Goal: Task Accomplishment & Management: Use online tool/utility

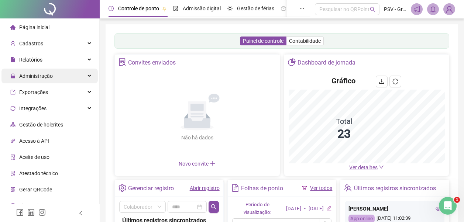
click at [40, 77] on span "Administração" at bounding box center [36, 76] width 34 height 6
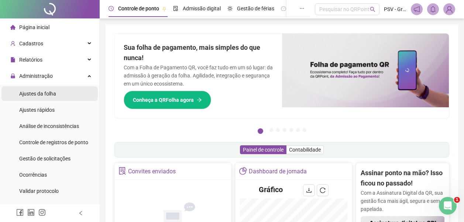
click at [45, 94] on span "Ajustes da folha" at bounding box center [37, 94] width 37 height 6
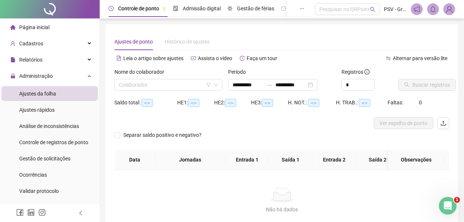
type input "**********"
click at [216, 87] on span at bounding box center [168, 84] width 99 height 11
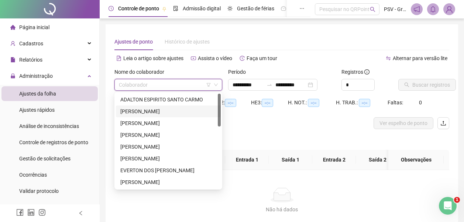
click at [163, 110] on div "[PERSON_NAME]" at bounding box center [168, 111] width 96 height 8
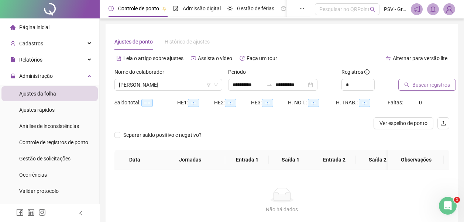
click at [419, 88] on span "Buscar registros" at bounding box center [431, 85] width 38 height 8
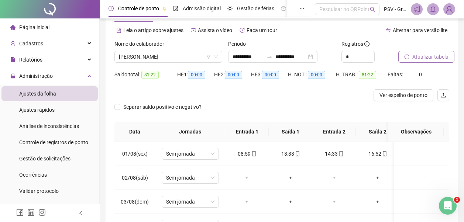
scroll to position [74, 0]
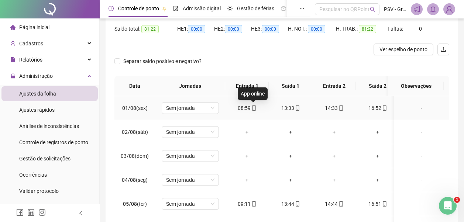
click at [254, 108] on icon "mobile" at bounding box center [253, 108] width 5 height 5
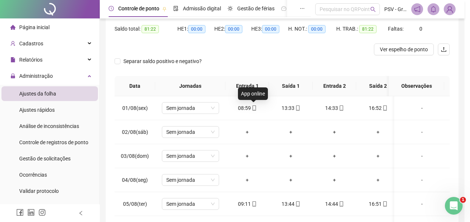
type input "**********"
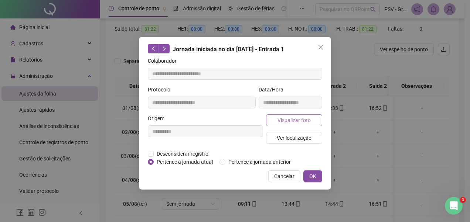
click at [277, 119] on button "Visualizar foto" at bounding box center [294, 120] width 56 height 12
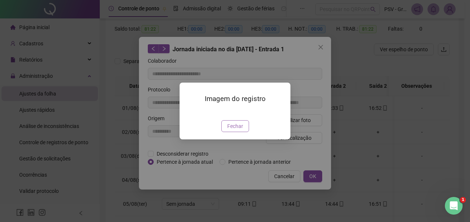
click at [233, 130] on span "Fechar" at bounding box center [235, 126] width 16 height 8
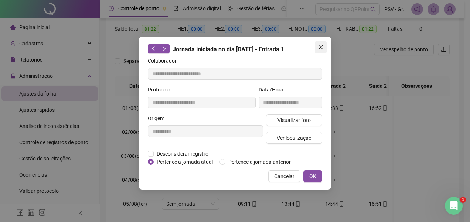
click at [321, 44] on button "Close" at bounding box center [321, 47] width 12 height 12
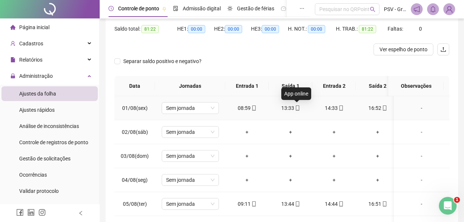
click at [298, 106] on icon "mobile" at bounding box center [297, 108] width 5 height 5
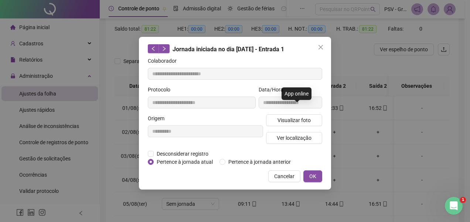
type input "**********"
click at [295, 117] on span "Visualizar foto" at bounding box center [293, 120] width 33 height 8
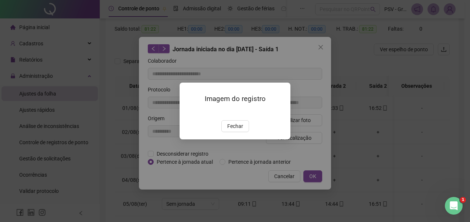
click at [239, 130] on span "Fechar" at bounding box center [235, 126] width 16 height 8
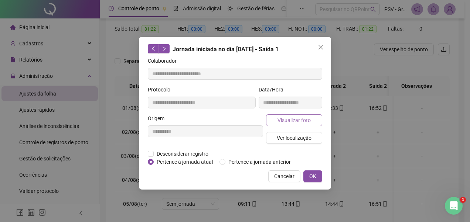
click at [301, 121] on span "Visualizar foto" at bounding box center [293, 120] width 33 height 8
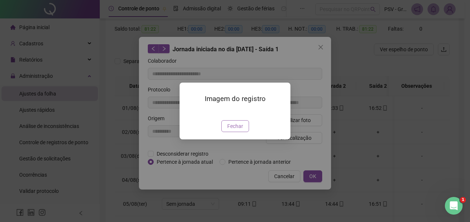
click at [234, 130] on span "Fechar" at bounding box center [235, 126] width 16 height 8
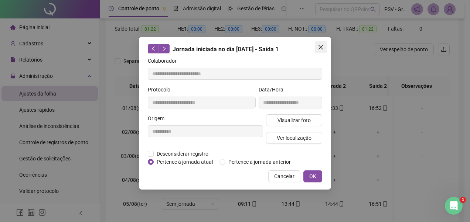
click at [322, 45] on icon "close" at bounding box center [320, 47] width 4 height 4
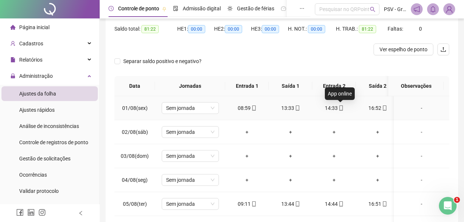
click at [340, 106] on icon "mobile" at bounding box center [340, 108] width 3 height 5
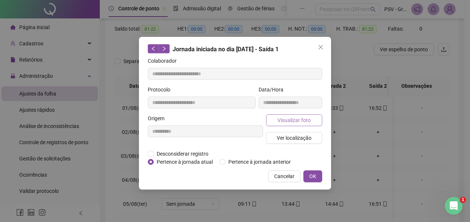
type input "**********"
click at [303, 121] on span "Visualizar foto" at bounding box center [293, 120] width 33 height 8
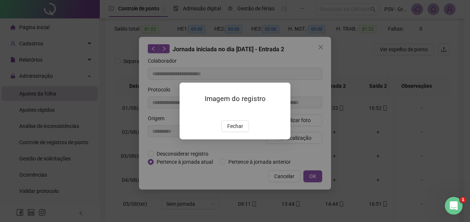
click at [239, 130] on span "Fechar" at bounding box center [235, 126] width 16 height 8
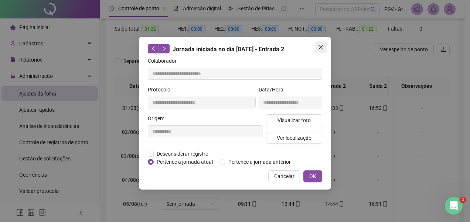
click at [320, 51] on button "Close" at bounding box center [321, 47] width 12 height 12
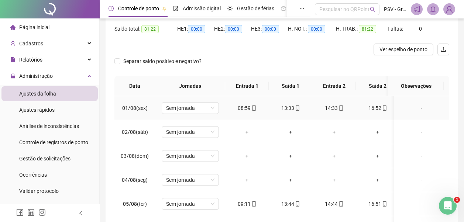
click at [380, 110] on div "16:52" at bounding box center [378, 108] width 32 height 8
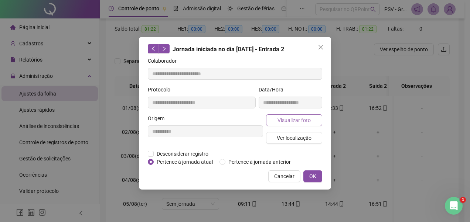
click at [312, 120] on button "Visualizar foto" at bounding box center [294, 120] width 56 height 12
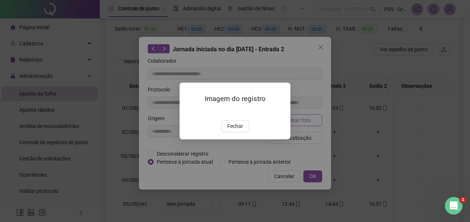
type input "**********"
click at [234, 130] on span "Fechar" at bounding box center [235, 126] width 16 height 8
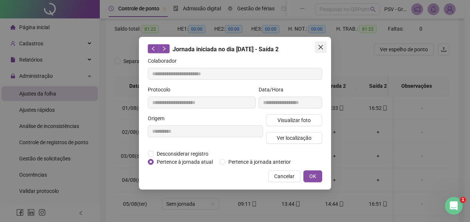
click at [319, 45] on icon "close" at bounding box center [321, 47] width 6 height 6
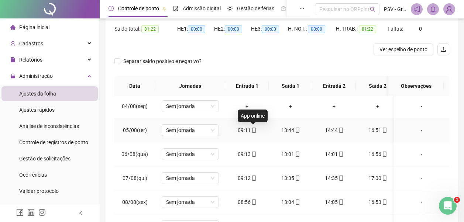
click at [254, 132] on icon "mobile" at bounding box center [253, 130] width 5 height 5
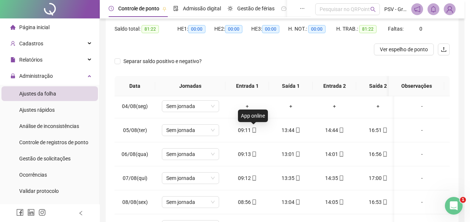
type input "**********"
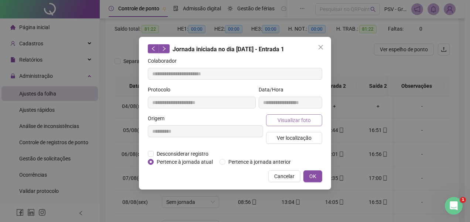
click at [290, 120] on span "Visualizar foto" at bounding box center [293, 120] width 33 height 8
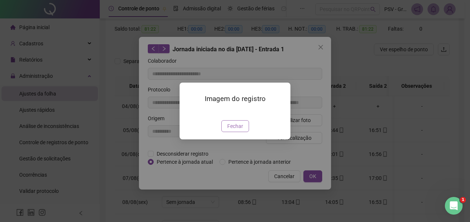
click at [242, 130] on span "Fechar" at bounding box center [235, 126] width 16 height 8
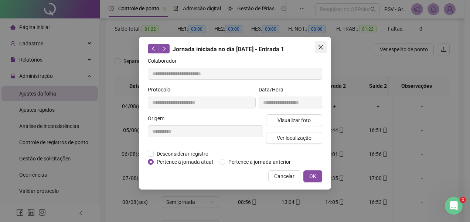
click at [318, 48] on icon "close" at bounding box center [321, 47] width 6 height 6
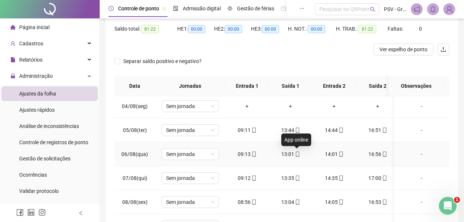
click at [296, 152] on icon "mobile" at bounding box center [297, 154] width 3 height 5
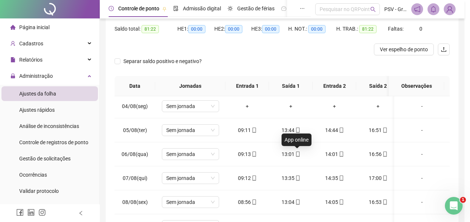
type input "**********"
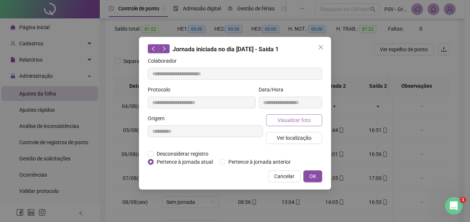
click at [291, 117] on span "Visualizar foto" at bounding box center [293, 120] width 33 height 8
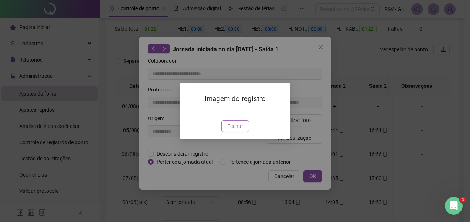
click at [238, 130] on span "Fechar" at bounding box center [235, 126] width 16 height 8
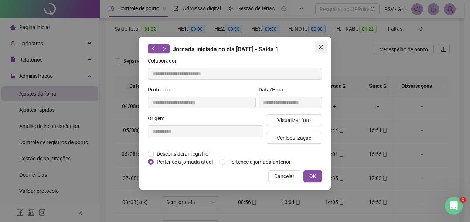
click at [319, 45] on icon "close" at bounding box center [320, 47] width 4 height 4
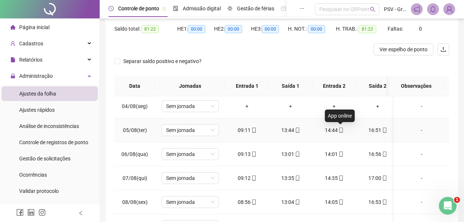
click at [340, 129] on icon "mobile" at bounding box center [341, 130] width 5 height 5
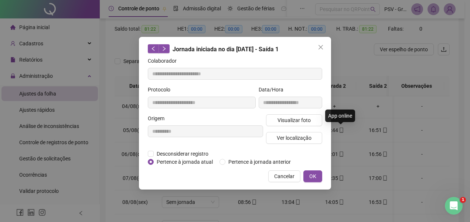
type input "**********"
click at [301, 121] on span "Visualizar foto" at bounding box center [293, 120] width 33 height 8
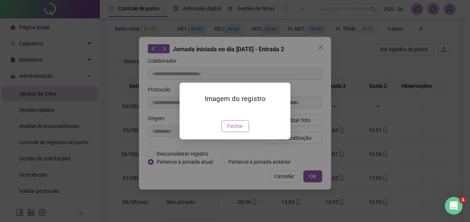
click at [236, 130] on span "Fechar" at bounding box center [235, 126] width 16 height 8
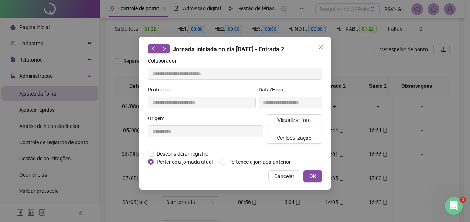
click at [321, 47] on icon "close" at bounding box center [320, 47] width 4 height 4
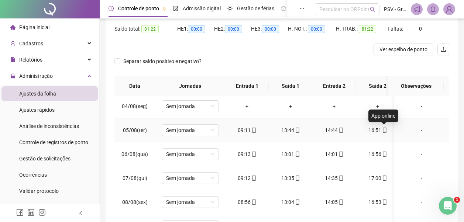
click at [383, 129] on icon "mobile" at bounding box center [384, 130] width 3 height 5
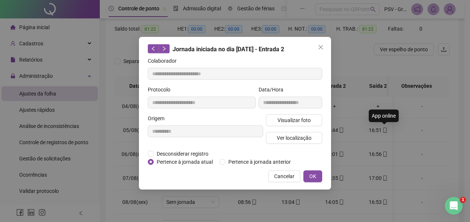
type input "**********"
click at [301, 118] on span "Visualizar foto" at bounding box center [293, 120] width 33 height 8
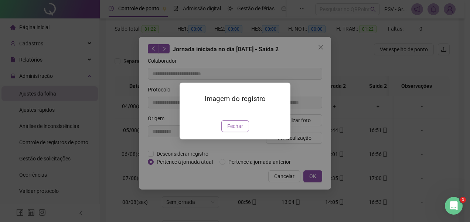
click at [246, 132] on button "Fechar" at bounding box center [235, 126] width 28 height 12
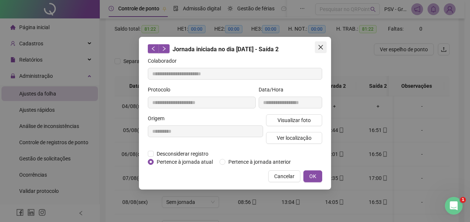
drag, startPoint x: 320, startPoint y: 44, endPoint x: 320, endPoint y: 55, distance: 11.1
click at [320, 44] on button "Close" at bounding box center [321, 47] width 12 height 12
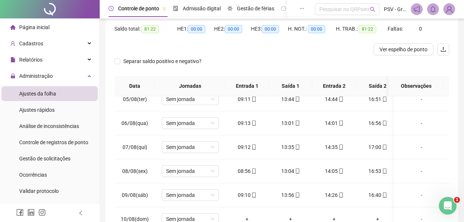
scroll to position [113, 0]
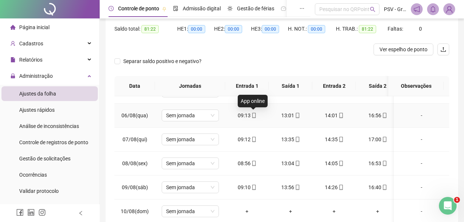
click at [252, 116] on icon "mobile" at bounding box center [253, 115] width 3 height 5
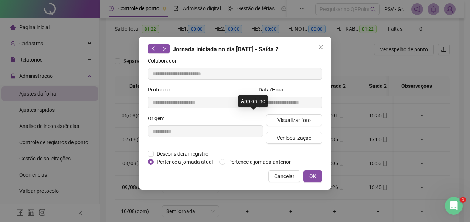
type input "**********"
click at [286, 120] on span "Visualizar foto" at bounding box center [293, 120] width 33 height 8
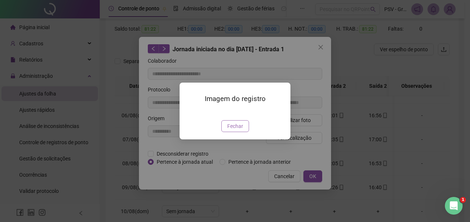
drag, startPoint x: 237, startPoint y: 168, endPoint x: 246, endPoint y: 164, distance: 9.7
click at [238, 130] on span "Fechar" at bounding box center [235, 126] width 16 height 8
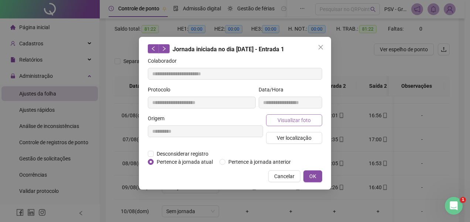
click at [295, 124] on span "Visualizar foto" at bounding box center [293, 120] width 33 height 8
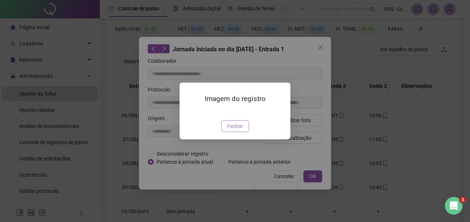
click at [236, 130] on span "Fechar" at bounding box center [235, 126] width 16 height 8
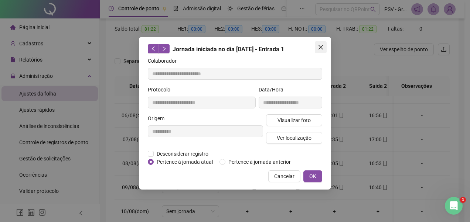
click at [322, 46] on icon "close" at bounding box center [320, 47] width 4 height 4
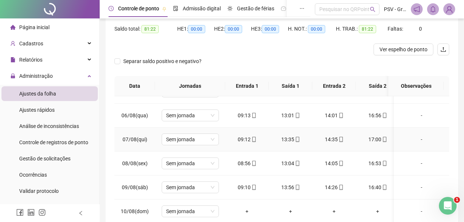
click at [343, 140] on div "14:35" at bounding box center [334, 140] width 32 height 8
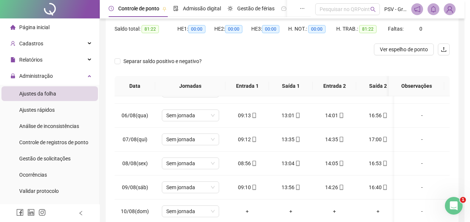
type input "**********"
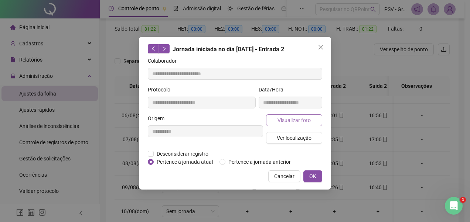
click at [299, 117] on span "Visualizar foto" at bounding box center [293, 120] width 33 height 8
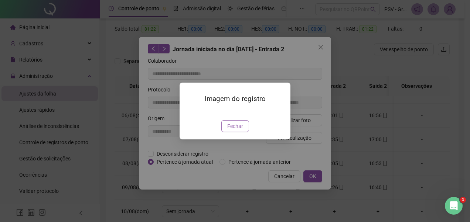
click at [243, 132] on button "Fechar" at bounding box center [235, 126] width 28 height 12
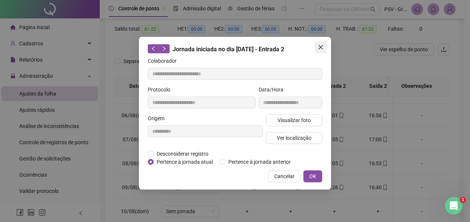
drag, startPoint x: 318, startPoint y: 47, endPoint x: 423, endPoint y: 126, distance: 131.3
click at [319, 47] on icon "close" at bounding box center [321, 47] width 6 height 6
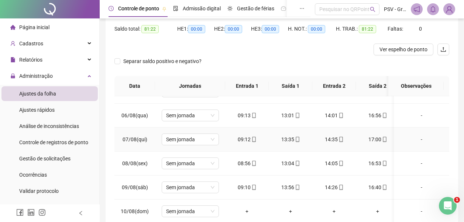
click at [384, 138] on icon "mobile" at bounding box center [384, 139] width 5 height 5
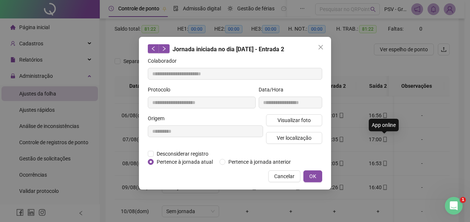
type input "**********"
click at [303, 118] on span "Visualizar foto" at bounding box center [293, 120] width 33 height 8
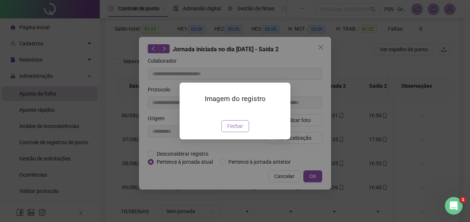
click at [239, 130] on span "Fechar" at bounding box center [235, 126] width 16 height 8
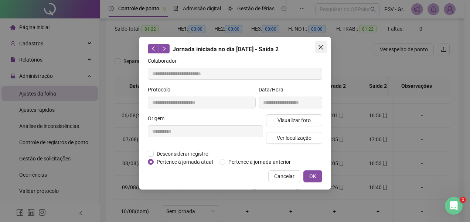
click at [319, 47] on icon "close" at bounding box center [320, 47] width 4 height 4
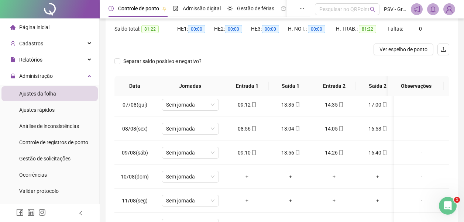
scroll to position [148, 0]
click at [255, 103] on icon "mobile" at bounding box center [253, 103] width 5 height 5
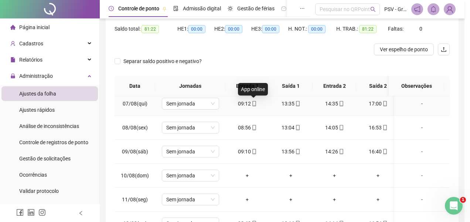
type input "**********"
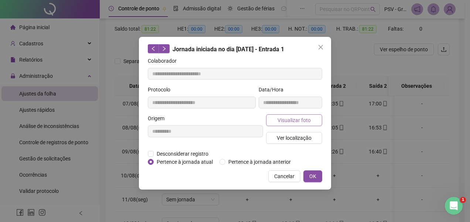
click at [291, 120] on span "Visualizar foto" at bounding box center [293, 120] width 33 height 8
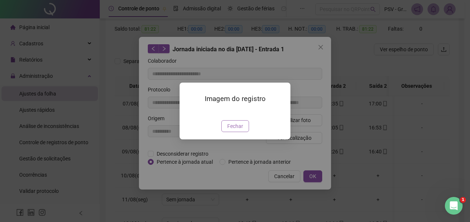
click at [233, 130] on span "Fechar" at bounding box center [235, 126] width 16 height 8
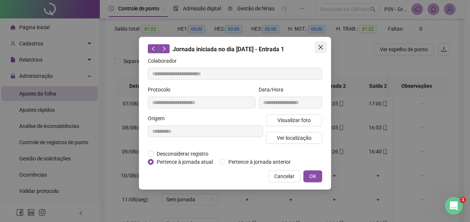
click at [319, 46] on icon "close" at bounding box center [320, 47] width 4 height 4
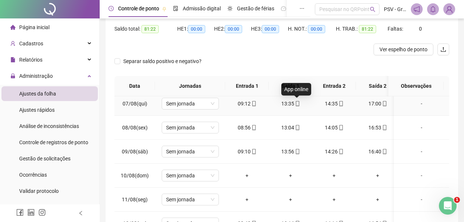
click at [297, 104] on icon "mobile" at bounding box center [297, 103] width 5 height 5
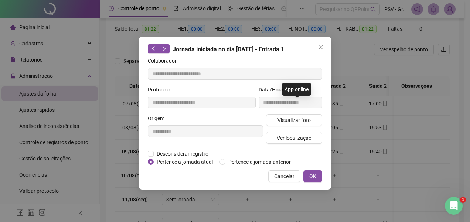
type input "**********"
click at [303, 116] on button "Visualizar foto" at bounding box center [294, 120] width 56 height 12
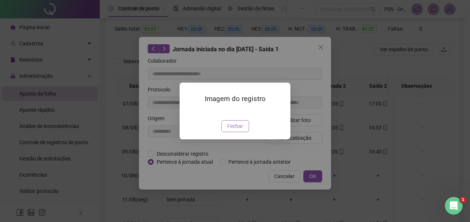
drag, startPoint x: 236, startPoint y: 167, endPoint x: 263, endPoint y: 151, distance: 31.7
click at [237, 130] on span "Fechar" at bounding box center [235, 126] width 16 height 8
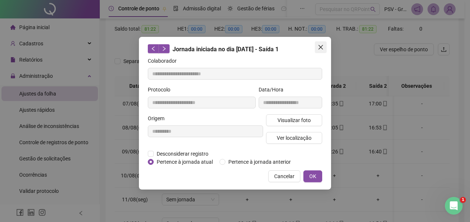
click at [319, 48] on icon "close" at bounding box center [320, 47] width 4 height 4
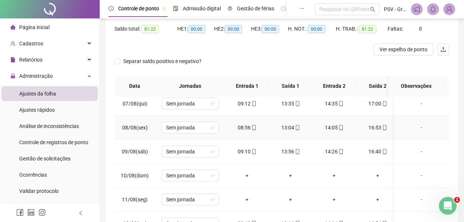
click at [340, 125] on icon "mobile" at bounding box center [341, 127] width 5 height 5
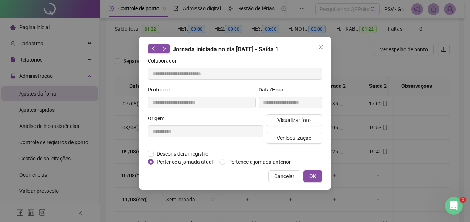
type input "**********"
click at [308, 118] on span "Visualizar foto" at bounding box center [293, 120] width 33 height 8
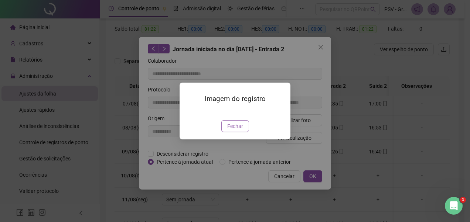
click at [234, 130] on span "Fechar" at bounding box center [235, 126] width 16 height 8
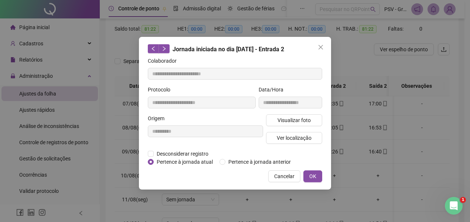
drag, startPoint x: 322, startPoint y: 46, endPoint x: 318, endPoint y: 48, distance: 4.7
click at [319, 47] on icon "close" at bounding box center [321, 47] width 6 height 6
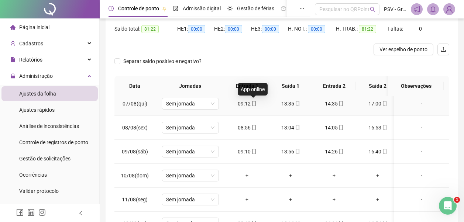
drag, startPoint x: 255, startPoint y: 102, endPoint x: 251, endPoint y: 103, distance: 3.9
click at [253, 102] on icon "mobile" at bounding box center [253, 103] width 5 height 5
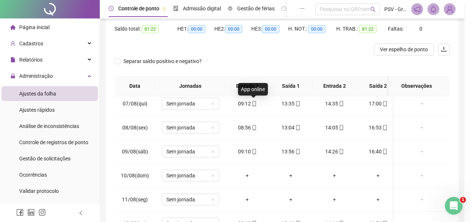
type input "**********"
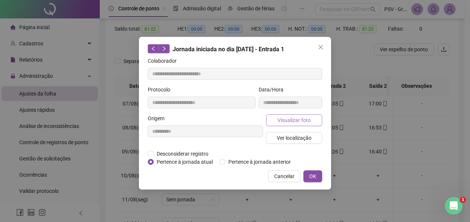
click at [289, 120] on span "Visualizar foto" at bounding box center [293, 120] width 33 height 8
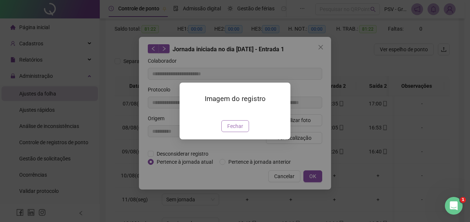
click at [237, 130] on span "Fechar" at bounding box center [235, 126] width 16 height 8
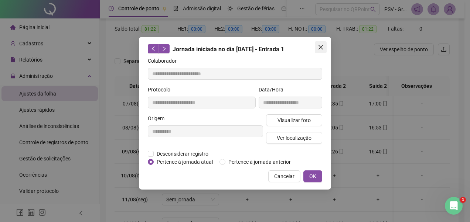
click at [322, 46] on icon "close" at bounding box center [320, 47] width 4 height 4
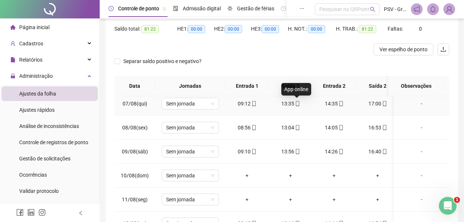
click at [297, 103] on icon "mobile" at bounding box center [297, 103] width 5 height 5
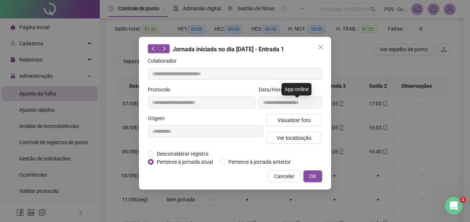
type input "**********"
click at [296, 120] on span "Visualizar foto" at bounding box center [293, 120] width 33 height 8
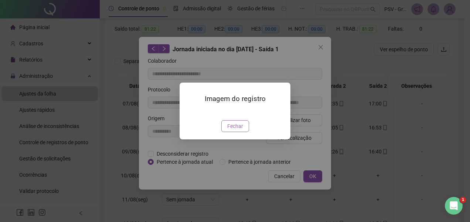
click at [239, 130] on span "Fechar" at bounding box center [235, 126] width 16 height 8
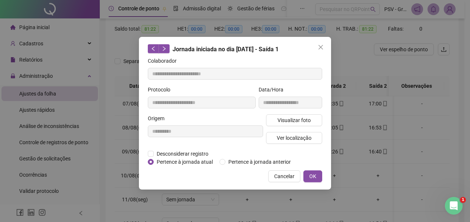
drag, startPoint x: 319, startPoint y: 47, endPoint x: 325, endPoint y: 52, distance: 8.4
click at [320, 47] on icon "close" at bounding box center [321, 47] width 6 height 6
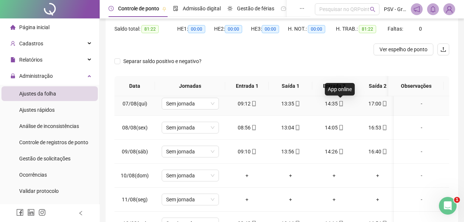
click at [342, 101] on icon "mobile" at bounding box center [340, 103] width 3 height 5
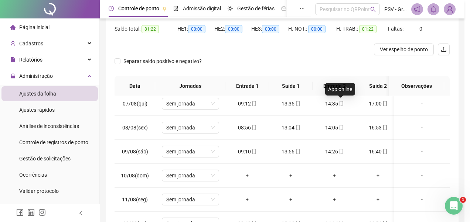
type input "**********"
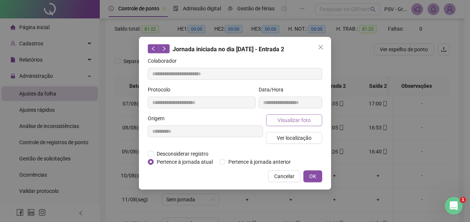
click at [305, 123] on span "Visualizar foto" at bounding box center [293, 120] width 33 height 8
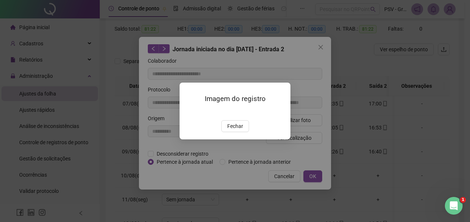
drag, startPoint x: 239, startPoint y: 164, endPoint x: 255, endPoint y: 145, distance: 24.8
click at [242, 139] on div "Imagem do registro Fechar" at bounding box center [234, 111] width 111 height 56
drag, startPoint x: 236, startPoint y: 169, endPoint x: 237, endPoint y: 166, distance: 3.9
click at [236, 130] on span "Fechar" at bounding box center [235, 126] width 16 height 8
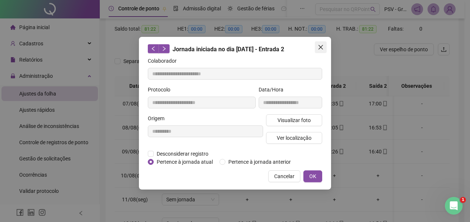
click at [321, 47] on icon "close" at bounding box center [320, 47] width 4 height 4
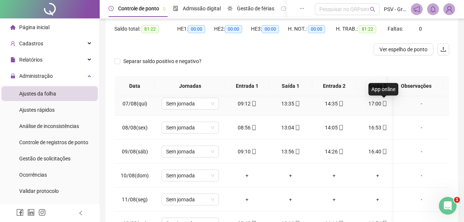
click at [384, 103] on icon "mobile" at bounding box center [384, 103] width 5 height 5
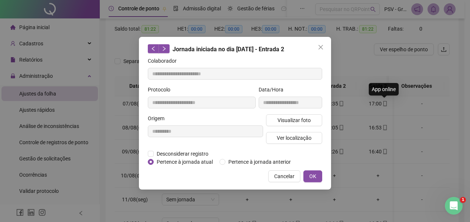
type input "**********"
click at [306, 119] on span "Visualizar foto" at bounding box center [293, 120] width 33 height 8
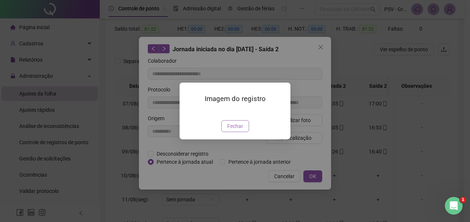
click at [231, 130] on span "Fechar" at bounding box center [235, 126] width 16 height 8
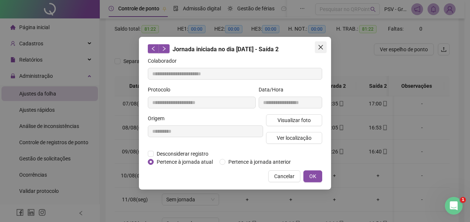
click at [323, 45] on span "Close" at bounding box center [321, 47] width 12 height 6
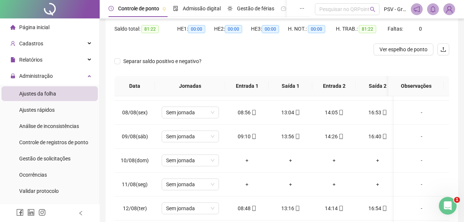
scroll to position [170, 0]
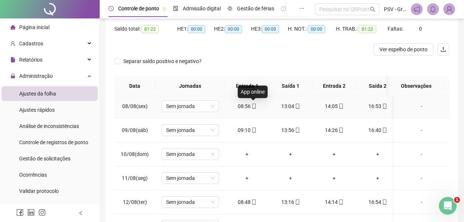
click at [255, 105] on icon "mobile" at bounding box center [253, 106] width 3 height 5
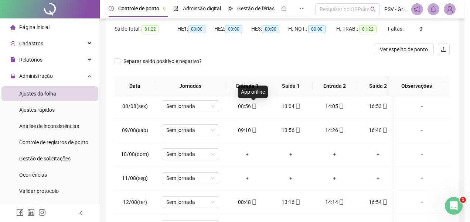
type input "**********"
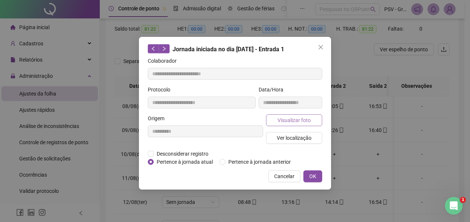
click at [293, 119] on span "Visualizar foto" at bounding box center [293, 120] width 33 height 8
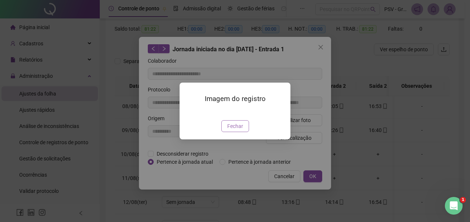
click at [236, 130] on span "Fechar" at bounding box center [235, 126] width 16 height 8
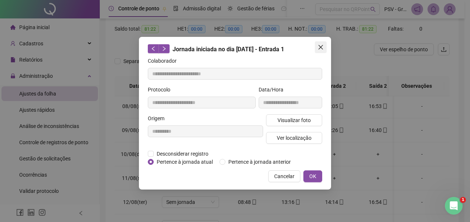
click at [317, 45] on span "Close" at bounding box center [321, 47] width 12 height 6
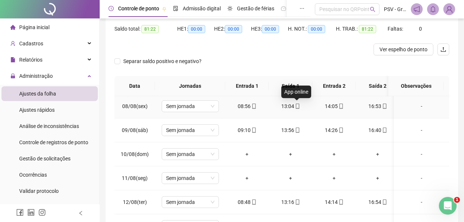
click at [296, 109] on span at bounding box center [297, 106] width 6 height 6
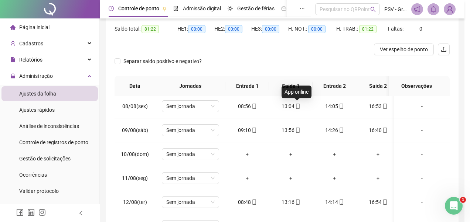
type input "**********"
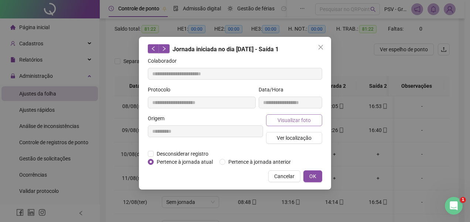
click at [295, 120] on span "Visualizar foto" at bounding box center [293, 120] width 33 height 8
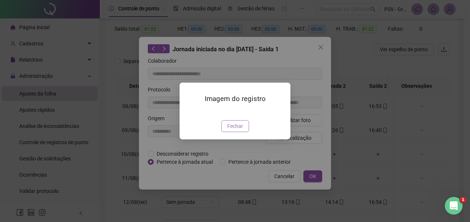
click at [241, 130] on span "Fechar" at bounding box center [235, 126] width 16 height 8
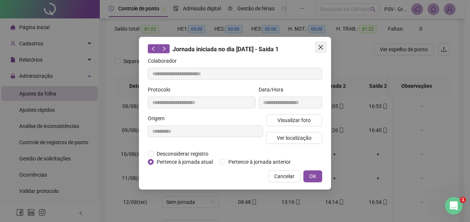
click at [318, 45] on icon "close" at bounding box center [321, 47] width 6 height 6
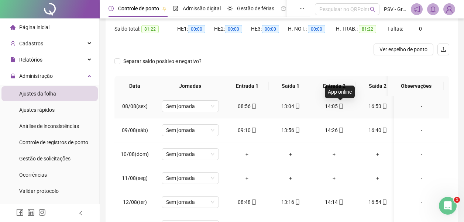
click at [342, 107] on icon "mobile" at bounding box center [341, 106] width 5 height 5
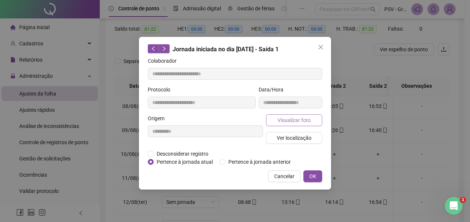
type input "**********"
click at [303, 119] on span "Visualizar foto" at bounding box center [293, 120] width 33 height 8
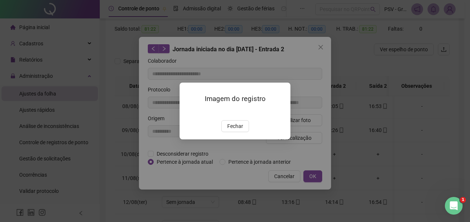
click at [244, 132] on button "Fechar" at bounding box center [235, 126] width 28 height 12
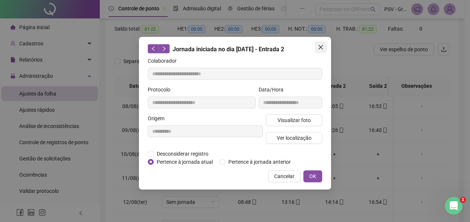
click at [320, 45] on icon "close" at bounding box center [321, 47] width 6 height 6
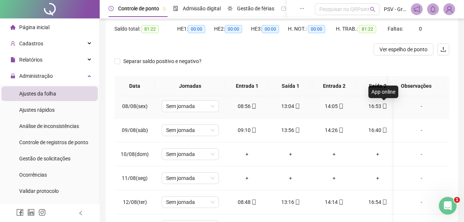
click at [383, 107] on icon "mobile" at bounding box center [384, 106] width 5 height 5
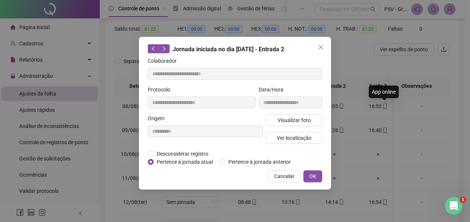
type input "**********"
click at [292, 122] on span "Visualizar foto" at bounding box center [293, 120] width 33 height 8
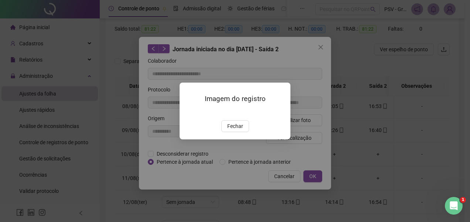
click at [188, 112] on img at bounding box center [188, 112] width 0 height 0
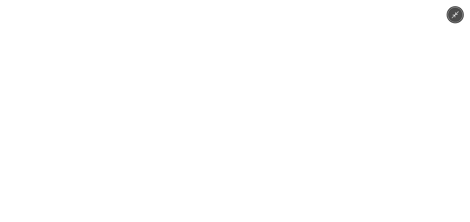
click at [452, 14] on icon "Minimize image" at bounding box center [455, 15] width 8 height 8
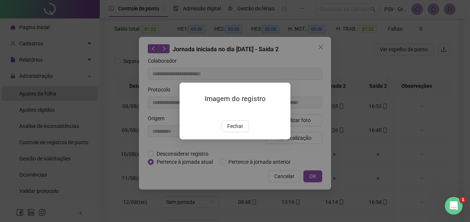
drag, startPoint x: 233, startPoint y: 169, endPoint x: 277, endPoint y: 83, distance: 96.4
click at [234, 130] on span "Fechar" at bounding box center [235, 126] width 16 height 8
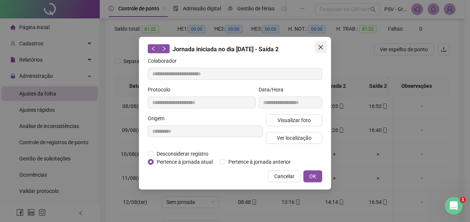
click at [321, 47] on icon "close" at bounding box center [320, 47] width 4 height 4
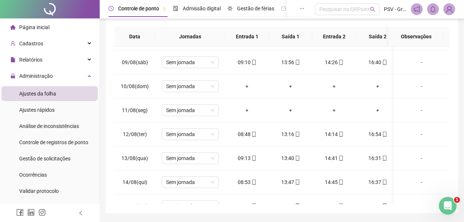
scroll to position [192, 0]
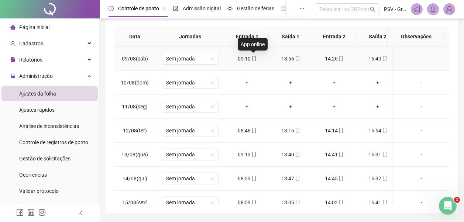
click at [253, 58] on icon "mobile" at bounding box center [253, 58] width 5 height 5
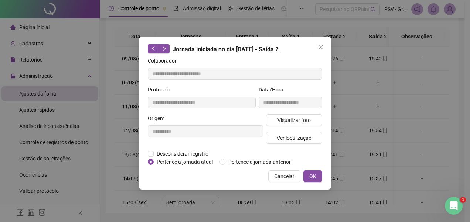
type input "**********"
click at [311, 122] on button "Visualizar foto" at bounding box center [294, 120] width 56 height 12
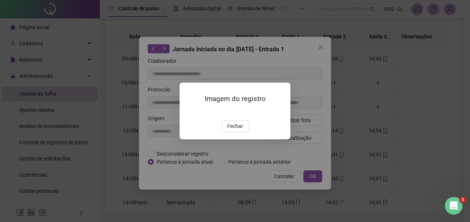
click at [188, 112] on img at bounding box center [188, 112] width 0 height 0
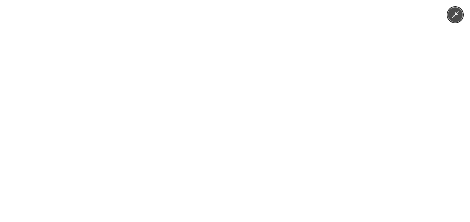
click at [455, 19] on button "Minimize image" at bounding box center [454, 14] width 15 height 15
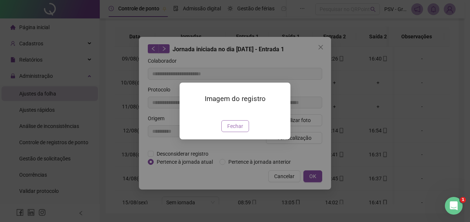
click at [240, 130] on span "Fechar" at bounding box center [235, 126] width 16 height 8
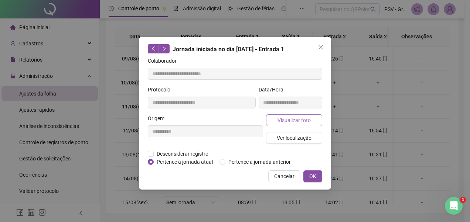
click at [291, 119] on span "Visualizar foto" at bounding box center [293, 120] width 33 height 8
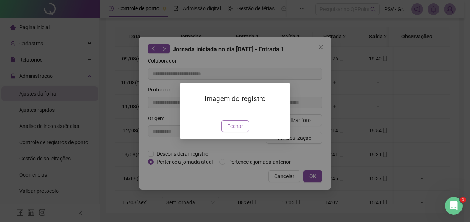
click at [230, 130] on span "Fechar" at bounding box center [235, 126] width 16 height 8
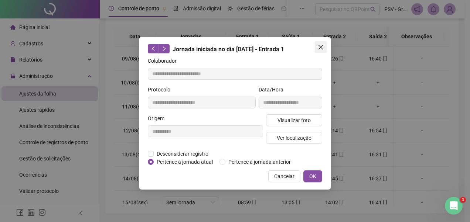
click at [320, 48] on icon "close" at bounding box center [320, 47] width 4 height 4
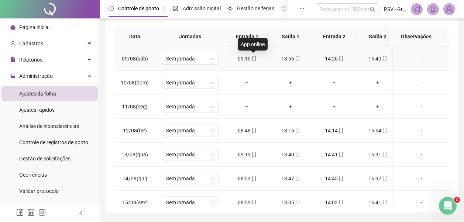
click at [253, 57] on icon "mobile" at bounding box center [253, 58] width 5 height 5
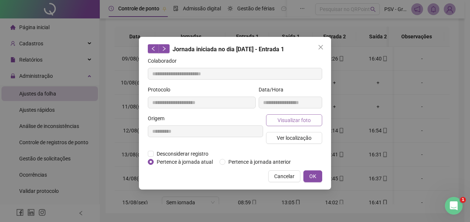
click at [300, 120] on span "Visualizar foto" at bounding box center [293, 120] width 33 height 8
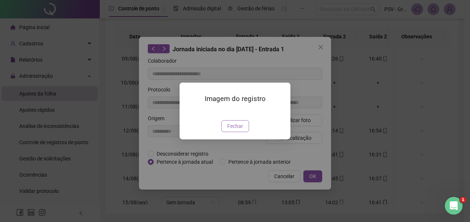
click at [238, 126] on span "Fechar" at bounding box center [235, 126] width 16 height 8
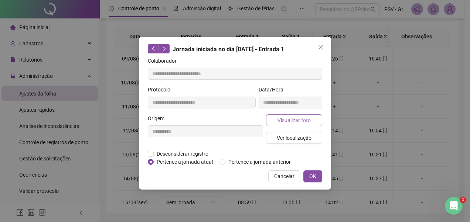
click at [293, 120] on span "Visualizar foto" at bounding box center [293, 120] width 33 height 8
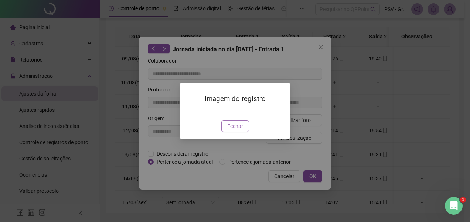
click at [238, 130] on span "Fechar" at bounding box center [235, 126] width 16 height 8
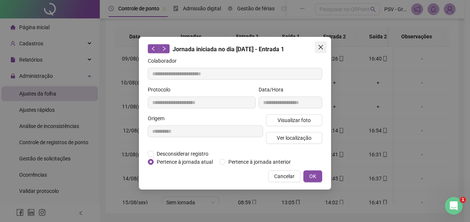
click at [320, 46] on icon "close" at bounding box center [321, 47] width 6 height 6
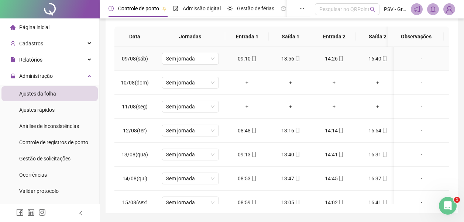
click at [253, 56] on span at bounding box center [254, 59] width 6 height 6
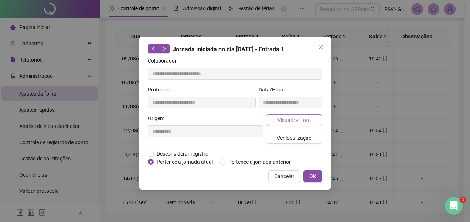
click at [299, 123] on span "Visualizar foto" at bounding box center [293, 120] width 33 height 8
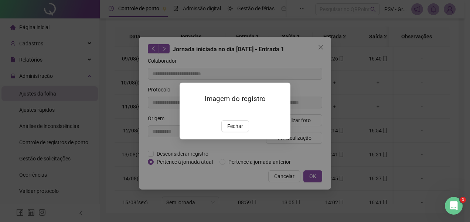
drag, startPoint x: 239, startPoint y: 167, endPoint x: 268, endPoint y: 110, distance: 64.7
click at [240, 130] on span "Fechar" at bounding box center [235, 126] width 16 height 8
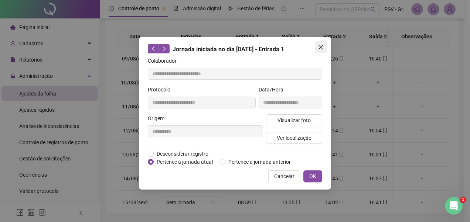
click at [319, 44] on icon "close" at bounding box center [321, 47] width 6 height 6
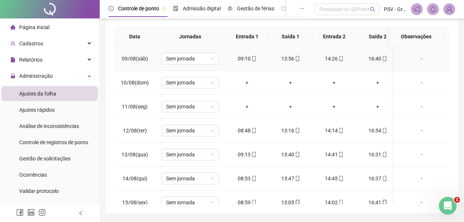
click at [299, 59] on icon "mobile" at bounding box center [297, 58] width 3 height 5
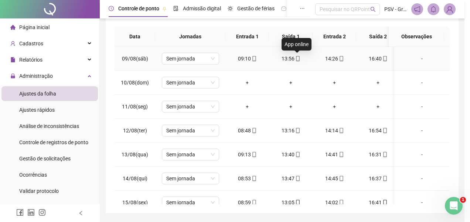
type input "**********"
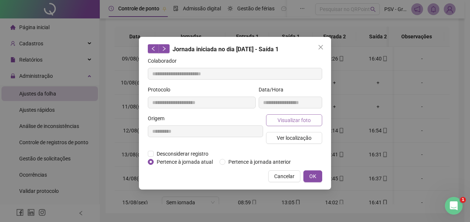
click at [298, 120] on span "Visualizar foto" at bounding box center [293, 120] width 33 height 8
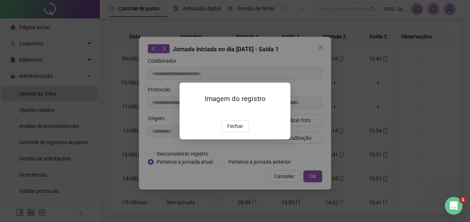
drag, startPoint x: 238, startPoint y: 164, endPoint x: 292, endPoint y: 126, distance: 66.1
click at [238, 132] on button "Fechar" at bounding box center [235, 126] width 28 height 12
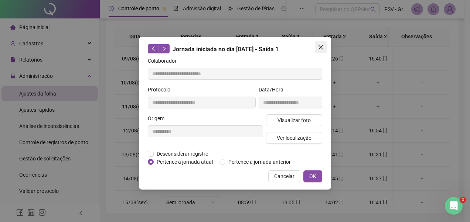
click at [321, 43] on button "Close" at bounding box center [321, 47] width 12 height 12
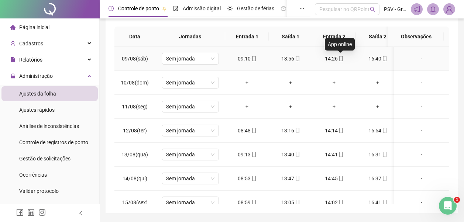
click at [340, 58] on icon "mobile" at bounding box center [341, 58] width 5 height 5
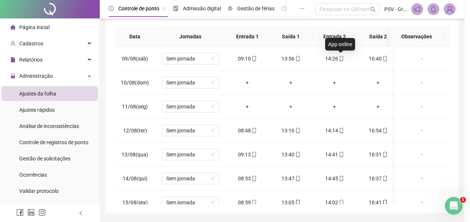
type input "**********"
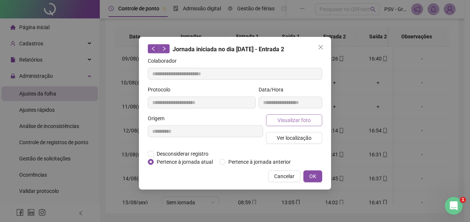
click at [289, 116] on span "Visualizar foto" at bounding box center [293, 120] width 33 height 8
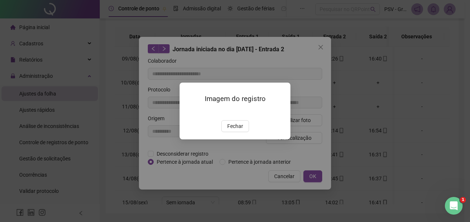
drag, startPoint x: 242, startPoint y: 168, endPoint x: 299, endPoint y: 79, distance: 105.5
click at [243, 132] on button "Fechar" at bounding box center [235, 126] width 28 height 12
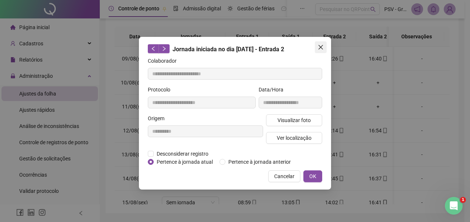
click at [320, 48] on icon "close" at bounding box center [321, 47] width 6 height 6
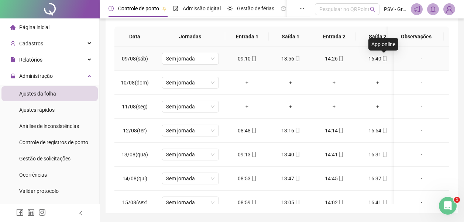
click at [383, 59] on icon "mobile" at bounding box center [384, 58] width 3 height 5
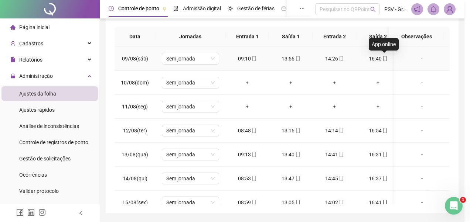
type input "**********"
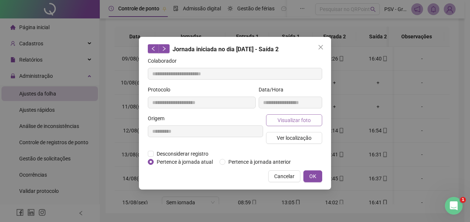
click at [311, 121] on button "Visualizar foto" at bounding box center [294, 120] width 56 height 12
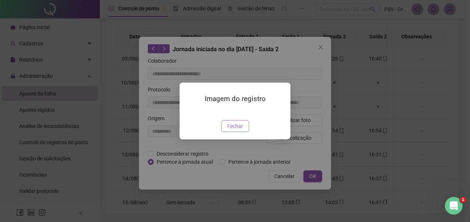
drag, startPoint x: 243, startPoint y: 167, endPoint x: 315, endPoint y: 110, distance: 92.0
click at [243, 132] on button "Fechar" at bounding box center [235, 126] width 28 height 12
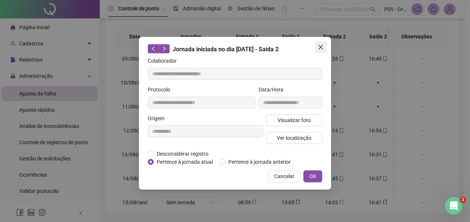
click at [320, 45] on icon "close" at bounding box center [321, 47] width 6 height 6
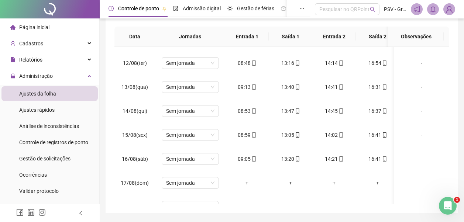
scroll to position [270, 0]
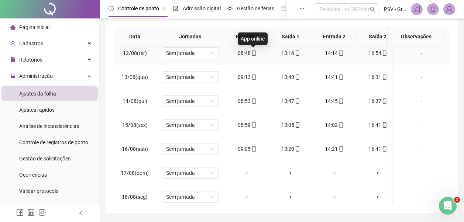
click at [255, 53] on icon "mobile" at bounding box center [253, 53] width 3 height 5
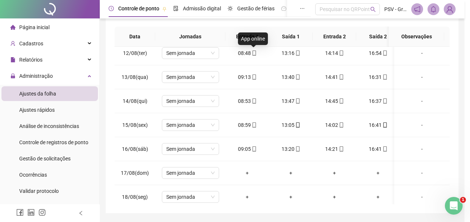
type input "**********"
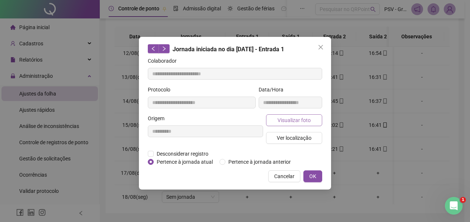
click at [291, 121] on span "Visualizar foto" at bounding box center [293, 120] width 33 height 8
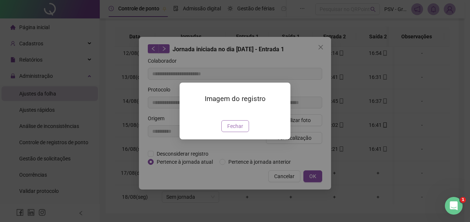
click at [236, 130] on span "Fechar" at bounding box center [235, 126] width 16 height 8
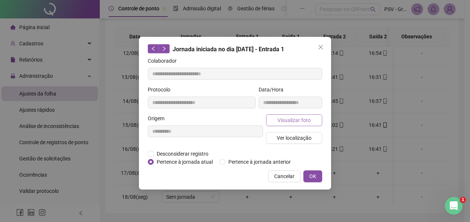
click at [301, 119] on span "Visualizar foto" at bounding box center [293, 120] width 33 height 8
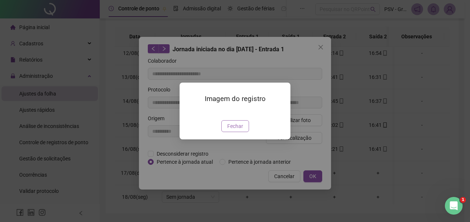
click at [242, 130] on span "Fechar" at bounding box center [235, 126] width 16 height 8
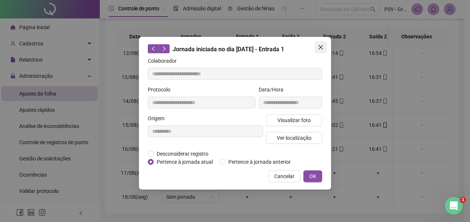
click at [318, 47] on icon "close" at bounding box center [321, 47] width 6 height 6
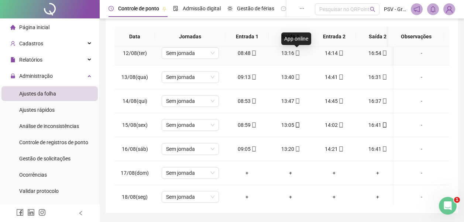
click at [298, 52] on icon "mobile" at bounding box center [297, 53] width 5 height 5
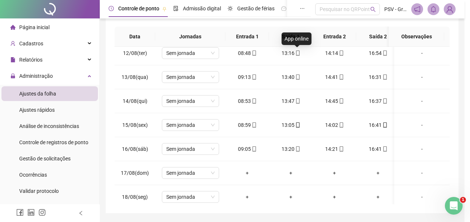
type input "**********"
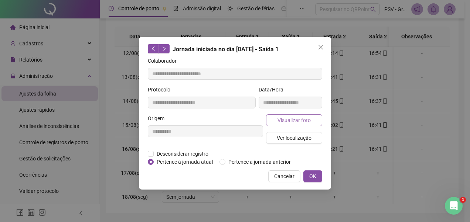
click at [304, 118] on span "Visualizar foto" at bounding box center [293, 120] width 33 height 8
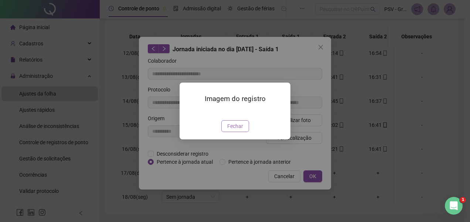
click at [234, 130] on span "Fechar" at bounding box center [235, 126] width 16 height 8
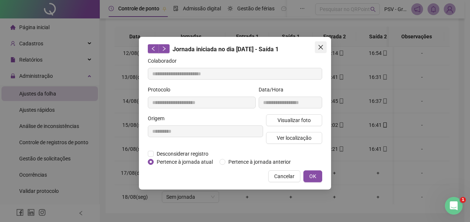
click at [320, 49] on icon "close" at bounding box center [321, 47] width 6 height 6
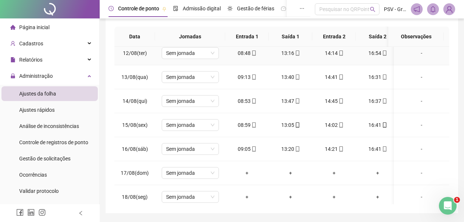
click at [339, 51] on icon "mobile" at bounding box center [341, 53] width 5 height 5
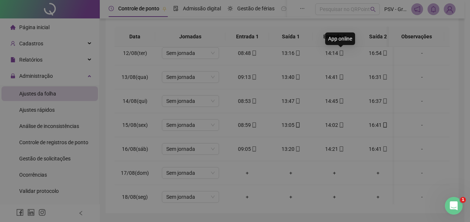
type input "**********"
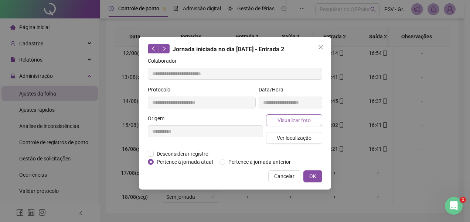
click at [291, 119] on span "Visualizar foto" at bounding box center [293, 120] width 33 height 8
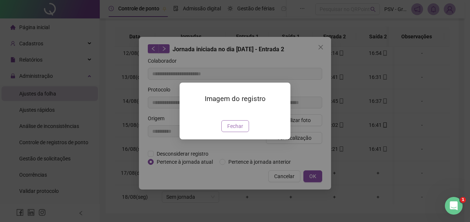
click at [240, 130] on span "Fechar" at bounding box center [235, 126] width 16 height 8
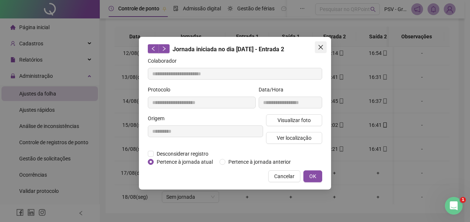
click at [322, 45] on icon "close" at bounding box center [321, 47] width 6 height 6
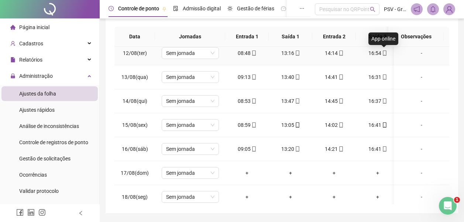
click at [385, 51] on icon "mobile" at bounding box center [384, 53] width 5 height 5
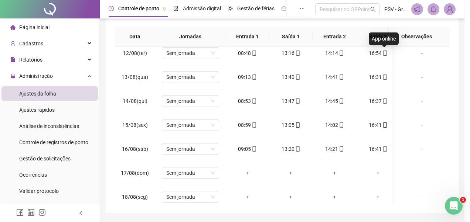
type input "**********"
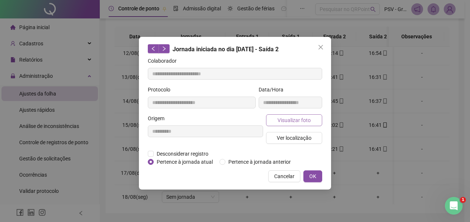
click at [287, 118] on span "Visualizar foto" at bounding box center [293, 120] width 33 height 8
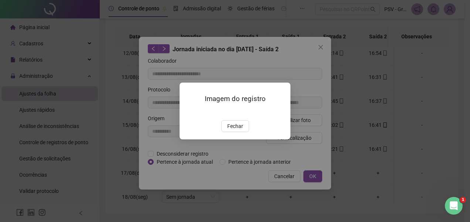
click at [242, 130] on span "Fechar" at bounding box center [235, 126] width 16 height 8
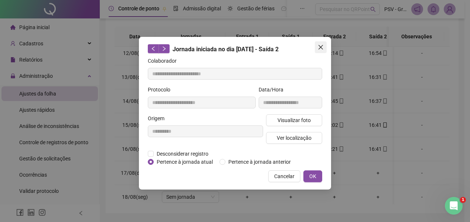
click at [319, 44] on button "Close" at bounding box center [321, 47] width 12 height 12
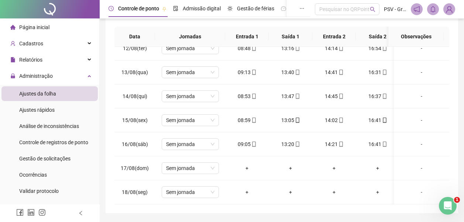
scroll to position [288, 0]
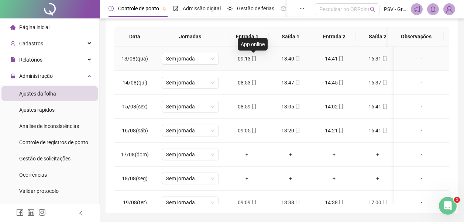
click at [254, 58] on icon "mobile" at bounding box center [253, 58] width 5 height 5
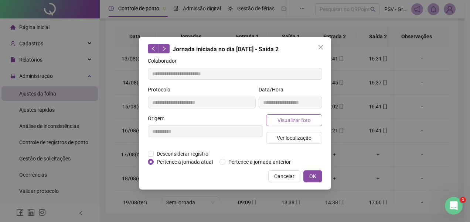
click at [294, 122] on span "Visualizar foto" at bounding box center [293, 120] width 33 height 8
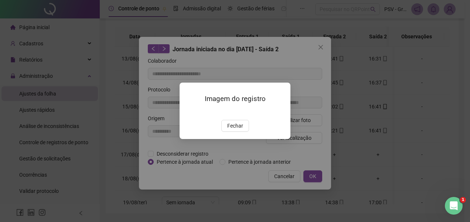
type input "**********"
click at [240, 130] on span "Fechar" at bounding box center [235, 126] width 16 height 8
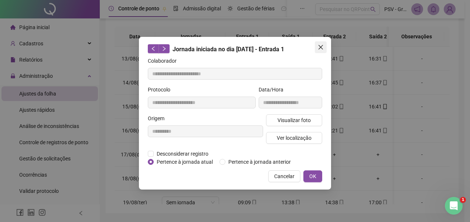
drag, startPoint x: 321, startPoint y: 45, endPoint x: 318, endPoint y: 49, distance: 5.2
click at [320, 47] on icon "close" at bounding box center [321, 47] width 6 height 6
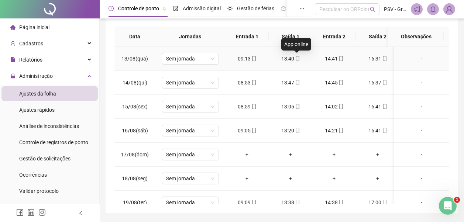
click at [298, 59] on icon "mobile" at bounding box center [297, 58] width 5 height 5
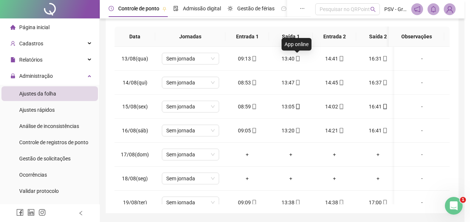
type input "**********"
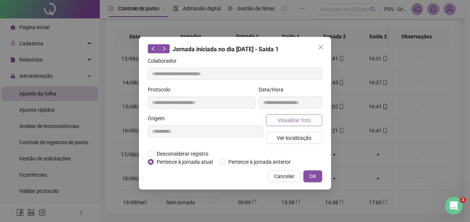
click at [288, 121] on span "Visualizar foto" at bounding box center [293, 120] width 33 height 8
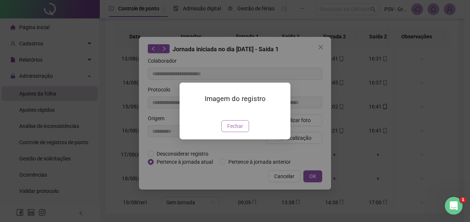
click at [232, 130] on span "Fechar" at bounding box center [235, 126] width 16 height 8
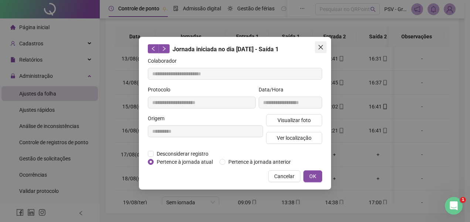
click at [322, 45] on icon "close" at bounding box center [321, 47] width 6 height 6
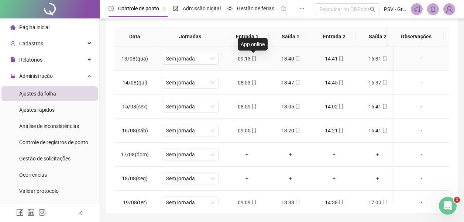
click at [256, 56] on icon "mobile" at bounding box center [253, 58] width 5 height 5
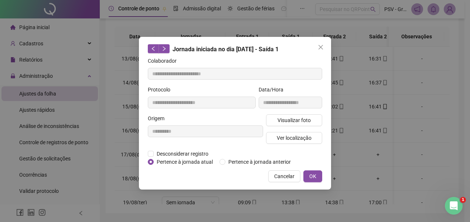
type input "**********"
click at [288, 122] on span "Visualizar foto" at bounding box center [293, 120] width 33 height 8
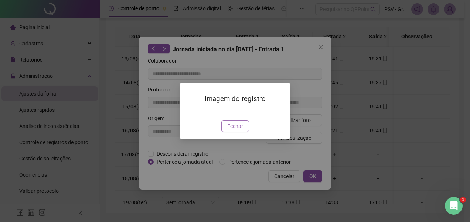
click at [239, 130] on span "Fechar" at bounding box center [235, 126] width 16 height 8
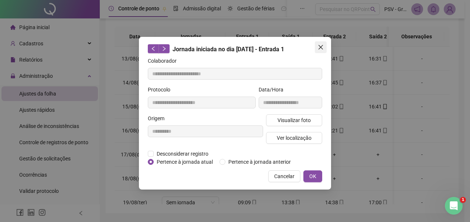
click at [319, 44] on button "Close" at bounding box center [321, 47] width 12 height 12
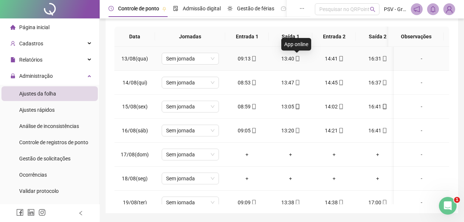
click at [296, 57] on icon "mobile" at bounding box center [297, 58] width 5 height 5
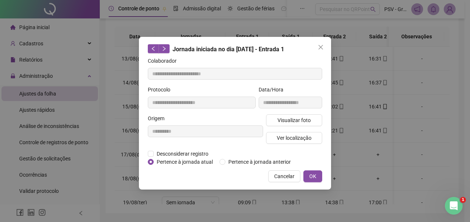
type input "**********"
click at [298, 120] on span "Visualizar foto" at bounding box center [293, 120] width 33 height 8
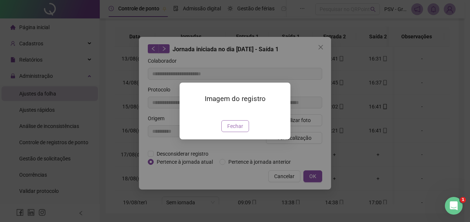
click at [243, 132] on button "Fechar" at bounding box center [235, 126] width 28 height 12
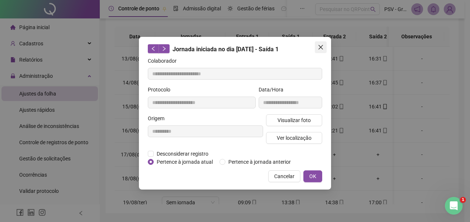
click at [320, 47] on icon "close" at bounding box center [320, 47] width 4 height 4
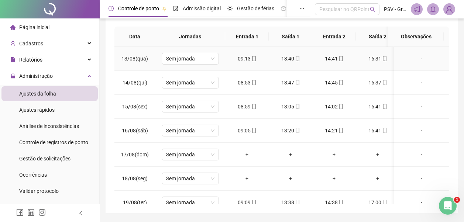
click at [297, 58] on icon "mobile" at bounding box center [297, 58] width 5 height 5
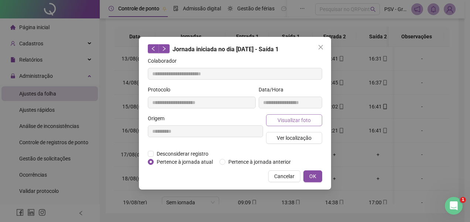
click at [295, 123] on span "Visualizar foto" at bounding box center [293, 120] width 33 height 8
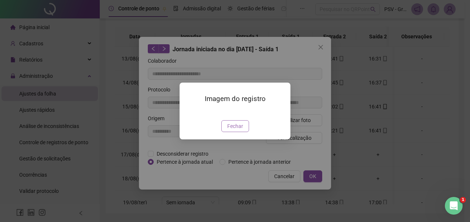
click at [237, 130] on span "Fechar" at bounding box center [235, 126] width 16 height 8
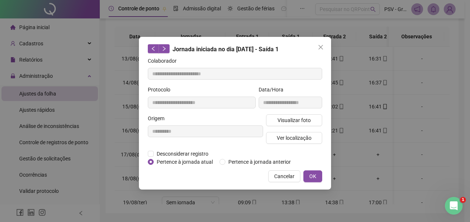
click at [321, 48] on icon "close" at bounding box center [320, 47] width 4 height 4
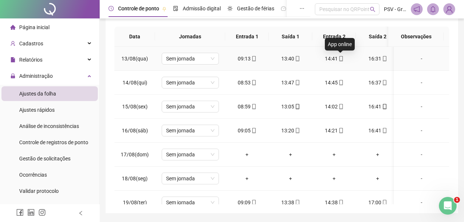
click at [342, 56] on icon "mobile" at bounding box center [340, 58] width 3 height 5
type input "**********"
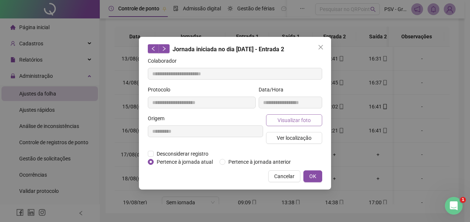
click at [292, 119] on span "Visualizar foto" at bounding box center [293, 120] width 33 height 8
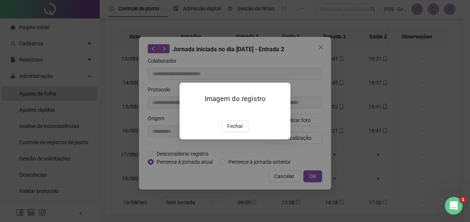
drag, startPoint x: 234, startPoint y: 165, endPoint x: 280, endPoint y: 75, distance: 101.1
click at [236, 130] on span "Fechar" at bounding box center [235, 126] width 16 height 8
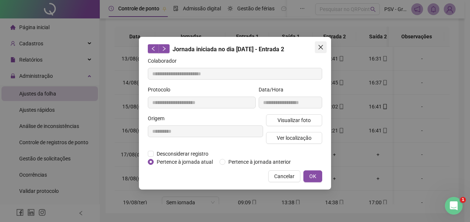
click at [321, 45] on icon "close" at bounding box center [321, 47] width 6 height 6
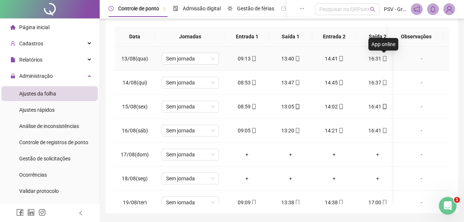
click at [384, 56] on icon "mobile" at bounding box center [384, 58] width 3 height 5
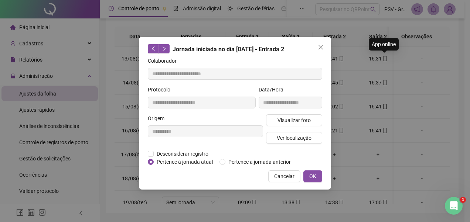
type input "**********"
click at [295, 121] on span "Visualizar foto" at bounding box center [293, 120] width 33 height 8
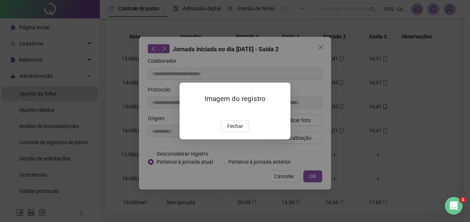
click at [246, 132] on button "Fechar" at bounding box center [235, 126] width 28 height 12
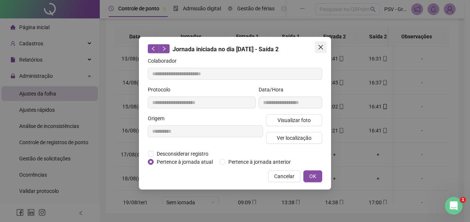
click at [320, 43] on button "Close" at bounding box center [321, 47] width 12 height 12
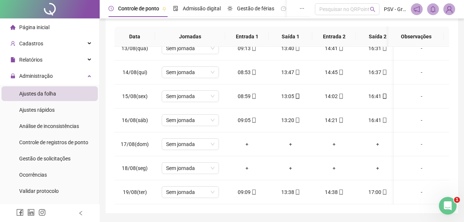
scroll to position [304, 0]
click at [253, 70] on icon "mobile" at bounding box center [253, 72] width 5 height 5
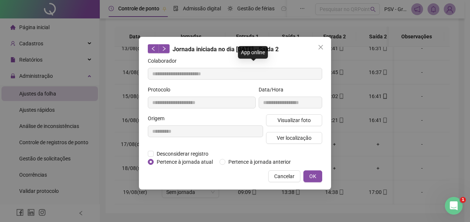
type input "**********"
click at [291, 119] on span "Visualizar foto" at bounding box center [293, 120] width 33 height 8
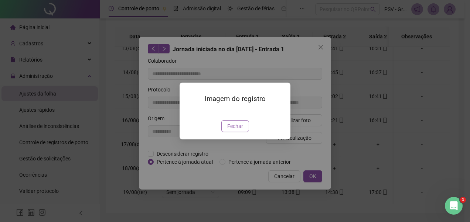
drag, startPoint x: 238, startPoint y: 168, endPoint x: 270, endPoint y: 158, distance: 33.1
click at [239, 130] on span "Fechar" at bounding box center [235, 126] width 16 height 8
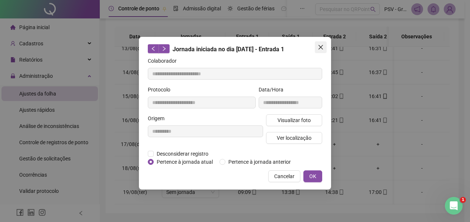
click at [319, 45] on icon "close" at bounding box center [321, 47] width 6 height 6
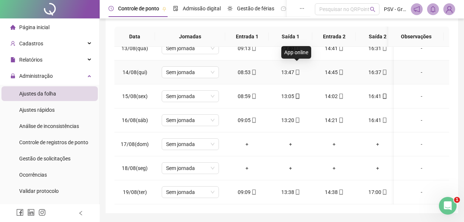
click at [296, 70] on icon "mobile" at bounding box center [297, 72] width 5 height 5
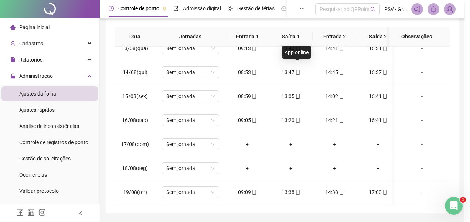
type input "**********"
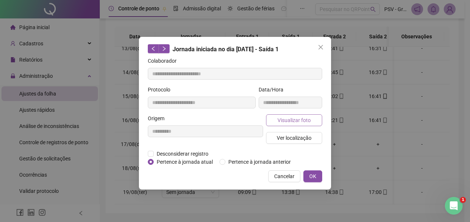
click at [303, 120] on span "Visualizar foto" at bounding box center [293, 120] width 33 height 8
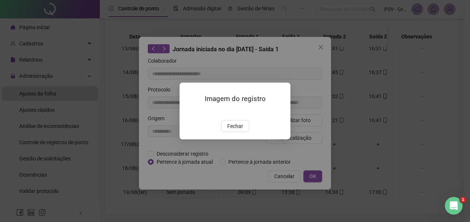
click at [237, 130] on span "Fechar" at bounding box center [235, 126] width 16 height 8
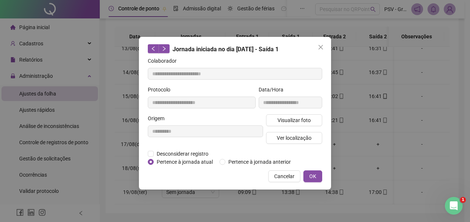
click at [300, 127] on div "Visualizar foto Ver localização" at bounding box center [293, 131] width 59 height 35
click at [301, 120] on span "Visualizar foto" at bounding box center [293, 120] width 33 height 8
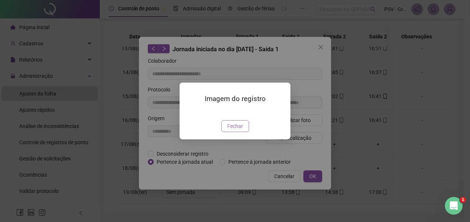
drag, startPoint x: 241, startPoint y: 170, endPoint x: 288, endPoint y: 143, distance: 54.7
click at [244, 132] on button "Fechar" at bounding box center [235, 126] width 28 height 12
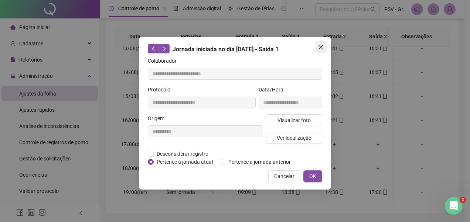
click at [319, 44] on icon "close" at bounding box center [321, 47] width 6 height 6
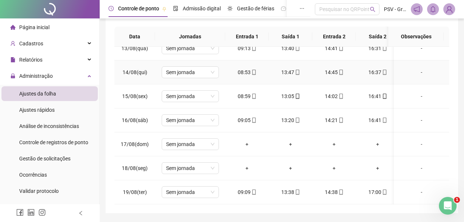
click at [340, 70] on icon "mobile" at bounding box center [341, 72] width 5 height 5
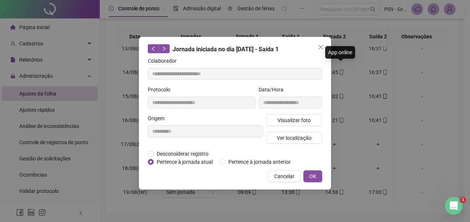
type input "**********"
click at [298, 123] on span "Visualizar foto" at bounding box center [293, 120] width 33 height 8
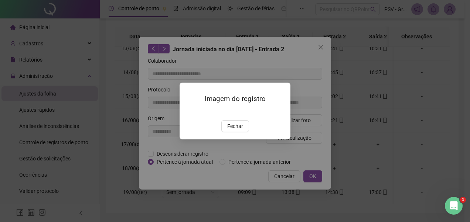
drag, startPoint x: 242, startPoint y: 165, endPoint x: 283, endPoint y: 139, distance: 48.1
click at [242, 130] on span "Fechar" at bounding box center [235, 126] width 16 height 8
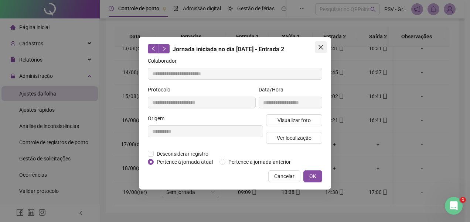
click at [318, 49] on icon "close" at bounding box center [321, 47] width 6 height 6
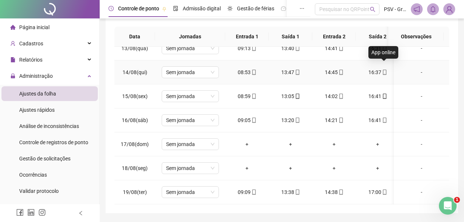
click at [384, 70] on icon "mobile" at bounding box center [384, 72] width 5 height 5
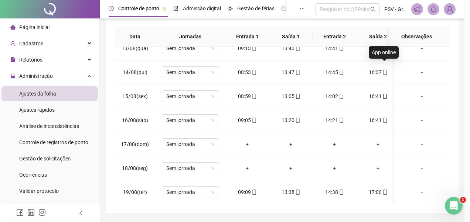
type input "**********"
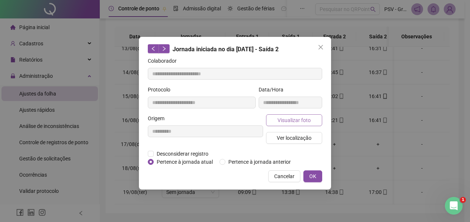
click at [293, 115] on button "Visualizar foto" at bounding box center [294, 120] width 56 height 12
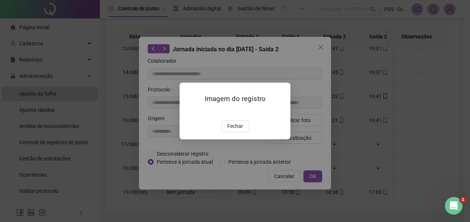
drag, startPoint x: 242, startPoint y: 170, endPoint x: 249, endPoint y: 165, distance: 8.0
click at [242, 130] on span "Fechar" at bounding box center [235, 126] width 16 height 8
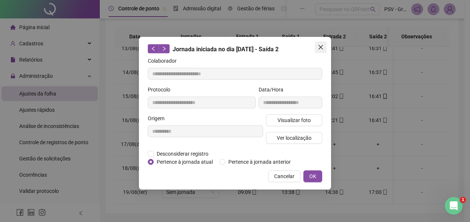
click at [318, 45] on icon "close" at bounding box center [320, 47] width 4 height 4
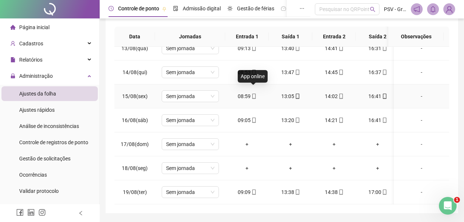
click at [253, 94] on icon "mobile" at bounding box center [253, 96] width 5 height 5
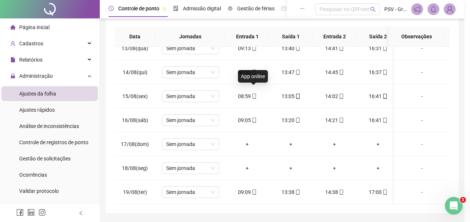
type input "**********"
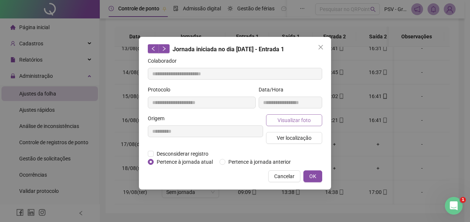
click at [295, 118] on span "Visualizar foto" at bounding box center [293, 120] width 33 height 8
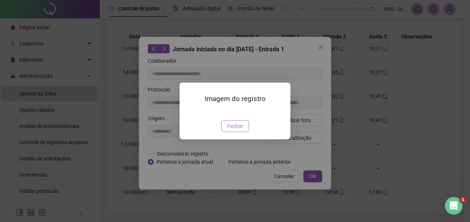
click at [234, 130] on span "Fechar" at bounding box center [235, 126] width 16 height 8
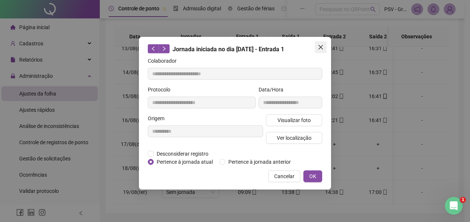
click at [320, 47] on icon "close" at bounding box center [320, 47] width 4 height 4
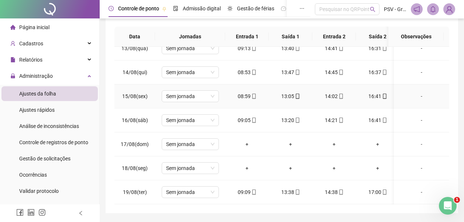
click at [298, 94] on icon "mobile" at bounding box center [297, 96] width 5 height 5
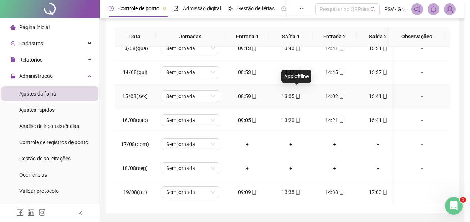
type input "**********"
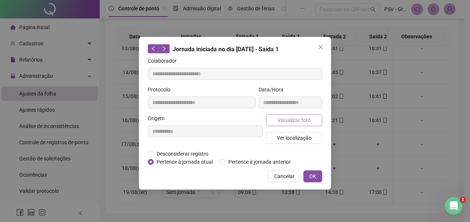
click at [292, 119] on span "Visualizar foto" at bounding box center [293, 120] width 33 height 8
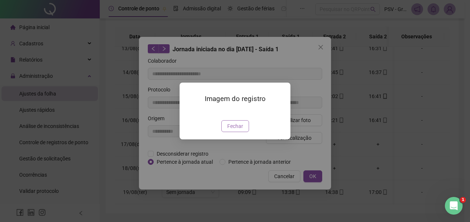
click at [239, 130] on span "Fechar" at bounding box center [235, 126] width 16 height 8
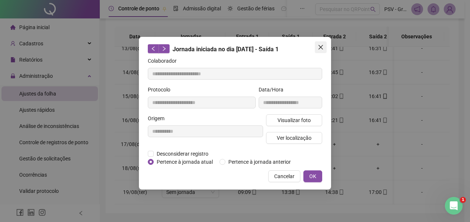
click at [319, 48] on icon "close" at bounding box center [320, 47] width 4 height 4
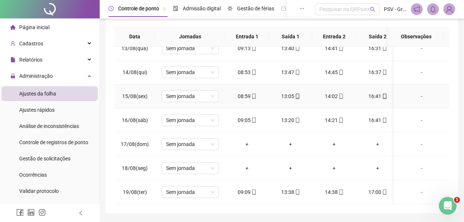
click at [341, 94] on icon "mobile" at bounding box center [341, 96] width 5 height 5
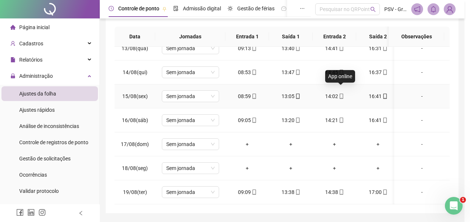
type input "**********"
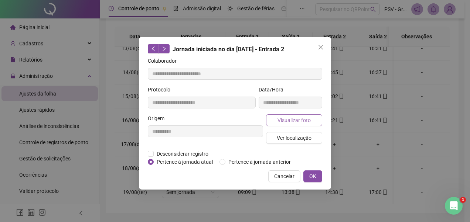
click at [296, 121] on span "Visualizar foto" at bounding box center [293, 120] width 33 height 8
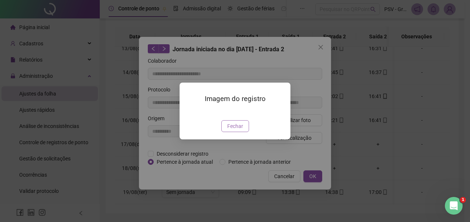
click at [237, 130] on span "Fechar" at bounding box center [235, 126] width 16 height 8
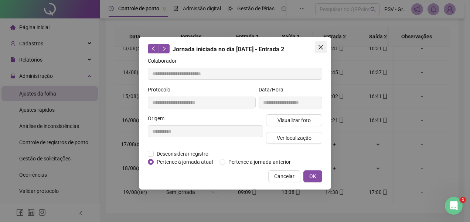
click at [319, 44] on icon "close" at bounding box center [321, 47] width 6 height 6
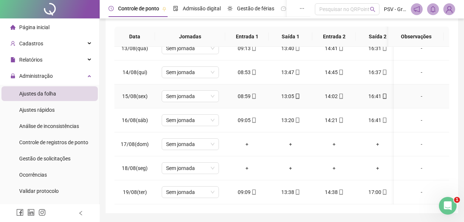
click at [385, 86] on td "16:41" at bounding box center [378, 97] width 44 height 24
click at [385, 94] on icon "mobile" at bounding box center [384, 96] width 5 height 5
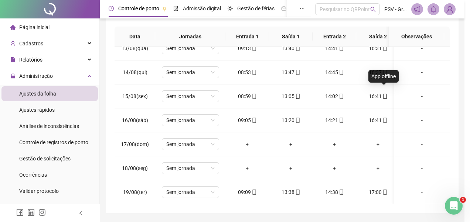
type input "**********"
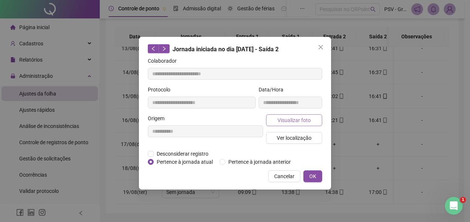
drag, startPoint x: 301, startPoint y: 120, endPoint x: 305, endPoint y: 118, distance: 4.6
click at [302, 119] on span "Visualizar foto" at bounding box center [293, 120] width 33 height 8
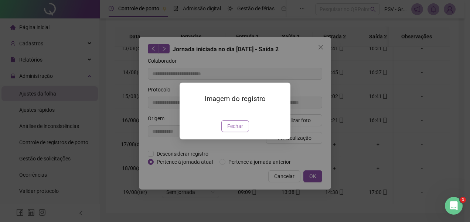
drag, startPoint x: 227, startPoint y: 165, endPoint x: 276, endPoint y: 165, distance: 49.1
click at [229, 130] on span "Fechar" at bounding box center [235, 126] width 16 height 8
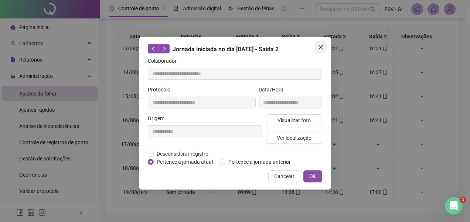
click at [321, 44] on button "Close" at bounding box center [321, 47] width 12 height 12
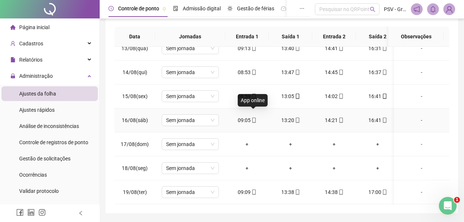
click at [252, 118] on icon "mobile" at bounding box center [253, 120] width 3 height 5
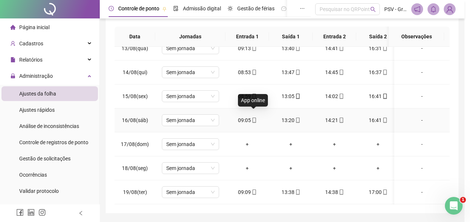
type input "**********"
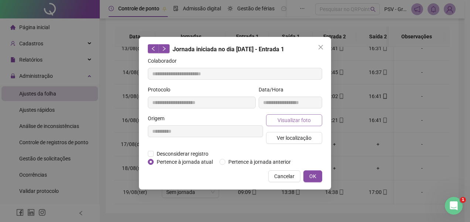
click at [292, 117] on span "Visualizar foto" at bounding box center [293, 120] width 33 height 8
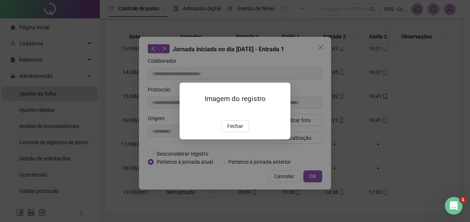
click at [237, 130] on span "Fechar" at bounding box center [235, 126] width 16 height 8
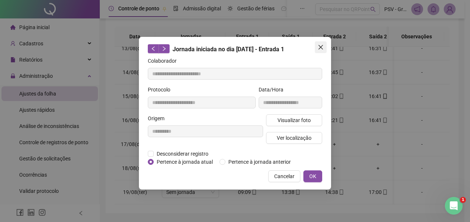
click at [319, 46] on icon "close" at bounding box center [320, 47] width 4 height 4
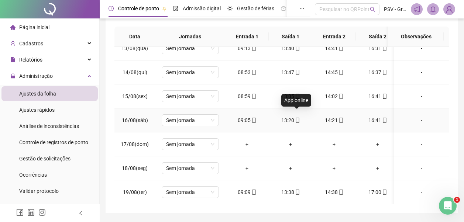
click at [299, 118] on icon "mobile" at bounding box center [297, 120] width 5 height 5
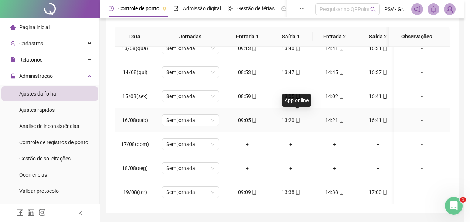
type input "**********"
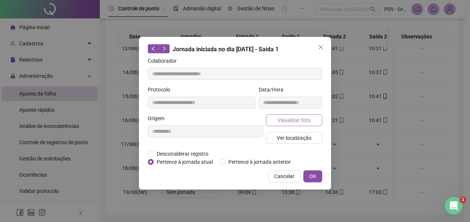
click at [295, 117] on span "Visualizar foto" at bounding box center [293, 120] width 33 height 8
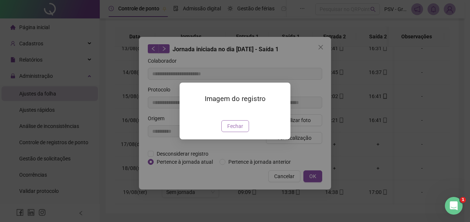
click at [237, 130] on span "Fechar" at bounding box center [235, 126] width 16 height 8
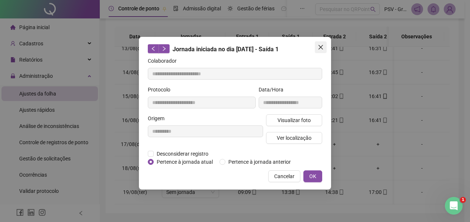
click at [316, 44] on button "Close" at bounding box center [321, 47] width 12 height 12
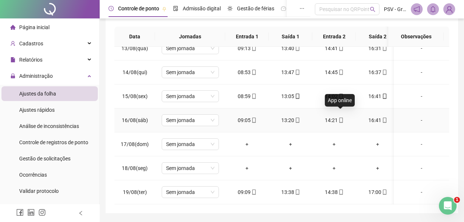
click at [340, 118] on icon "mobile" at bounding box center [341, 120] width 5 height 5
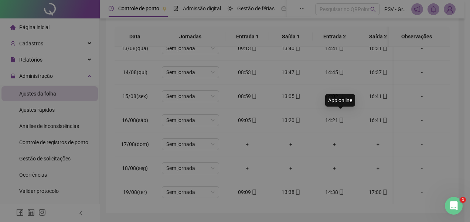
type input "**********"
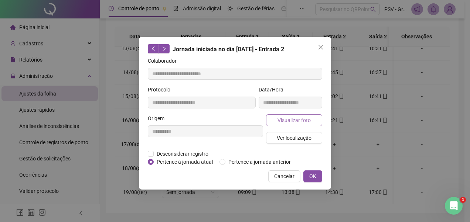
click at [290, 115] on button "Visualizar foto" at bounding box center [294, 120] width 56 height 12
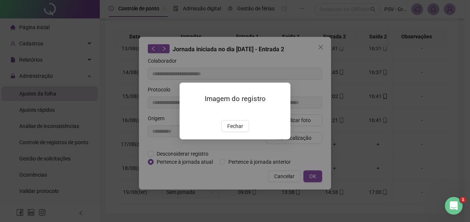
click at [241, 130] on span "Fechar" at bounding box center [235, 126] width 16 height 8
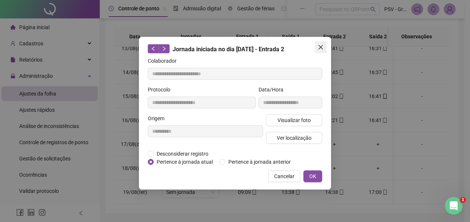
click at [320, 46] on icon "close" at bounding box center [321, 47] width 6 height 6
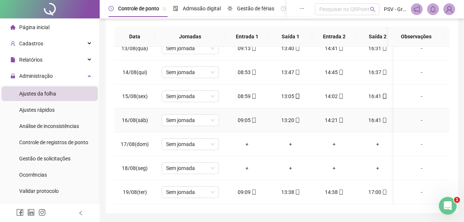
click at [384, 118] on icon "mobile" at bounding box center [384, 120] width 5 height 5
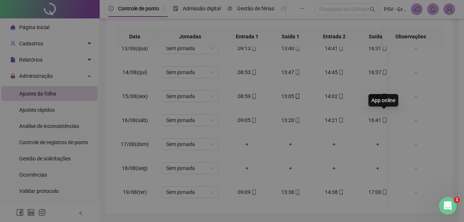
type input "**********"
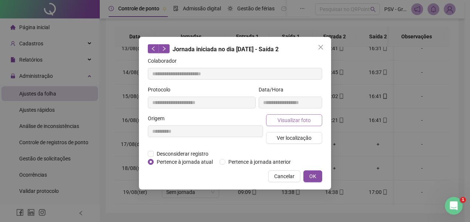
click at [302, 117] on span "Visualizar foto" at bounding box center [293, 120] width 33 height 8
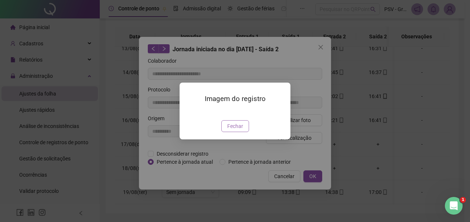
click at [243, 132] on button "Fechar" at bounding box center [235, 126] width 28 height 12
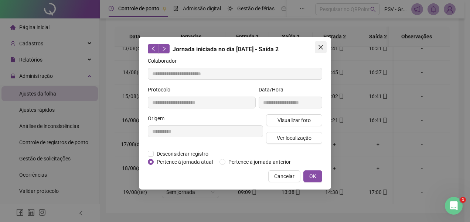
click at [320, 49] on icon "close" at bounding box center [321, 47] width 6 height 6
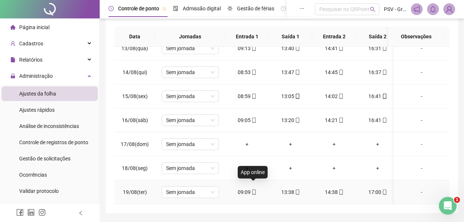
click at [254, 190] on icon "mobile" at bounding box center [253, 192] width 3 height 5
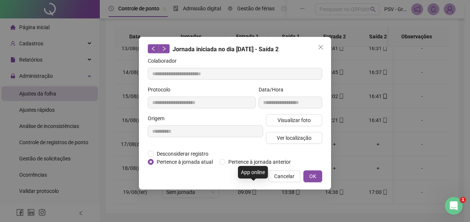
type input "**********"
click at [294, 117] on span "Visualizar foto" at bounding box center [293, 120] width 33 height 8
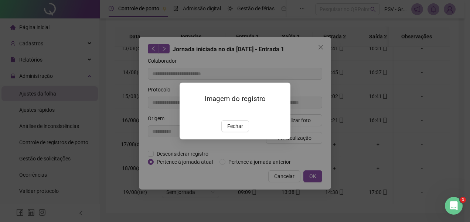
drag, startPoint x: 239, startPoint y: 168, endPoint x: 296, endPoint y: 119, distance: 75.4
click at [239, 130] on span "Fechar" at bounding box center [235, 126] width 16 height 8
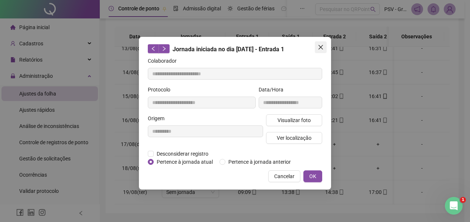
click at [320, 45] on icon "close" at bounding box center [321, 47] width 6 height 6
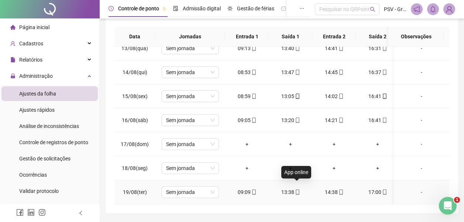
click at [295, 190] on icon "mobile" at bounding box center [297, 192] width 5 height 5
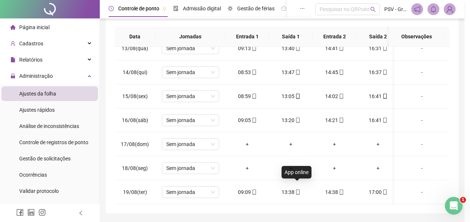
type input "**********"
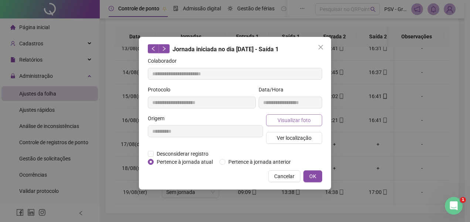
click at [288, 117] on span "Visualizar foto" at bounding box center [293, 120] width 33 height 8
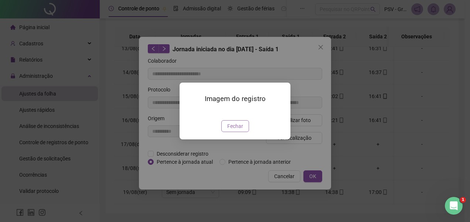
click at [240, 130] on span "Fechar" at bounding box center [235, 126] width 16 height 8
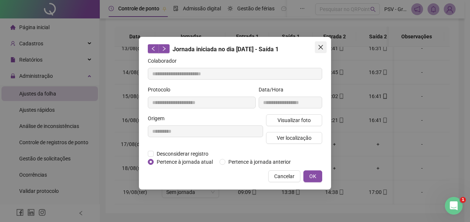
click at [320, 48] on icon "close" at bounding box center [320, 47] width 4 height 4
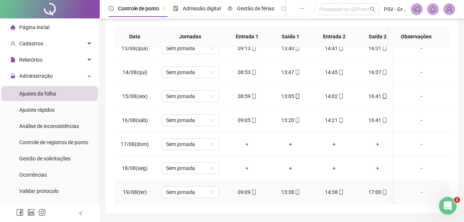
click at [340, 190] on icon "mobile" at bounding box center [341, 192] width 5 height 5
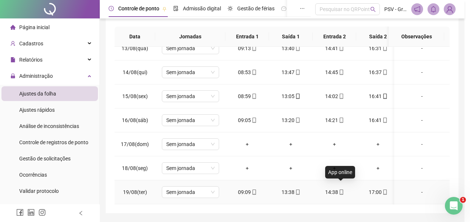
type input "**********"
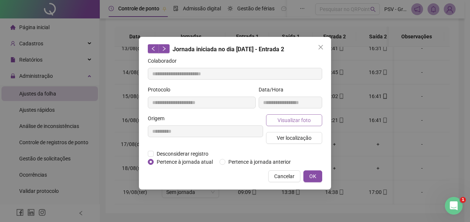
click at [300, 121] on span "Visualizar foto" at bounding box center [293, 120] width 33 height 8
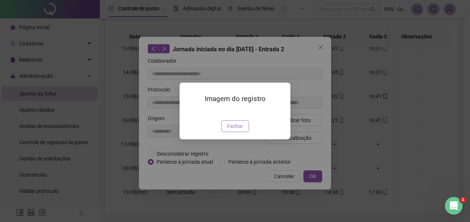
drag, startPoint x: 241, startPoint y: 170, endPoint x: 289, endPoint y: 138, distance: 57.3
click at [241, 130] on span "Fechar" at bounding box center [235, 126] width 16 height 8
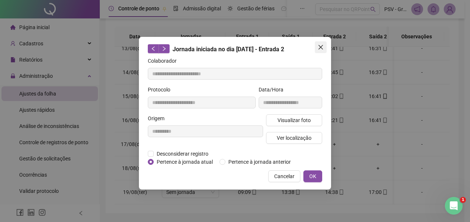
click at [322, 48] on icon "close" at bounding box center [321, 47] width 6 height 6
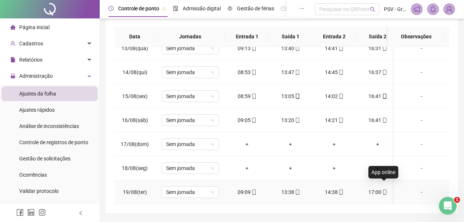
click at [382, 190] on icon "mobile" at bounding box center [384, 192] width 5 height 5
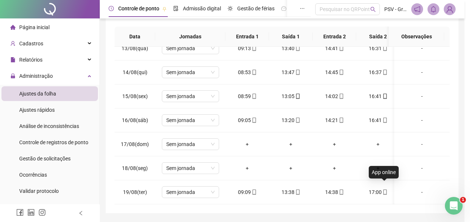
type input "**********"
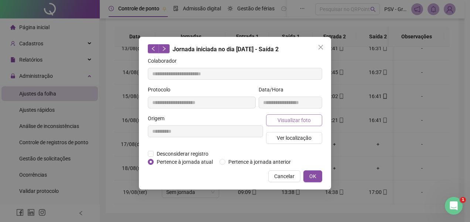
click at [306, 124] on span "Visualizar foto" at bounding box center [293, 120] width 33 height 8
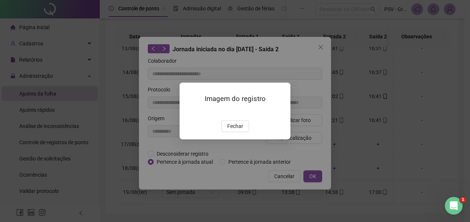
click at [239, 130] on span "Fechar" at bounding box center [235, 126] width 16 height 8
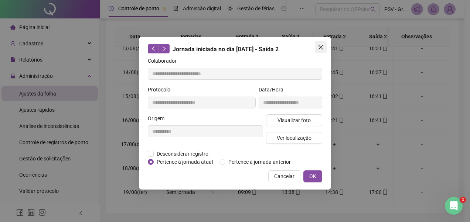
click at [322, 46] on icon "close" at bounding box center [320, 47] width 4 height 4
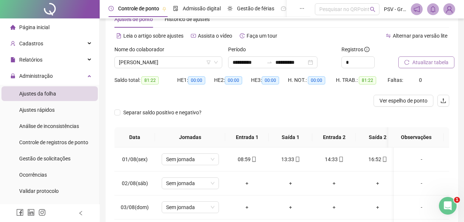
scroll to position [13, 0]
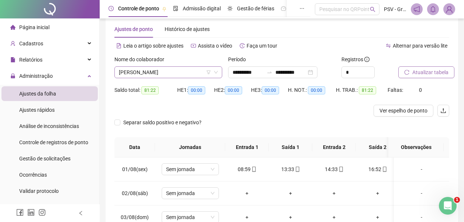
click at [201, 71] on span "[PERSON_NAME]" at bounding box center [168, 72] width 99 height 11
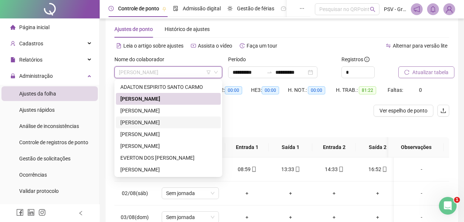
click at [167, 122] on div "[PERSON_NAME]" at bounding box center [168, 123] width 96 height 8
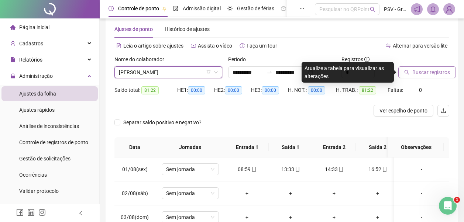
click at [197, 72] on span "[PERSON_NAME]" at bounding box center [168, 72] width 99 height 11
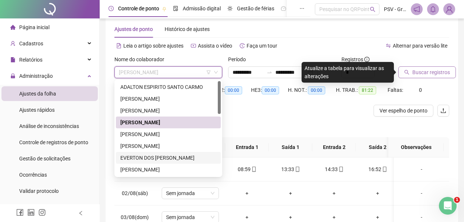
click at [159, 158] on div "EVERTON DOS [PERSON_NAME]" at bounding box center [168, 158] width 96 height 8
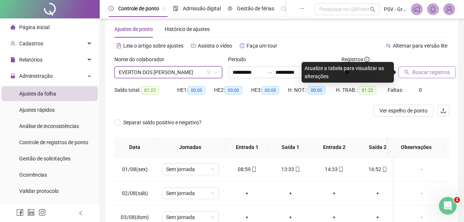
click at [426, 68] on button "Buscar registros" at bounding box center [427, 72] width 58 height 12
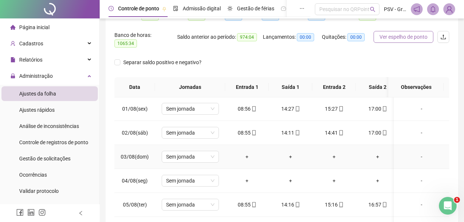
scroll to position [0, 0]
click at [253, 107] on icon "mobile" at bounding box center [253, 109] width 5 height 5
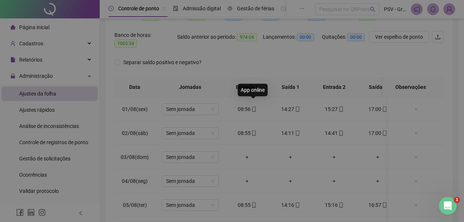
type input "**********"
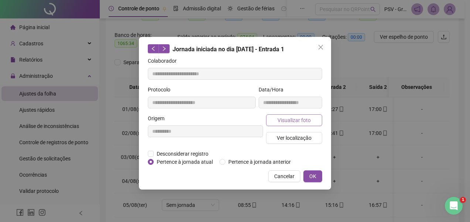
click at [289, 119] on span "Visualizar foto" at bounding box center [293, 120] width 33 height 8
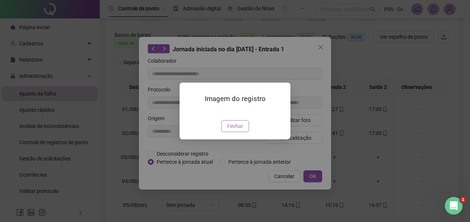
click at [235, 130] on span "Fechar" at bounding box center [235, 126] width 16 height 8
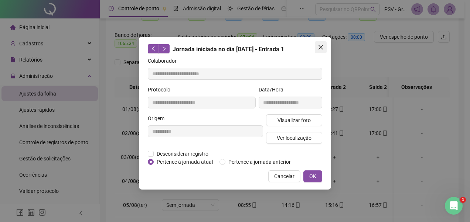
click at [319, 45] on icon "close" at bounding box center [320, 47] width 4 height 4
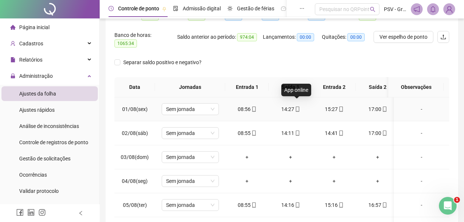
click at [296, 107] on icon "mobile" at bounding box center [297, 109] width 3 height 5
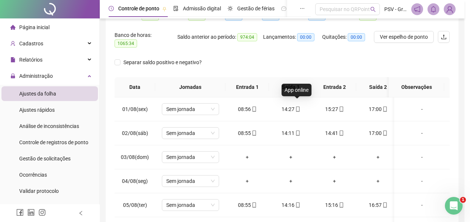
type input "**********"
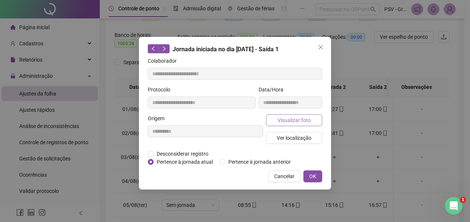
click at [296, 120] on span "Visualizar foto" at bounding box center [293, 120] width 33 height 8
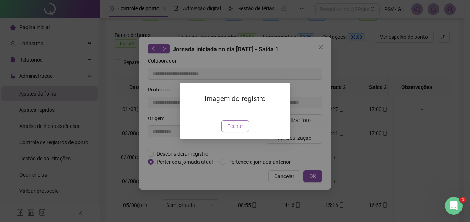
click at [239, 130] on span "Fechar" at bounding box center [235, 126] width 16 height 8
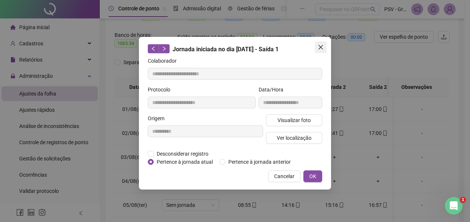
click at [320, 47] on icon "close" at bounding box center [320, 47] width 4 height 4
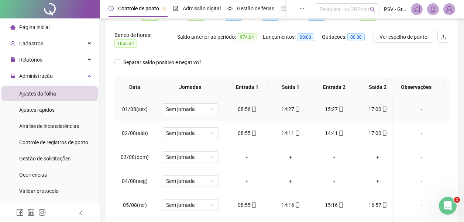
click at [339, 107] on icon "mobile" at bounding box center [340, 109] width 3 height 5
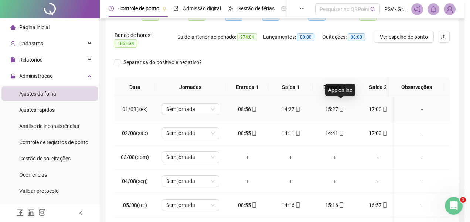
type input "**********"
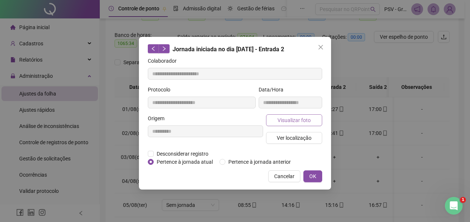
click at [294, 119] on span "Visualizar foto" at bounding box center [293, 120] width 33 height 8
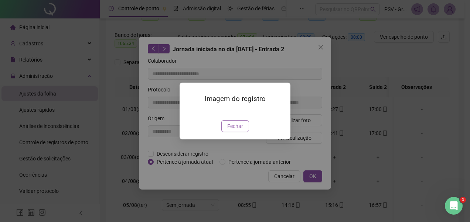
click at [242, 130] on span "Fechar" at bounding box center [235, 126] width 16 height 8
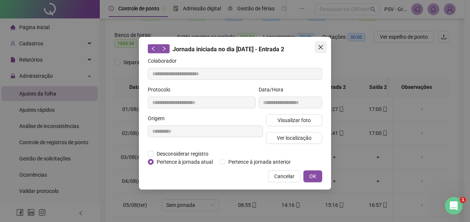
click at [319, 48] on icon "close" at bounding box center [321, 47] width 6 height 6
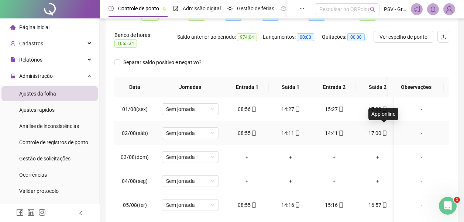
click at [383, 131] on icon "mobile" at bounding box center [384, 133] width 3 height 5
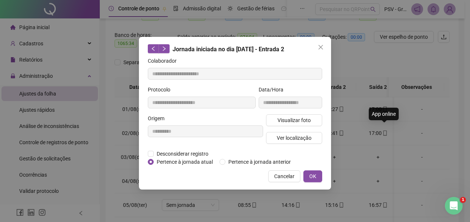
type input "**********"
click at [291, 116] on span "Visualizar foto" at bounding box center [293, 120] width 33 height 8
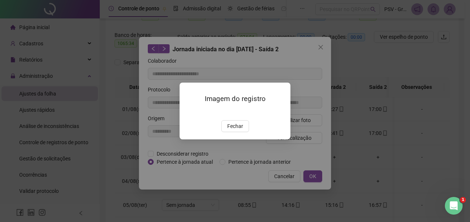
drag, startPoint x: 235, startPoint y: 169, endPoint x: 241, endPoint y: 170, distance: 5.6
click at [238, 130] on span "Fechar" at bounding box center [235, 126] width 16 height 8
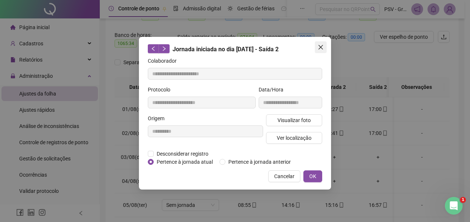
click at [323, 44] on button "Close" at bounding box center [321, 47] width 12 height 12
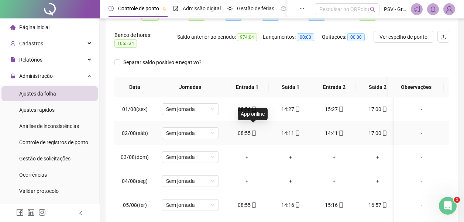
click at [253, 131] on icon "mobile" at bounding box center [253, 133] width 5 height 5
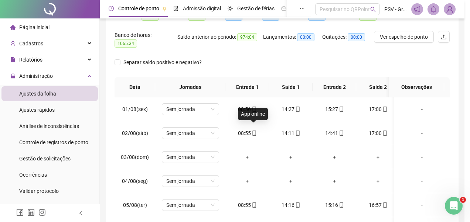
type input "**********"
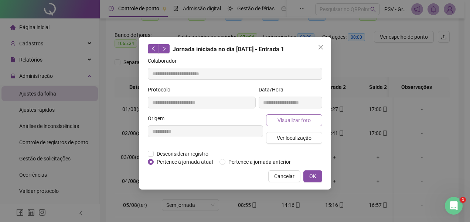
click at [289, 120] on span "Visualizar foto" at bounding box center [293, 120] width 33 height 8
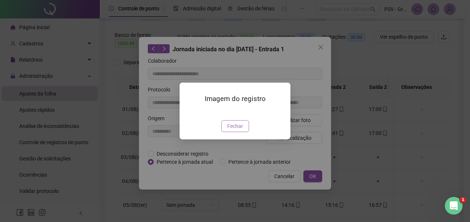
click at [244, 132] on button "Fechar" at bounding box center [235, 126] width 28 height 12
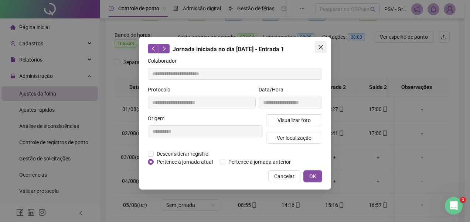
click at [321, 42] on button "Close" at bounding box center [321, 47] width 12 height 12
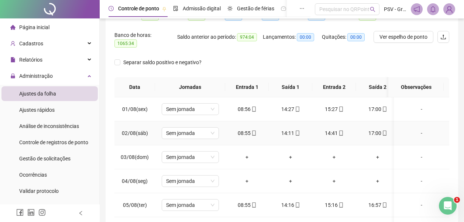
click at [298, 131] on icon "mobile" at bounding box center [297, 133] width 5 height 5
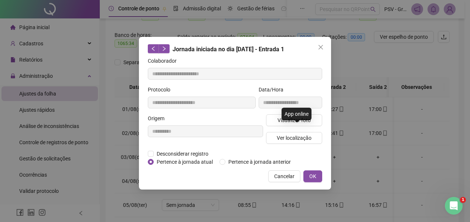
type input "**********"
click at [298, 118] on span "Visualizar foto" at bounding box center [293, 120] width 33 height 8
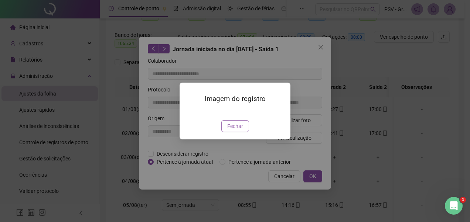
drag, startPoint x: 238, startPoint y: 168, endPoint x: 298, endPoint y: 85, distance: 102.6
click at [240, 130] on span "Fechar" at bounding box center [235, 126] width 16 height 8
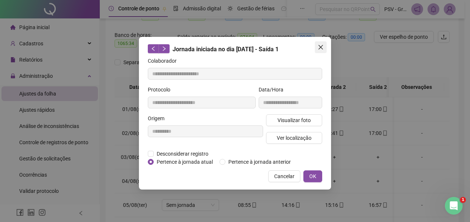
click at [321, 44] on icon "close" at bounding box center [321, 47] width 6 height 6
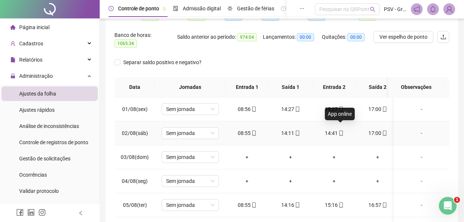
click at [344, 129] on div "14:41" at bounding box center [334, 133] width 32 height 8
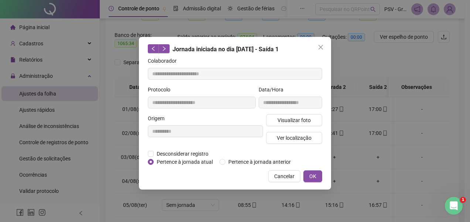
type input "**********"
click at [300, 120] on span "Visualizar foto" at bounding box center [293, 120] width 33 height 8
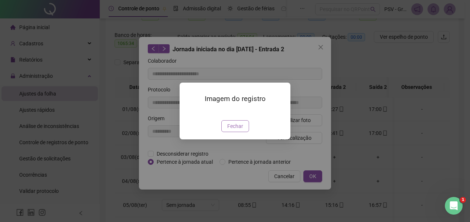
click at [243, 132] on button "Fechar" at bounding box center [235, 126] width 28 height 12
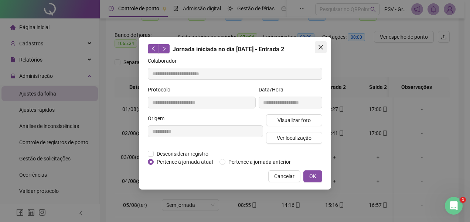
click at [318, 43] on button "Close" at bounding box center [321, 47] width 12 height 12
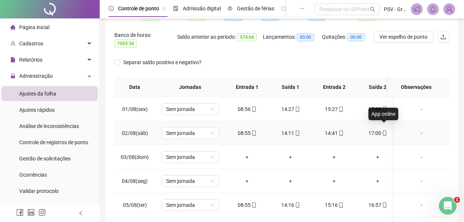
click at [382, 130] on span at bounding box center [384, 133] width 6 height 6
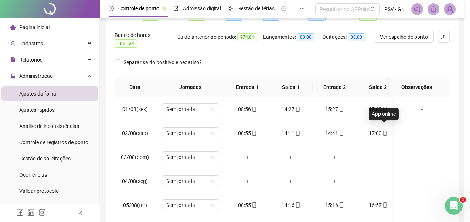
type input "**********"
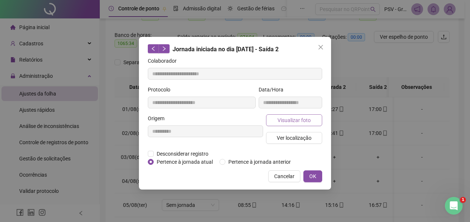
click at [309, 123] on span "Visualizar foto" at bounding box center [293, 120] width 33 height 8
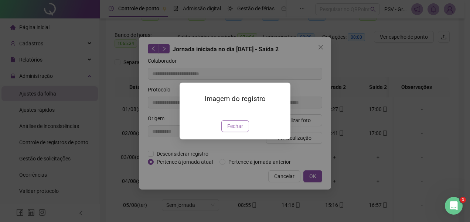
click at [242, 130] on span "Fechar" at bounding box center [235, 126] width 16 height 8
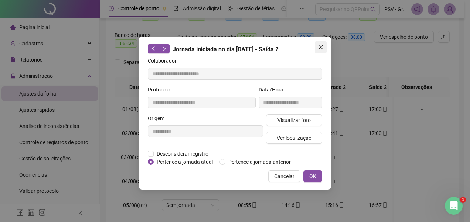
click at [321, 44] on button "Close" at bounding box center [321, 47] width 12 height 12
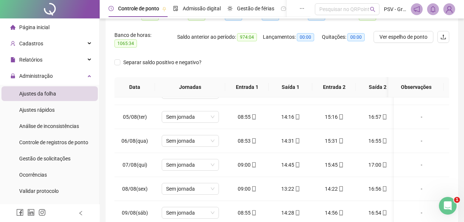
scroll to position [93, 0]
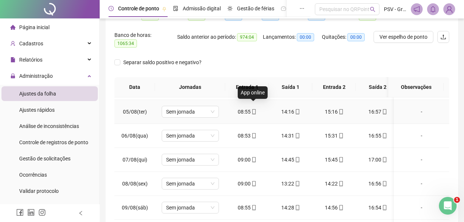
click at [255, 109] on icon "mobile" at bounding box center [253, 111] width 3 height 5
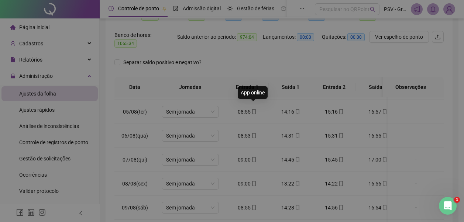
type input "**********"
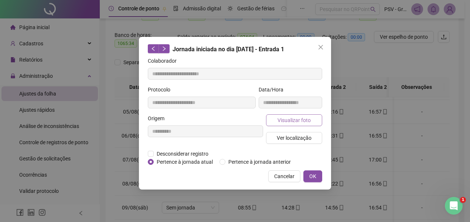
click at [278, 117] on span "Visualizar foto" at bounding box center [293, 120] width 33 height 8
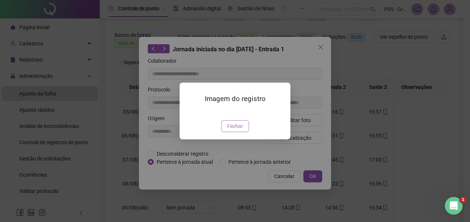
click at [231, 130] on span "Fechar" at bounding box center [235, 126] width 16 height 8
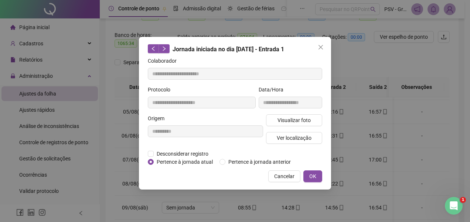
click at [319, 43] on button "Close" at bounding box center [321, 47] width 12 height 12
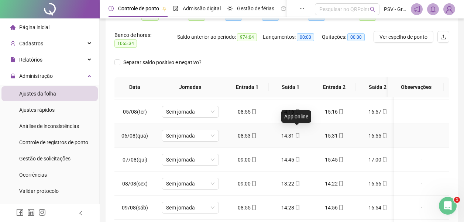
click at [298, 133] on icon "mobile" at bounding box center [297, 135] width 3 height 5
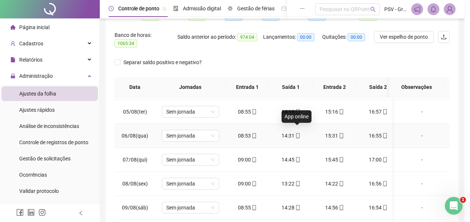
type input "**********"
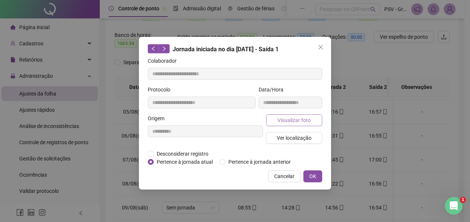
click at [299, 122] on span "Visualizar foto" at bounding box center [293, 120] width 33 height 8
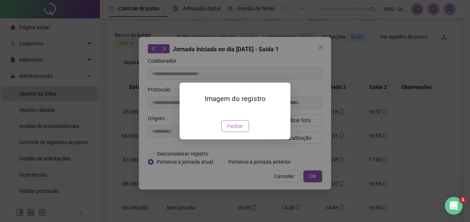
click at [239, 130] on span "Fechar" at bounding box center [235, 126] width 16 height 8
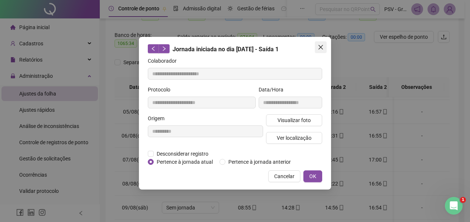
click at [322, 49] on icon "close" at bounding box center [320, 47] width 4 height 4
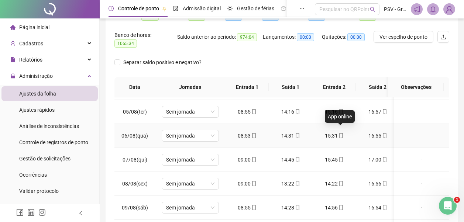
click at [340, 133] on icon "mobile" at bounding box center [341, 135] width 5 height 5
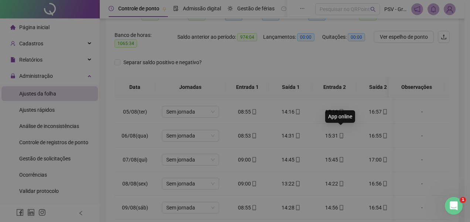
type input "**********"
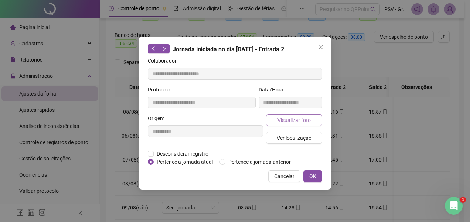
click at [299, 120] on span "Visualizar foto" at bounding box center [293, 120] width 33 height 8
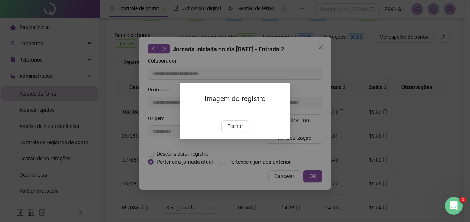
drag, startPoint x: 240, startPoint y: 168, endPoint x: 251, endPoint y: 169, distance: 11.5
click at [240, 130] on span "Fechar" at bounding box center [235, 126] width 16 height 8
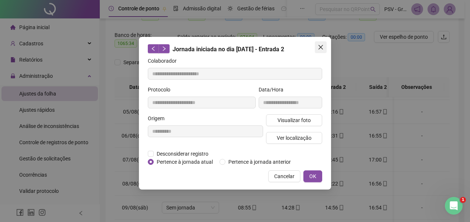
click at [321, 47] on icon "close" at bounding box center [320, 47] width 4 height 4
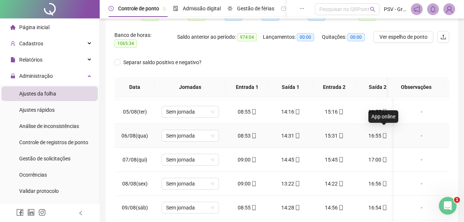
click at [384, 133] on icon "mobile" at bounding box center [384, 135] width 5 height 5
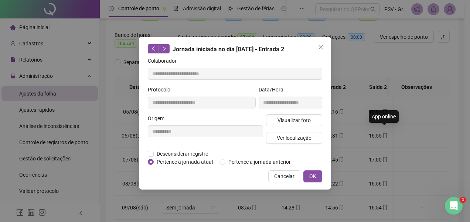
type input "**********"
click at [291, 121] on span "Visualizar foto" at bounding box center [293, 120] width 33 height 8
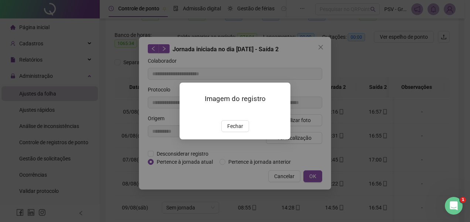
click at [232, 132] on button "Fechar" at bounding box center [235, 126] width 28 height 12
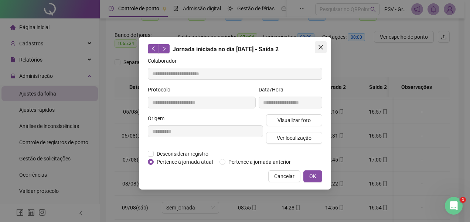
click at [321, 44] on button "Close" at bounding box center [321, 47] width 12 height 12
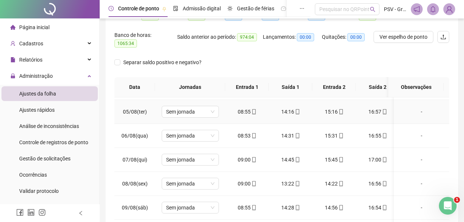
click at [300, 108] on div "14:16" at bounding box center [291, 112] width 32 height 8
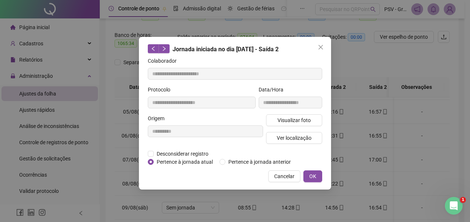
type input "**********"
click at [296, 121] on span "Visualizar foto" at bounding box center [293, 120] width 33 height 8
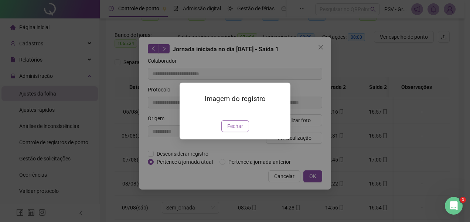
click at [236, 130] on span "Fechar" at bounding box center [235, 126] width 16 height 8
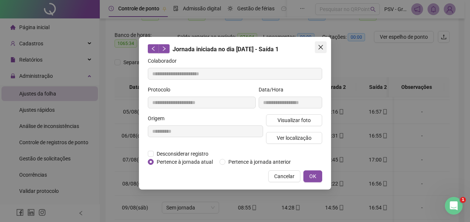
click at [320, 44] on button "Close" at bounding box center [321, 47] width 12 height 12
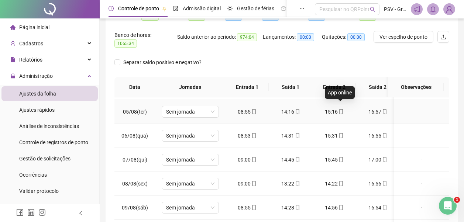
click at [340, 109] on icon "mobile" at bounding box center [340, 111] width 3 height 5
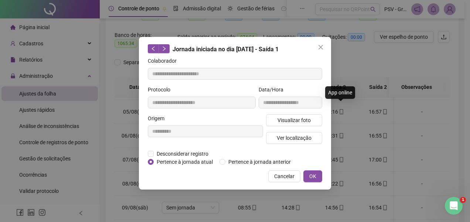
type input "**********"
click at [294, 122] on span "Visualizar foto" at bounding box center [293, 120] width 33 height 8
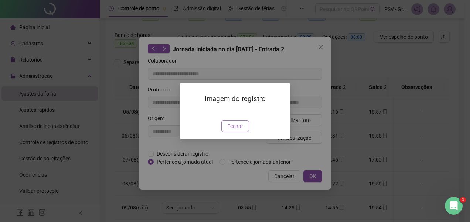
click at [244, 132] on button "Fechar" at bounding box center [235, 126] width 28 height 12
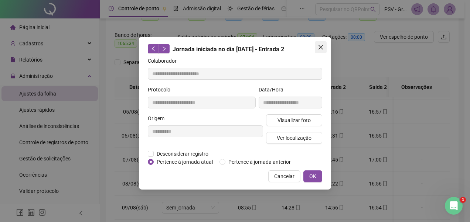
click at [323, 45] on icon "close" at bounding box center [321, 47] width 6 height 6
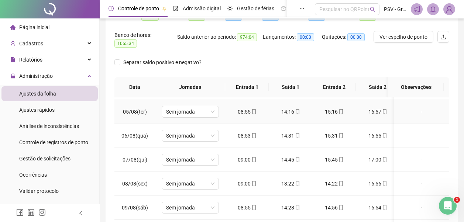
click at [385, 109] on icon "mobile" at bounding box center [384, 111] width 5 height 5
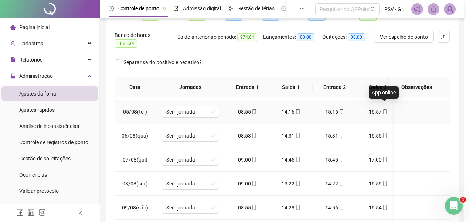
type input "**********"
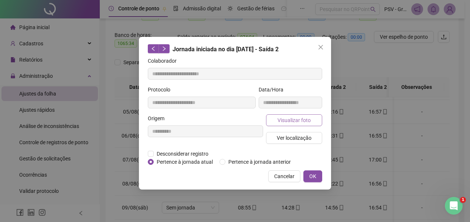
click at [301, 122] on span "Visualizar foto" at bounding box center [293, 120] width 33 height 8
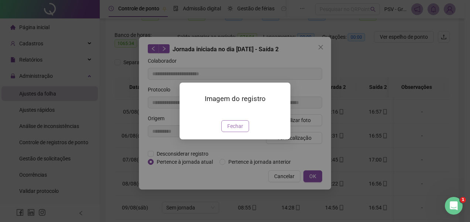
drag, startPoint x: 232, startPoint y: 170, endPoint x: 322, endPoint y: 132, distance: 97.1
click at [233, 130] on span "Fechar" at bounding box center [235, 126] width 16 height 8
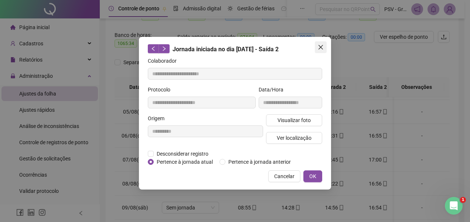
click at [322, 46] on icon "close" at bounding box center [320, 47] width 4 height 4
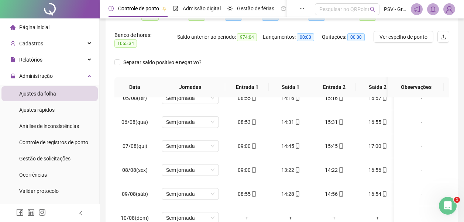
scroll to position [114, 0]
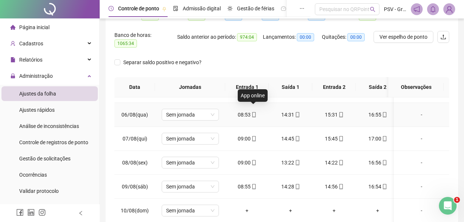
click at [254, 112] on icon "mobile" at bounding box center [253, 114] width 5 height 5
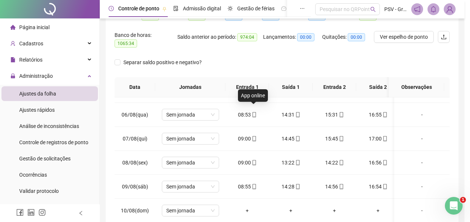
type input "**********"
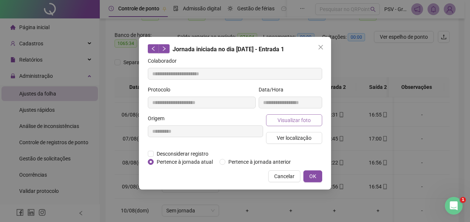
click at [284, 121] on span "Visualizar foto" at bounding box center [293, 120] width 33 height 8
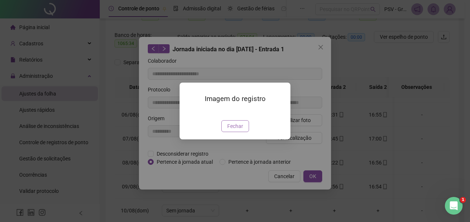
click at [238, 130] on span "Fechar" at bounding box center [235, 126] width 16 height 8
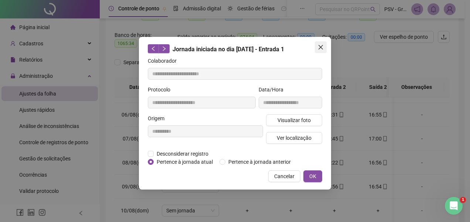
click at [319, 47] on icon "close" at bounding box center [321, 47] width 6 height 6
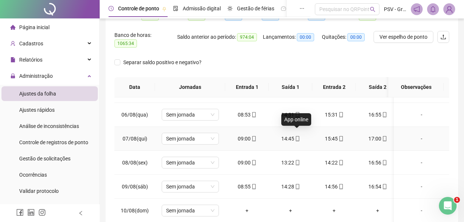
click at [297, 136] on icon "mobile" at bounding box center [297, 138] width 5 height 5
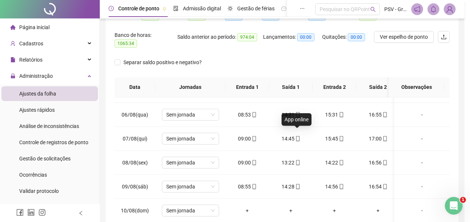
type input "**********"
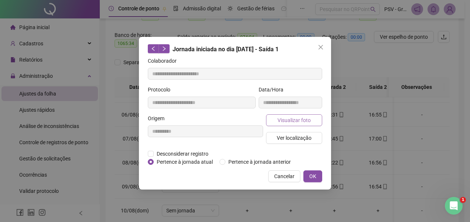
click at [292, 119] on span "Visualizar foto" at bounding box center [293, 120] width 33 height 8
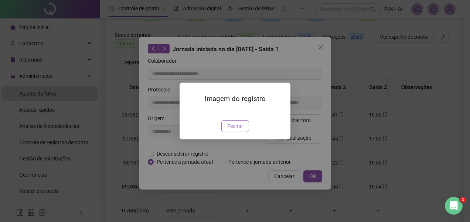
drag, startPoint x: 233, startPoint y: 168, endPoint x: 248, endPoint y: 160, distance: 17.7
click at [233, 130] on span "Fechar" at bounding box center [235, 126] width 16 height 8
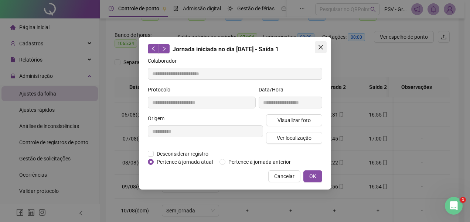
click at [319, 47] on icon "close" at bounding box center [321, 47] width 6 height 6
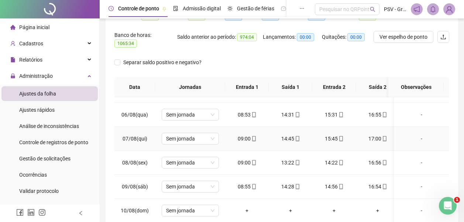
click at [338, 136] on span at bounding box center [341, 139] width 6 height 6
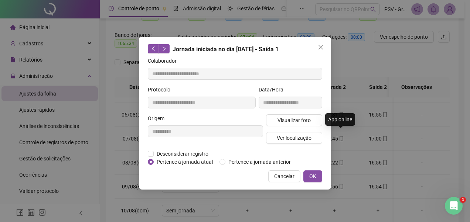
type input "**********"
click at [301, 119] on span "Visualizar foto" at bounding box center [293, 120] width 33 height 8
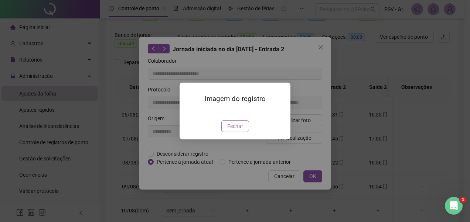
click at [243, 132] on button "Fechar" at bounding box center [235, 126] width 28 height 12
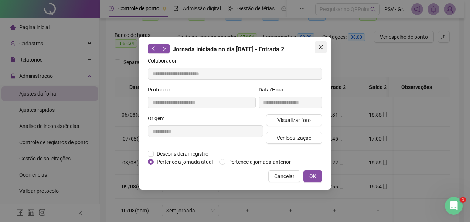
click at [323, 45] on icon "close" at bounding box center [321, 47] width 6 height 6
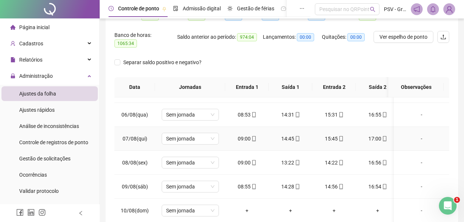
click at [383, 136] on icon "mobile" at bounding box center [384, 138] width 3 height 5
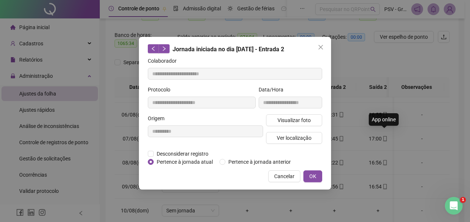
type input "**********"
click at [296, 114] on button "Visualizar foto" at bounding box center [294, 120] width 56 height 12
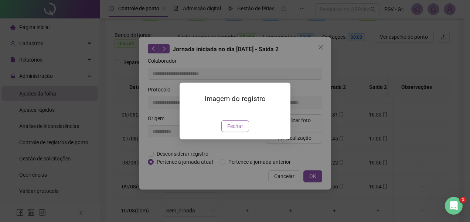
click at [242, 132] on button "Fechar" at bounding box center [235, 126] width 28 height 12
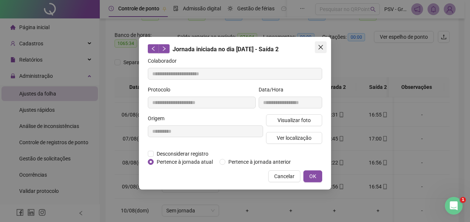
click at [319, 45] on icon "close" at bounding box center [321, 47] width 6 height 6
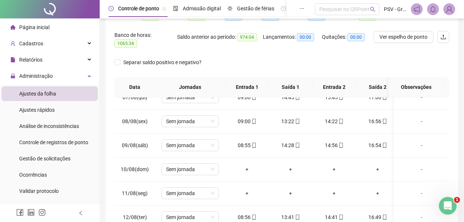
scroll to position [158, 0]
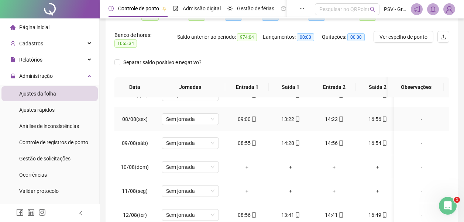
click at [253, 117] on icon "mobile" at bounding box center [253, 119] width 5 height 5
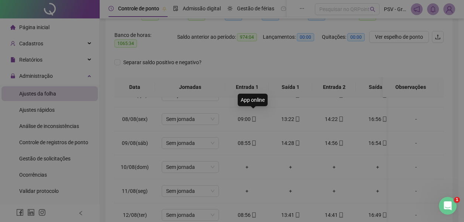
type input "**********"
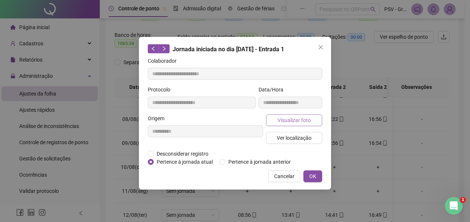
click at [295, 121] on span "Visualizar foto" at bounding box center [293, 120] width 33 height 8
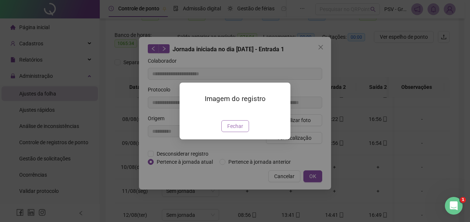
click at [241, 130] on span "Fechar" at bounding box center [235, 126] width 16 height 8
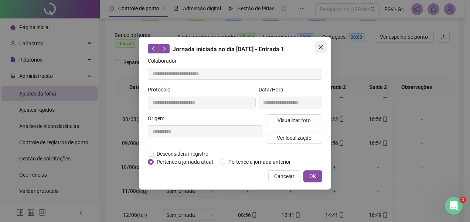
drag, startPoint x: 319, startPoint y: 45, endPoint x: 318, endPoint y: 49, distance: 3.8
click at [318, 45] on icon "close" at bounding box center [320, 47] width 4 height 4
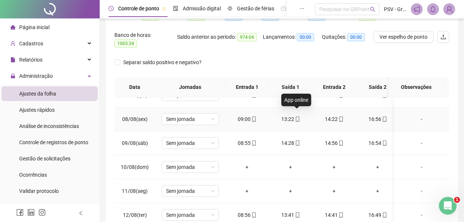
click at [296, 117] on icon "mobile" at bounding box center [297, 119] width 5 height 5
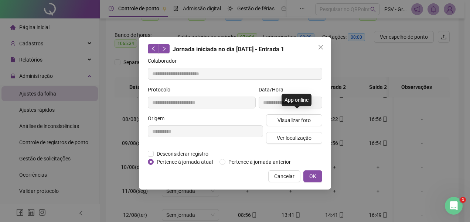
type input "**********"
click at [296, 117] on span "Visualizar foto" at bounding box center [293, 120] width 33 height 8
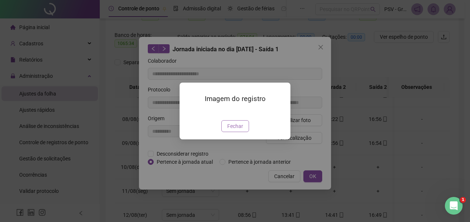
click at [245, 132] on button "Fechar" at bounding box center [235, 126] width 28 height 12
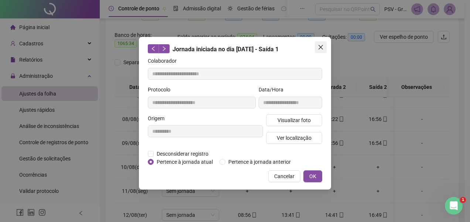
click at [318, 44] on button "Close" at bounding box center [321, 47] width 12 height 12
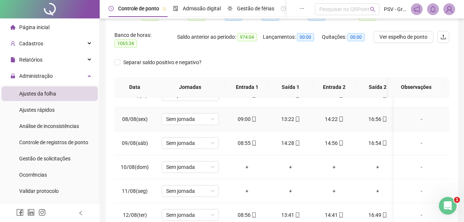
click at [340, 117] on icon "mobile" at bounding box center [341, 119] width 5 height 5
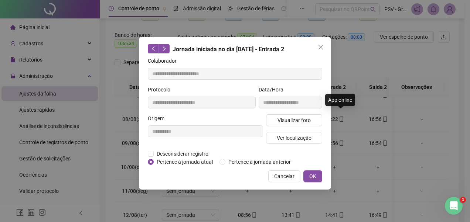
type input "**********"
click at [312, 119] on button "Visualizar foto" at bounding box center [294, 120] width 56 height 12
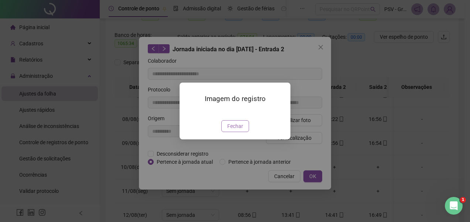
drag, startPoint x: 236, startPoint y: 168, endPoint x: 323, endPoint y: 117, distance: 100.9
click at [237, 130] on span "Fechar" at bounding box center [235, 126] width 16 height 8
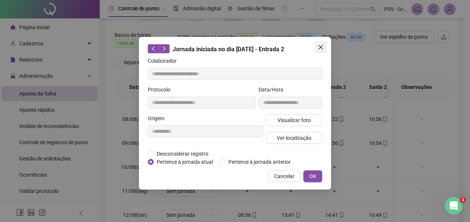
drag, startPoint x: 320, startPoint y: 46, endPoint x: 388, endPoint y: 101, distance: 88.0
click at [320, 46] on icon "close" at bounding box center [321, 47] width 6 height 6
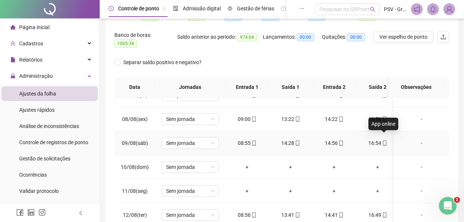
click at [385, 141] on icon "mobile" at bounding box center [384, 143] width 5 height 5
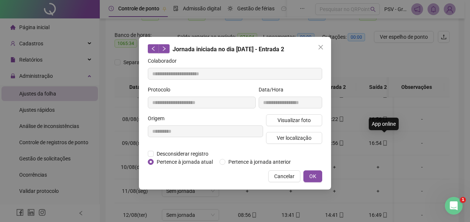
type input "**********"
click at [306, 116] on span "Visualizar foto" at bounding box center [293, 120] width 33 height 8
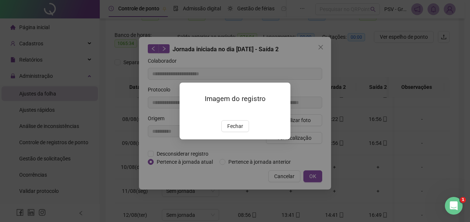
click at [319, 45] on div "Imagem do registro Fechar" at bounding box center [235, 111] width 470 height 222
click at [244, 132] on button "Fechar" at bounding box center [235, 126] width 28 height 12
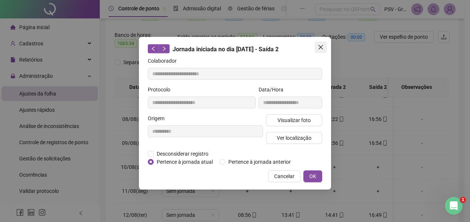
click at [321, 45] on icon "close" at bounding box center [321, 47] width 6 height 6
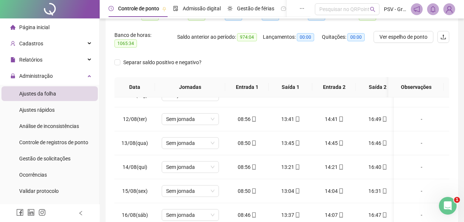
scroll to position [258, 0]
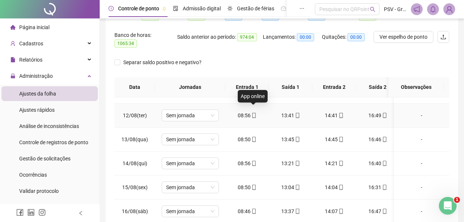
click at [255, 113] on icon "mobile" at bounding box center [253, 115] width 5 height 5
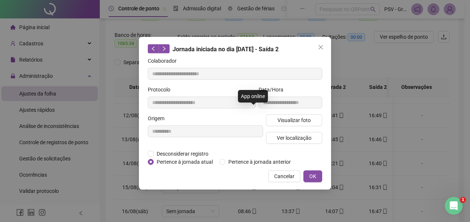
type input "**********"
click at [293, 119] on span "Visualizar foto" at bounding box center [293, 120] width 33 height 8
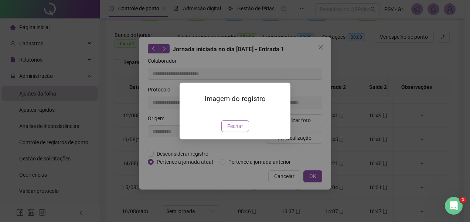
click at [236, 130] on span "Fechar" at bounding box center [235, 126] width 16 height 8
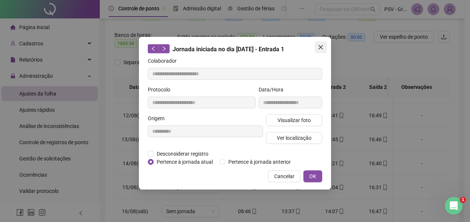
click at [320, 47] on icon "close" at bounding box center [320, 47] width 4 height 4
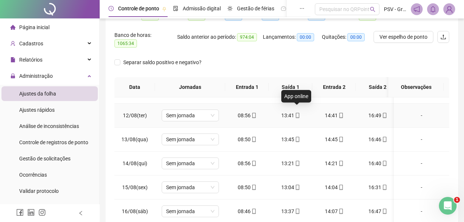
click at [297, 113] on icon "mobile" at bounding box center [297, 115] width 5 height 5
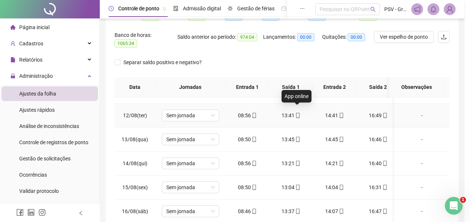
type input "**********"
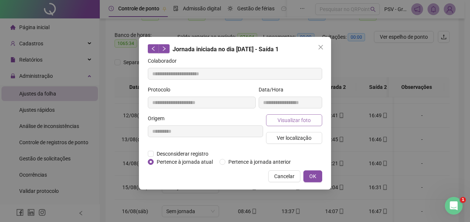
click at [297, 122] on span "Visualizar foto" at bounding box center [293, 120] width 33 height 8
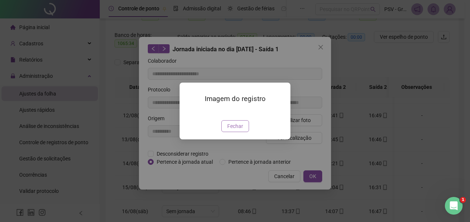
drag, startPoint x: 237, startPoint y: 167, endPoint x: 298, endPoint y: 149, distance: 63.8
click at [240, 130] on span "Fechar" at bounding box center [235, 126] width 16 height 8
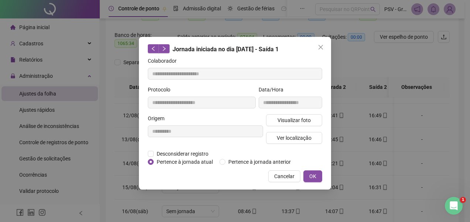
click at [319, 47] on icon "close" at bounding box center [321, 47] width 6 height 6
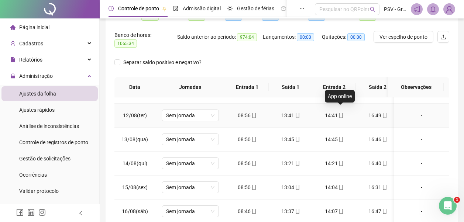
drag, startPoint x: 338, startPoint y: 110, endPoint x: 343, endPoint y: 111, distance: 4.9
click at [340, 113] on icon "mobile" at bounding box center [341, 115] width 5 height 5
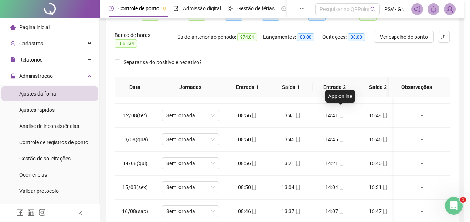
type input "**********"
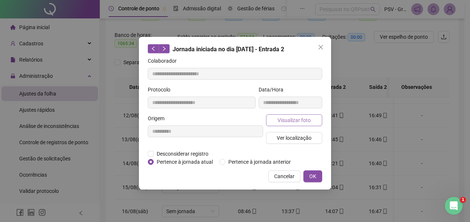
click at [311, 122] on button "Visualizar foto" at bounding box center [294, 120] width 56 height 12
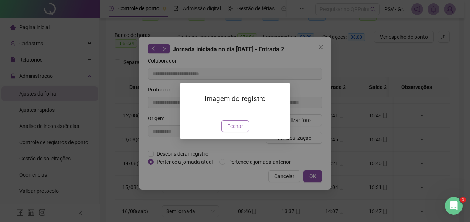
click at [239, 130] on span "Fechar" at bounding box center [235, 126] width 16 height 8
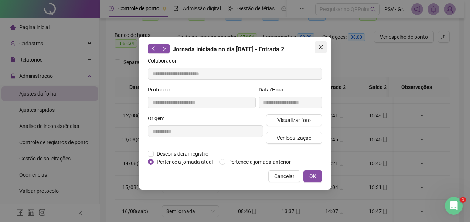
click at [320, 45] on icon "close" at bounding box center [321, 47] width 6 height 6
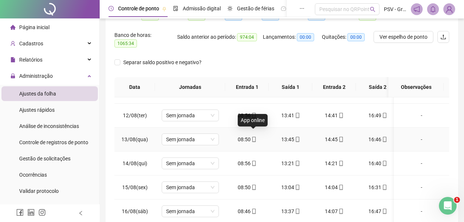
click at [253, 137] on icon "mobile" at bounding box center [253, 139] width 5 height 5
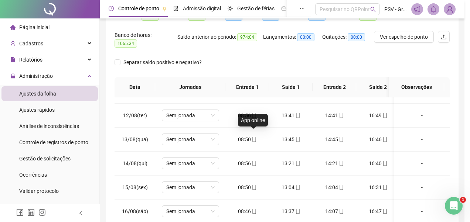
type input "**********"
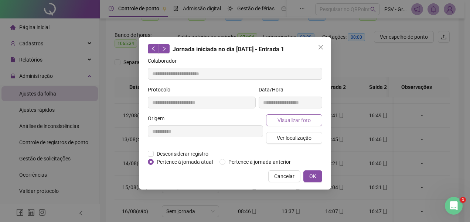
click at [293, 121] on span "Visualizar foto" at bounding box center [293, 120] width 33 height 8
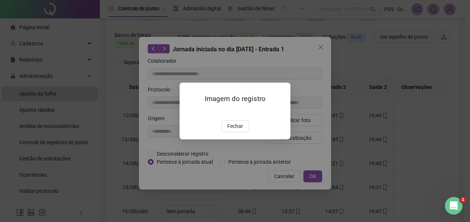
click at [233, 130] on span "Fechar" at bounding box center [235, 126] width 16 height 8
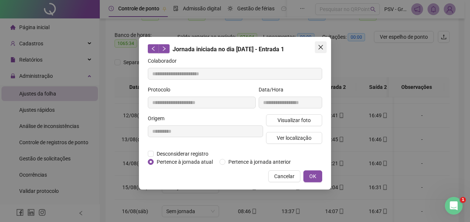
click at [322, 47] on icon "close" at bounding box center [321, 47] width 6 height 6
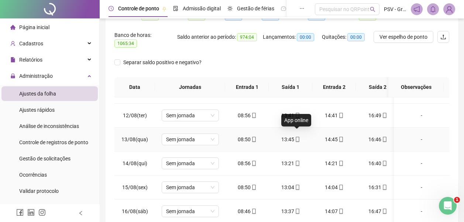
drag, startPoint x: 296, startPoint y: 135, endPoint x: 301, endPoint y: 137, distance: 5.5
click at [296, 137] on icon "mobile" at bounding box center [297, 139] width 5 height 5
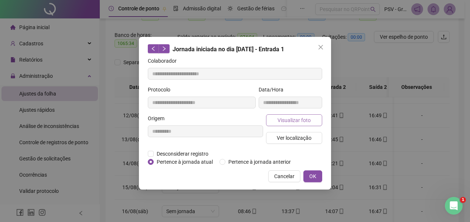
click at [292, 116] on span "Visualizar foto" at bounding box center [293, 120] width 33 height 8
type input "**********"
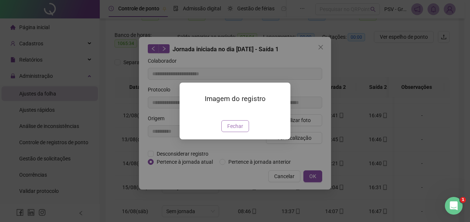
click at [236, 132] on button "Fechar" at bounding box center [235, 126] width 28 height 12
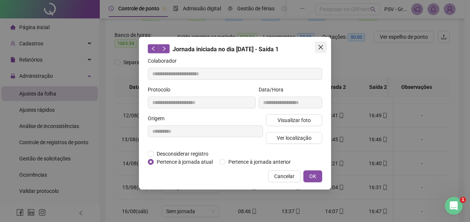
click at [322, 47] on icon "close" at bounding box center [321, 47] width 6 height 6
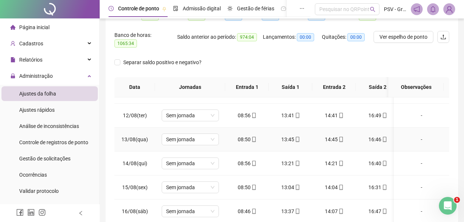
click at [342, 137] on icon "mobile" at bounding box center [341, 139] width 5 height 5
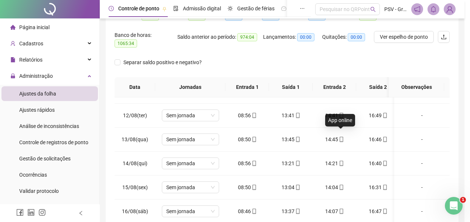
type input "**********"
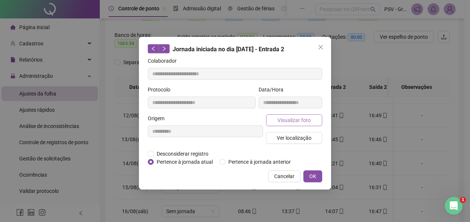
click at [311, 115] on button "Visualizar foto" at bounding box center [294, 120] width 56 height 12
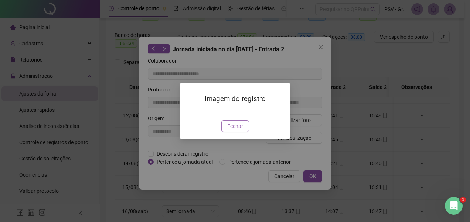
click at [235, 130] on span "Fechar" at bounding box center [235, 126] width 16 height 8
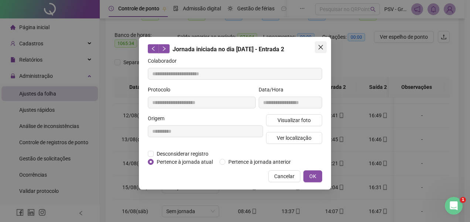
click at [319, 45] on icon "close" at bounding box center [320, 47] width 4 height 4
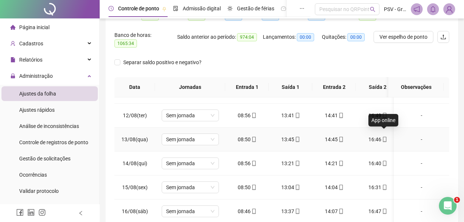
click at [384, 137] on icon "mobile" at bounding box center [384, 139] width 5 height 5
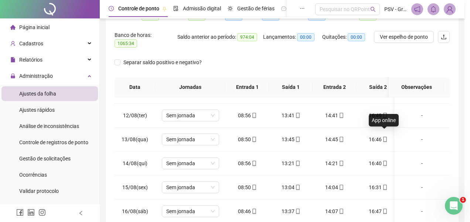
type input "**********"
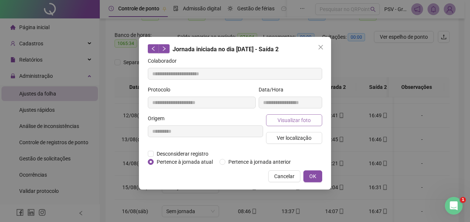
click at [306, 119] on span "Visualizar foto" at bounding box center [293, 120] width 33 height 8
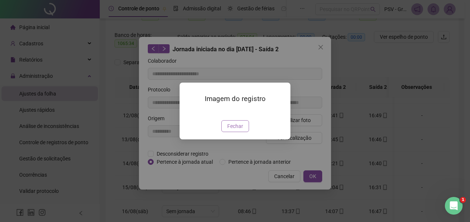
click at [237, 130] on span "Fechar" at bounding box center [235, 126] width 16 height 8
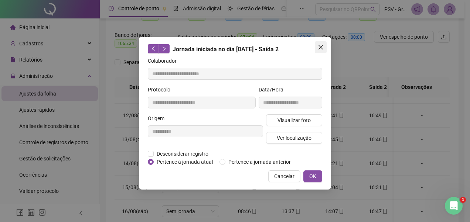
click at [317, 46] on span "Close" at bounding box center [321, 47] width 12 height 6
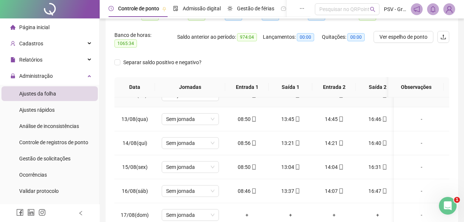
scroll to position [295, 0]
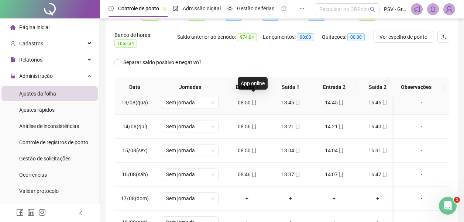
click at [252, 100] on icon "mobile" at bounding box center [253, 102] width 3 height 5
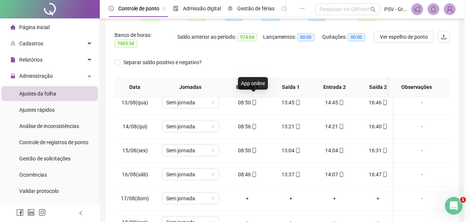
type input "**********"
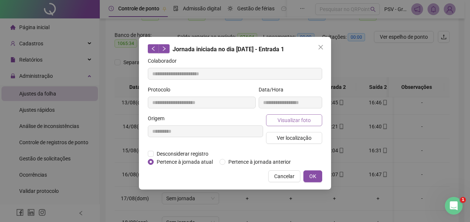
click at [281, 120] on span "Visualizar foto" at bounding box center [293, 120] width 33 height 8
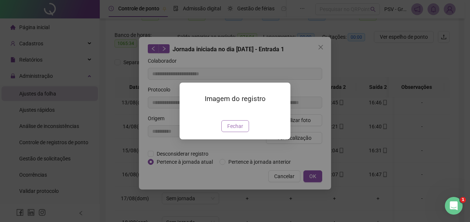
click at [241, 130] on span "Fechar" at bounding box center [235, 126] width 16 height 8
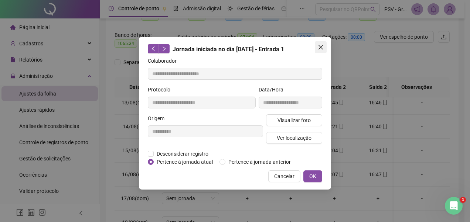
click at [319, 49] on icon "close" at bounding box center [321, 47] width 6 height 6
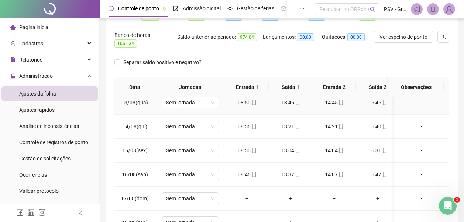
click at [296, 100] on icon "mobile" at bounding box center [297, 102] width 5 height 5
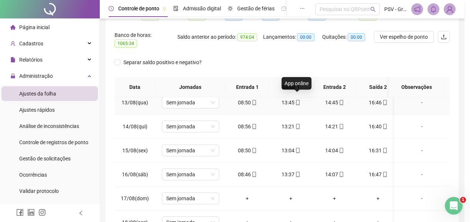
type input "**********"
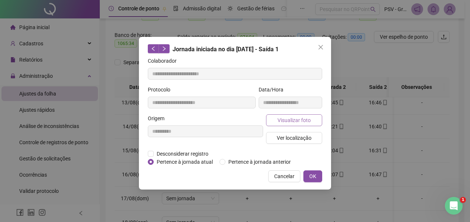
click at [300, 122] on span "Visualizar foto" at bounding box center [293, 120] width 33 height 8
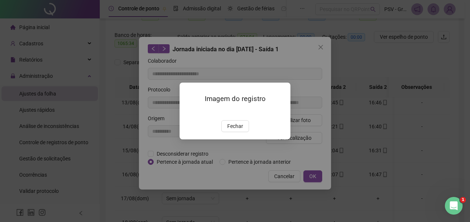
click at [240, 130] on span "Fechar" at bounding box center [235, 126] width 16 height 8
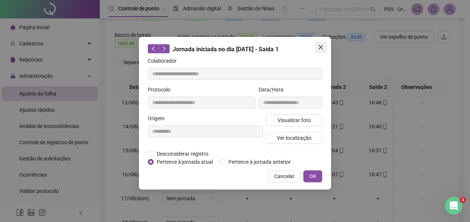
click at [321, 47] on icon "close" at bounding box center [320, 47] width 4 height 4
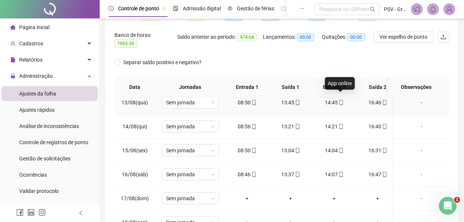
click at [340, 100] on icon "mobile" at bounding box center [341, 102] width 5 height 5
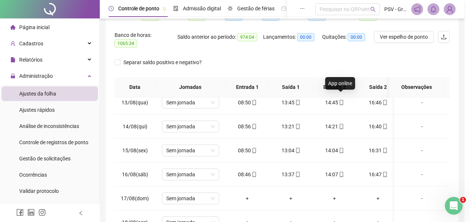
type input "**********"
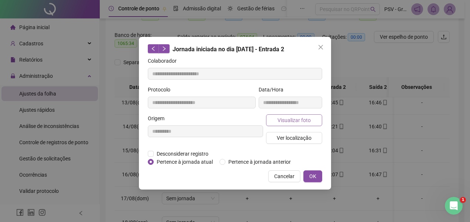
click at [309, 124] on span "Visualizar foto" at bounding box center [293, 120] width 33 height 8
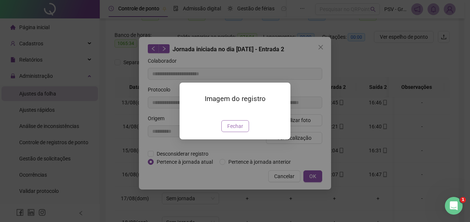
click at [237, 130] on span "Fechar" at bounding box center [235, 126] width 16 height 8
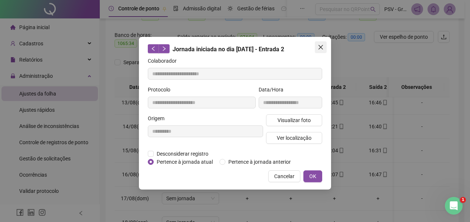
click at [321, 46] on icon "close" at bounding box center [321, 47] width 6 height 6
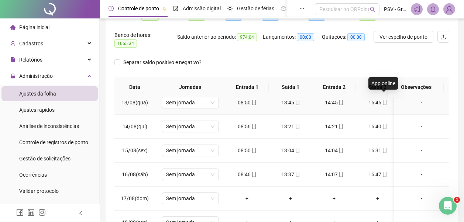
click at [384, 100] on icon "mobile" at bounding box center [384, 102] width 3 height 5
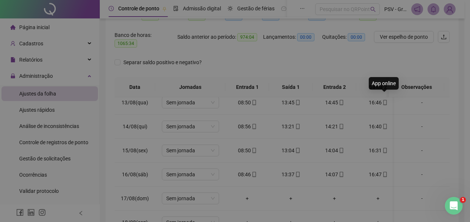
type input "**********"
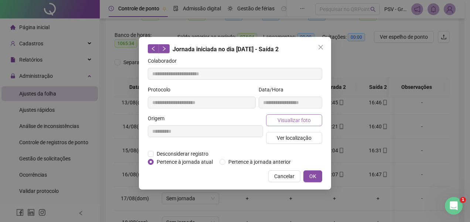
click at [313, 117] on button "Visualizar foto" at bounding box center [294, 120] width 56 height 12
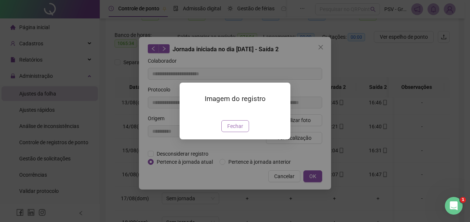
click at [241, 130] on span "Fechar" at bounding box center [235, 126] width 16 height 8
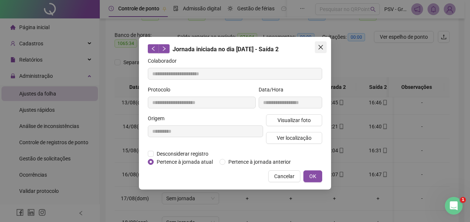
click at [320, 44] on button "Close" at bounding box center [321, 47] width 12 height 12
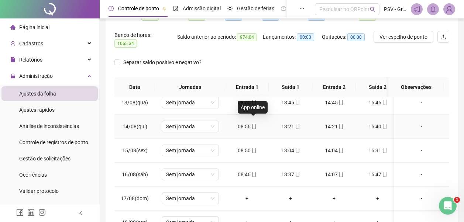
click at [254, 124] on icon "mobile" at bounding box center [253, 126] width 5 height 5
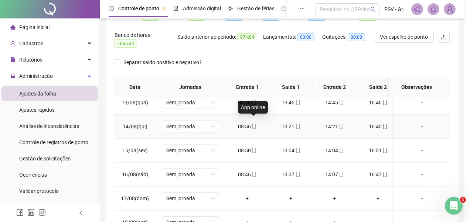
type input "**********"
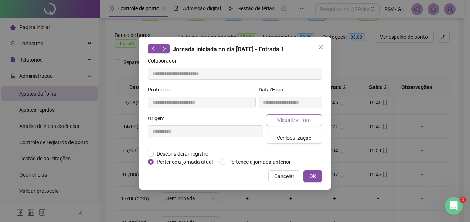
click at [287, 120] on span "Visualizar foto" at bounding box center [293, 120] width 33 height 8
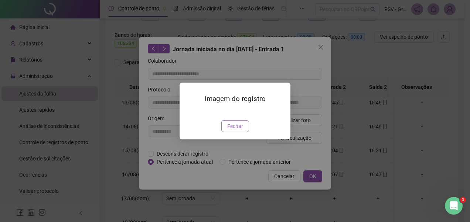
drag, startPoint x: 239, startPoint y: 168, endPoint x: 258, endPoint y: 154, distance: 24.1
click at [239, 130] on span "Fechar" at bounding box center [235, 126] width 16 height 8
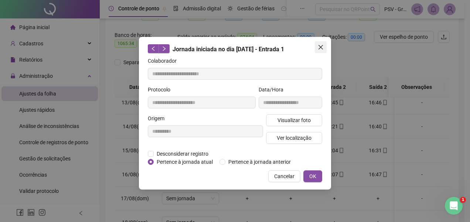
click at [319, 46] on icon "close" at bounding box center [320, 47] width 4 height 4
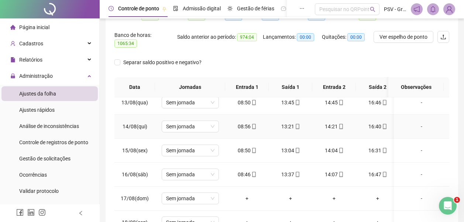
click at [298, 124] on icon "mobile" at bounding box center [297, 126] width 5 height 5
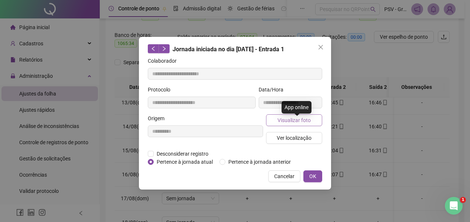
type input "**********"
click at [295, 122] on span "Visualizar foto" at bounding box center [293, 120] width 33 height 8
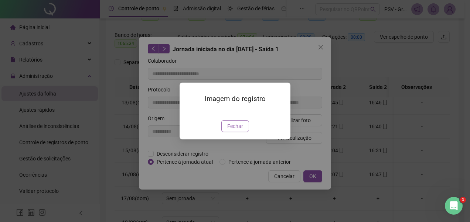
drag, startPoint x: 241, startPoint y: 167, endPoint x: 261, endPoint y: 167, distance: 20.3
click at [241, 130] on span "Fechar" at bounding box center [235, 126] width 16 height 8
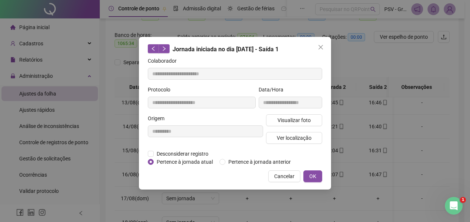
drag, startPoint x: 320, startPoint y: 44, endPoint x: 335, endPoint y: 64, distance: 24.8
click at [320, 44] on button "Close" at bounding box center [321, 47] width 12 height 12
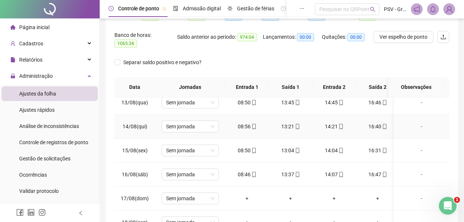
click at [340, 124] on icon "mobile" at bounding box center [341, 126] width 5 height 5
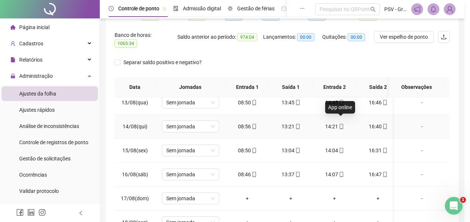
type input "**********"
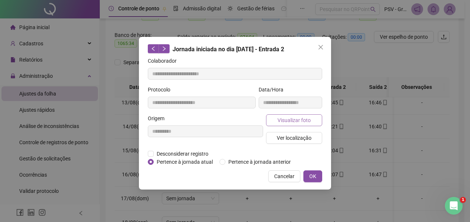
click at [305, 116] on span "Visualizar foto" at bounding box center [293, 120] width 33 height 8
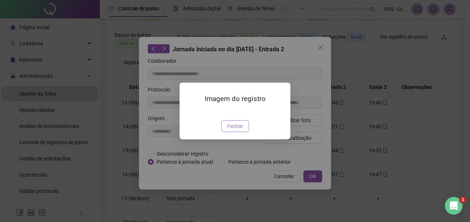
click at [237, 130] on span "Fechar" at bounding box center [235, 126] width 16 height 8
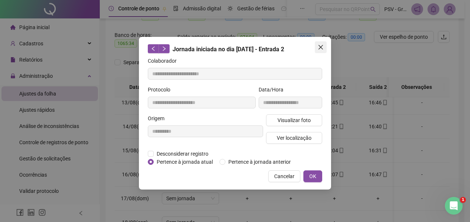
click at [321, 45] on icon "close" at bounding box center [321, 47] width 6 height 6
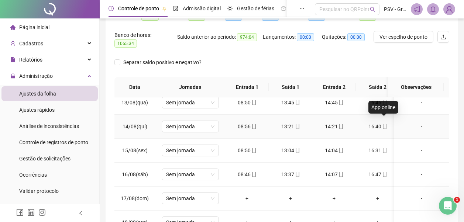
click at [384, 124] on icon "mobile" at bounding box center [384, 126] width 5 height 5
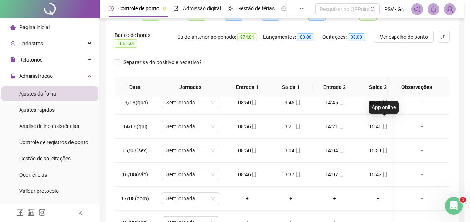
type input "**********"
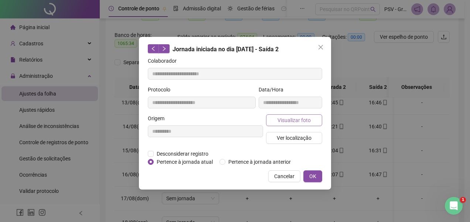
click at [315, 116] on button "Visualizar foto" at bounding box center [294, 120] width 56 height 12
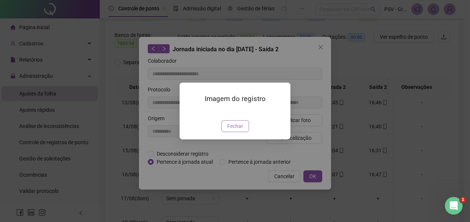
drag, startPoint x: 239, startPoint y: 165, endPoint x: 242, endPoint y: 161, distance: 5.5
click at [239, 132] on button "Fechar" at bounding box center [235, 126] width 28 height 12
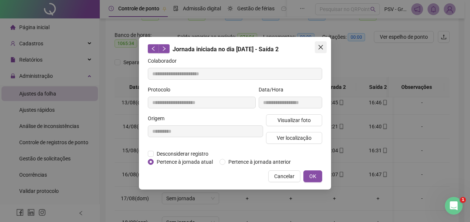
click at [323, 47] on icon "close" at bounding box center [321, 47] width 6 height 6
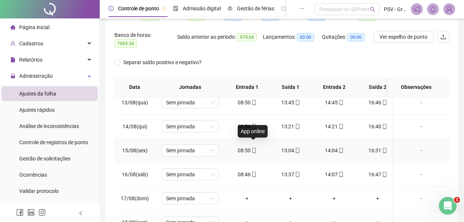
click at [253, 148] on icon "mobile" at bounding box center [253, 150] width 5 height 5
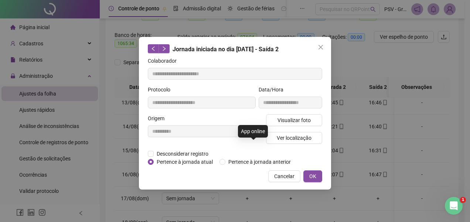
type input "**********"
click at [294, 123] on span "Visualizar foto" at bounding box center [293, 120] width 33 height 8
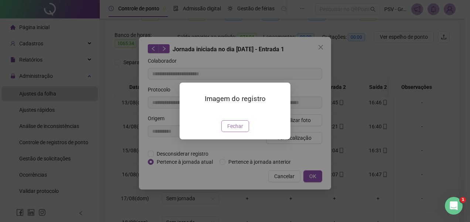
click at [230, 130] on span "Fechar" at bounding box center [235, 126] width 16 height 8
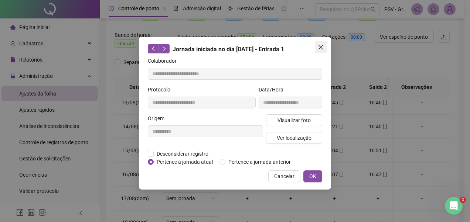
click at [323, 46] on icon "close" at bounding box center [321, 47] width 6 height 6
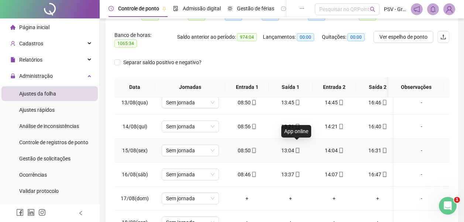
click at [296, 148] on icon "mobile" at bounding box center [297, 150] width 5 height 5
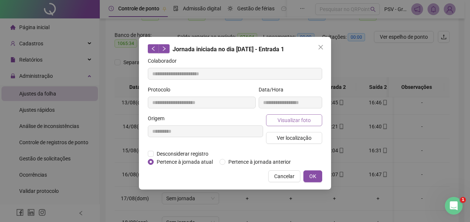
type input "**********"
click at [303, 119] on span "Visualizar foto" at bounding box center [293, 120] width 33 height 8
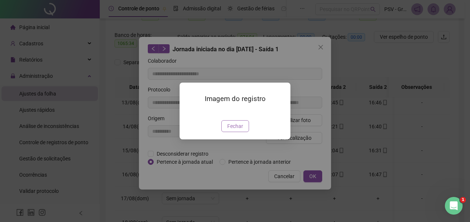
drag, startPoint x: 238, startPoint y: 170, endPoint x: 272, endPoint y: 139, distance: 46.0
click at [239, 130] on span "Fechar" at bounding box center [235, 126] width 16 height 8
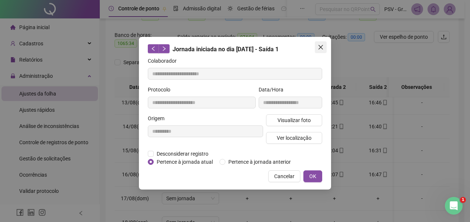
click at [321, 46] on icon "close" at bounding box center [320, 47] width 4 height 4
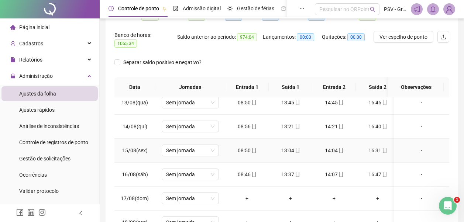
click at [339, 148] on icon "mobile" at bounding box center [341, 150] width 5 height 5
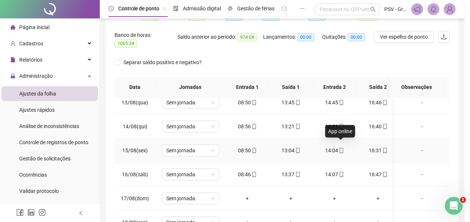
type input "**********"
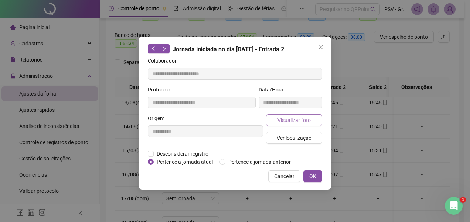
click at [305, 118] on span "Visualizar foto" at bounding box center [293, 120] width 33 height 8
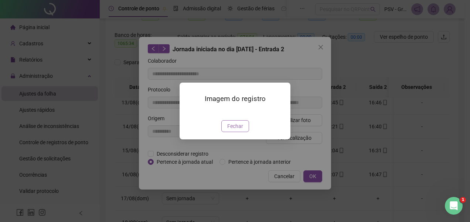
click at [239, 130] on span "Fechar" at bounding box center [235, 126] width 16 height 8
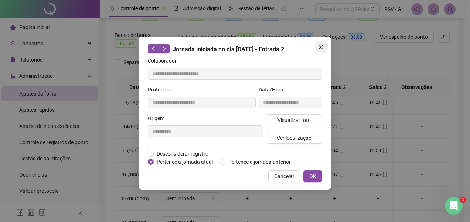
click at [322, 48] on icon "close" at bounding box center [321, 47] width 6 height 6
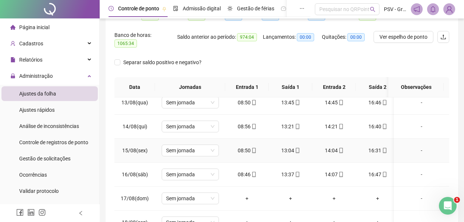
click at [384, 148] on icon "mobile" at bounding box center [384, 150] width 3 height 5
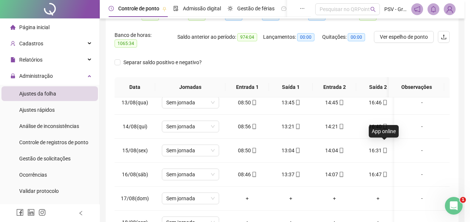
type input "**********"
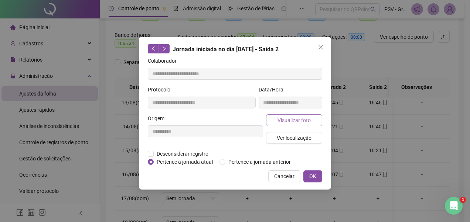
click at [297, 126] on button "Visualizar foto" at bounding box center [294, 120] width 56 height 12
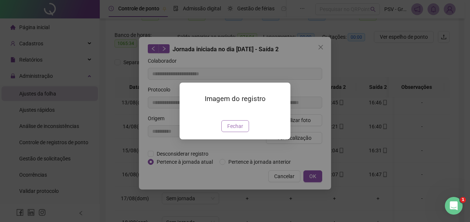
click at [239, 130] on span "Fechar" at bounding box center [235, 126] width 16 height 8
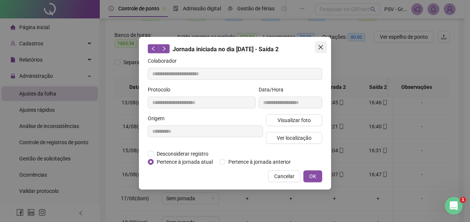
click at [322, 43] on button "Close" at bounding box center [321, 47] width 12 height 12
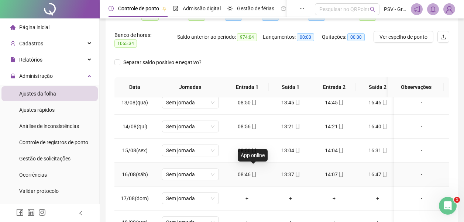
click at [254, 172] on icon "mobile" at bounding box center [253, 174] width 5 height 5
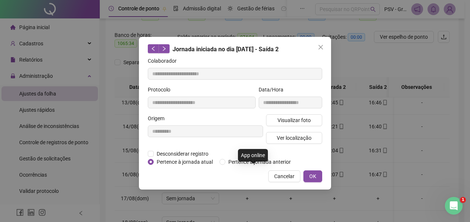
type input "**********"
click at [297, 117] on span "Visualizar foto" at bounding box center [293, 120] width 33 height 8
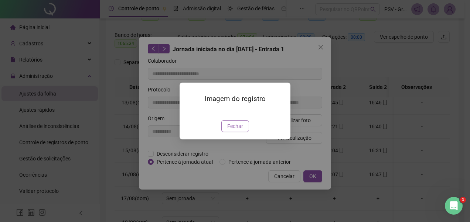
click at [241, 130] on span "Fechar" at bounding box center [235, 126] width 16 height 8
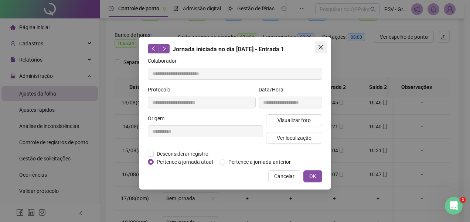
click at [321, 45] on icon "close" at bounding box center [321, 47] width 6 height 6
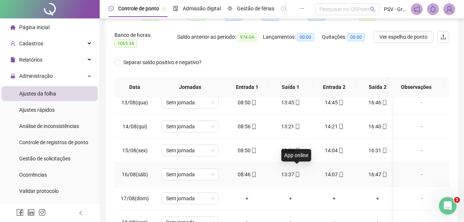
click at [299, 172] on icon "mobile" at bounding box center [297, 174] width 3 height 5
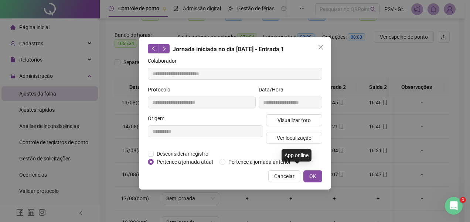
type input "**********"
click at [307, 117] on span "Visualizar foto" at bounding box center [293, 120] width 33 height 8
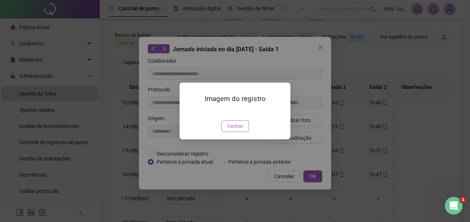
click at [237, 130] on span "Fechar" at bounding box center [235, 126] width 16 height 8
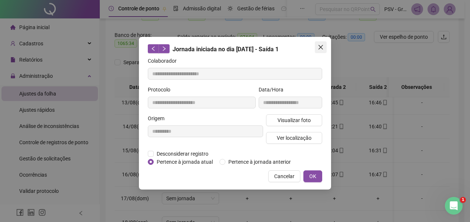
click at [322, 44] on icon "close" at bounding box center [321, 47] width 6 height 6
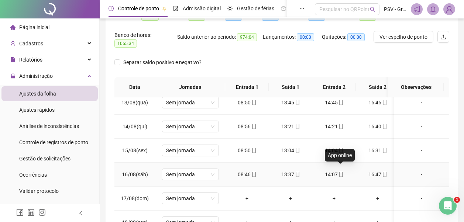
click at [342, 172] on icon "mobile" at bounding box center [341, 174] width 5 height 5
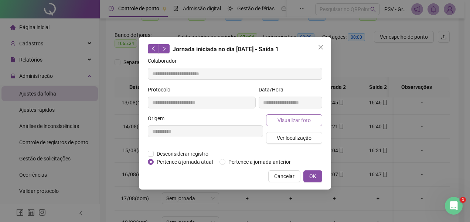
click at [314, 121] on button "Visualizar foto" at bounding box center [294, 120] width 56 height 12
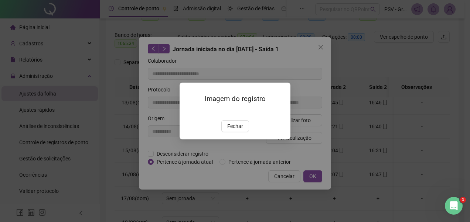
drag, startPoint x: 242, startPoint y: 168, endPoint x: 325, endPoint y: 88, distance: 114.9
click at [241, 130] on span "Fechar" at bounding box center [235, 126] width 16 height 8
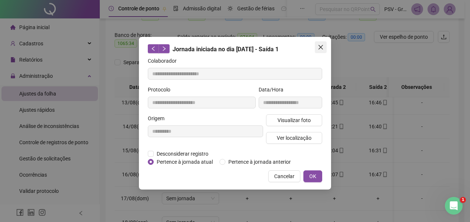
click at [322, 45] on icon "close" at bounding box center [321, 47] width 6 height 6
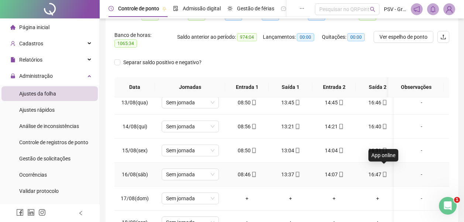
click at [385, 172] on icon "mobile" at bounding box center [384, 174] width 5 height 5
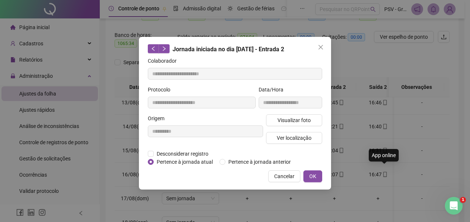
type input "**********"
click at [309, 120] on span "Visualizar foto" at bounding box center [293, 120] width 33 height 8
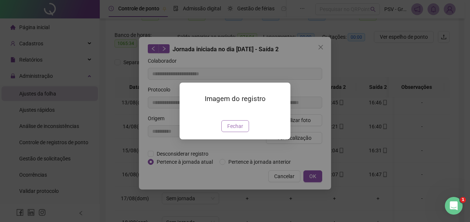
click at [237, 130] on span "Fechar" at bounding box center [235, 126] width 16 height 8
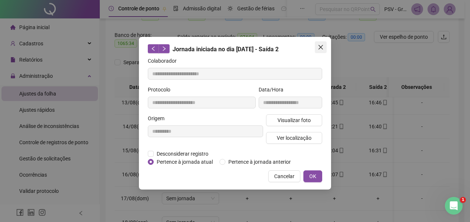
click at [322, 48] on icon "close" at bounding box center [321, 47] width 6 height 6
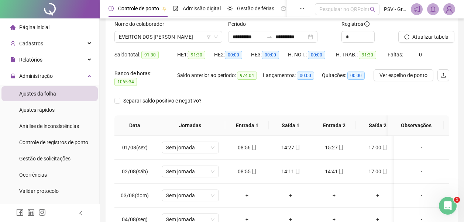
scroll to position [7, 0]
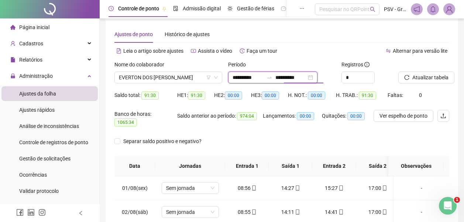
click at [296, 80] on input "**********" at bounding box center [290, 77] width 31 height 8
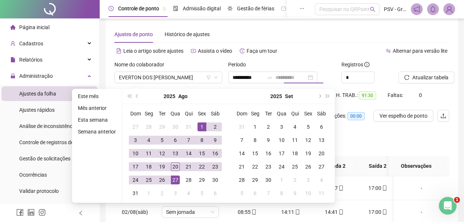
click at [175, 181] on div "27" at bounding box center [175, 180] width 9 height 9
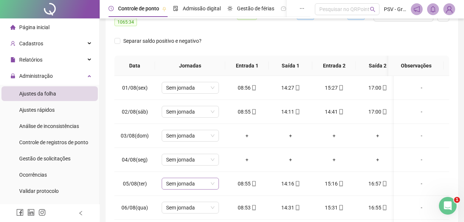
scroll to position [155, 0]
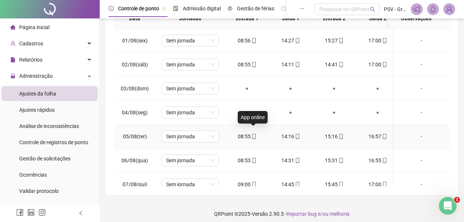
click at [253, 134] on icon "mobile" at bounding box center [253, 136] width 5 height 5
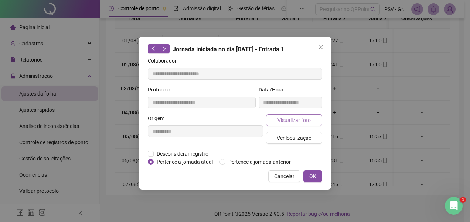
click at [292, 116] on span "Visualizar foto" at bounding box center [293, 120] width 33 height 8
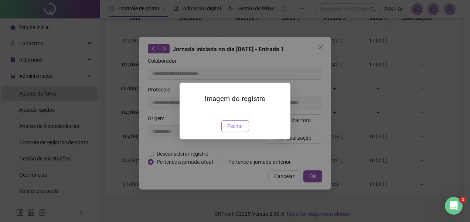
drag, startPoint x: 227, startPoint y: 165, endPoint x: 311, endPoint y: 67, distance: 129.1
click at [229, 130] on span "Fechar" at bounding box center [235, 126] width 16 height 8
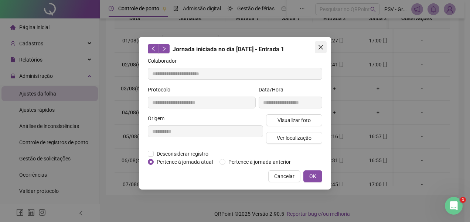
click at [319, 45] on icon "close" at bounding box center [321, 47] width 6 height 6
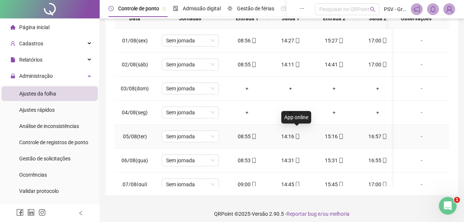
click at [296, 134] on icon "mobile" at bounding box center [297, 136] width 3 height 5
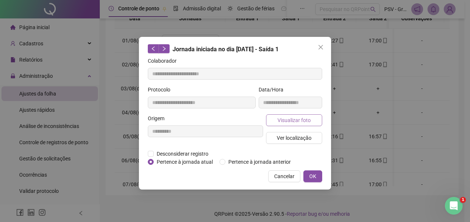
click at [305, 117] on span "Visualizar foto" at bounding box center [293, 120] width 33 height 8
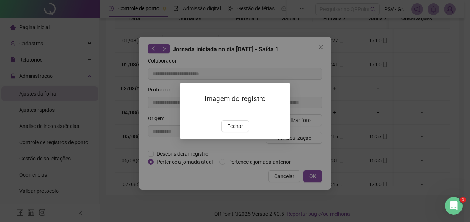
drag, startPoint x: 235, startPoint y: 168, endPoint x: 278, endPoint y: 136, distance: 52.8
click at [237, 130] on span "Fechar" at bounding box center [235, 126] width 16 height 8
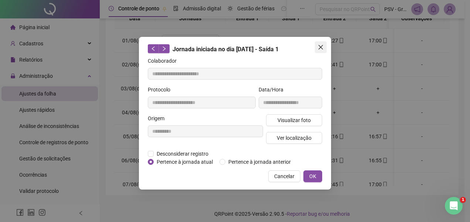
drag, startPoint x: 320, startPoint y: 41, endPoint x: 319, endPoint y: 56, distance: 14.8
click at [320, 42] on button "Close" at bounding box center [321, 47] width 12 height 12
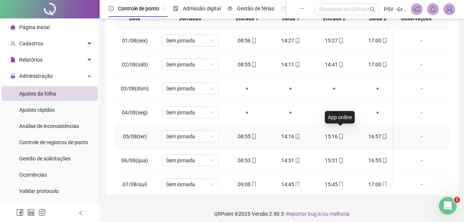
click at [341, 134] on icon "mobile" at bounding box center [341, 136] width 5 height 5
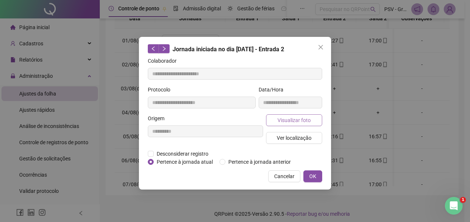
click at [304, 124] on button "Visualizar foto" at bounding box center [294, 120] width 56 height 12
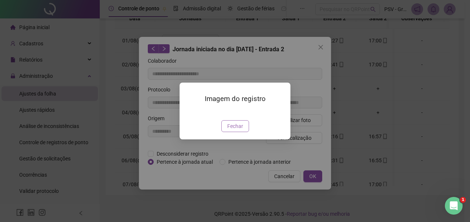
click at [235, 130] on span "Fechar" at bounding box center [235, 126] width 16 height 8
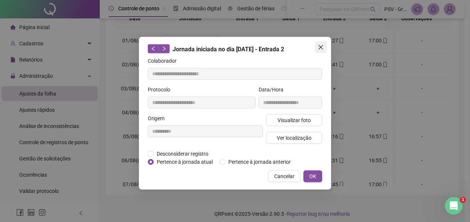
click at [323, 44] on button "Close" at bounding box center [321, 47] width 12 height 12
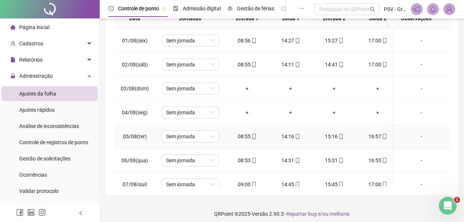
click at [384, 134] on icon "mobile" at bounding box center [384, 136] width 5 height 5
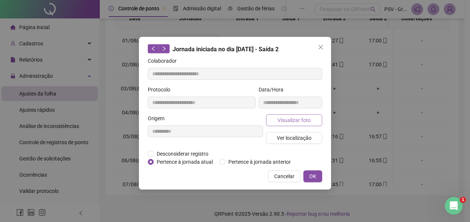
click at [288, 120] on span "Visualizar foto" at bounding box center [293, 120] width 33 height 8
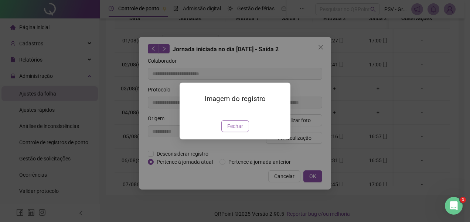
drag, startPoint x: 229, startPoint y: 167, endPoint x: 249, endPoint y: 134, distance: 39.1
click at [229, 130] on span "Fechar" at bounding box center [235, 126] width 16 height 8
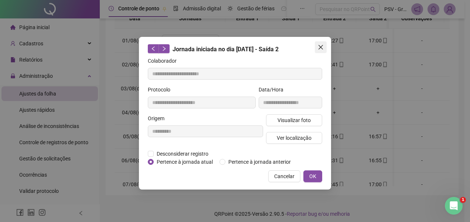
click at [319, 48] on icon "close" at bounding box center [321, 47] width 6 height 6
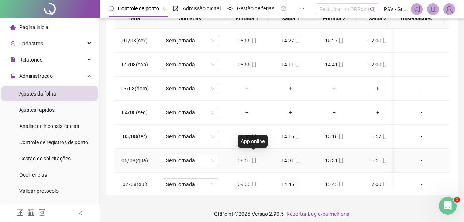
click at [255, 158] on icon "mobile" at bounding box center [253, 160] width 5 height 5
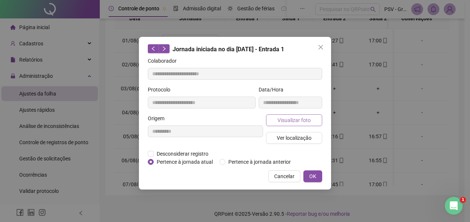
click at [294, 118] on span "Visualizar foto" at bounding box center [293, 120] width 33 height 8
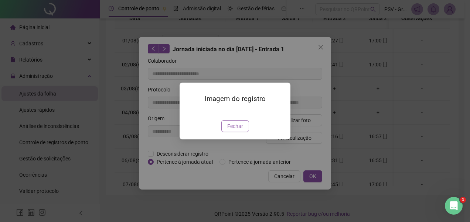
click at [231, 130] on span "Fechar" at bounding box center [235, 126] width 16 height 8
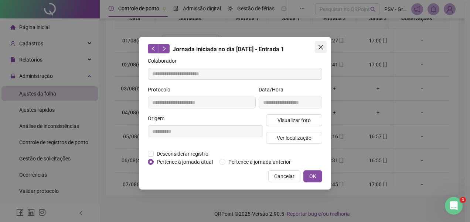
click at [320, 48] on icon "close" at bounding box center [320, 47] width 4 height 4
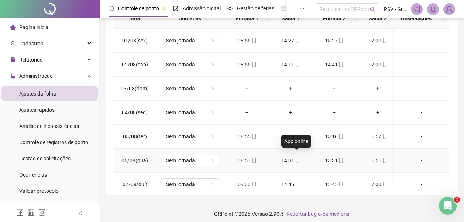
click at [295, 158] on icon "mobile" at bounding box center [297, 160] width 5 height 5
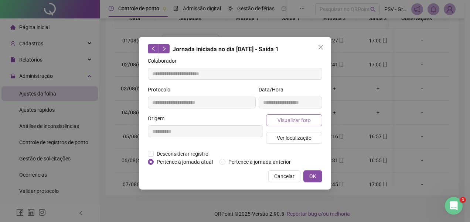
click at [296, 117] on span "Visualizar foto" at bounding box center [293, 120] width 33 height 8
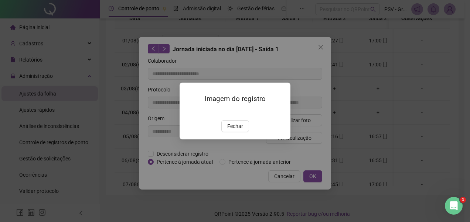
drag, startPoint x: 240, startPoint y: 165, endPoint x: 268, endPoint y: 149, distance: 32.3
click at [240, 132] on button "Fechar" at bounding box center [235, 126] width 28 height 12
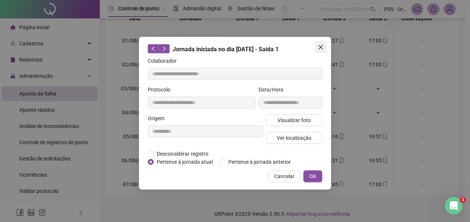
click at [322, 44] on button "Close" at bounding box center [321, 47] width 12 height 12
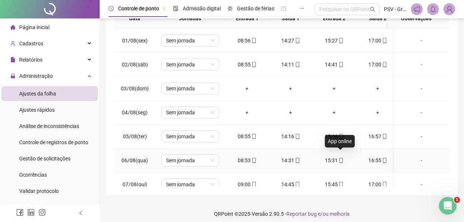
click at [340, 158] on icon "mobile" at bounding box center [341, 160] width 5 height 5
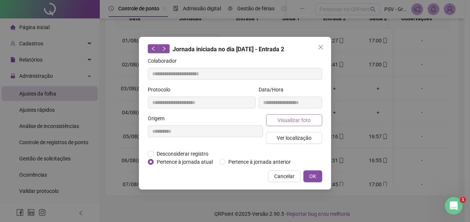
click at [286, 120] on span "Visualizar foto" at bounding box center [293, 120] width 33 height 8
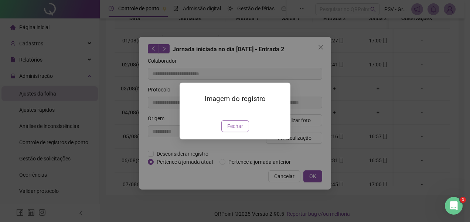
click at [239, 130] on span "Fechar" at bounding box center [235, 126] width 16 height 8
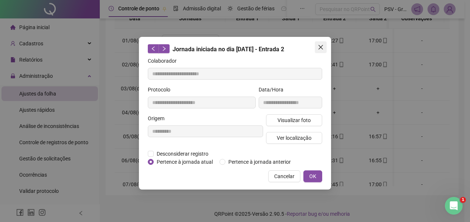
click at [318, 45] on icon "close" at bounding box center [321, 47] width 6 height 6
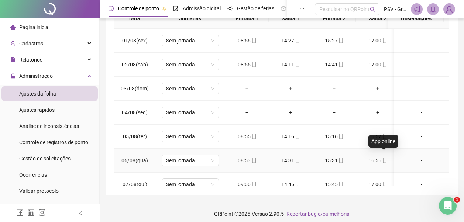
click at [384, 158] on icon "mobile" at bounding box center [384, 160] width 5 height 5
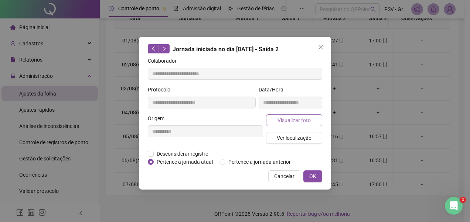
click at [303, 118] on span "Visualizar foto" at bounding box center [293, 120] width 33 height 8
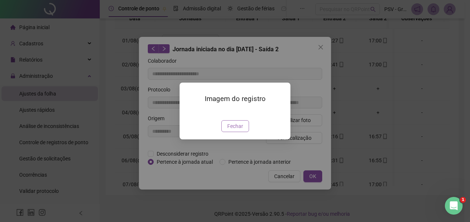
click at [233, 130] on span "Fechar" at bounding box center [235, 126] width 16 height 8
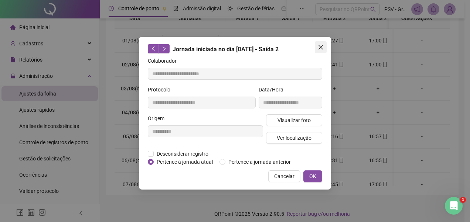
click at [323, 47] on icon "close" at bounding box center [321, 47] width 6 height 6
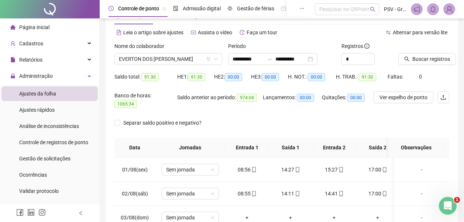
scroll to position [18, 0]
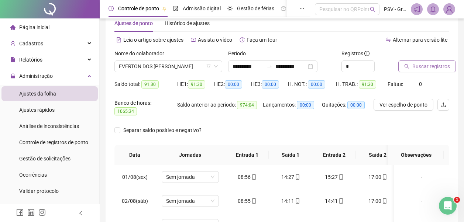
click at [442, 68] on span "Buscar registros" at bounding box center [431, 66] width 38 height 8
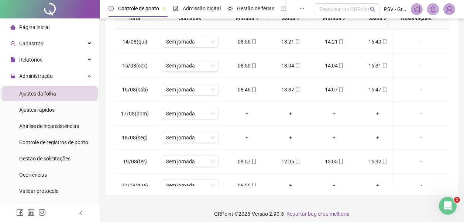
scroll to position [328, 0]
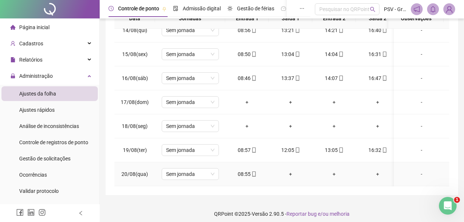
click at [255, 172] on icon "mobile" at bounding box center [253, 174] width 5 height 5
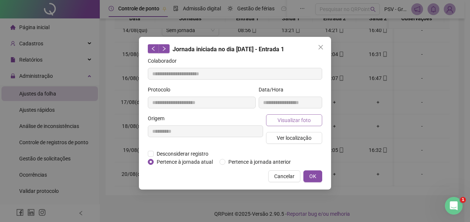
click at [284, 123] on span "Visualizar foto" at bounding box center [293, 120] width 33 height 8
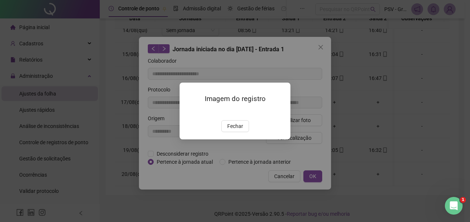
drag, startPoint x: 240, startPoint y: 169, endPoint x: 255, endPoint y: 112, distance: 59.3
click at [240, 130] on span "Fechar" at bounding box center [235, 126] width 16 height 8
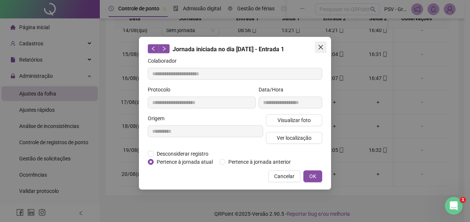
click at [319, 45] on icon "close" at bounding box center [320, 47] width 4 height 4
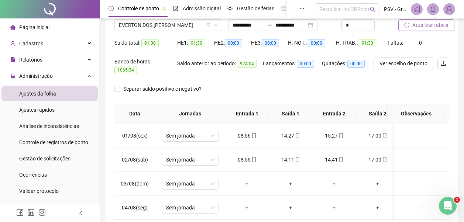
scroll to position [32, 0]
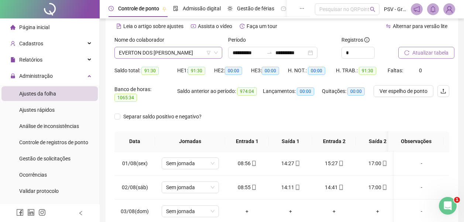
click at [196, 54] on span "EVERTON DOS [PERSON_NAME]" at bounding box center [168, 52] width 99 height 11
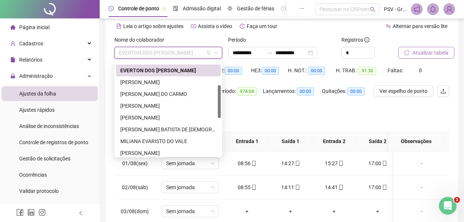
scroll to position [70, 0]
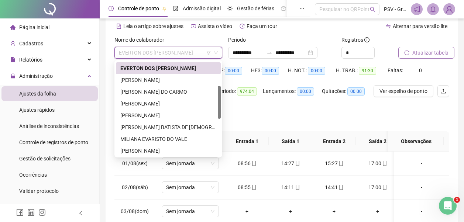
drag, startPoint x: 220, startPoint y: 86, endPoint x: 223, endPoint y: 110, distance: 24.5
click at [223, 110] on body "**********" at bounding box center [232, 79] width 464 height 222
click at [147, 90] on div "[PERSON_NAME] DO CARMO" at bounding box center [168, 92] width 96 height 8
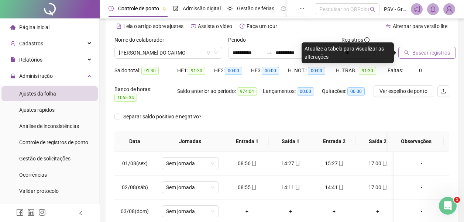
click at [450, 52] on button "Buscar registros" at bounding box center [427, 53] width 58 height 12
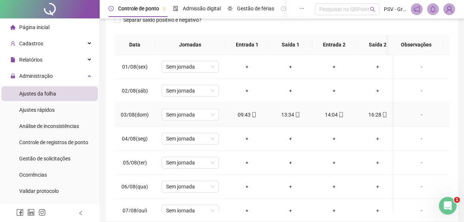
scroll to position [155, 0]
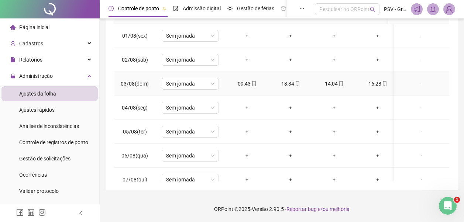
click at [254, 83] on icon "mobile" at bounding box center [253, 83] width 5 height 5
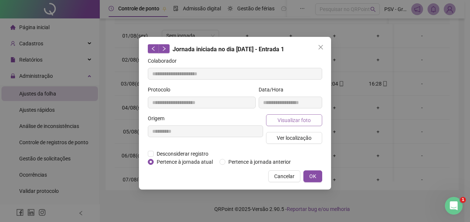
click at [301, 117] on span "Visualizar foto" at bounding box center [293, 120] width 33 height 8
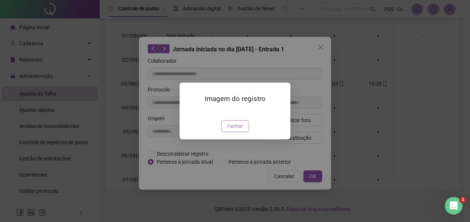
click at [233, 130] on span "Fechar" at bounding box center [235, 126] width 16 height 8
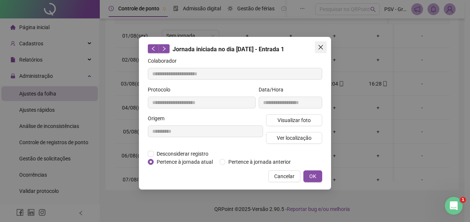
click at [320, 48] on icon "close" at bounding box center [320, 47] width 4 height 4
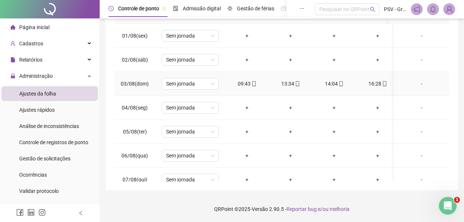
click at [297, 81] on icon "mobile" at bounding box center [297, 83] width 5 height 5
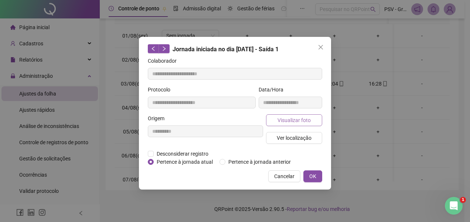
click at [301, 122] on span "Visualizar foto" at bounding box center [293, 120] width 33 height 8
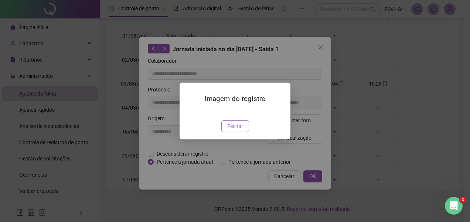
click at [236, 130] on span "Fechar" at bounding box center [235, 126] width 16 height 8
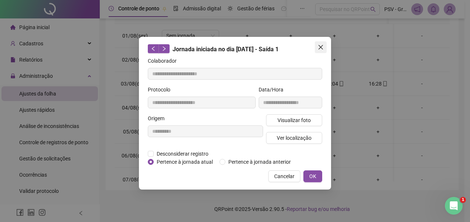
click at [319, 48] on icon "close" at bounding box center [321, 47] width 6 height 6
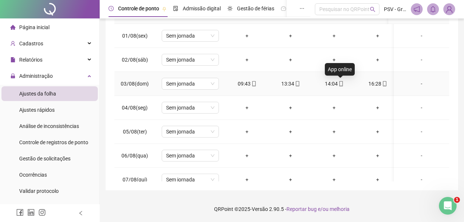
click at [340, 81] on span at bounding box center [341, 84] width 6 height 6
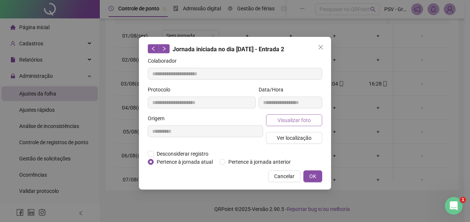
click at [291, 123] on span "Visualizar foto" at bounding box center [293, 120] width 33 height 8
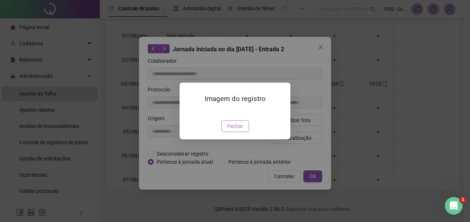
drag, startPoint x: 231, startPoint y: 168, endPoint x: 285, endPoint y: 158, distance: 55.7
click at [233, 130] on span "Fechar" at bounding box center [235, 126] width 16 height 8
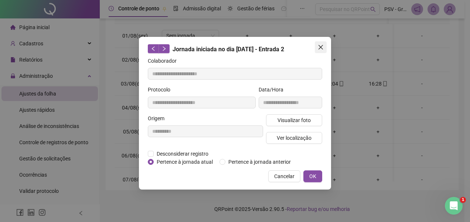
click at [322, 45] on icon "close" at bounding box center [320, 47] width 4 height 4
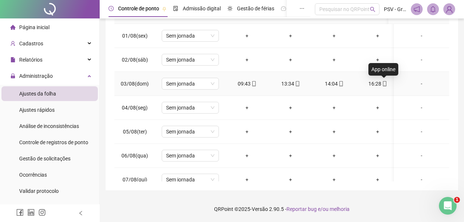
click at [385, 85] on icon "mobile" at bounding box center [384, 83] width 5 height 5
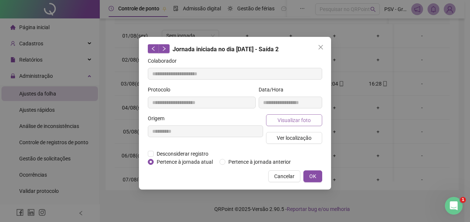
click at [317, 119] on button "Visualizar foto" at bounding box center [294, 120] width 56 height 12
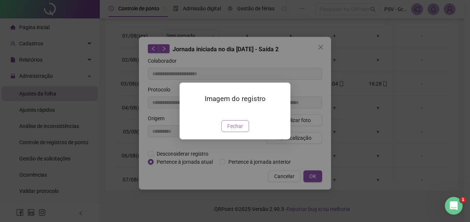
click at [240, 130] on span "Fechar" at bounding box center [235, 126] width 16 height 8
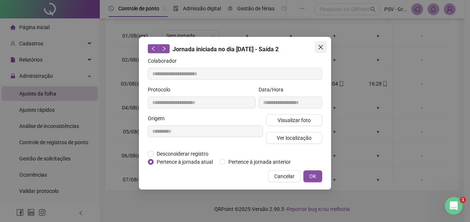
click at [320, 48] on icon "close" at bounding box center [320, 47] width 4 height 4
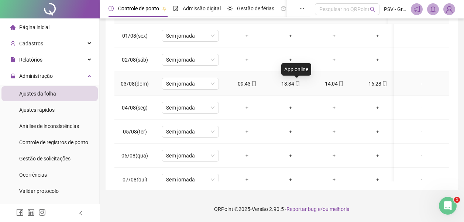
click at [298, 85] on icon "mobile" at bounding box center [297, 83] width 5 height 5
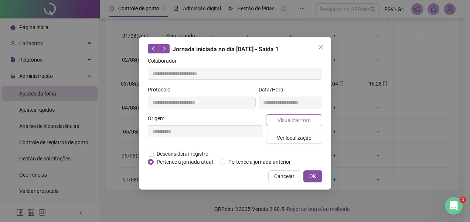
click at [300, 119] on span "Visualizar foto" at bounding box center [293, 120] width 33 height 8
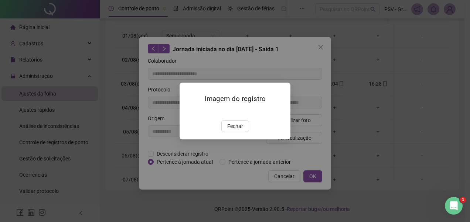
drag, startPoint x: 224, startPoint y: 169, endPoint x: 238, endPoint y: 165, distance: 14.1
click at [229, 132] on button "Fechar" at bounding box center [235, 126] width 28 height 12
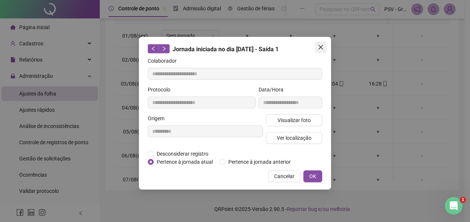
click at [321, 48] on icon "close" at bounding box center [320, 47] width 4 height 4
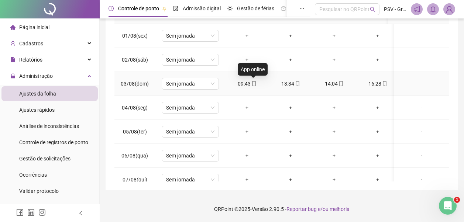
click at [251, 83] on icon "mobile" at bounding box center [253, 83] width 5 height 5
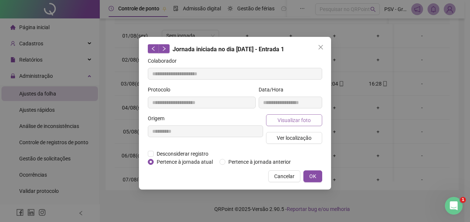
click at [310, 118] on span "Visualizar foto" at bounding box center [293, 120] width 33 height 8
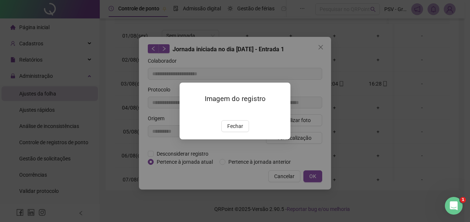
click at [239, 139] on div "Imagem do registro Fechar" at bounding box center [234, 111] width 111 height 56
click at [240, 139] on div "Imagem do registro Fechar" at bounding box center [234, 111] width 111 height 56
click at [242, 130] on span "Fechar" at bounding box center [235, 126] width 16 height 8
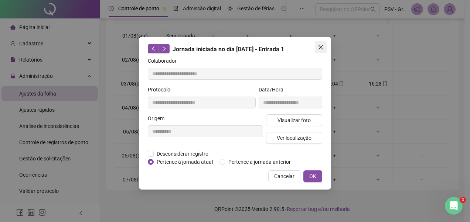
click at [321, 45] on icon "close" at bounding box center [321, 47] width 6 height 6
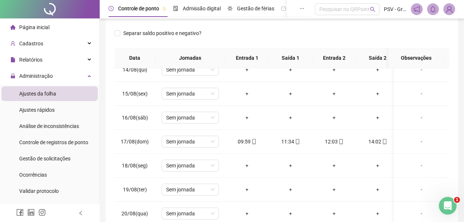
scroll to position [328, 0]
click at [252, 139] on icon "mobile" at bounding box center [253, 141] width 3 height 5
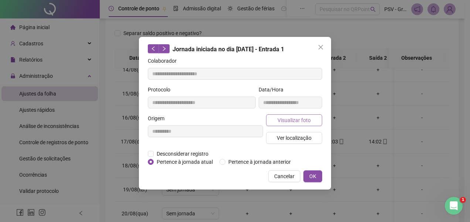
click at [295, 117] on span "Visualizar foto" at bounding box center [293, 120] width 33 height 8
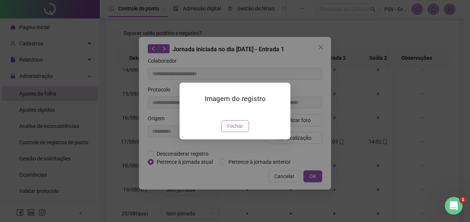
click at [229, 130] on span "Fechar" at bounding box center [235, 126] width 16 height 8
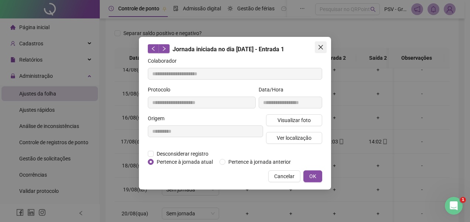
drag, startPoint x: 320, startPoint y: 45, endPoint x: 319, endPoint y: 49, distance: 4.2
click at [320, 45] on icon "close" at bounding box center [321, 47] width 6 height 6
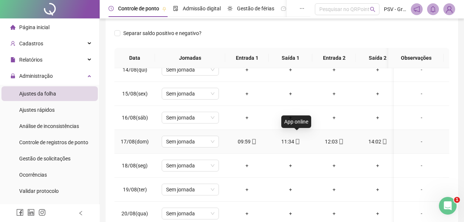
click at [297, 139] on icon "mobile" at bounding box center [297, 141] width 5 height 5
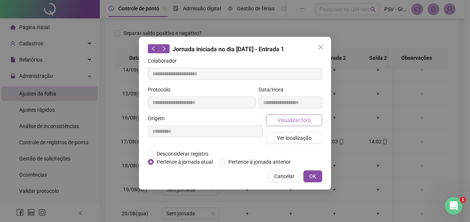
click at [296, 119] on span "Visualizar foto" at bounding box center [293, 120] width 33 height 8
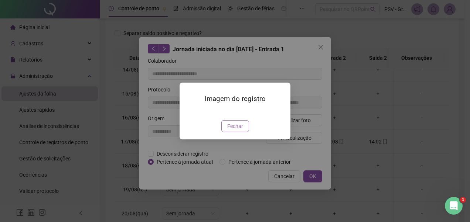
click at [241, 130] on span "Fechar" at bounding box center [235, 126] width 16 height 8
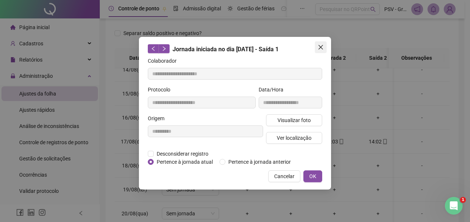
click at [319, 46] on icon "close" at bounding box center [320, 47] width 4 height 4
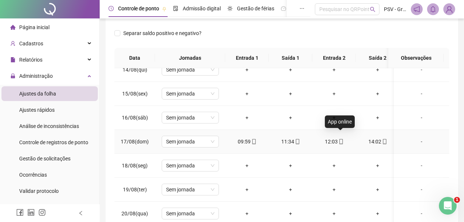
click at [339, 139] on icon "mobile" at bounding box center [340, 141] width 3 height 5
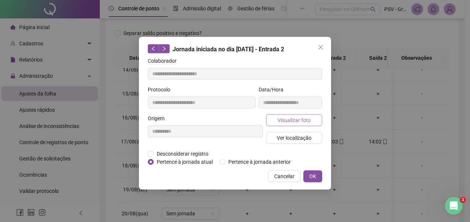
click at [315, 116] on button "Visualizar foto" at bounding box center [294, 120] width 56 height 12
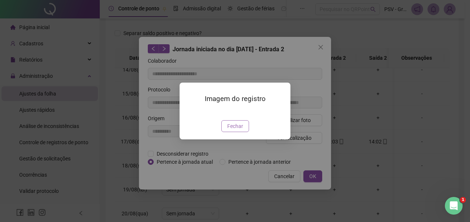
click at [246, 132] on button "Fechar" at bounding box center [235, 126] width 28 height 12
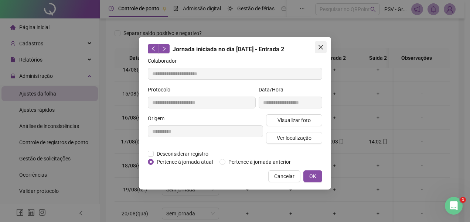
click at [323, 45] on icon "close" at bounding box center [321, 47] width 6 height 6
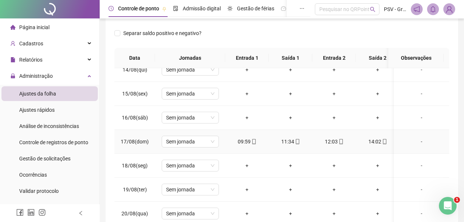
click at [383, 139] on icon "mobile" at bounding box center [384, 141] width 5 height 5
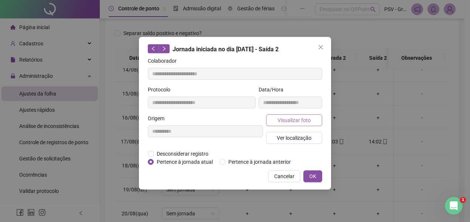
click at [308, 117] on span "Visualizar foto" at bounding box center [293, 120] width 33 height 8
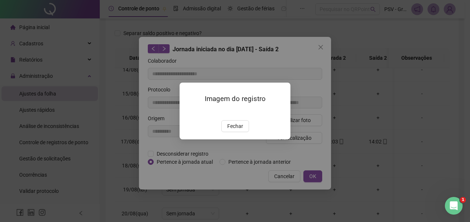
drag, startPoint x: 240, startPoint y: 169, endPoint x: 312, endPoint y: 86, distance: 109.9
click at [241, 130] on span "Fechar" at bounding box center [235, 126] width 16 height 8
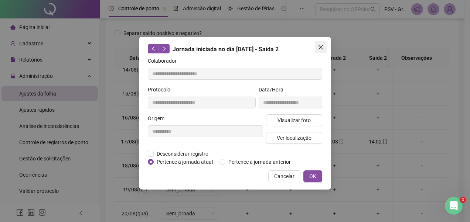
click at [319, 45] on icon "close" at bounding box center [320, 47] width 4 height 4
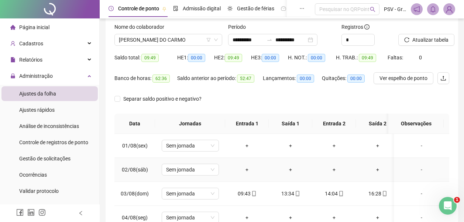
scroll to position [44, 0]
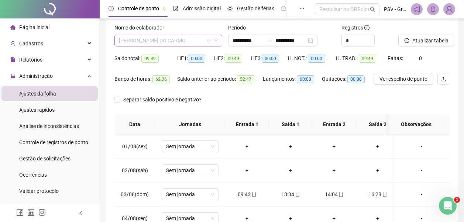
click at [195, 41] on span "[PERSON_NAME] DO CARMO" at bounding box center [168, 40] width 99 height 11
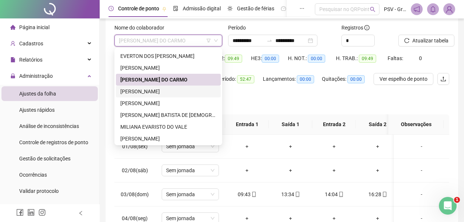
click at [176, 93] on div "[PERSON_NAME]" at bounding box center [168, 92] width 96 height 8
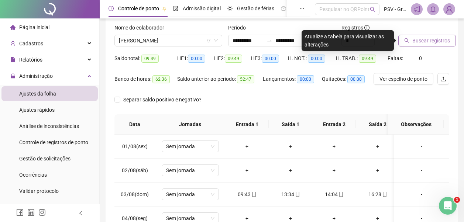
click at [440, 41] on span "Buscar registros" at bounding box center [431, 41] width 38 height 8
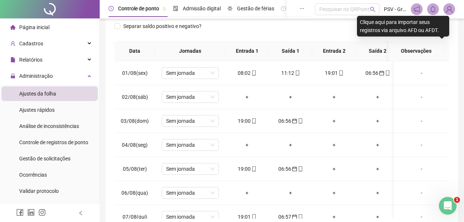
scroll to position [118, 0]
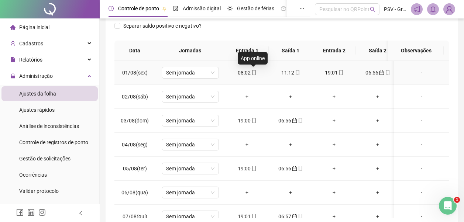
click at [254, 73] on icon "mobile" at bounding box center [253, 72] width 5 height 5
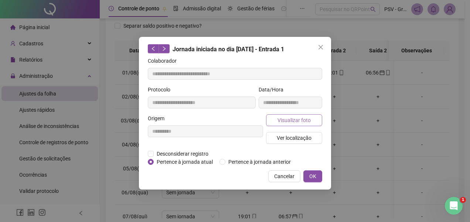
click at [293, 120] on span "Visualizar foto" at bounding box center [293, 120] width 33 height 8
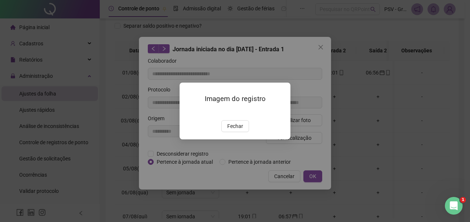
drag, startPoint x: 236, startPoint y: 171, endPoint x: 255, endPoint y: 154, distance: 25.6
click at [244, 132] on button "Fechar" at bounding box center [235, 126] width 28 height 12
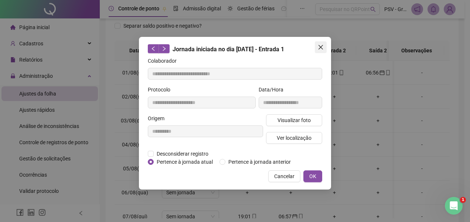
click at [320, 50] on icon "close" at bounding box center [321, 47] width 6 height 6
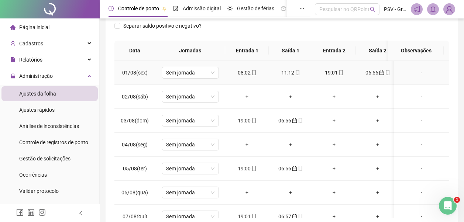
click at [298, 72] on span at bounding box center [297, 73] width 6 height 6
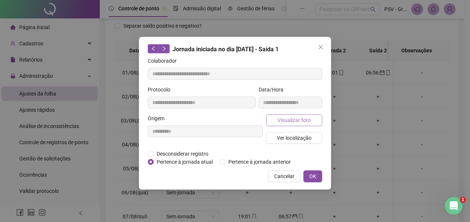
click at [297, 117] on span "Visualizar foto" at bounding box center [293, 120] width 33 height 8
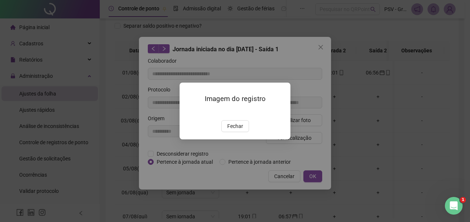
drag, startPoint x: 247, startPoint y: 167, endPoint x: 284, endPoint y: 148, distance: 41.3
click at [249, 132] on div "Fechar" at bounding box center [234, 126] width 93 height 12
click at [230, 130] on span "Fechar" at bounding box center [235, 126] width 16 height 8
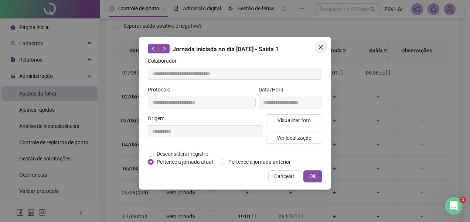
click at [318, 49] on icon "close" at bounding box center [321, 47] width 6 height 6
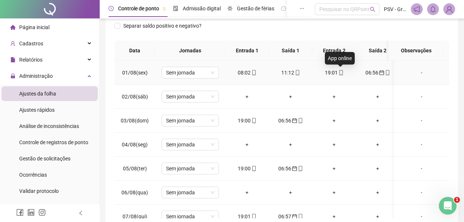
click at [340, 71] on icon "mobile" at bounding box center [341, 72] width 5 height 5
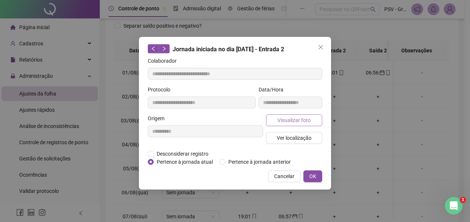
click at [282, 115] on button "Visualizar foto" at bounding box center [294, 120] width 56 height 12
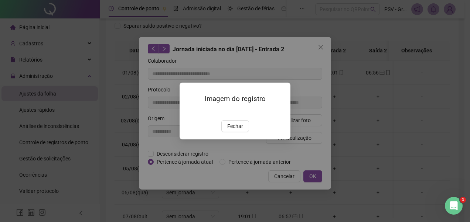
drag, startPoint x: 234, startPoint y: 170, endPoint x: 332, endPoint y: 79, distance: 134.0
click at [234, 130] on span "Fechar" at bounding box center [235, 126] width 16 height 8
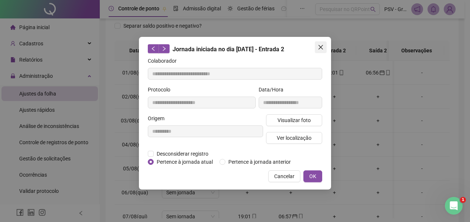
click at [321, 43] on button "Close" at bounding box center [321, 47] width 12 height 12
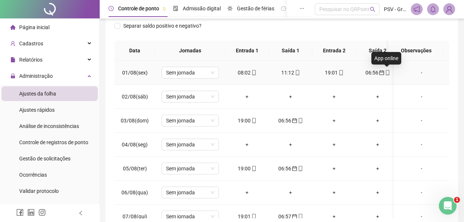
click at [387, 73] on icon "mobile" at bounding box center [387, 72] width 5 height 5
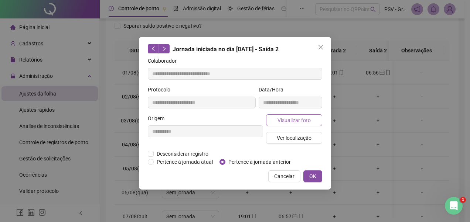
click at [290, 120] on span "Visualizar foto" at bounding box center [293, 120] width 33 height 8
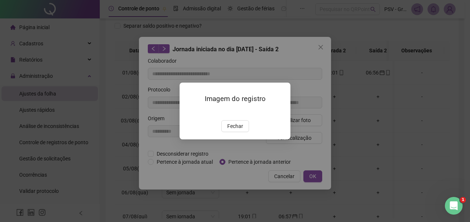
click at [239, 130] on span "Fechar" at bounding box center [235, 126] width 16 height 8
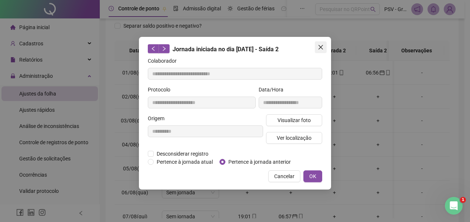
click at [323, 46] on icon "close" at bounding box center [321, 47] width 6 height 6
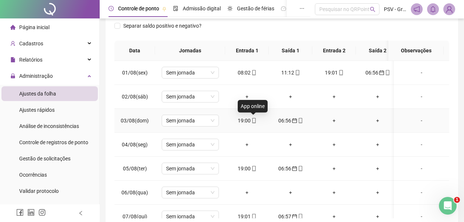
click at [254, 118] on span at bounding box center [254, 121] width 6 height 6
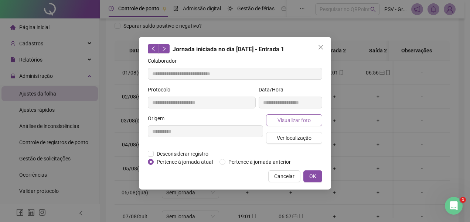
click at [278, 120] on span "Visualizar foto" at bounding box center [293, 120] width 33 height 8
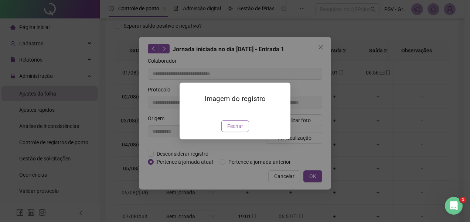
click at [239, 130] on span "Fechar" at bounding box center [235, 126] width 16 height 8
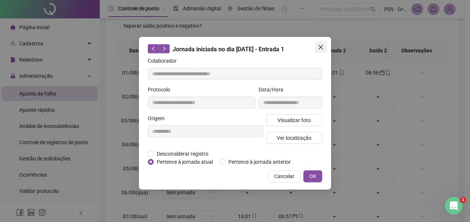
click at [319, 46] on icon "close" at bounding box center [321, 47] width 6 height 6
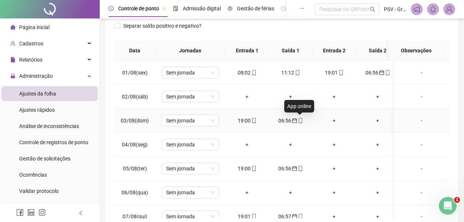
click at [300, 121] on icon "mobile" at bounding box center [300, 120] width 5 height 5
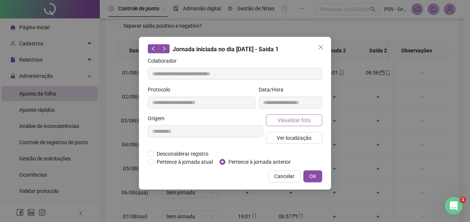
click at [300, 123] on span "Visualizar foto" at bounding box center [293, 120] width 33 height 8
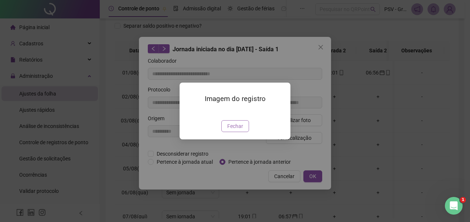
click at [228, 130] on span "Fechar" at bounding box center [235, 126] width 16 height 8
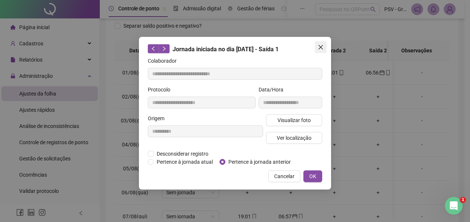
click at [322, 45] on icon "close" at bounding box center [321, 47] width 6 height 6
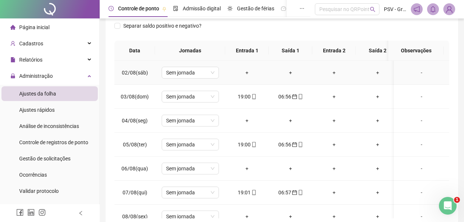
scroll to position [37, 0]
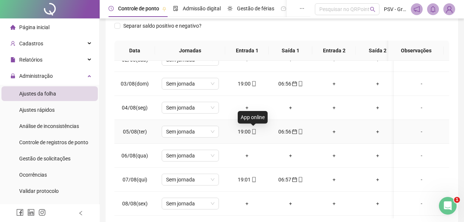
click at [251, 133] on icon "mobile" at bounding box center [253, 131] width 5 height 5
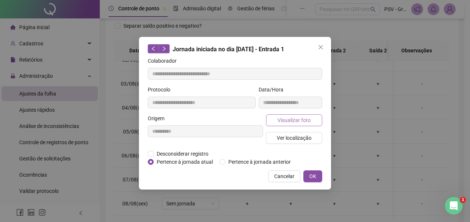
click at [289, 117] on span "Visualizar foto" at bounding box center [293, 120] width 33 height 8
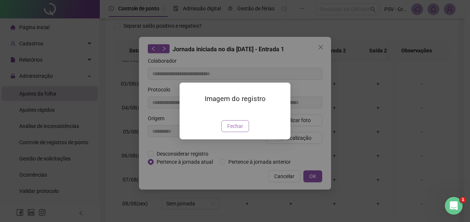
click at [239, 130] on span "Fechar" at bounding box center [235, 126] width 16 height 8
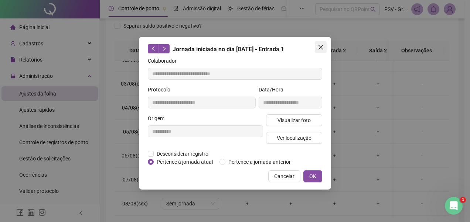
click at [318, 46] on icon "close" at bounding box center [321, 47] width 6 height 6
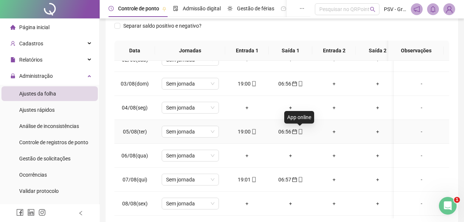
click at [300, 131] on icon "mobile" at bounding box center [300, 131] width 5 height 5
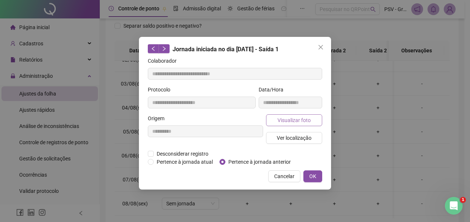
click at [298, 116] on span "Visualizar foto" at bounding box center [293, 120] width 33 height 8
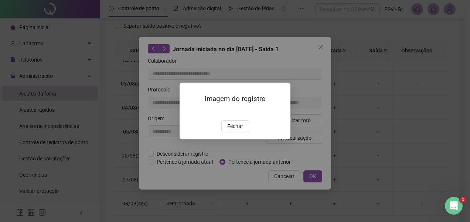
click at [233, 130] on span "Fechar" at bounding box center [235, 126] width 16 height 8
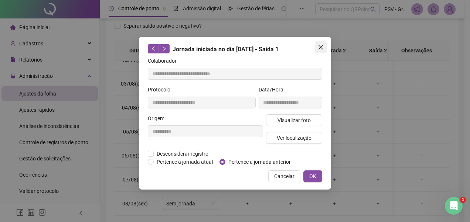
click at [322, 47] on icon "close" at bounding box center [320, 47] width 4 height 4
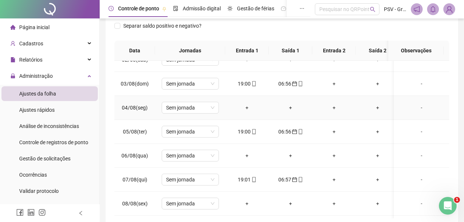
scroll to position [74, 0]
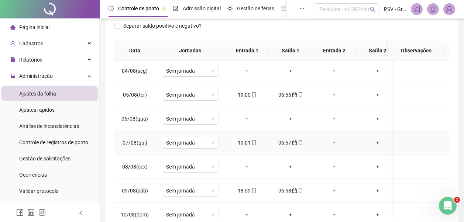
click at [253, 143] on icon "mobile" at bounding box center [253, 142] width 5 height 5
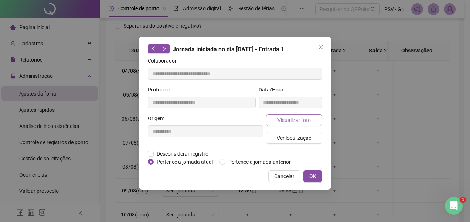
click at [303, 120] on span "Visualizar foto" at bounding box center [293, 120] width 33 height 8
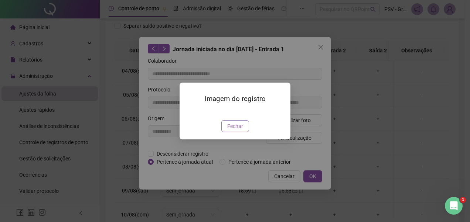
drag, startPoint x: 241, startPoint y: 164, endPoint x: 301, endPoint y: 62, distance: 118.3
click at [241, 130] on span "Fechar" at bounding box center [235, 126] width 16 height 8
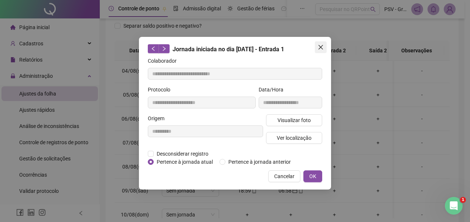
click at [322, 48] on icon "close" at bounding box center [321, 47] width 6 height 6
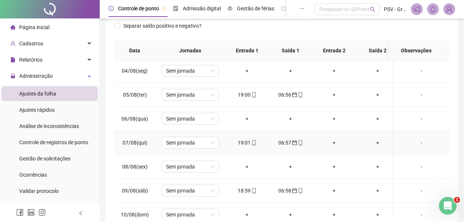
click at [301, 140] on icon "mobile" at bounding box center [300, 142] width 3 height 5
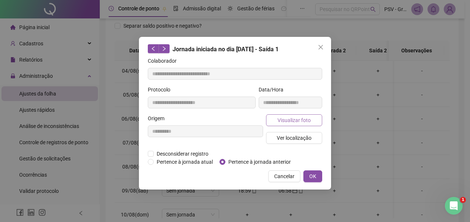
click at [298, 122] on span "Visualizar foto" at bounding box center [293, 120] width 33 height 8
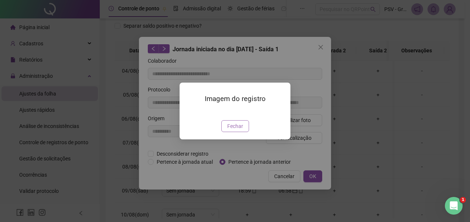
click at [247, 132] on button "Fechar" at bounding box center [235, 126] width 28 height 12
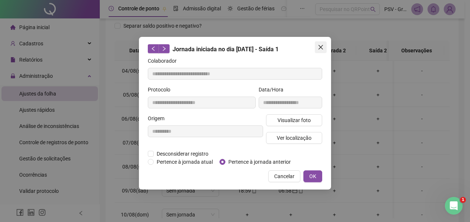
click at [316, 48] on span "Close" at bounding box center [321, 47] width 12 height 6
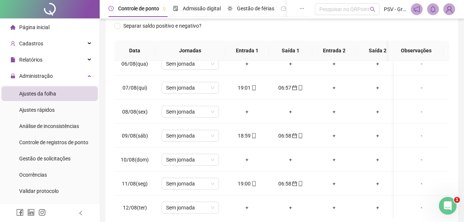
scroll to position [138, 0]
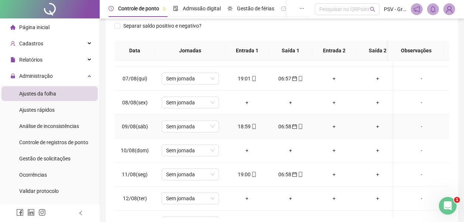
click at [253, 126] on icon "mobile" at bounding box center [253, 126] width 5 height 5
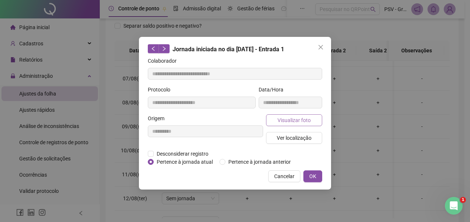
click at [290, 121] on span "Visualizar foto" at bounding box center [293, 120] width 33 height 8
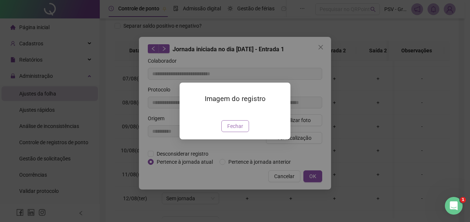
drag, startPoint x: 238, startPoint y: 172, endPoint x: 289, endPoint y: 154, distance: 54.4
click at [238, 132] on button "Fechar" at bounding box center [235, 126] width 28 height 12
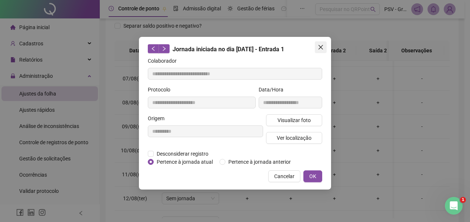
click at [319, 49] on icon "close" at bounding box center [321, 47] width 6 height 6
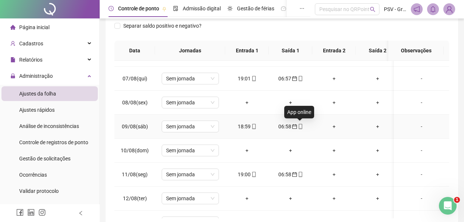
click at [298, 126] on icon "mobile" at bounding box center [300, 126] width 5 height 5
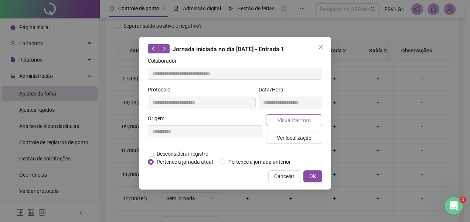
click at [298, 121] on span "Visualizar foto" at bounding box center [293, 120] width 33 height 8
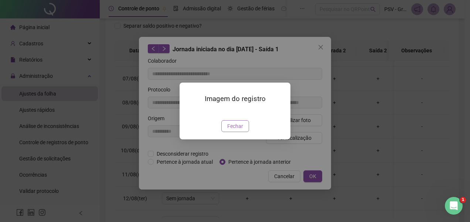
click at [234, 130] on span "Fechar" at bounding box center [235, 126] width 16 height 8
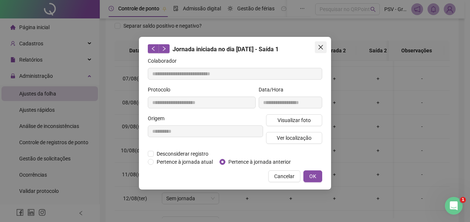
click at [323, 46] on span "Close" at bounding box center [321, 47] width 12 height 6
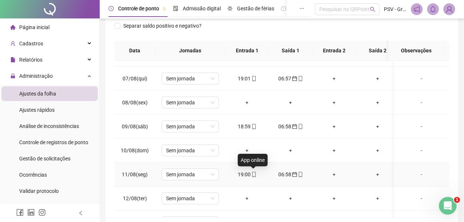
click at [254, 174] on icon "mobile" at bounding box center [253, 174] width 5 height 5
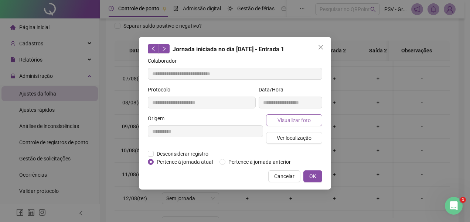
click at [291, 119] on span "Visualizar foto" at bounding box center [293, 120] width 33 height 8
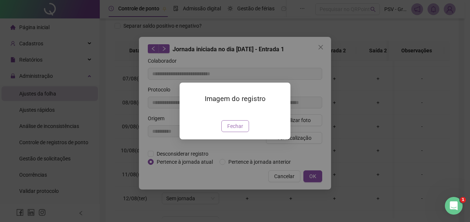
click at [236, 130] on span "Fechar" at bounding box center [235, 126] width 16 height 8
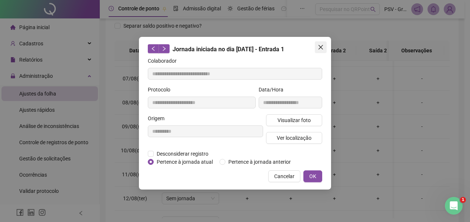
click at [318, 43] on button "Close" at bounding box center [321, 47] width 12 height 12
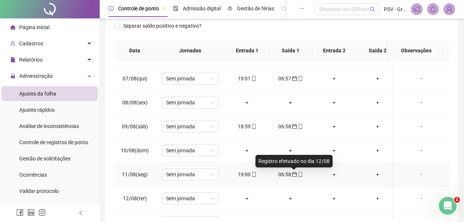
click at [294, 176] on icon "calendar" at bounding box center [294, 174] width 5 height 5
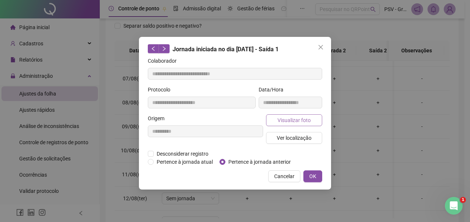
click at [287, 122] on span "Visualizar foto" at bounding box center [293, 120] width 33 height 8
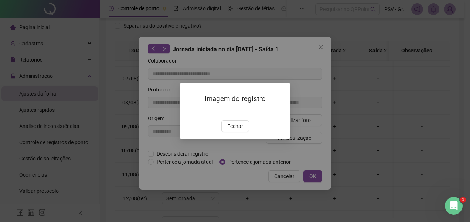
drag, startPoint x: 236, startPoint y: 170, endPoint x: 297, endPoint y: 143, distance: 66.8
click at [238, 130] on span "Fechar" at bounding box center [235, 126] width 16 height 8
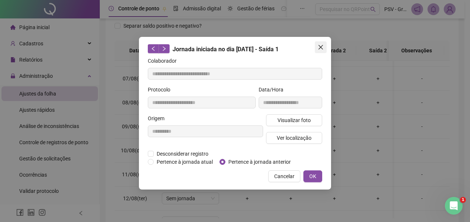
click at [321, 47] on icon "close" at bounding box center [320, 47] width 4 height 4
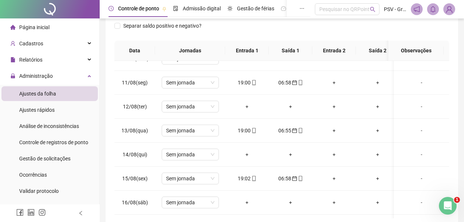
scroll to position [238, 0]
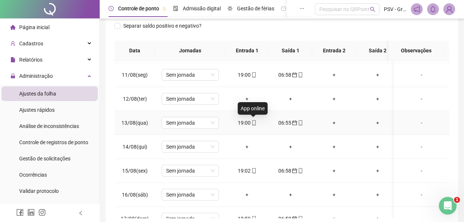
click at [255, 119] on div "19:00" at bounding box center [247, 123] width 32 height 8
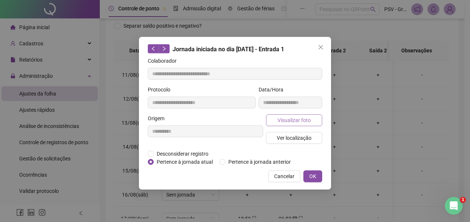
click at [281, 122] on span "Visualizar foto" at bounding box center [293, 120] width 33 height 8
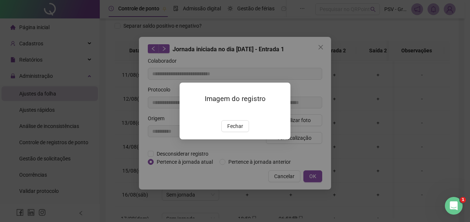
drag, startPoint x: 240, startPoint y: 170, endPoint x: 285, endPoint y: 69, distance: 110.6
click at [240, 130] on span "Fechar" at bounding box center [235, 126] width 16 height 8
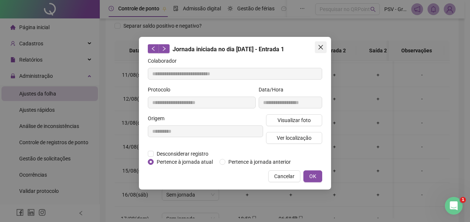
click at [323, 42] on button "Close" at bounding box center [321, 47] width 12 height 12
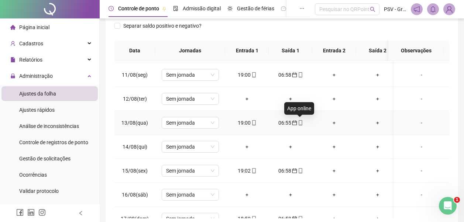
click at [298, 123] on icon "mobile" at bounding box center [300, 122] width 5 height 5
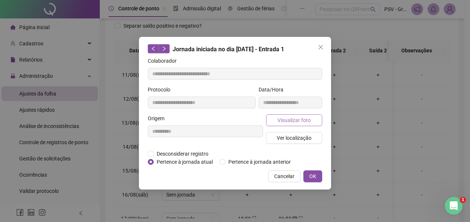
click at [294, 126] on button "Visualizar foto" at bounding box center [294, 120] width 56 height 12
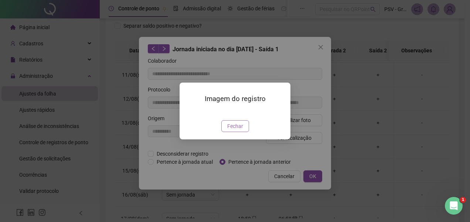
click at [238, 130] on span "Fechar" at bounding box center [235, 126] width 16 height 8
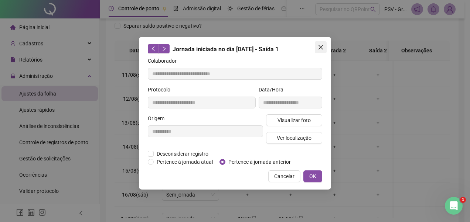
click at [322, 46] on icon "close" at bounding box center [320, 47] width 4 height 4
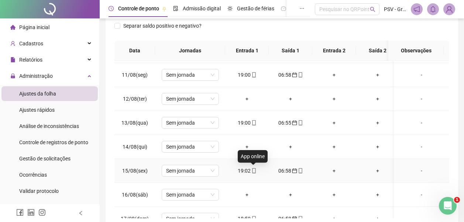
click at [254, 170] on icon "mobile" at bounding box center [253, 170] width 5 height 5
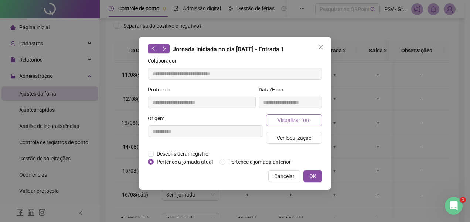
click at [282, 118] on span "Visualizar foto" at bounding box center [293, 120] width 33 height 8
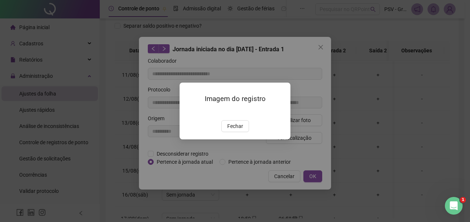
drag, startPoint x: 242, startPoint y: 168, endPoint x: 312, endPoint y: 66, distance: 123.6
click at [243, 132] on button "Fechar" at bounding box center [235, 126] width 28 height 12
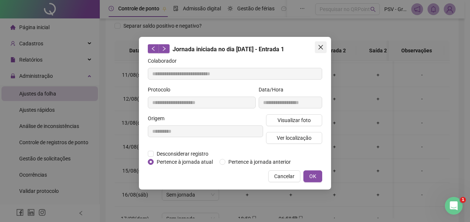
click at [318, 44] on button "Close" at bounding box center [321, 47] width 12 height 12
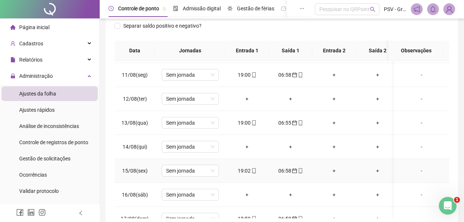
click at [294, 173] on icon "calendar" at bounding box center [294, 171] width 5 height 5
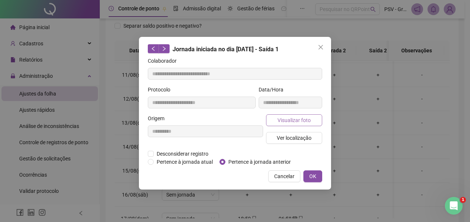
click at [302, 118] on span "Visualizar foto" at bounding box center [293, 120] width 33 height 8
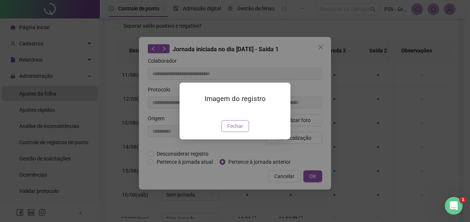
click at [238, 130] on span "Fechar" at bounding box center [235, 126] width 16 height 8
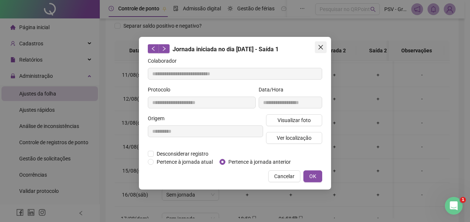
click at [322, 47] on icon "close" at bounding box center [320, 47] width 4 height 4
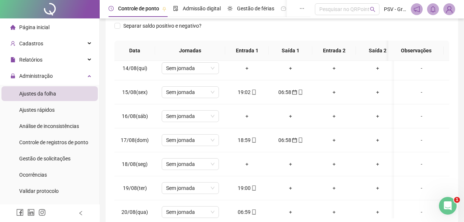
scroll to position [328, 0]
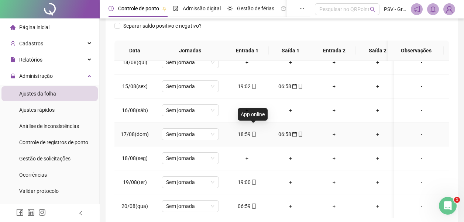
drag, startPoint x: 254, startPoint y: 130, endPoint x: 268, endPoint y: 114, distance: 21.2
click at [254, 132] on icon "mobile" at bounding box center [253, 134] width 5 height 5
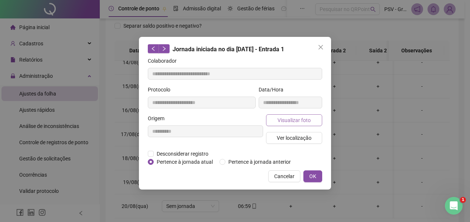
click at [301, 123] on span "Visualizar foto" at bounding box center [293, 120] width 33 height 8
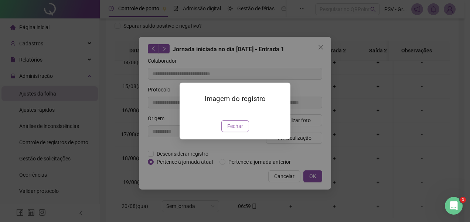
click at [237, 130] on span "Fechar" at bounding box center [235, 126] width 16 height 8
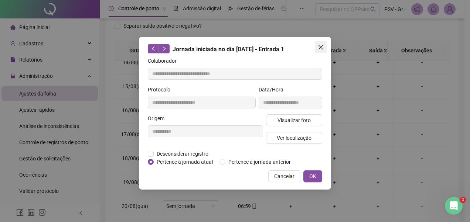
click at [320, 44] on icon "close" at bounding box center [321, 47] width 6 height 6
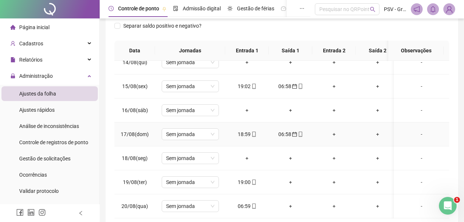
click at [301, 132] on icon "mobile" at bounding box center [300, 134] width 5 height 5
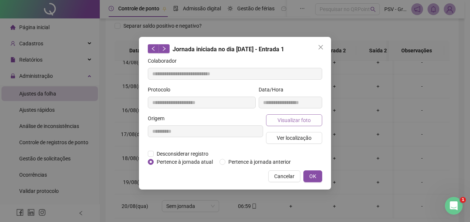
click at [300, 117] on span "Visualizar foto" at bounding box center [293, 120] width 33 height 8
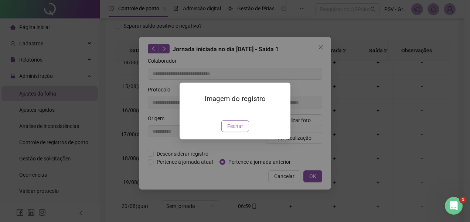
drag, startPoint x: 236, startPoint y: 165, endPoint x: 329, endPoint y: 71, distance: 133.4
click at [236, 130] on span "Fechar" at bounding box center [235, 126] width 16 height 8
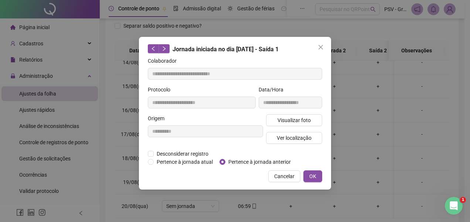
drag, startPoint x: 321, startPoint y: 47, endPoint x: 311, endPoint y: 73, distance: 27.7
click at [321, 48] on icon "close" at bounding box center [320, 47] width 4 height 4
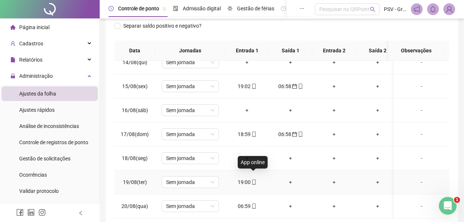
click at [251, 180] on span "mobile" at bounding box center [254, 182] width 6 height 5
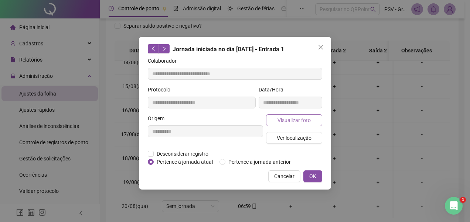
click at [291, 117] on span "Visualizar foto" at bounding box center [293, 120] width 33 height 8
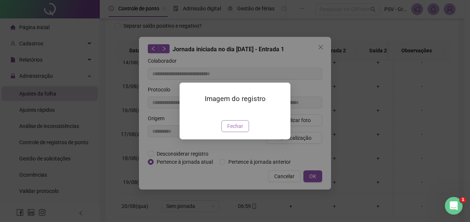
click at [231, 130] on span "Fechar" at bounding box center [235, 126] width 16 height 8
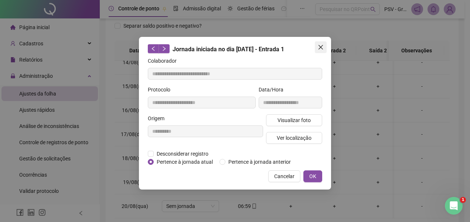
click at [319, 48] on icon "close" at bounding box center [321, 47] width 6 height 6
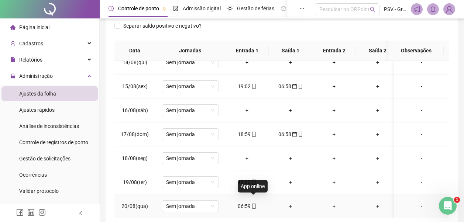
click at [251, 204] on icon "mobile" at bounding box center [253, 206] width 5 height 5
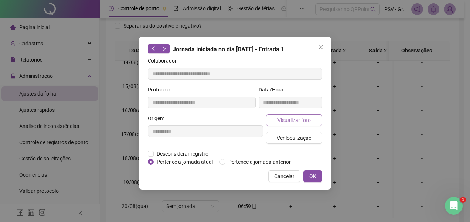
click at [298, 119] on span "Visualizar foto" at bounding box center [293, 120] width 33 height 8
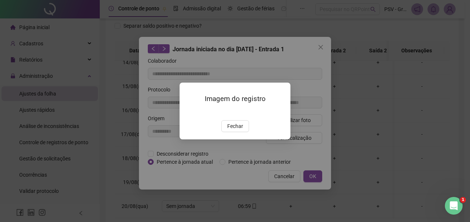
drag, startPoint x: 240, startPoint y: 168, endPoint x: 387, endPoint y: 58, distance: 183.3
click at [241, 130] on span "Fechar" at bounding box center [235, 126] width 16 height 8
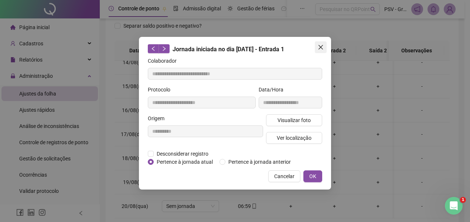
click at [319, 48] on icon "close" at bounding box center [321, 47] width 6 height 6
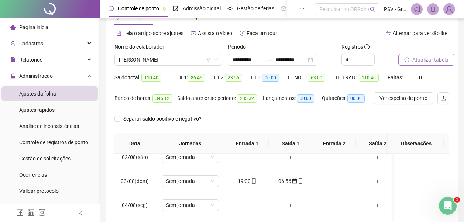
scroll to position [15, 0]
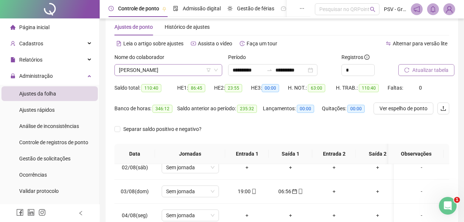
click at [207, 70] on icon "filter" at bounding box center [208, 70] width 4 height 4
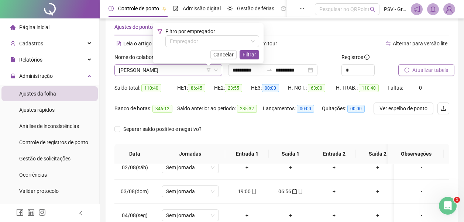
click at [158, 68] on span "[PERSON_NAME]" at bounding box center [168, 70] width 99 height 11
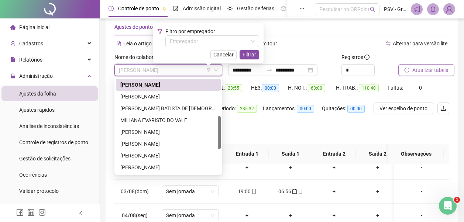
scroll to position [107, 0]
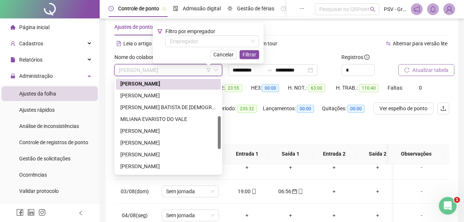
drag, startPoint x: 219, startPoint y: 123, endPoint x: 217, endPoint y: 136, distance: 13.2
click at [217, 136] on div "[PERSON_NAME] [PERSON_NAME] DE [PERSON_NAME] REBELLO [PERSON_NAME] [PERSON_NAME…" at bounding box center [168, 126] width 105 height 95
click at [175, 119] on div "MILIANA EVARISTO DO VALE" at bounding box center [168, 119] width 96 height 8
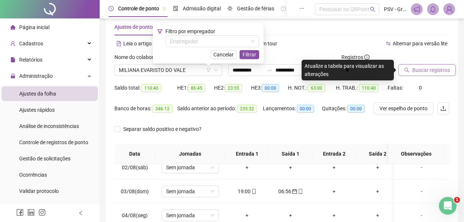
click at [438, 65] on button "Buscar registros" at bounding box center [427, 70] width 58 height 12
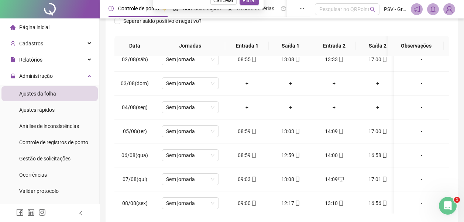
scroll to position [96, 0]
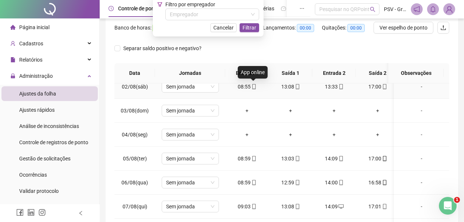
click at [251, 87] on icon "mobile" at bounding box center [253, 86] width 5 height 5
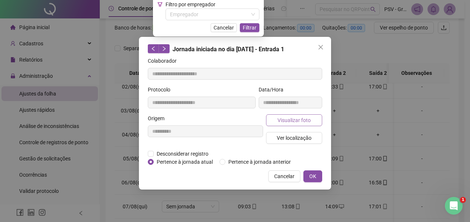
click at [294, 121] on span "Visualizar foto" at bounding box center [293, 120] width 33 height 8
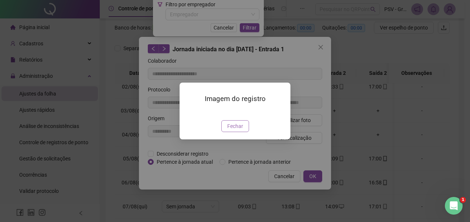
drag, startPoint x: 236, startPoint y: 167, endPoint x: 251, endPoint y: 144, distance: 26.7
click at [236, 130] on span "Fechar" at bounding box center [235, 126] width 16 height 8
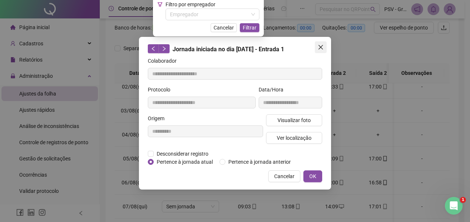
click at [324, 44] on button "Close" at bounding box center [321, 47] width 12 height 12
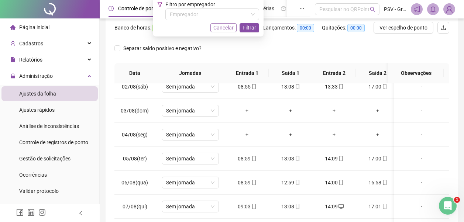
click at [229, 27] on span "Cancelar" at bounding box center [223, 28] width 20 height 8
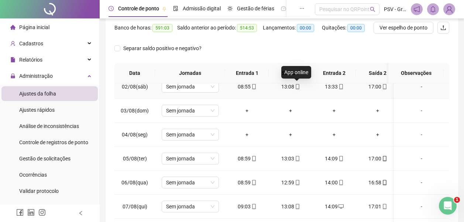
click at [298, 85] on icon "mobile" at bounding box center [297, 86] width 5 height 5
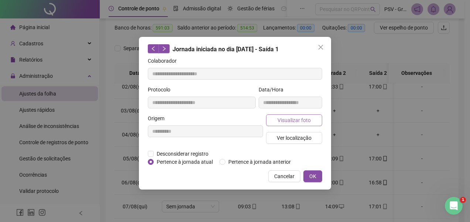
click at [296, 123] on span "Visualizar foto" at bounding box center [293, 120] width 33 height 8
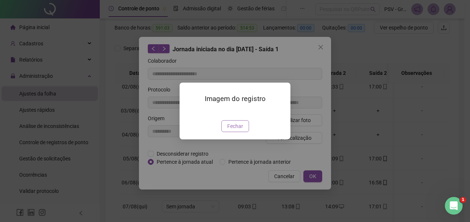
click at [235, 130] on span "Fechar" at bounding box center [235, 126] width 16 height 8
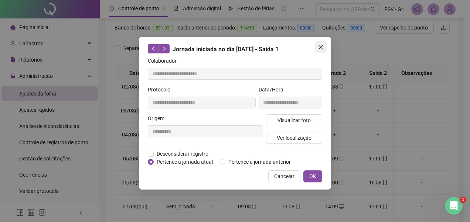
click at [320, 45] on icon "close" at bounding box center [321, 47] width 6 height 6
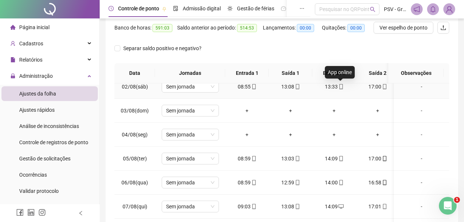
click at [343, 88] on icon "mobile" at bounding box center [341, 86] width 5 height 5
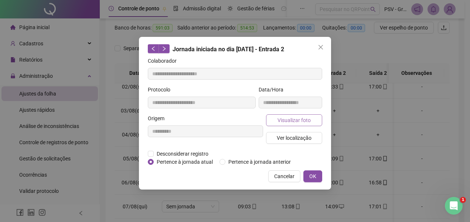
click at [284, 124] on button "Visualizar foto" at bounding box center [294, 120] width 56 height 12
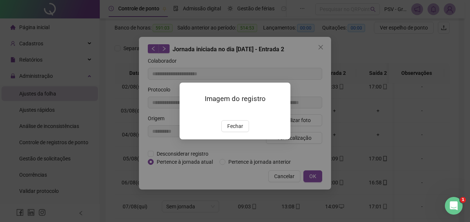
drag, startPoint x: 235, startPoint y: 172, endPoint x: 274, endPoint y: 136, distance: 53.0
click at [236, 130] on span "Fechar" at bounding box center [235, 126] width 16 height 8
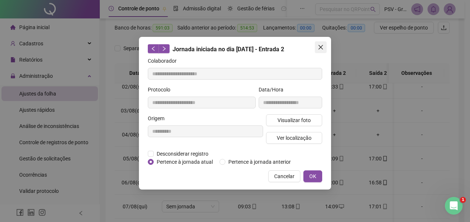
click at [319, 47] on icon "close" at bounding box center [321, 47] width 6 height 6
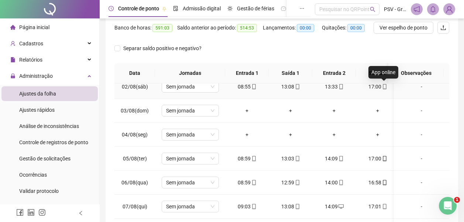
click at [386, 85] on icon "mobile" at bounding box center [384, 86] width 3 height 5
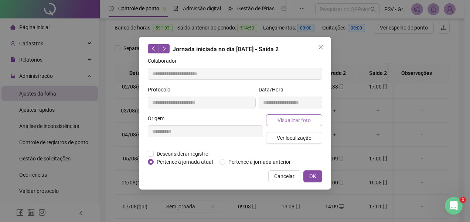
click at [308, 116] on span "Visualizar foto" at bounding box center [293, 120] width 33 height 8
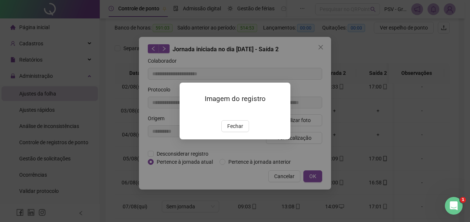
drag, startPoint x: 239, startPoint y: 168, endPoint x: 302, endPoint y: 108, distance: 86.4
click at [241, 130] on span "Fechar" at bounding box center [235, 126] width 16 height 8
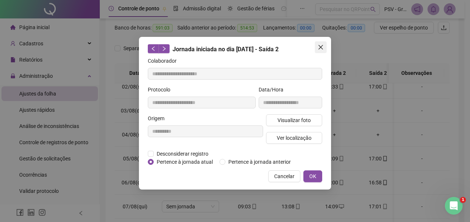
click at [320, 45] on icon "close" at bounding box center [321, 47] width 6 height 6
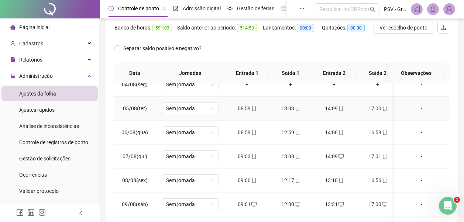
scroll to position [69, 0]
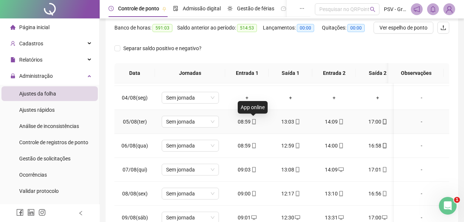
click at [253, 120] on icon "mobile" at bounding box center [253, 121] width 5 height 5
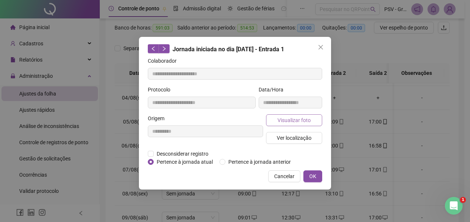
click at [293, 117] on span "Visualizar foto" at bounding box center [293, 120] width 33 height 8
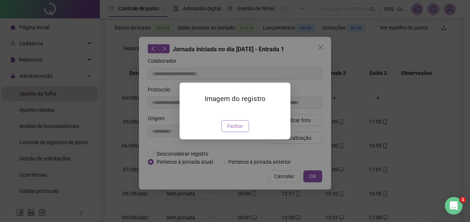
click at [236, 130] on span "Fechar" at bounding box center [235, 126] width 16 height 8
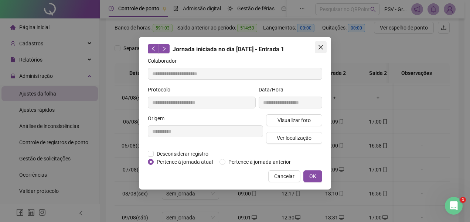
click at [322, 44] on button "Close" at bounding box center [321, 47] width 12 height 12
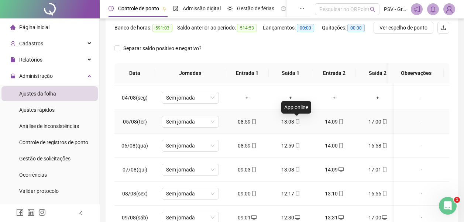
click at [299, 120] on icon "mobile" at bounding box center [297, 121] width 3 height 5
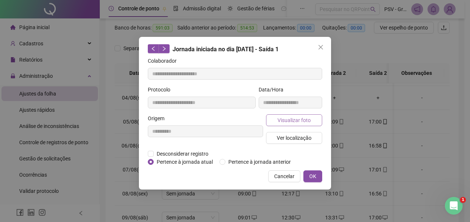
click at [293, 119] on span "Visualizar foto" at bounding box center [293, 120] width 33 height 8
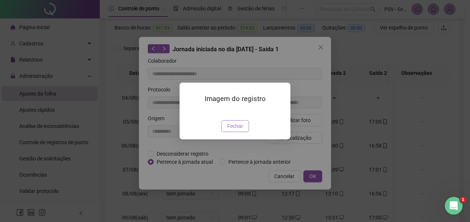
click at [240, 130] on span "Fechar" at bounding box center [235, 126] width 16 height 8
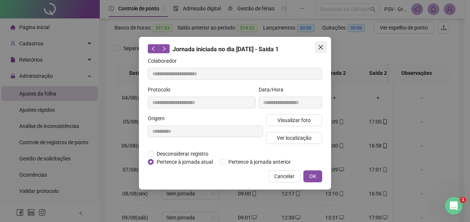
click at [323, 44] on button "Close" at bounding box center [321, 47] width 12 height 12
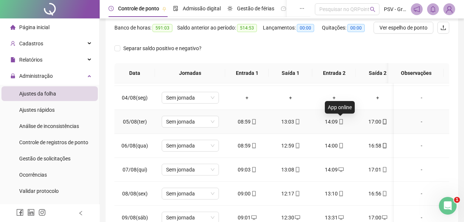
click at [340, 121] on icon "mobile" at bounding box center [341, 121] width 5 height 5
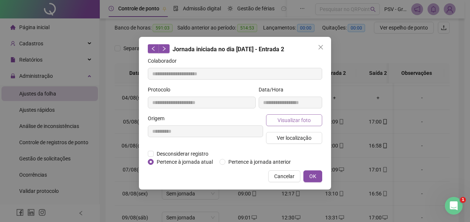
click at [301, 119] on span "Visualizar foto" at bounding box center [293, 120] width 33 height 8
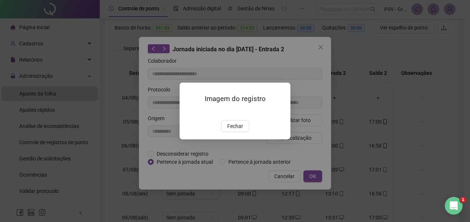
drag, startPoint x: 241, startPoint y: 168, endPoint x: 266, endPoint y: 148, distance: 31.7
click at [246, 132] on button "Fechar" at bounding box center [235, 126] width 28 height 12
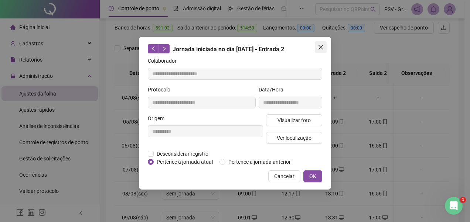
click at [319, 46] on icon "close" at bounding box center [320, 47] width 4 height 4
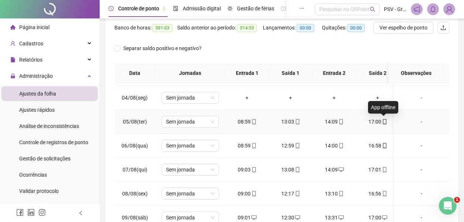
click at [385, 122] on icon "mobile" at bounding box center [384, 121] width 5 height 5
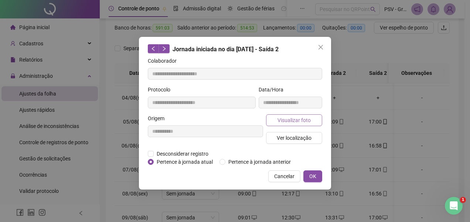
click at [302, 120] on span "Visualizar foto" at bounding box center [293, 120] width 33 height 8
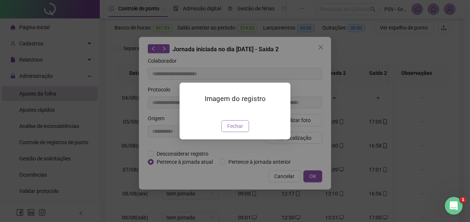
click at [240, 130] on span "Fechar" at bounding box center [235, 126] width 16 height 8
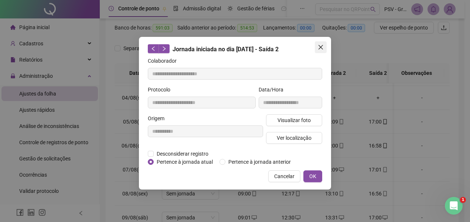
click at [321, 48] on icon "close" at bounding box center [320, 47] width 4 height 4
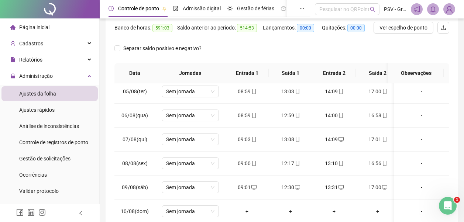
scroll to position [103, 0]
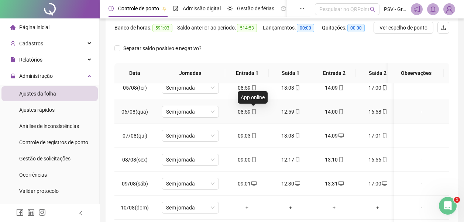
click at [254, 112] on icon "mobile" at bounding box center [253, 111] width 5 height 5
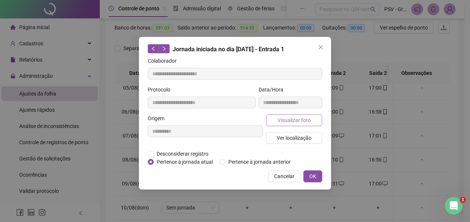
click at [290, 120] on span "Visualizar foto" at bounding box center [293, 120] width 33 height 8
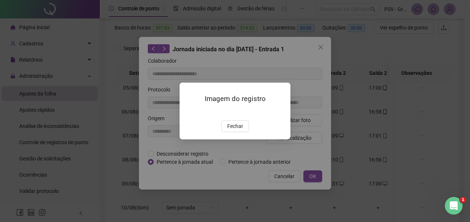
click at [234, 130] on span "Fechar" at bounding box center [235, 126] width 16 height 8
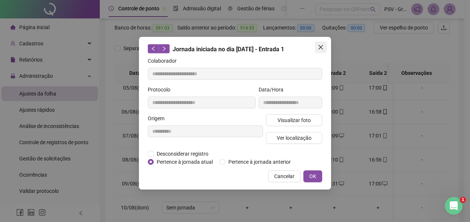
click at [319, 45] on icon "close" at bounding box center [320, 47] width 4 height 4
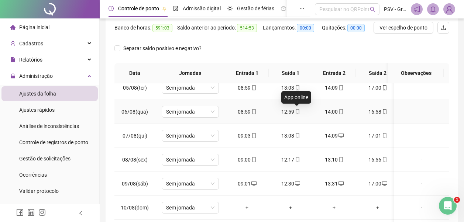
click at [297, 112] on icon "mobile" at bounding box center [297, 111] width 5 height 5
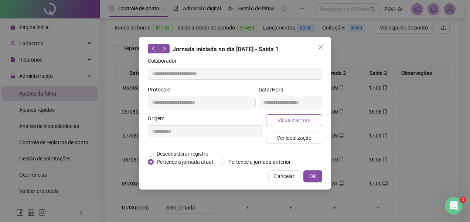
click at [302, 120] on span "Visualizar foto" at bounding box center [293, 120] width 33 height 8
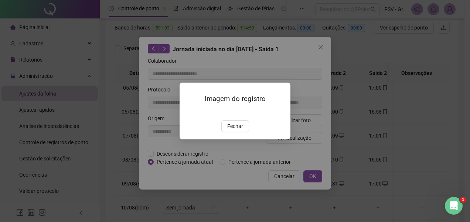
drag, startPoint x: 235, startPoint y: 165, endPoint x: 288, endPoint y: 138, distance: 59.4
click at [238, 130] on span "Fechar" at bounding box center [235, 126] width 16 height 8
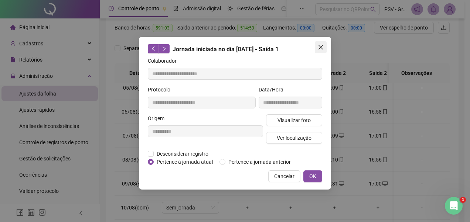
click at [319, 45] on icon "close" at bounding box center [321, 47] width 6 height 6
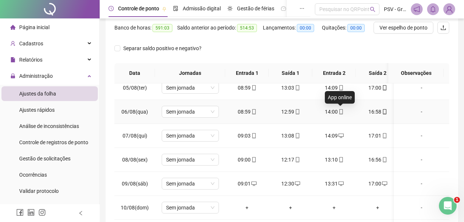
click at [340, 114] on icon "mobile" at bounding box center [341, 111] width 5 height 5
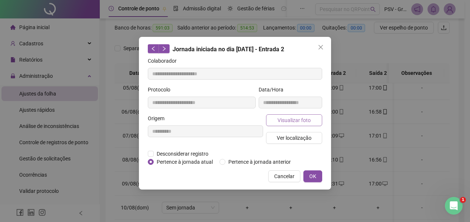
click at [308, 120] on span "Visualizar foto" at bounding box center [293, 120] width 33 height 8
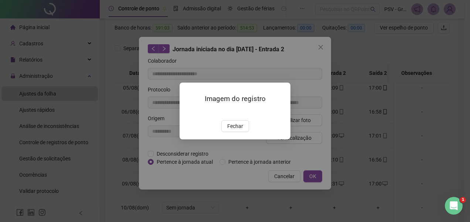
drag, startPoint x: 235, startPoint y: 171, endPoint x: 257, endPoint y: 150, distance: 30.3
click at [237, 130] on span "Fechar" at bounding box center [235, 126] width 16 height 8
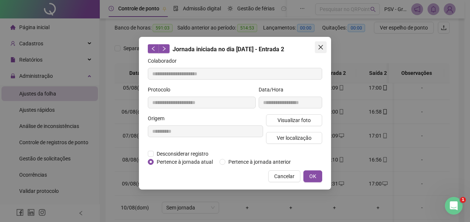
click at [319, 45] on icon "close" at bounding box center [320, 47] width 4 height 4
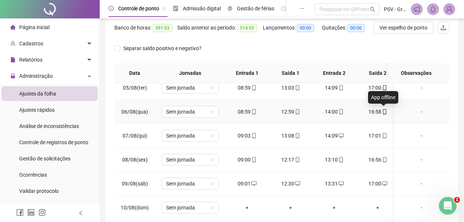
click at [384, 113] on icon "mobile" at bounding box center [384, 111] width 5 height 5
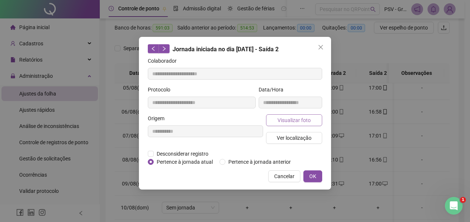
click at [301, 124] on button "Visualizar foto" at bounding box center [294, 120] width 56 height 12
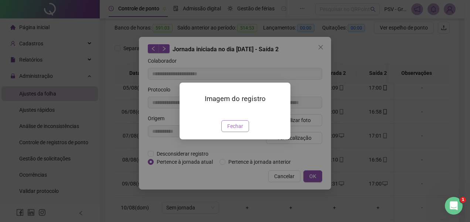
click at [238, 130] on span "Fechar" at bounding box center [235, 126] width 16 height 8
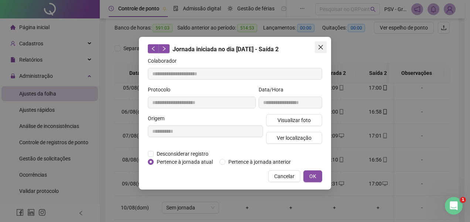
drag, startPoint x: 319, startPoint y: 46, endPoint x: 343, endPoint y: 74, distance: 36.7
click at [319, 46] on icon "close" at bounding box center [320, 47] width 4 height 4
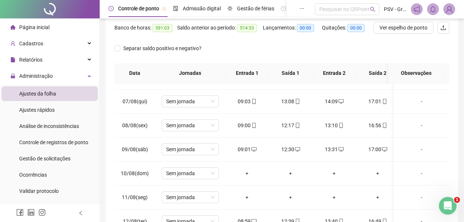
scroll to position [140, 0]
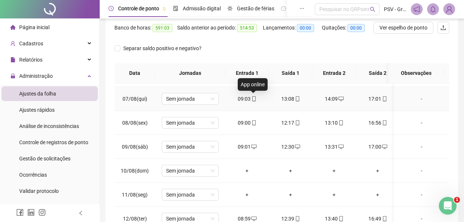
click at [253, 100] on icon "mobile" at bounding box center [253, 98] width 5 height 5
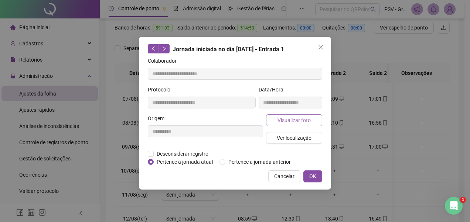
click at [276, 120] on button "Visualizar foto" at bounding box center [294, 120] width 56 height 12
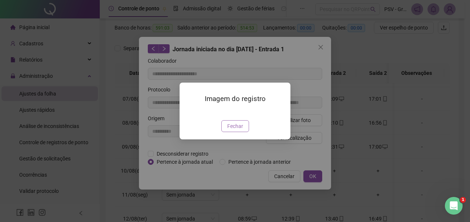
drag, startPoint x: 230, startPoint y: 169, endPoint x: 280, endPoint y: 114, distance: 73.9
click at [230, 130] on span "Fechar" at bounding box center [235, 126] width 16 height 8
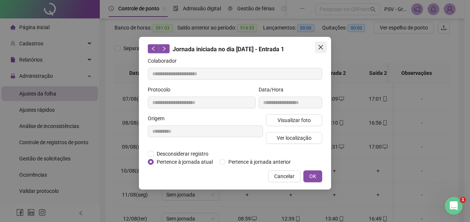
click at [324, 48] on span "Close" at bounding box center [321, 47] width 12 height 6
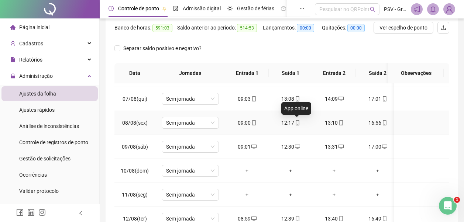
click at [298, 120] on icon "mobile" at bounding box center [297, 122] width 5 height 5
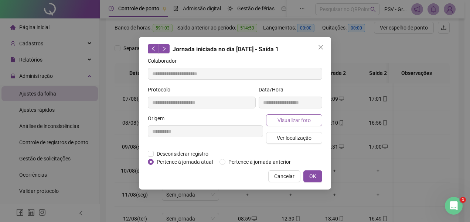
click at [301, 118] on span "Visualizar foto" at bounding box center [293, 120] width 33 height 8
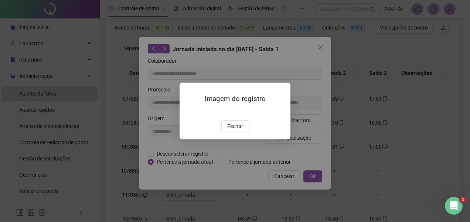
drag, startPoint x: 230, startPoint y: 164, endPoint x: 242, endPoint y: 158, distance: 13.9
click at [231, 130] on span "Fechar" at bounding box center [235, 126] width 16 height 8
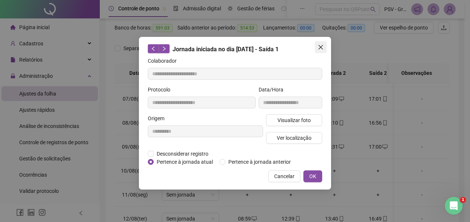
click at [321, 51] on button "Close" at bounding box center [321, 47] width 12 height 12
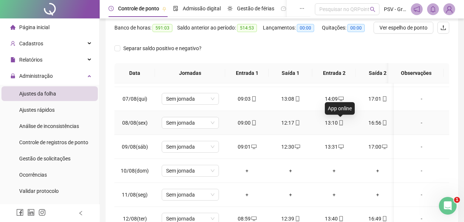
click at [339, 121] on icon "mobile" at bounding box center [340, 122] width 3 height 5
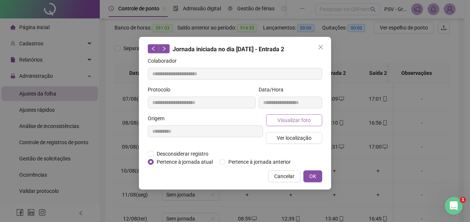
click at [312, 116] on button "Visualizar foto" at bounding box center [294, 120] width 56 height 12
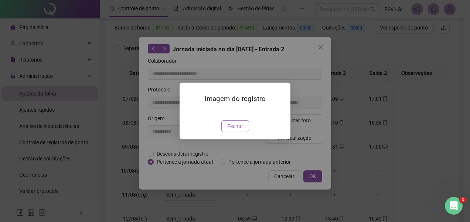
drag, startPoint x: 229, startPoint y: 167, endPoint x: 277, endPoint y: 103, distance: 79.7
click at [229, 130] on span "Fechar" at bounding box center [235, 126] width 16 height 8
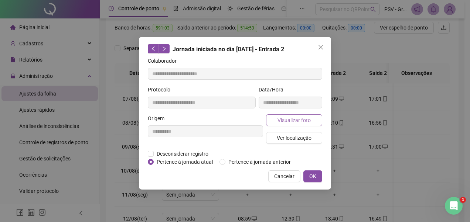
click at [285, 120] on span "Visualizar foto" at bounding box center [293, 120] width 33 height 8
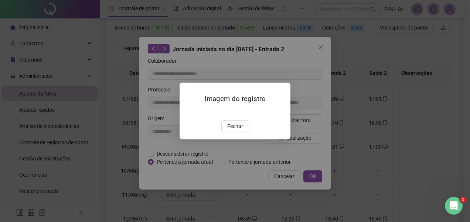
click at [320, 48] on div "Imagem do registro Fechar" at bounding box center [235, 111] width 470 height 222
click at [240, 130] on span "Fechar" at bounding box center [235, 126] width 16 height 8
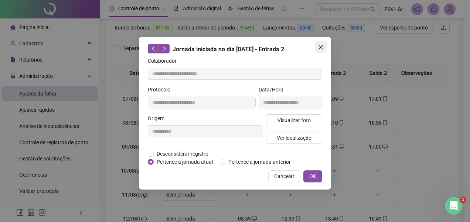
click at [319, 49] on icon "close" at bounding box center [320, 47] width 4 height 4
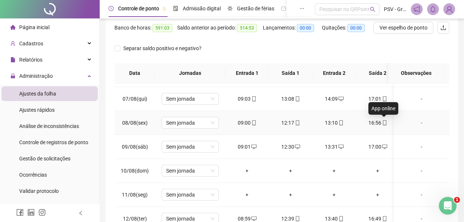
click at [385, 122] on icon "mobile" at bounding box center [384, 122] width 5 height 5
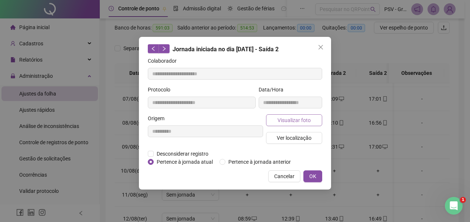
click at [302, 116] on span "Visualizar foto" at bounding box center [293, 120] width 33 height 8
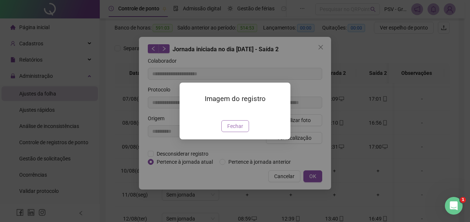
click at [240, 130] on span "Fechar" at bounding box center [235, 126] width 16 height 8
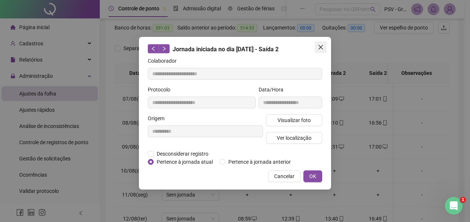
click at [322, 47] on icon "close" at bounding box center [321, 47] width 6 height 6
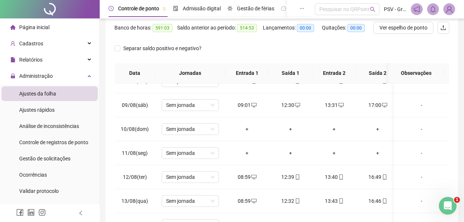
scroll to position [193, 0]
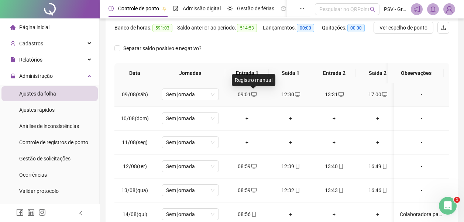
click at [254, 94] on icon "desktop" at bounding box center [253, 94] width 5 height 5
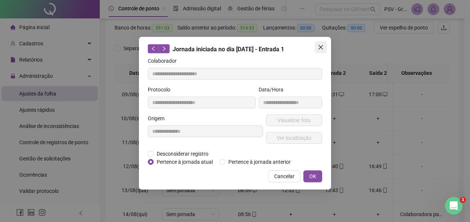
click at [318, 48] on icon "close" at bounding box center [321, 47] width 6 height 6
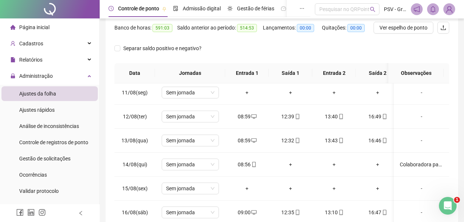
scroll to position [254, 0]
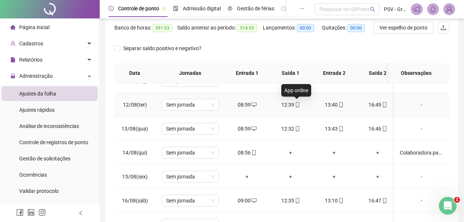
click at [296, 104] on icon "mobile" at bounding box center [297, 104] width 3 height 5
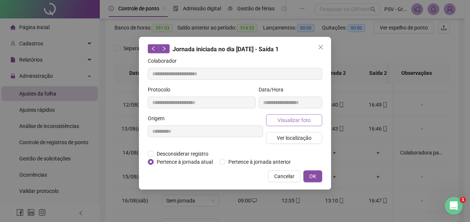
click at [298, 118] on span "Visualizar foto" at bounding box center [293, 120] width 33 height 8
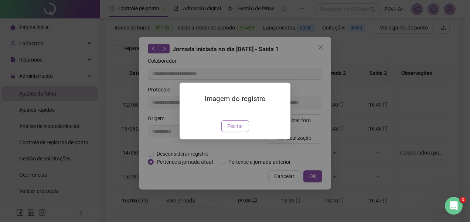
click at [237, 130] on span "Fechar" at bounding box center [235, 126] width 16 height 8
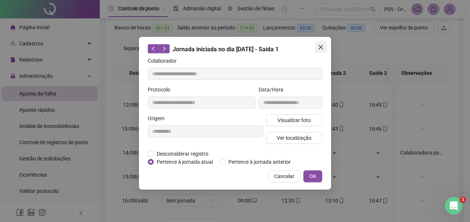
click at [322, 46] on icon "close" at bounding box center [320, 47] width 4 height 4
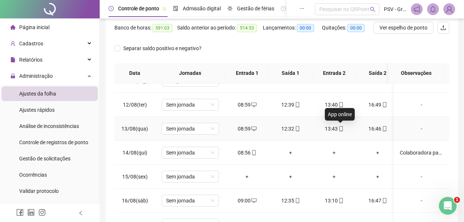
click at [340, 127] on icon "mobile" at bounding box center [341, 128] width 5 height 5
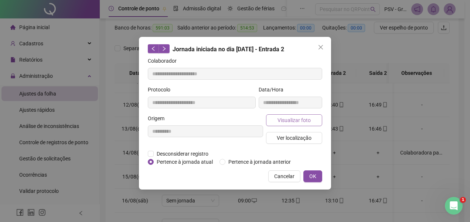
click at [312, 123] on button "Visualizar foto" at bounding box center [294, 120] width 56 height 12
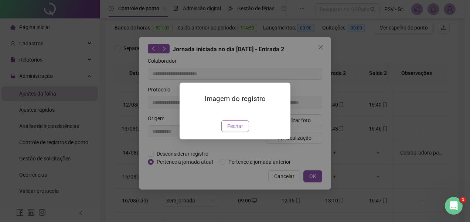
click at [236, 130] on span "Fechar" at bounding box center [235, 126] width 16 height 8
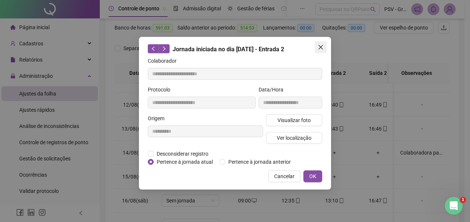
click at [319, 47] on icon "close" at bounding box center [321, 47] width 6 height 6
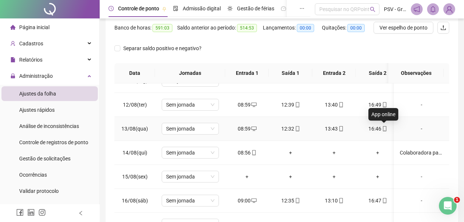
click at [385, 128] on icon "mobile" at bounding box center [384, 128] width 5 height 5
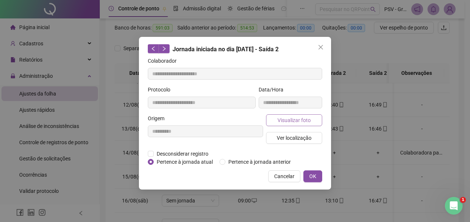
click at [306, 121] on span "Visualizar foto" at bounding box center [293, 120] width 33 height 8
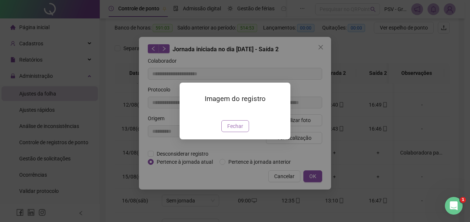
drag, startPoint x: 234, startPoint y: 165, endPoint x: 294, endPoint y: 92, distance: 93.9
click at [235, 130] on span "Fechar" at bounding box center [235, 126] width 16 height 8
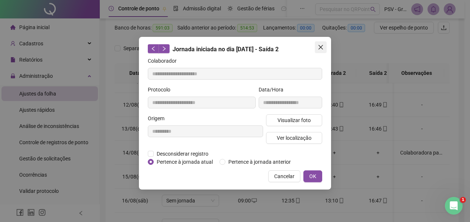
click at [318, 47] on icon "close" at bounding box center [321, 47] width 6 height 6
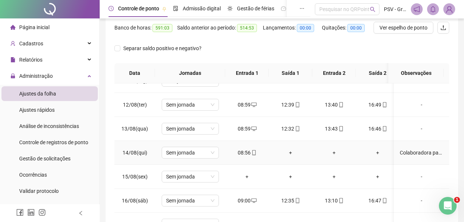
click at [256, 152] on div "08:56" at bounding box center [247, 153] width 32 height 8
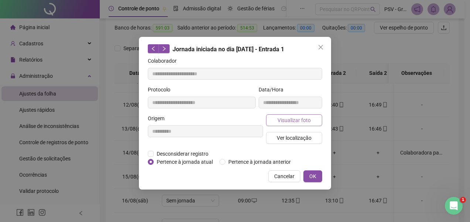
click at [284, 121] on span "Visualizar foto" at bounding box center [293, 120] width 33 height 8
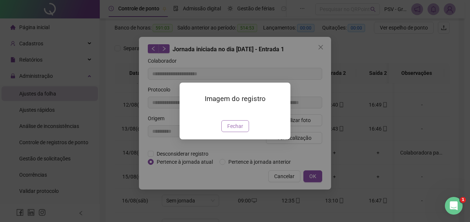
click at [233, 130] on span "Fechar" at bounding box center [235, 126] width 16 height 8
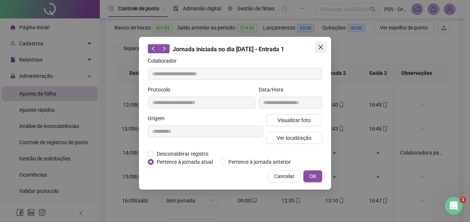
click at [318, 45] on icon "close" at bounding box center [321, 47] width 6 height 6
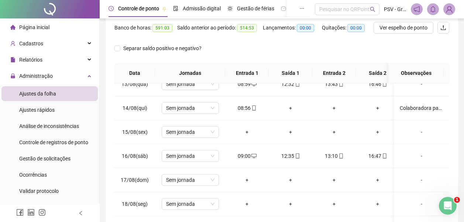
scroll to position [328, 0]
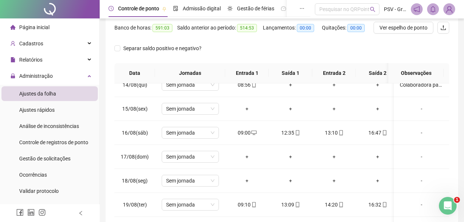
drag, startPoint x: 446, startPoint y: 174, endPoint x: 12, endPoint y: 1, distance: 467.3
click at [252, 130] on icon "desktop" at bounding box center [253, 132] width 5 height 5
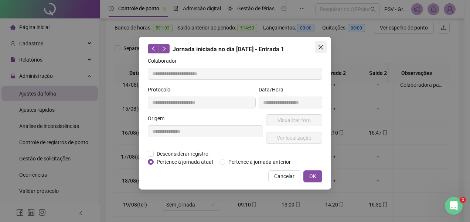
click at [322, 45] on icon "close" at bounding box center [321, 47] width 6 height 6
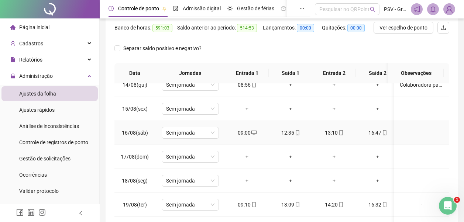
click at [296, 130] on icon "mobile" at bounding box center [297, 132] width 5 height 5
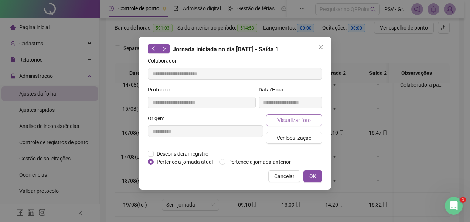
click at [292, 117] on span "Visualizar foto" at bounding box center [293, 120] width 33 height 8
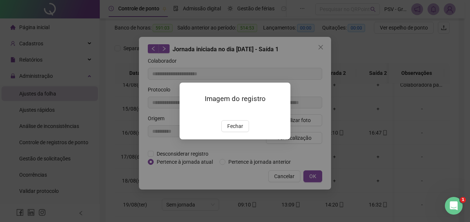
drag, startPoint x: 237, startPoint y: 172, endPoint x: 287, endPoint y: 90, distance: 96.1
click at [238, 130] on span "Fechar" at bounding box center [235, 126] width 16 height 8
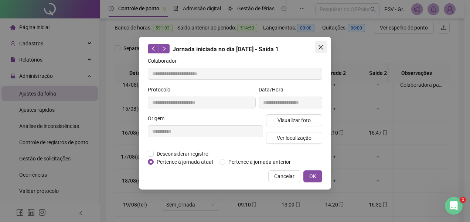
click at [320, 45] on icon "close" at bounding box center [321, 47] width 6 height 6
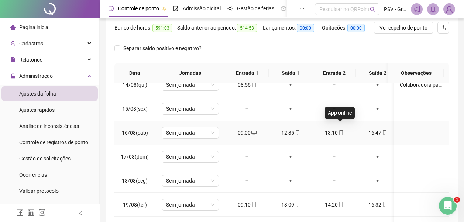
click at [339, 130] on icon "mobile" at bounding box center [340, 132] width 3 height 5
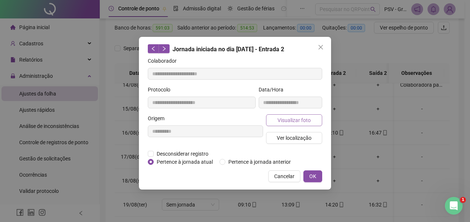
click at [298, 121] on span "Visualizar foto" at bounding box center [293, 120] width 33 height 8
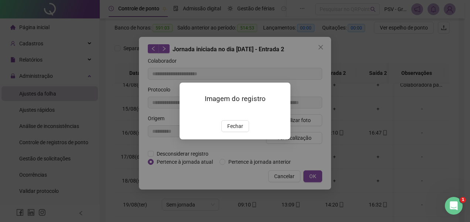
click at [240, 130] on span "Fechar" at bounding box center [235, 126] width 16 height 8
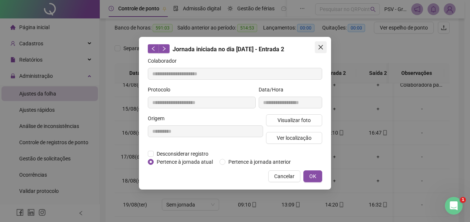
click at [319, 48] on icon "close" at bounding box center [321, 47] width 6 height 6
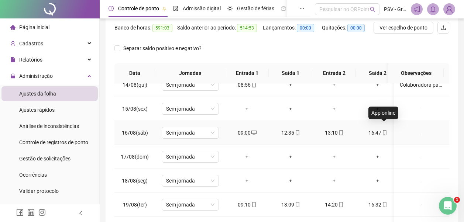
click at [382, 130] on icon "mobile" at bounding box center [384, 132] width 5 height 5
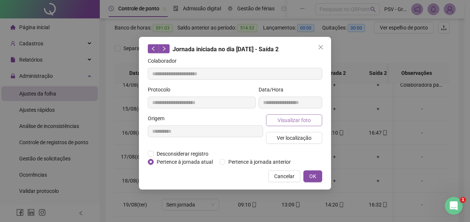
click at [316, 121] on button "Visualizar foto" at bounding box center [294, 120] width 56 height 12
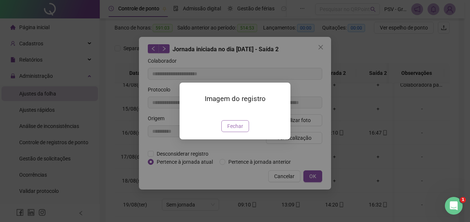
click at [244, 132] on button "Fechar" at bounding box center [235, 126] width 28 height 12
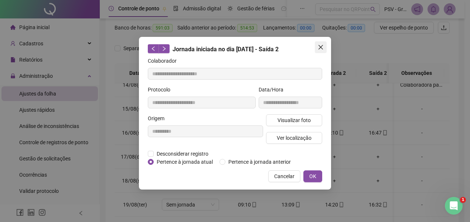
click at [322, 49] on icon "close" at bounding box center [321, 47] width 6 height 6
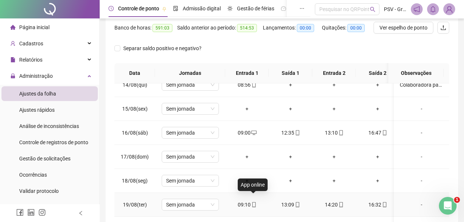
click at [253, 202] on icon "mobile" at bounding box center [253, 204] width 5 height 5
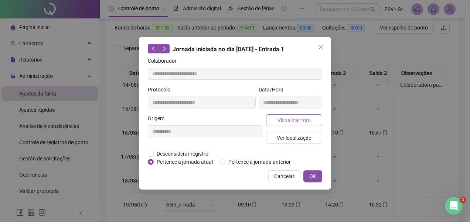
click at [287, 117] on span "Visualizar foto" at bounding box center [293, 120] width 33 height 8
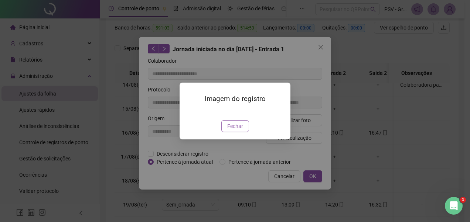
click at [240, 130] on span "Fechar" at bounding box center [235, 126] width 16 height 8
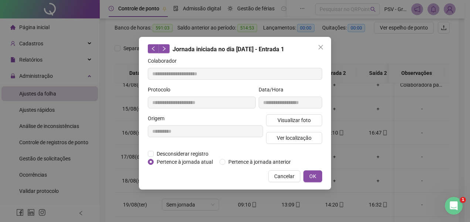
click at [321, 47] on icon "close" at bounding box center [321, 47] width 6 height 6
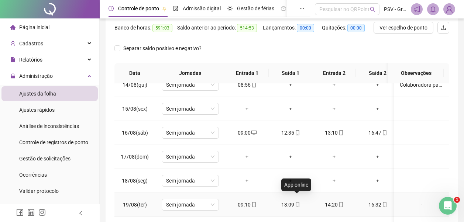
click at [297, 202] on icon "mobile" at bounding box center [297, 204] width 5 height 5
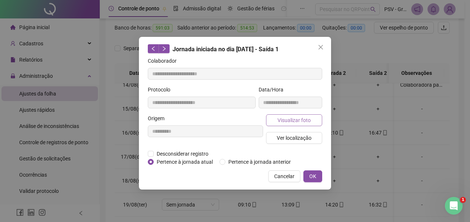
click at [295, 119] on span "Visualizar foto" at bounding box center [293, 120] width 33 height 8
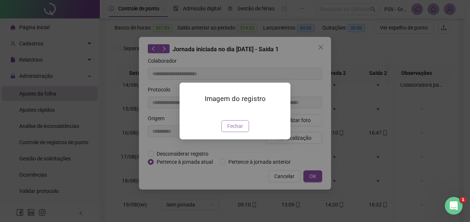
click at [242, 130] on span "Fechar" at bounding box center [235, 126] width 16 height 8
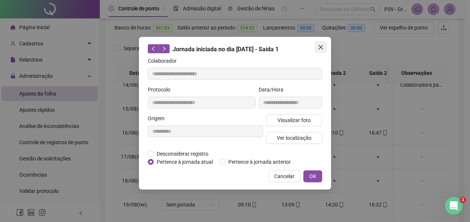
click at [322, 46] on icon "close" at bounding box center [321, 47] width 6 height 6
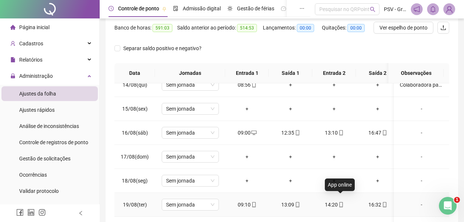
click at [342, 202] on icon "mobile" at bounding box center [340, 204] width 3 height 5
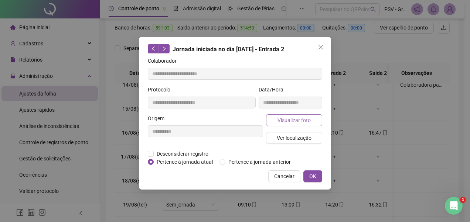
click at [301, 115] on button "Visualizar foto" at bounding box center [294, 120] width 56 height 12
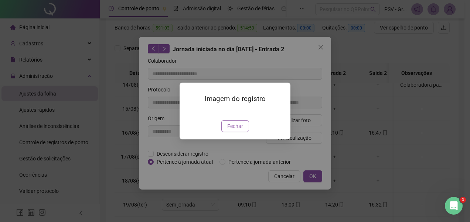
drag, startPoint x: 239, startPoint y: 167, endPoint x: 263, endPoint y: 126, distance: 47.6
click at [239, 130] on span "Fechar" at bounding box center [235, 126] width 16 height 8
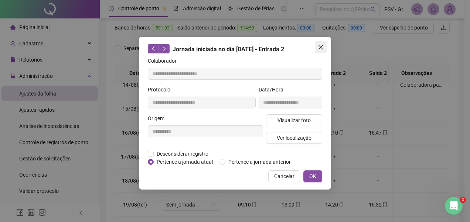
drag, startPoint x: 320, startPoint y: 48, endPoint x: 360, endPoint y: 108, distance: 71.6
click at [320, 49] on icon "close" at bounding box center [321, 47] width 6 height 6
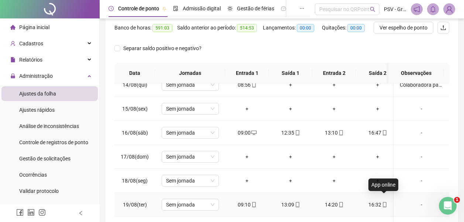
click at [383, 202] on icon "mobile" at bounding box center [384, 204] width 5 height 5
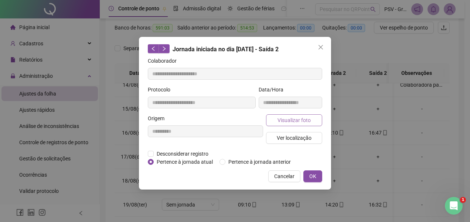
click at [285, 116] on span "Visualizar foto" at bounding box center [293, 120] width 33 height 8
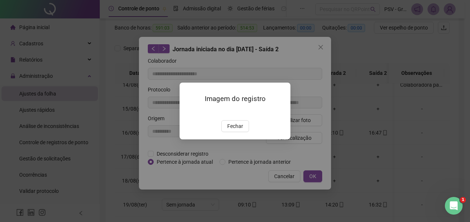
click at [236, 130] on span "Fechar" at bounding box center [235, 126] width 16 height 8
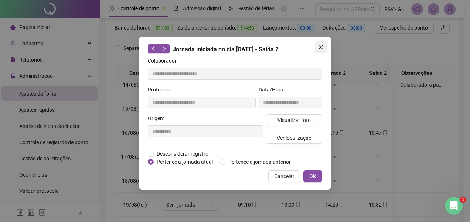
click at [318, 46] on icon "close" at bounding box center [321, 47] width 6 height 6
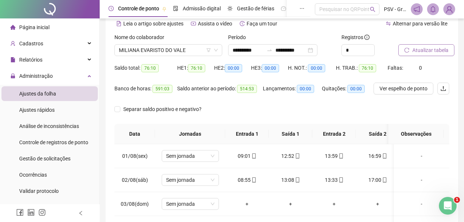
scroll to position [0, 0]
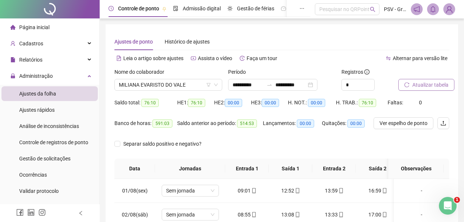
click at [435, 84] on span "Atualizar tabela" at bounding box center [430, 85] width 36 height 8
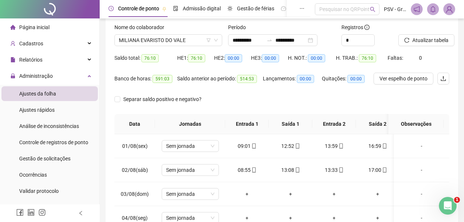
scroll to position [44, 0]
click at [201, 40] on span "MILIANA EVARISTO DO VALE" at bounding box center [168, 40] width 99 height 11
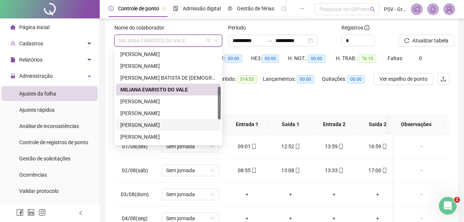
click at [173, 125] on div "[PERSON_NAME]" at bounding box center [168, 125] width 96 height 8
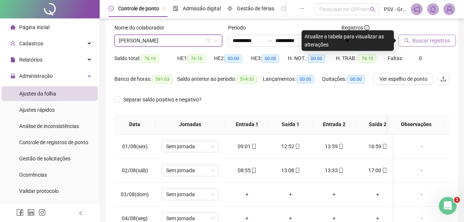
click at [439, 40] on span "Buscar registros" at bounding box center [431, 41] width 38 height 8
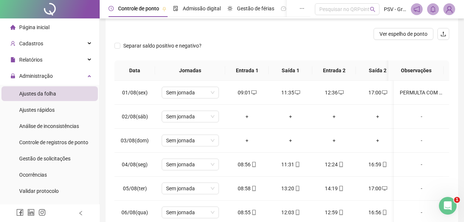
scroll to position [146, 0]
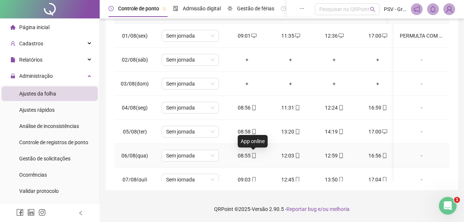
click at [253, 153] on icon "mobile" at bounding box center [253, 155] width 3 height 5
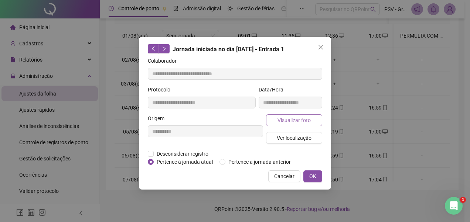
click at [294, 117] on span "Visualizar foto" at bounding box center [293, 120] width 33 height 8
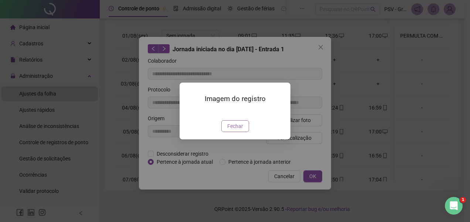
click at [232, 130] on span "Fechar" at bounding box center [235, 126] width 16 height 8
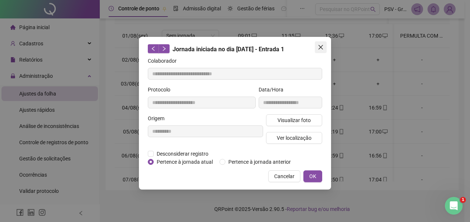
click at [320, 48] on icon "close" at bounding box center [320, 47] width 4 height 4
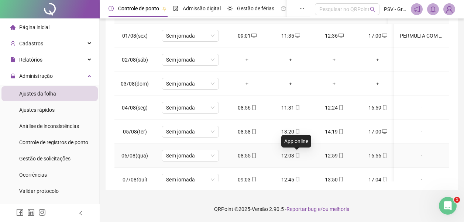
click at [295, 153] on span at bounding box center [297, 156] width 6 height 6
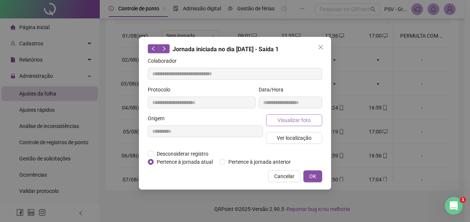
click at [298, 117] on span "Visualizar foto" at bounding box center [293, 120] width 33 height 8
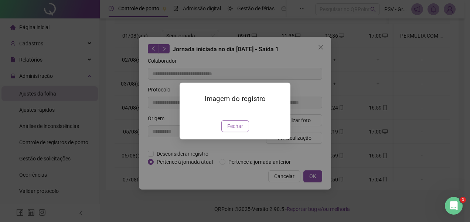
click at [239, 130] on span "Fechar" at bounding box center [235, 126] width 16 height 8
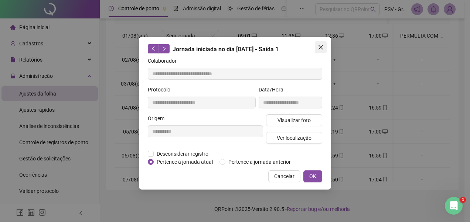
click at [322, 46] on icon "close" at bounding box center [320, 47] width 4 height 4
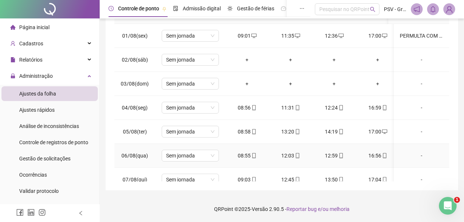
click at [339, 155] on icon "mobile" at bounding box center [341, 155] width 5 height 5
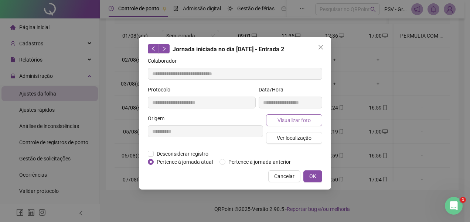
click at [315, 119] on button "Visualizar foto" at bounding box center [294, 120] width 56 height 12
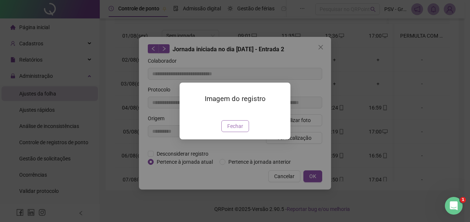
click at [230, 130] on span "Fechar" at bounding box center [235, 126] width 16 height 8
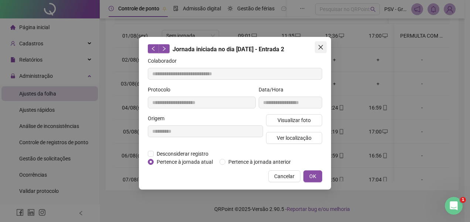
click at [321, 48] on icon "close" at bounding box center [320, 47] width 4 height 4
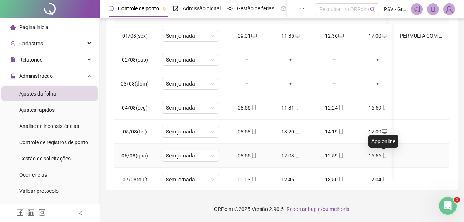
click at [385, 156] on icon "mobile" at bounding box center [384, 155] width 5 height 5
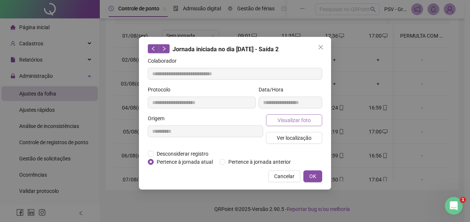
click at [317, 122] on button "Visualizar foto" at bounding box center [294, 120] width 56 height 12
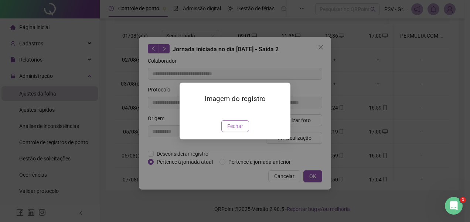
click at [236, 130] on span "Fechar" at bounding box center [235, 126] width 16 height 8
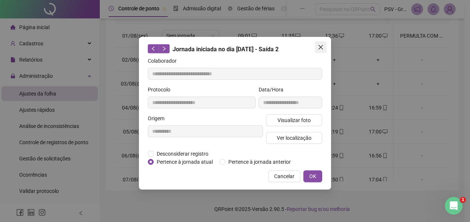
click at [320, 44] on button "Close" at bounding box center [321, 47] width 12 height 12
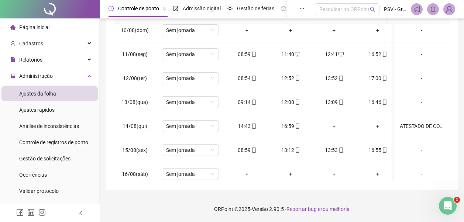
scroll to position [328, 0]
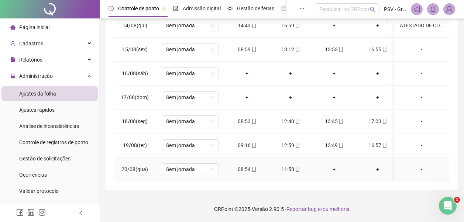
click at [254, 167] on span at bounding box center [254, 170] width 6 height 6
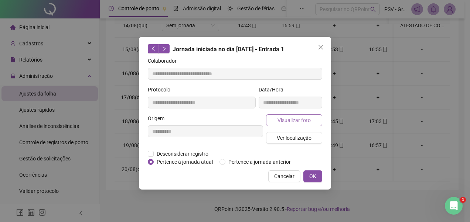
click at [304, 118] on span "Visualizar foto" at bounding box center [293, 120] width 33 height 8
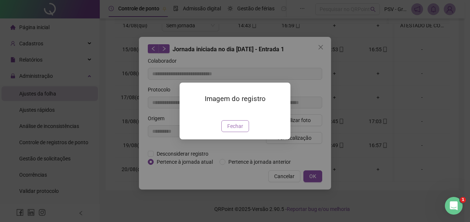
click at [239, 130] on span "Fechar" at bounding box center [235, 126] width 16 height 8
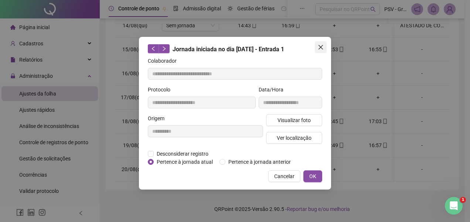
click at [321, 46] on icon "close" at bounding box center [321, 47] width 6 height 6
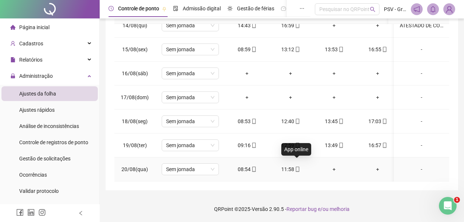
click at [296, 167] on icon "mobile" at bounding box center [297, 169] width 5 height 5
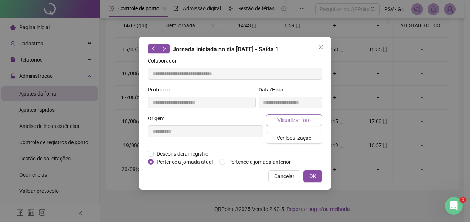
click at [299, 121] on span "Visualizar foto" at bounding box center [293, 120] width 33 height 8
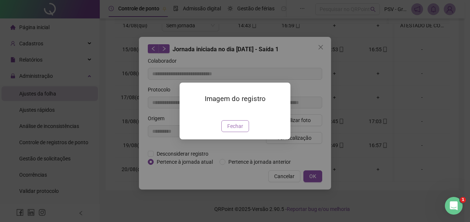
click at [239, 130] on span "Fechar" at bounding box center [235, 126] width 16 height 8
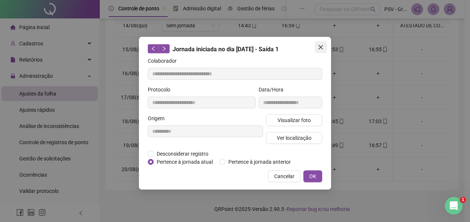
click at [321, 42] on button "Close" at bounding box center [321, 47] width 12 height 12
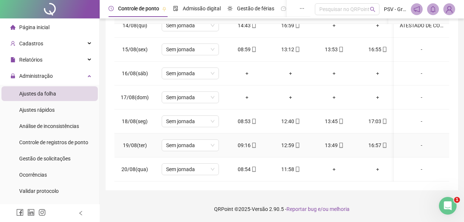
click at [252, 143] on icon "mobile" at bounding box center [253, 145] width 3 height 5
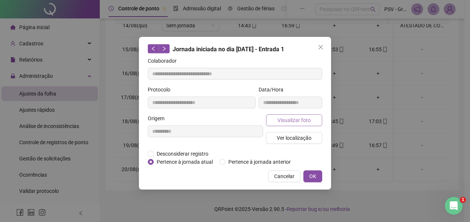
click at [296, 117] on span "Visualizar foto" at bounding box center [293, 120] width 33 height 8
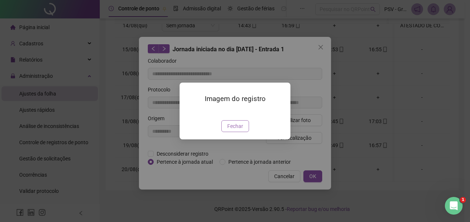
click at [237, 130] on span "Fechar" at bounding box center [235, 126] width 16 height 8
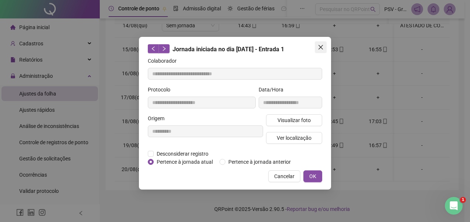
click at [320, 45] on icon "close" at bounding box center [321, 47] width 6 height 6
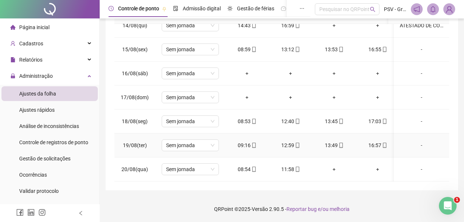
click at [299, 143] on icon "mobile" at bounding box center [297, 145] width 5 height 5
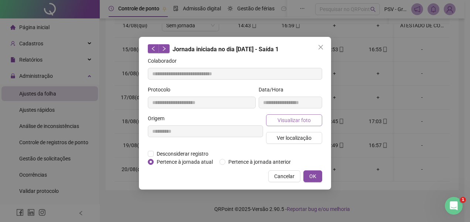
click at [289, 118] on span "Visualizar foto" at bounding box center [293, 120] width 33 height 8
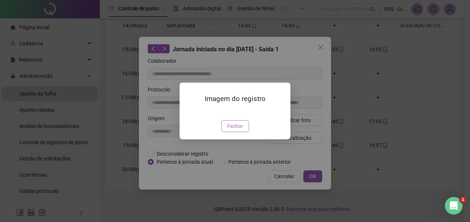
click at [236, 130] on span "Fechar" at bounding box center [235, 126] width 16 height 8
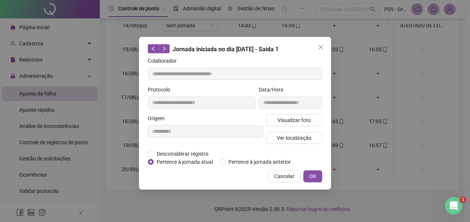
click at [320, 45] on icon "close" at bounding box center [321, 47] width 6 height 6
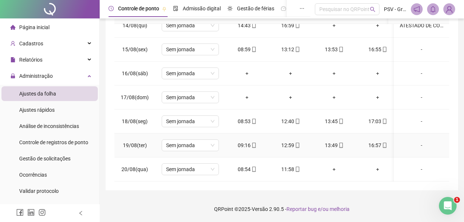
click at [340, 143] on icon "mobile" at bounding box center [341, 145] width 5 height 5
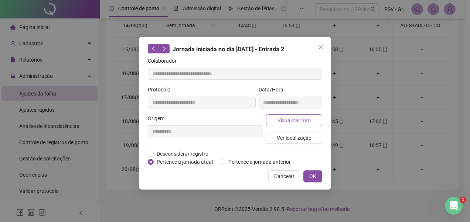
click at [292, 123] on span "Visualizar foto" at bounding box center [293, 120] width 33 height 8
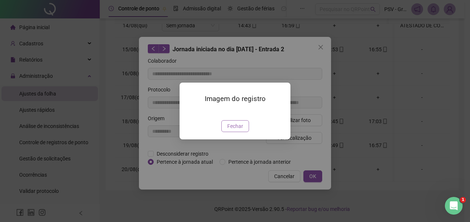
drag, startPoint x: 238, startPoint y: 171, endPoint x: 293, endPoint y: 164, distance: 55.5
click at [239, 130] on span "Fechar" at bounding box center [235, 126] width 16 height 8
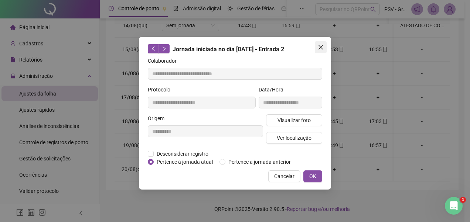
click at [322, 50] on icon "close" at bounding box center [321, 47] width 6 height 6
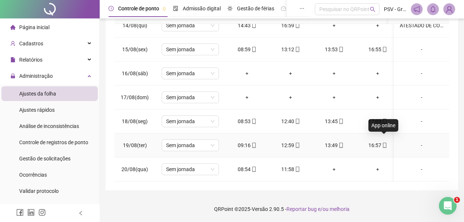
click at [384, 143] on icon "mobile" at bounding box center [384, 145] width 5 height 5
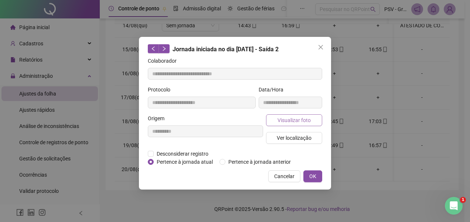
click at [294, 119] on span "Visualizar foto" at bounding box center [293, 120] width 33 height 8
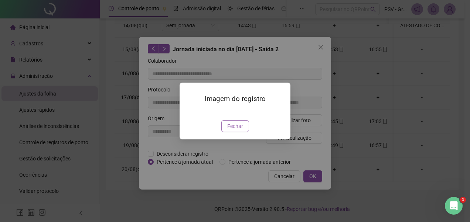
click at [241, 130] on span "Fechar" at bounding box center [235, 126] width 16 height 8
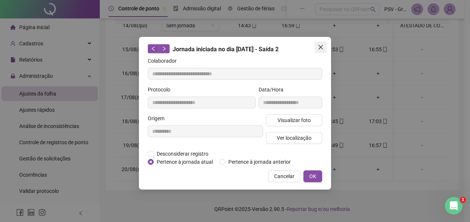
click at [319, 47] on icon "close" at bounding box center [321, 47] width 6 height 6
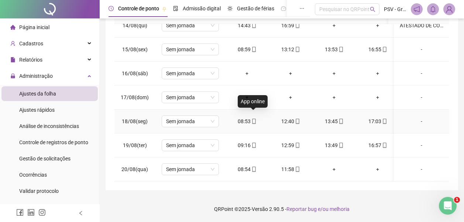
click at [253, 119] on span at bounding box center [254, 122] width 6 height 6
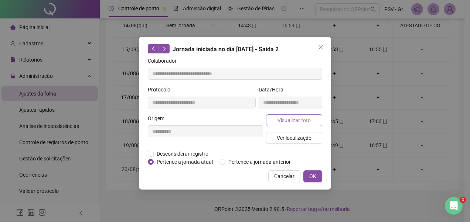
click at [295, 115] on button "Visualizar foto" at bounding box center [294, 120] width 56 height 12
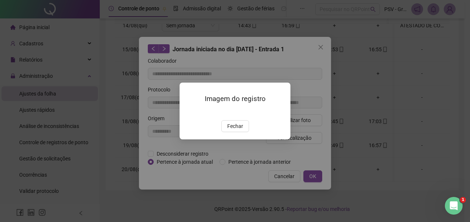
click at [243, 132] on button "Fechar" at bounding box center [235, 126] width 28 height 12
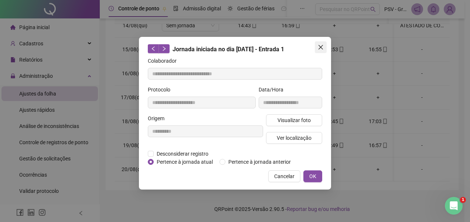
click at [322, 48] on icon "close" at bounding box center [320, 47] width 4 height 4
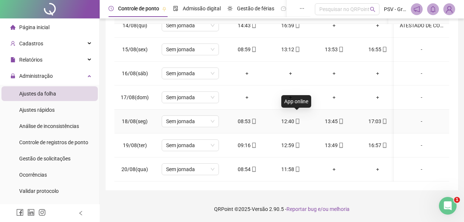
click at [297, 119] on icon "mobile" at bounding box center [297, 121] width 5 height 5
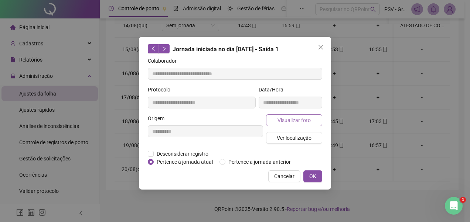
click at [296, 116] on span "Visualizar foto" at bounding box center [293, 120] width 33 height 8
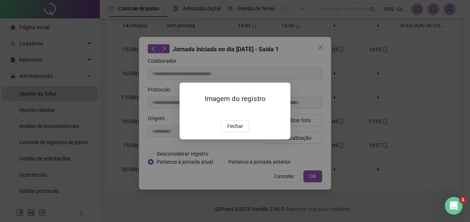
drag, startPoint x: 238, startPoint y: 167, endPoint x: 323, endPoint y: 65, distance: 133.1
click at [240, 130] on span "Fechar" at bounding box center [235, 126] width 16 height 8
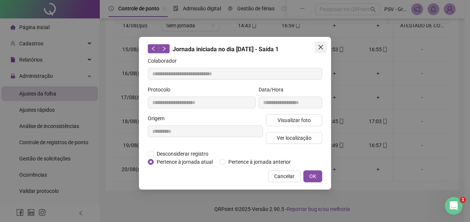
click at [320, 48] on icon "close" at bounding box center [320, 47] width 4 height 4
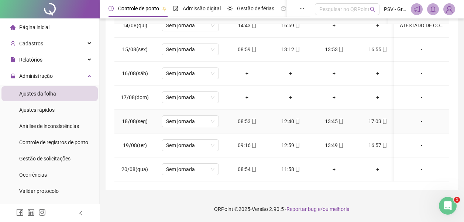
click at [340, 119] on span at bounding box center [341, 122] width 6 height 6
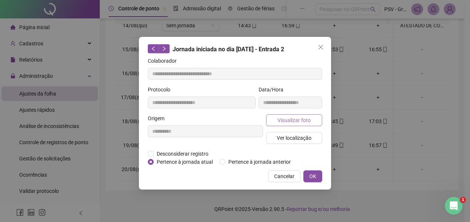
click at [313, 118] on button "Visualizar foto" at bounding box center [294, 120] width 56 height 12
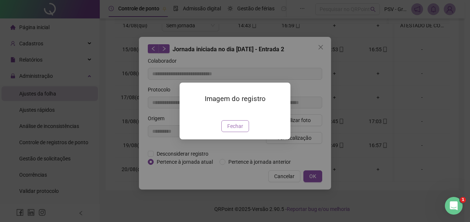
click at [239, 132] on button "Fechar" at bounding box center [235, 126] width 28 height 12
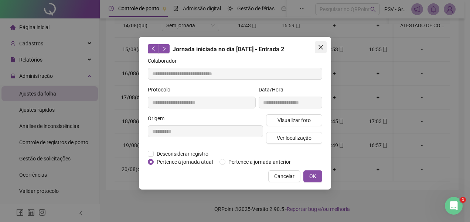
click at [319, 43] on button "Close" at bounding box center [321, 47] width 12 height 12
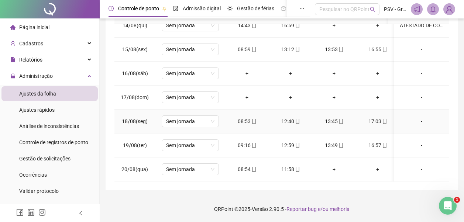
click at [383, 119] on icon "mobile" at bounding box center [384, 121] width 5 height 5
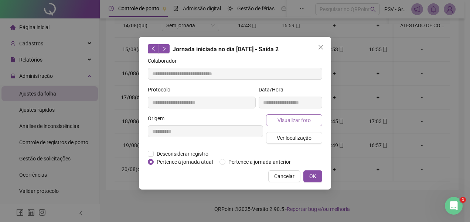
click at [302, 119] on span "Visualizar foto" at bounding box center [293, 120] width 33 height 8
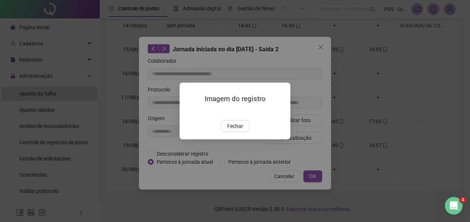
drag, startPoint x: 240, startPoint y: 169, endPoint x: 311, endPoint y: 90, distance: 106.5
click at [242, 130] on span "Fechar" at bounding box center [235, 126] width 16 height 8
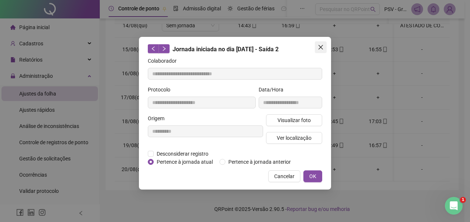
click at [320, 44] on icon "close" at bounding box center [321, 47] width 6 height 6
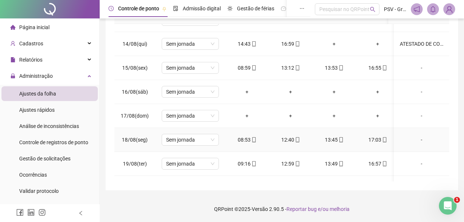
scroll to position [291, 0]
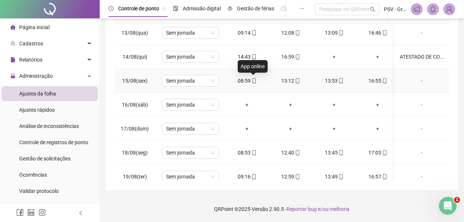
click at [255, 80] on icon "mobile" at bounding box center [253, 80] width 5 height 5
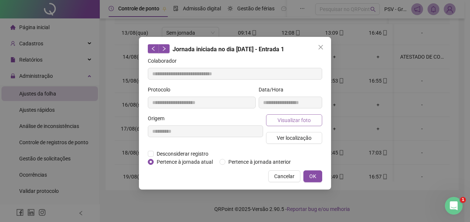
click at [295, 120] on span "Visualizar foto" at bounding box center [293, 120] width 33 height 8
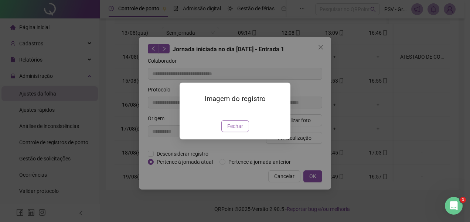
drag, startPoint x: 244, startPoint y: 167, endPoint x: 255, endPoint y: 165, distance: 11.7
click at [246, 132] on button "Fechar" at bounding box center [235, 126] width 28 height 12
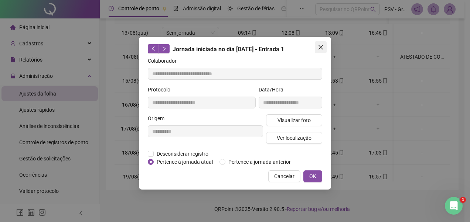
click at [317, 47] on span "Close" at bounding box center [321, 47] width 12 height 6
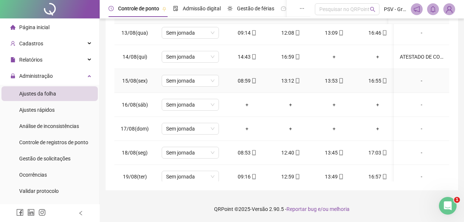
click at [296, 80] on icon "mobile" at bounding box center [297, 80] width 5 height 5
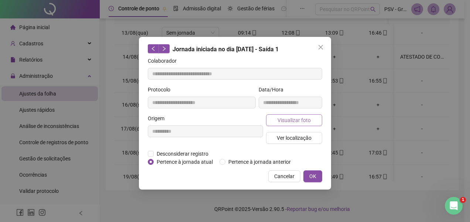
click at [318, 118] on button "Visualizar foto" at bounding box center [294, 120] width 56 height 12
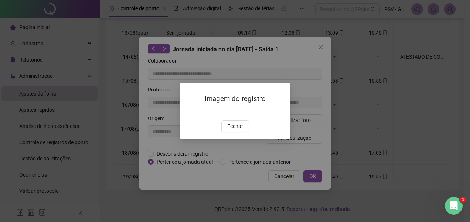
drag, startPoint x: 239, startPoint y: 170, endPoint x: 294, endPoint y: 117, distance: 76.3
click at [243, 132] on button "Fechar" at bounding box center [235, 126] width 28 height 12
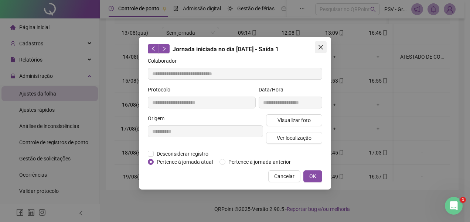
click at [318, 46] on icon "close" at bounding box center [321, 47] width 6 height 6
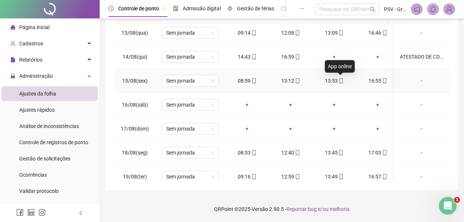
click at [342, 80] on icon "mobile" at bounding box center [341, 80] width 5 height 5
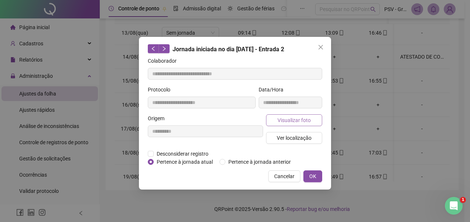
click at [312, 119] on button "Visualizar foto" at bounding box center [294, 120] width 56 height 12
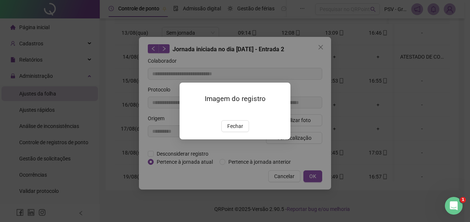
drag, startPoint x: 237, startPoint y: 170, endPoint x: 304, endPoint y: 114, distance: 86.7
click at [245, 132] on button "Fechar" at bounding box center [235, 126] width 28 height 12
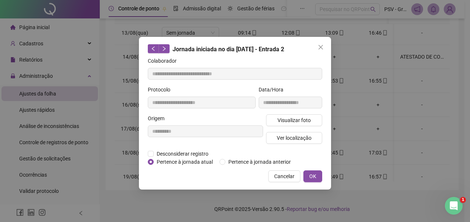
click at [322, 43] on button "Close" at bounding box center [321, 47] width 12 height 12
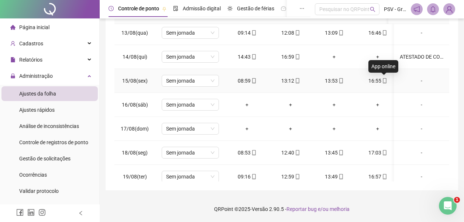
click at [387, 79] on icon "mobile" at bounding box center [384, 80] width 5 height 5
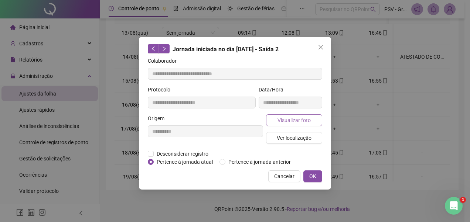
click at [295, 119] on span "Visualizar foto" at bounding box center [293, 120] width 33 height 8
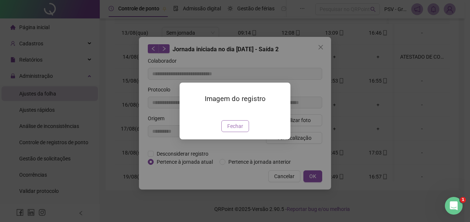
click at [233, 130] on span "Fechar" at bounding box center [235, 126] width 16 height 8
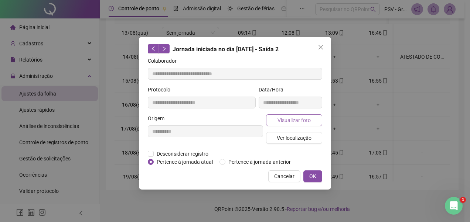
click at [298, 121] on span "Visualizar foto" at bounding box center [293, 120] width 33 height 8
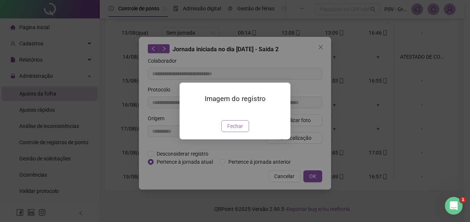
click at [237, 130] on span "Fechar" at bounding box center [235, 126] width 16 height 8
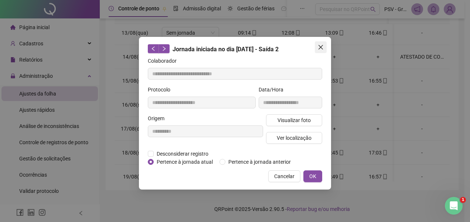
click at [323, 49] on icon "close" at bounding box center [321, 47] width 6 height 6
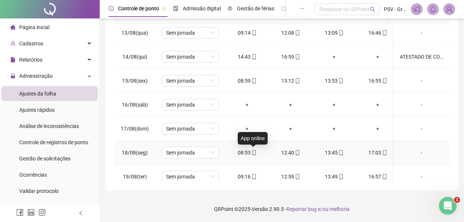
click at [253, 156] on span at bounding box center [254, 153] width 6 height 6
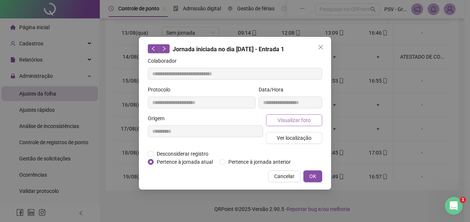
click at [295, 119] on span "Visualizar foto" at bounding box center [293, 120] width 33 height 8
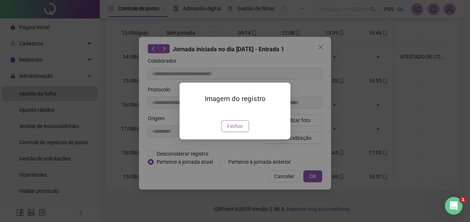
drag, startPoint x: 243, startPoint y: 169, endPoint x: 296, endPoint y: 137, distance: 62.3
click at [244, 132] on button "Fechar" at bounding box center [235, 126] width 28 height 12
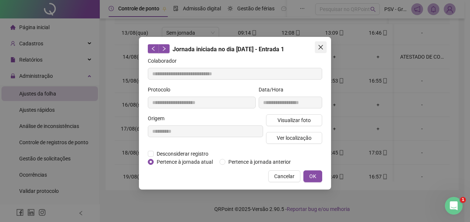
click at [322, 44] on icon "close" at bounding box center [321, 47] width 6 height 6
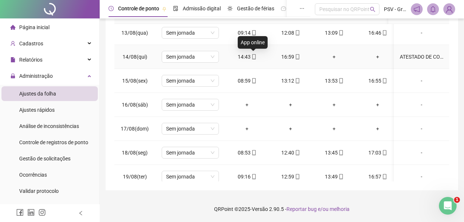
click at [253, 54] on icon "mobile" at bounding box center [253, 56] width 5 height 5
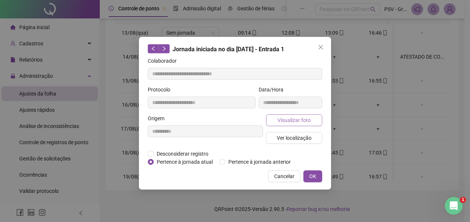
click at [285, 120] on span "Visualizar foto" at bounding box center [293, 120] width 33 height 8
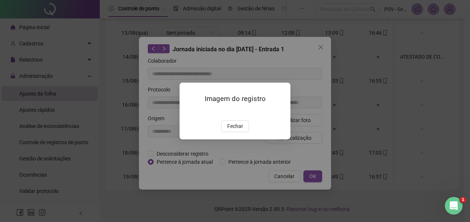
click at [230, 130] on span "Fechar" at bounding box center [235, 126] width 16 height 8
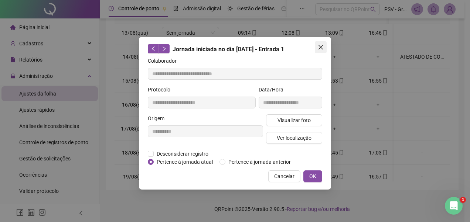
click at [319, 43] on button "Close" at bounding box center [321, 47] width 12 height 12
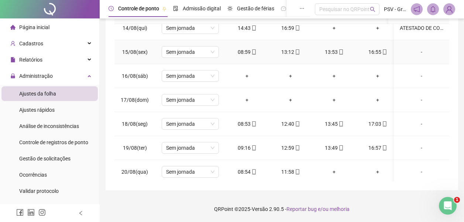
scroll to position [328, 0]
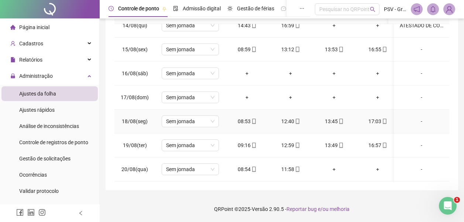
click at [253, 119] on icon "mobile" at bounding box center [253, 121] width 5 height 5
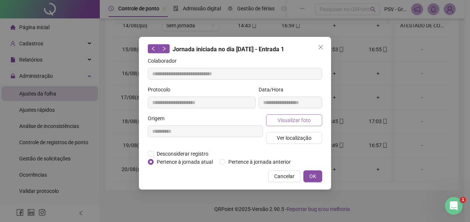
click at [295, 120] on span "Visualizar foto" at bounding box center [293, 120] width 33 height 8
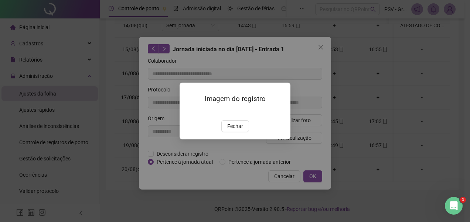
drag, startPoint x: 227, startPoint y: 168, endPoint x: 242, endPoint y: 164, distance: 16.0
click at [227, 132] on button "Fechar" at bounding box center [235, 126] width 28 height 12
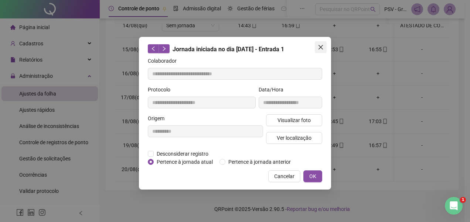
click at [320, 46] on icon "close" at bounding box center [321, 47] width 6 height 6
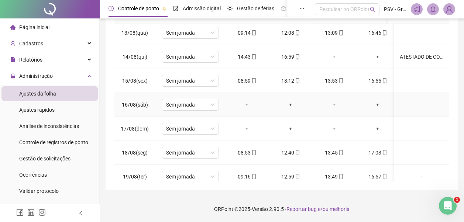
scroll to position [254, 0]
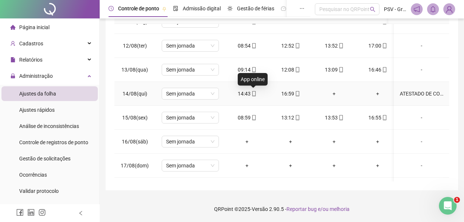
click at [253, 92] on icon "mobile" at bounding box center [253, 93] width 5 height 5
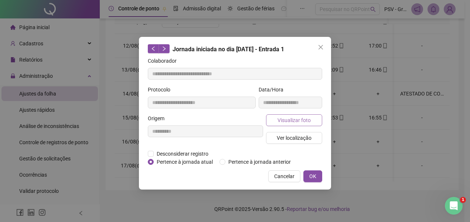
click at [293, 123] on span "Visualizar foto" at bounding box center [293, 120] width 33 height 8
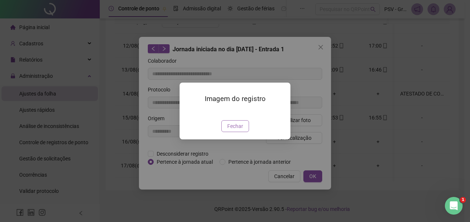
click at [246, 132] on button "Fechar" at bounding box center [235, 126] width 28 height 12
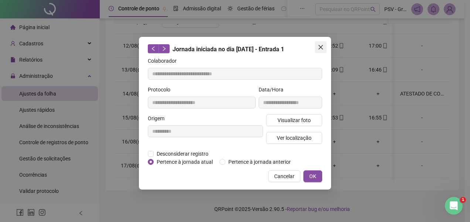
click at [321, 46] on icon "close" at bounding box center [321, 47] width 6 height 6
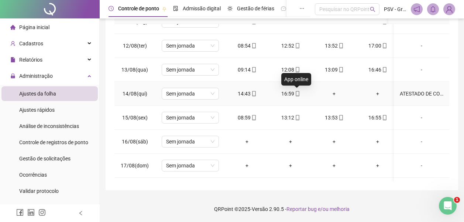
click at [296, 92] on icon "mobile" at bounding box center [297, 93] width 5 height 5
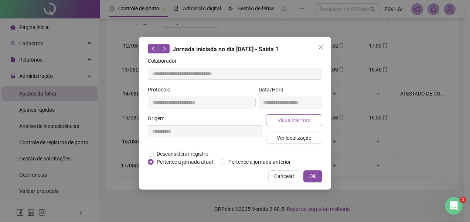
click at [292, 122] on span "Visualizar foto" at bounding box center [293, 120] width 33 height 8
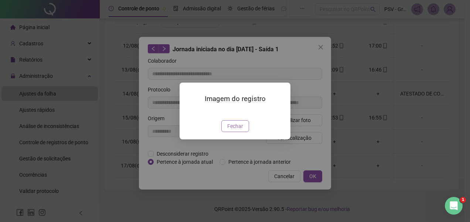
click at [240, 130] on span "Fechar" at bounding box center [235, 126] width 16 height 8
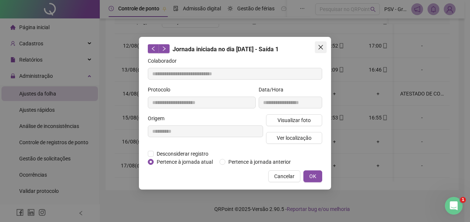
click at [320, 47] on icon "close" at bounding box center [320, 47] width 4 height 4
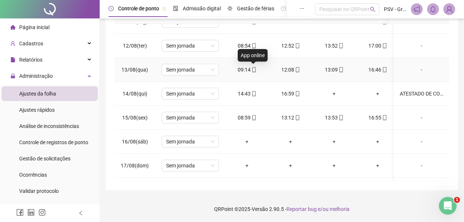
click at [252, 67] on icon "mobile" at bounding box center [253, 69] width 5 height 5
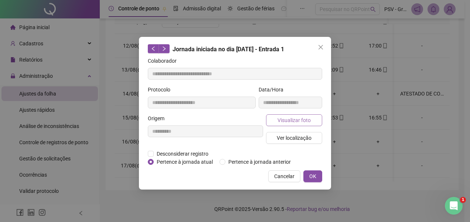
click at [289, 120] on span "Visualizar foto" at bounding box center [293, 120] width 33 height 8
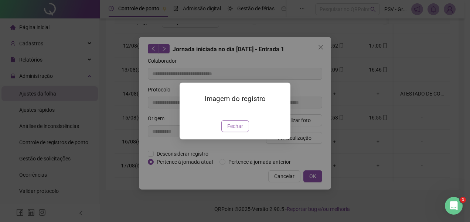
click at [238, 132] on button "Fechar" at bounding box center [235, 126] width 28 height 12
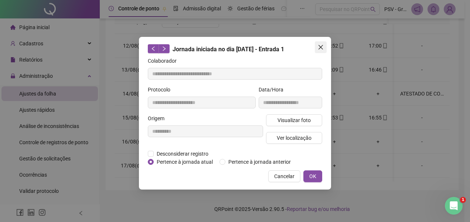
click at [320, 45] on icon "close" at bounding box center [321, 47] width 6 height 6
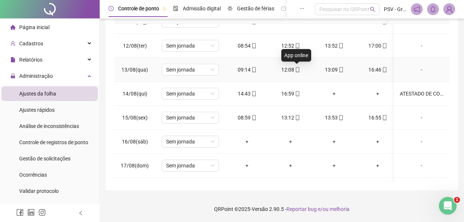
click at [297, 68] on icon "mobile" at bounding box center [297, 69] width 5 height 5
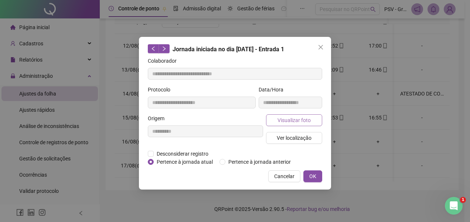
click at [301, 121] on span "Visualizar foto" at bounding box center [293, 120] width 33 height 8
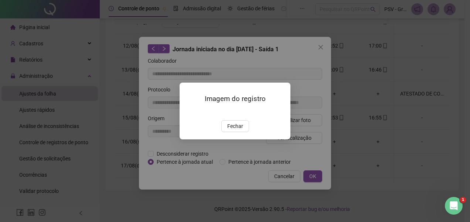
click at [240, 130] on span "Fechar" at bounding box center [235, 126] width 16 height 8
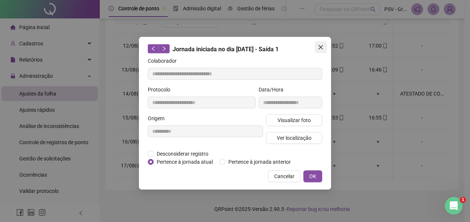
click at [319, 47] on icon "close" at bounding box center [321, 47] width 6 height 6
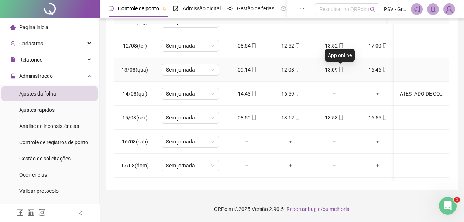
click at [342, 69] on icon "mobile" at bounding box center [341, 69] width 5 height 5
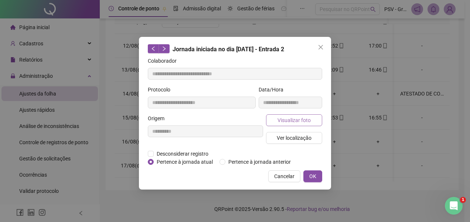
click at [298, 118] on span "Visualizar foto" at bounding box center [293, 120] width 33 height 8
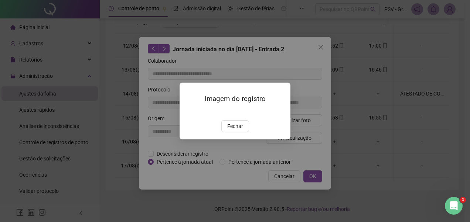
drag, startPoint x: 233, startPoint y: 166, endPoint x: 258, endPoint y: 154, distance: 27.9
click at [234, 130] on span "Fechar" at bounding box center [235, 126] width 16 height 8
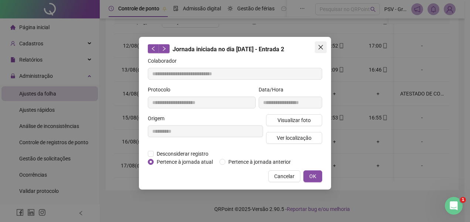
click at [319, 45] on icon "close" at bounding box center [321, 47] width 6 height 6
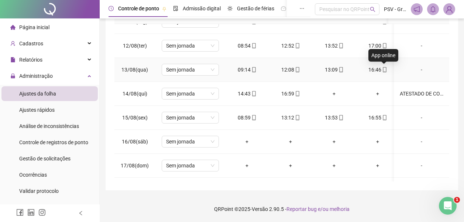
click at [382, 72] on icon "mobile" at bounding box center [384, 69] width 5 height 5
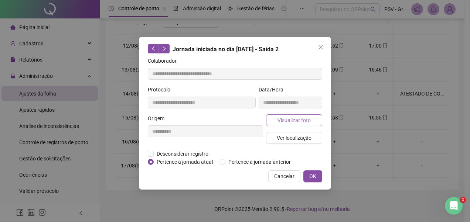
click at [309, 117] on span "Visualizar foto" at bounding box center [293, 120] width 33 height 8
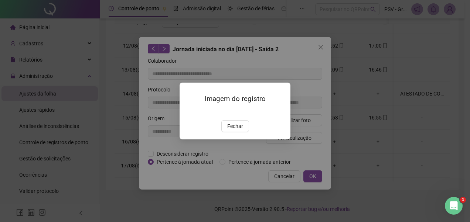
drag, startPoint x: 231, startPoint y: 166, endPoint x: 263, endPoint y: 157, distance: 33.4
click at [233, 130] on span "Fechar" at bounding box center [235, 126] width 16 height 8
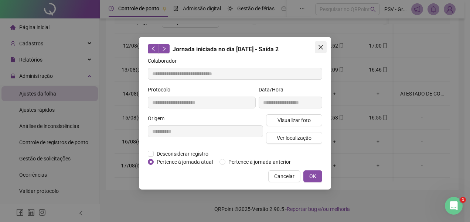
drag, startPoint x: 318, startPoint y: 45, endPoint x: 404, endPoint y: 85, distance: 95.1
click at [322, 46] on icon "close" at bounding box center [321, 47] width 6 height 6
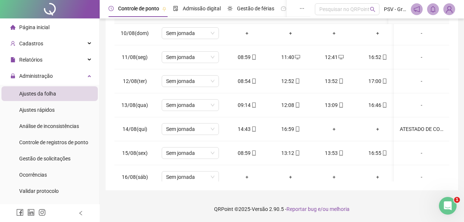
scroll to position [215, 0]
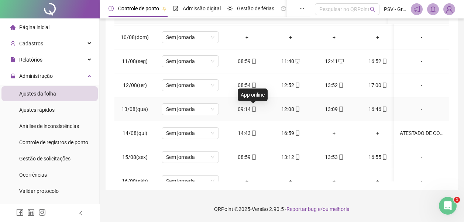
click at [254, 109] on icon "mobile" at bounding box center [253, 109] width 5 height 5
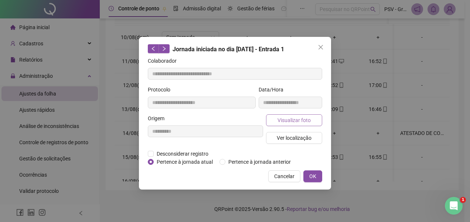
click at [303, 122] on span "Visualizar foto" at bounding box center [293, 120] width 33 height 8
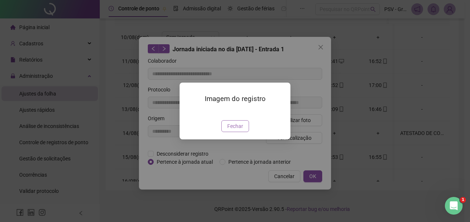
click at [234, 130] on span "Fechar" at bounding box center [235, 126] width 16 height 8
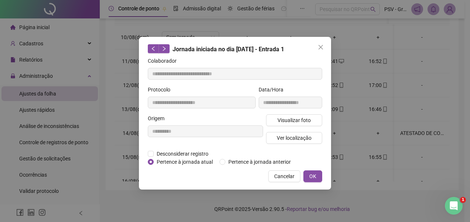
click at [326, 47] on span "Close" at bounding box center [321, 47] width 12 height 6
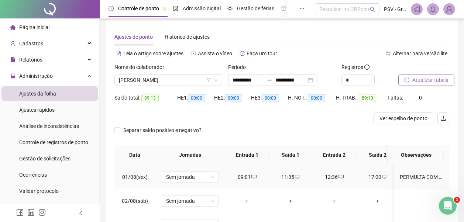
scroll to position [0, 0]
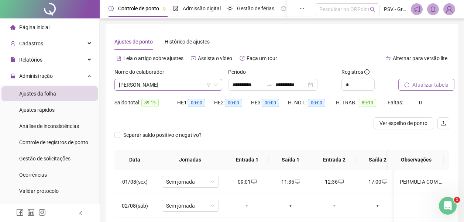
click at [205, 83] on span "[PERSON_NAME]" at bounding box center [168, 84] width 99 height 11
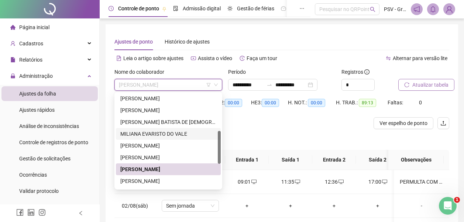
click at [169, 133] on div "MILIANA EVARISTO DO VALE" at bounding box center [168, 134] width 96 height 8
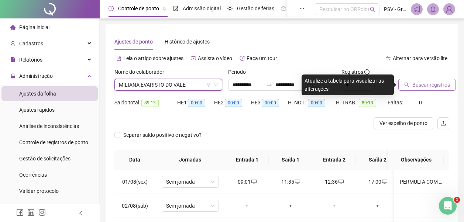
click at [430, 84] on span "Buscar registros" at bounding box center [431, 85] width 38 height 8
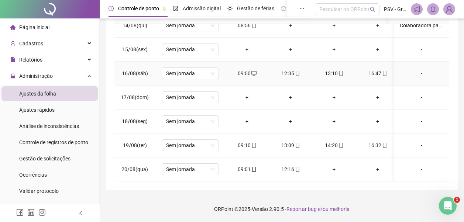
scroll to position [328, 0]
click at [253, 167] on icon "mobile" at bounding box center [253, 169] width 3 height 5
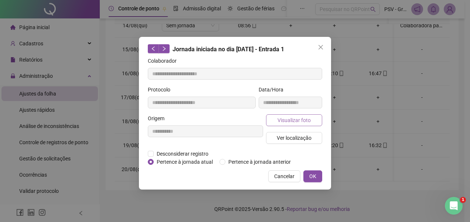
click at [309, 123] on span "Visualizar foto" at bounding box center [293, 120] width 33 height 8
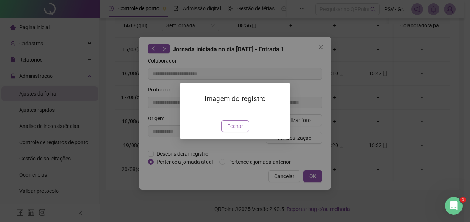
click at [236, 130] on span "Fechar" at bounding box center [235, 126] width 16 height 8
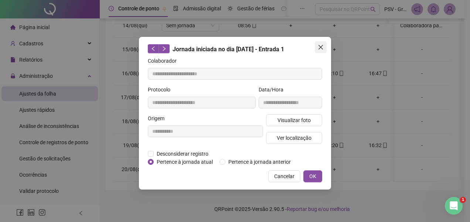
click at [320, 45] on icon "close" at bounding box center [321, 47] width 6 height 6
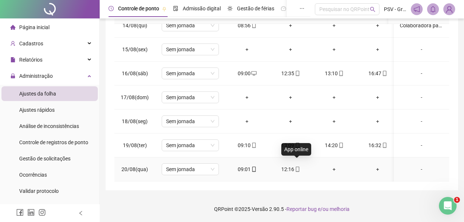
click at [298, 167] on icon "mobile" at bounding box center [297, 169] width 5 height 5
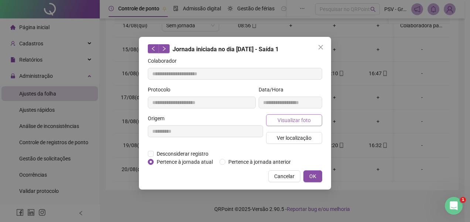
click at [293, 122] on span "Visualizar foto" at bounding box center [293, 120] width 33 height 8
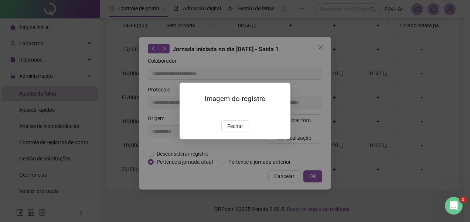
drag, startPoint x: 243, startPoint y: 168, endPoint x: 247, endPoint y: 152, distance: 16.8
click at [243, 132] on button "Fechar" at bounding box center [235, 126] width 28 height 12
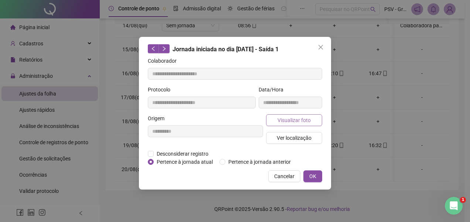
click at [301, 119] on span "Visualizar foto" at bounding box center [293, 120] width 33 height 8
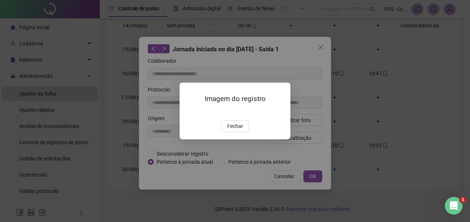
click at [260, 139] on div "Imagem do registro Fechar" at bounding box center [234, 111] width 111 height 56
click at [236, 130] on span "Fechar" at bounding box center [235, 126] width 16 height 8
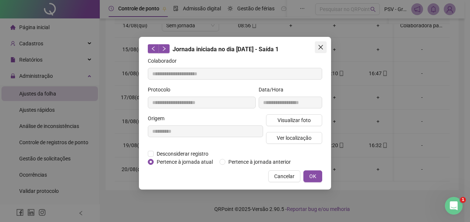
click at [318, 45] on icon "close" at bounding box center [321, 47] width 6 height 6
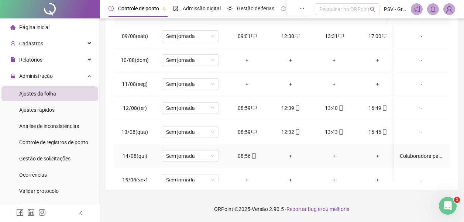
scroll to position [180, 0]
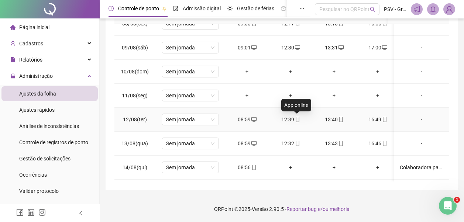
click at [296, 119] on icon "mobile" at bounding box center [297, 119] width 5 height 5
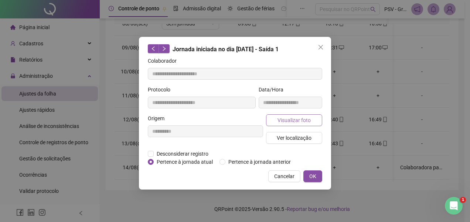
click at [296, 119] on span "Visualizar foto" at bounding box center [293, 120] width 33 height 8
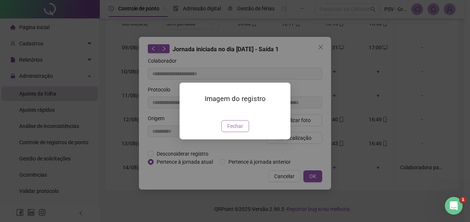
click at [244, 132] on button "Fechar" at bounding box center [235, 126] width 28 height 12
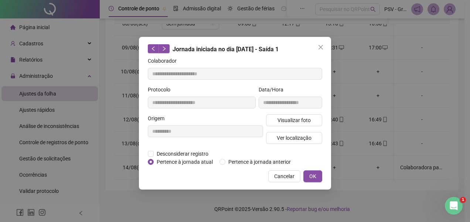
drag, startPoint x: 319, startPoint y: 42, endPoint x: 320, endPoint y: 66, distance: 23.3
click at [319, 43] on button "Close" at bounding box center [321, 47] width 12 height 12
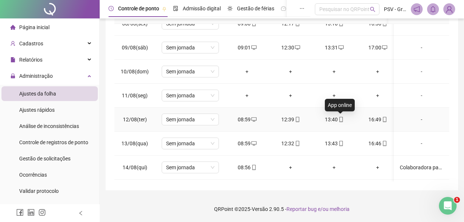
click at [341, 121] on icon "mobile" at bounding box center [341, 119] width 5 height 5
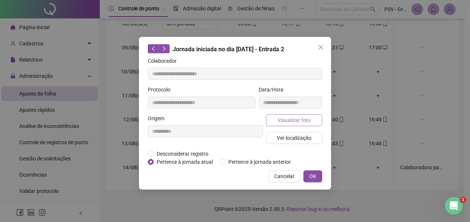
click at [298, 120] on span "Visualizar foto" at bounding box center [293, 120] width 33 height 8
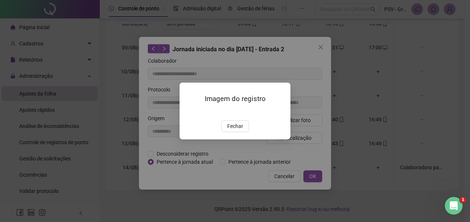
drag, startPoint x: 238, startPoint y: 169, endPoint x: 295, endPoint y: 79, distance: 107.2
click at [240, 130] on span "Fechar" at bounding box center [235, 126] width 16 height 8
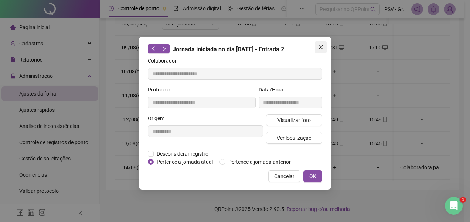
click at [321, 47] on icon "close" at bounding box center [321, 47] width 6 height 6
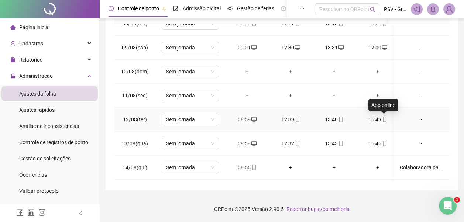
click at [385, 122] on icon "mobile" at bounding box center [384, 119] width 5 height 5
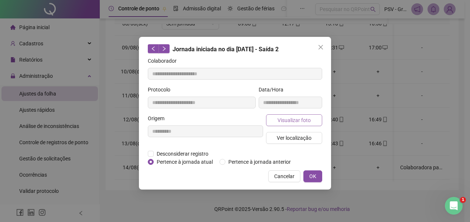
click at [292, 115] on form "**********" at bounding box center [235, 111] width 174 height 109
drag, startPoint x: 292, startPoint y: 115, endPoint x: 296, endPoint y: 119, distance: 5.5
click at [296, 119] on span "Visualizar foto" at bounding box center [293, 120] width 33 height 8
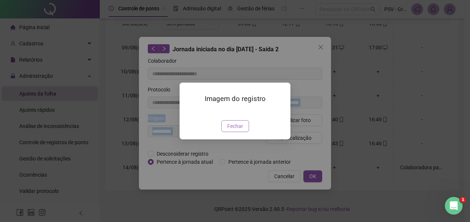
click at [244, 132] on button "Fechar" at bounding box center [235, 126] width 28 height 12
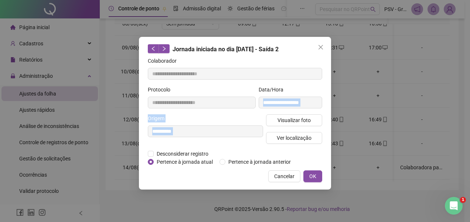
click at [322, 47] on icon "close" at bounding box center [321, 47] width 6 height 6
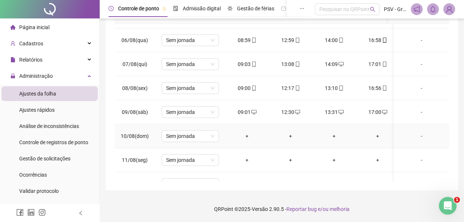
scroll to position [106, 0]
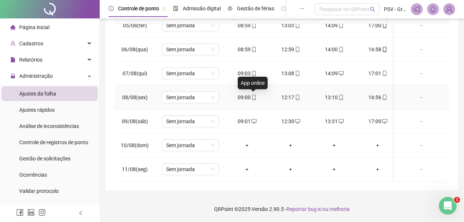
click at [254, 99] on icon "mobile" at bounding box center [253, 97] width 5 height 5
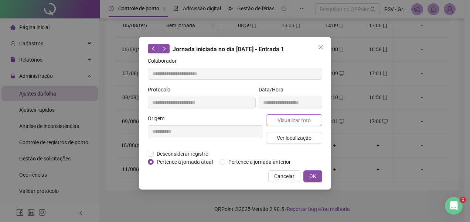
click at [293, 119] on span "Visualizar foto" at bounding box center [293, 120] width 33 height 8
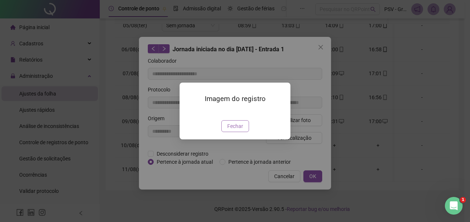
drag, startPoint x: 234, startPoint y: 168, endPoint x: 291, endPoint y: 92, distance: 95.1
click at [235, 130] on span "Fechar" at bounding box center [235, 126] width 16 height 8
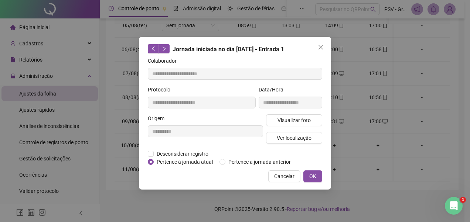
click at [322, 49] on icon "close" at bounding box center [320, 47] width 4 height 4
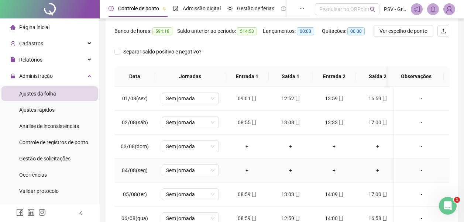
scroll to position [0, 0]
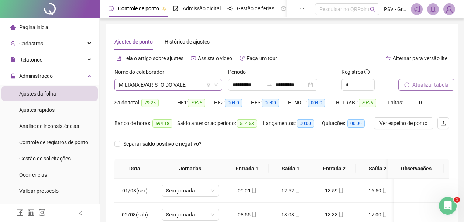
click at [187, 85] on span "MILIANA EVARISTO DO VALE" at bounding box center [168, 84] width 99 height 11
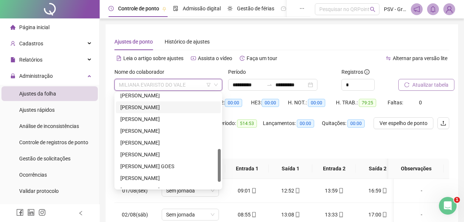
scroll to position [161, 0]
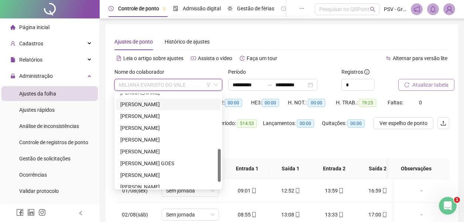
drag, startPoint x: 220, startPoint y: 152, endPoint x: 220, endPoint y: 170, distance: 18.5
click at [220, 170] on div at bounding box center [219, 165] width 3 height 33
click at [143, 127] on div "[PERSON_NAME]" at bounding box center [168, 128] width 96 height 8
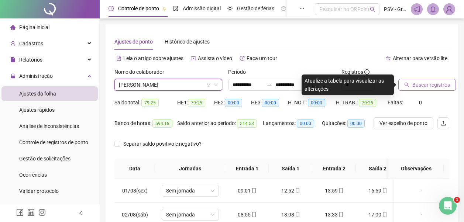
click at [433, 85] on span "Buscar registros" at bounding box center [431, 85] width 38 height 8
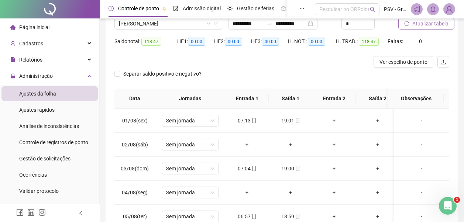
scroll to position [74, 0]
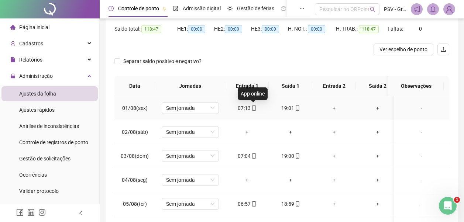
click at [254, 107] on icon "mobile" at bounding box center [253, 108] width 5 height 5
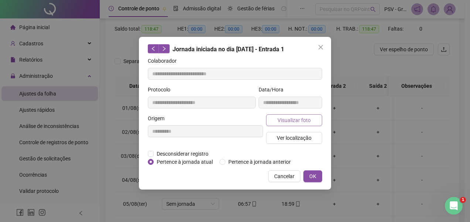
click at [284, 122] on span "Visualizar foto" at bounding box center [293, 120] width 33 height 8
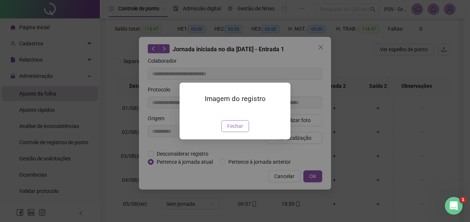
click at [235, 130] on span "Fechar" at bounding box center [235, 126] width 16 height 8
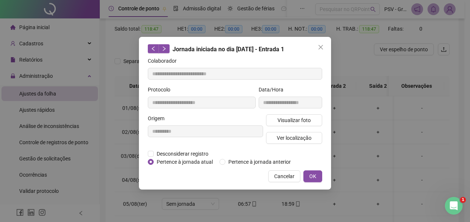
click at [320, 48] on icon "close" at bounding box center [321, 47] width 6 height 6
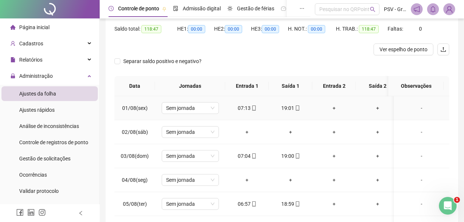
click at [298, 109] on icon "mobile" at bounding box center [297, 108] width 5 height 5
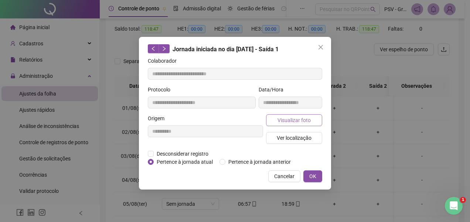
click at [296, 124] on button "Visualizar foto" at bounding box center [294, 120] width 56 height 12
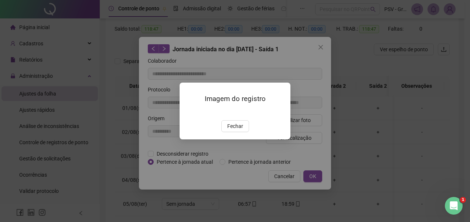
click at [227, 132] on button "Fechar" at bounding box center [235, 126] width 28 height 12
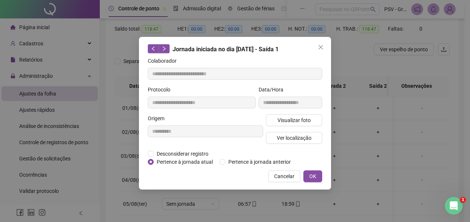
drag, startPoint x: 322, startPoint y: 44, endPoint x: 323, endPoint y: 49, distance: 4.4
click at [322, 45] on icon "close" at bounding box center [321, 47] width 6 height 6
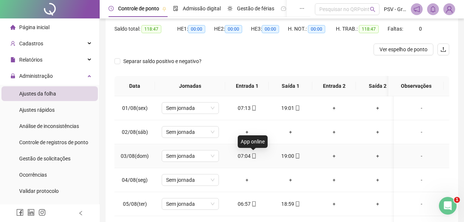
click at [254, 156] on icon "mobile" at bounding box center [253, 156] width 5 height 5
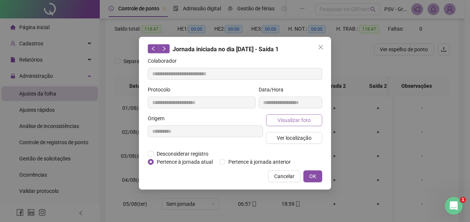
click at [299, 117] on button "Visualizar foto" at bounding box center [294, 120] width 56 height 12
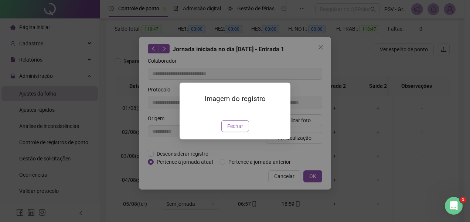
click at [245, 132] on button "Fechar" at bounding box center [235, 126] width 28 height 12
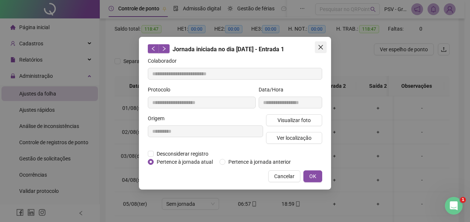
click at [320, 48] on icon "close" at bounding box center [320, 47] width 4 height 4
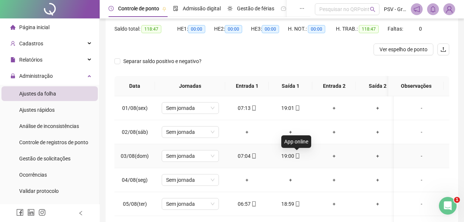
click at [297, 155] on icon "mobile" at bounding box center [297, 156] width 5 height 5
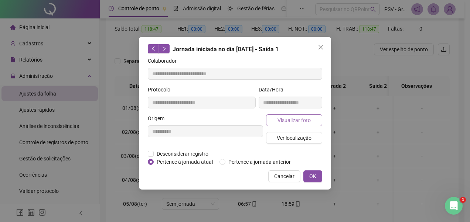
click at [290, 121] on span "Visualizar foto" at bounding box center [293, 120] width 33 height 8
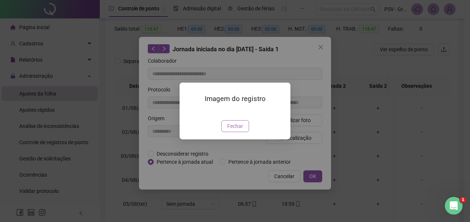
drag, startPoint x: 240, startPoint y: 166, endPoint x: 314, endPoint y: 108, distance: 93.9
click at [241, 130] on span "Fechar" at bounding box center [235, 126] width 16 height 8
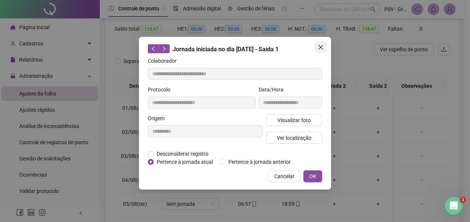
click at [321, 45] on icon "close" at bounding box center [321, 47] width 6 height 6
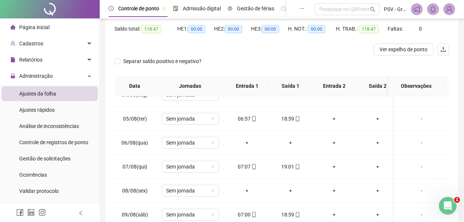
scroll to position [88, 0]
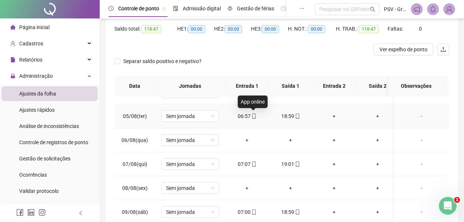
click at [253, 116] on icon "mobile" at bounding box center [253, 116] width 5 height 5
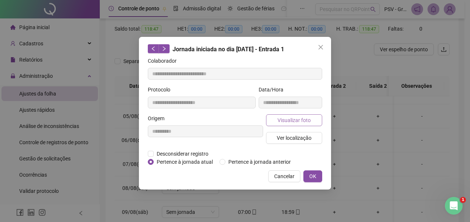
click at [295, 119] on span "Visualizar foto" at bounding box center [293, 120] width 33 height 8
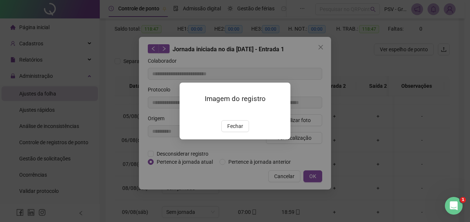
drag, startPoint x: 239, startPoint y: 169, endPoint x: 264, endPoint y: 132, distance: 45.3
click at [240, 130] on span "Fechar" at bounding box center [235, 126] width 16 height 8
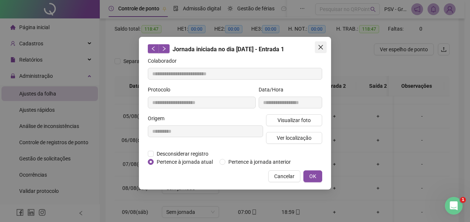
click at [320, 44] on button "Close" at bounding box center [321, 47] width 12 height 12
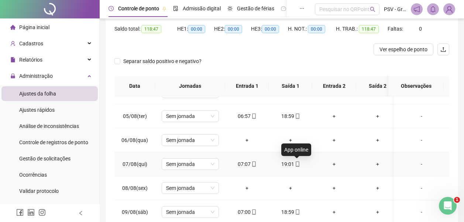
click at [298, 165] on icon "mobile" at bounding box center [297, 164] width 5 height 5
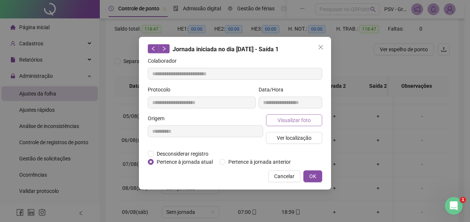
click at [303, 120] on span "Visualizar foto" at bounding box center [293, 120] width 33 height 8
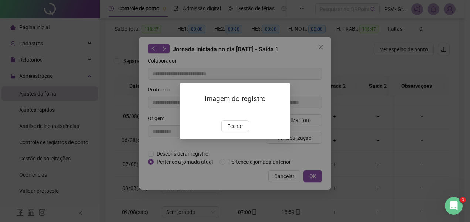
click at [242, 130] on span "Fechar" at bounding box center [235, 126] width 16 height 8
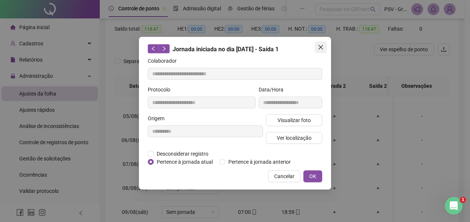
drag, startPoint x: 320, startPoint y: 45, endPoint x: 397, endPoint y: 86, distance: 86.9
click at [320, 46] on icon "close" at bounding box center [321, 47] width 6 height 6
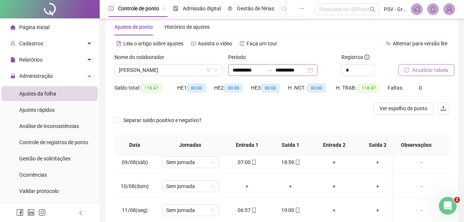
scroll to position [0, 0]
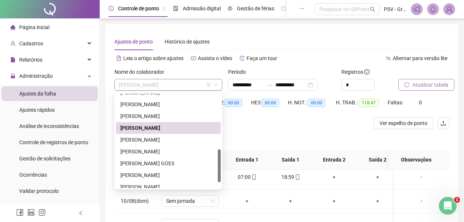
click at [200, 82] on span "[PERSON_NAME]" at bounding box center [168, 84] width 99 height 11
click at [167, 152] on div "[PERSON_NAME]" at bounding box center [168, 152] width 96 height 8
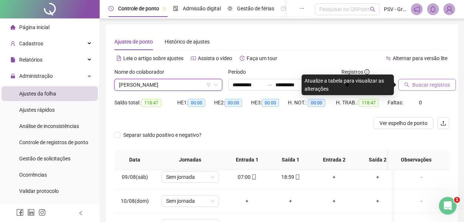
click at [446, 87] on span "Buscar registros" at bounding box center [431, 85] width 38 height 8
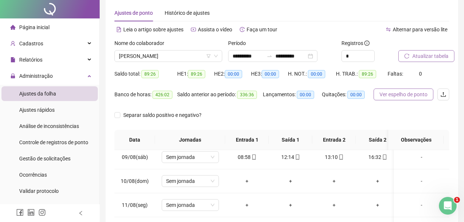
scroll to position [74, 0]
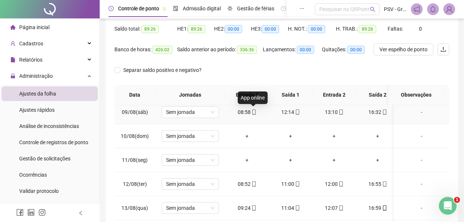
click at [254, 113] on icon "mobile" at bounding box center [253, 112] width 5 height 5
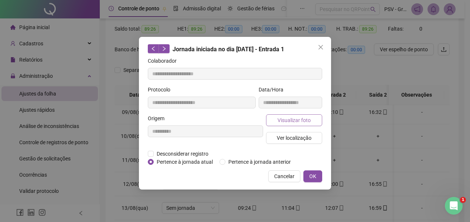
click at [285, 115] on button "Visualizar foto" at bounding box center [294, 120] width 56 height 12
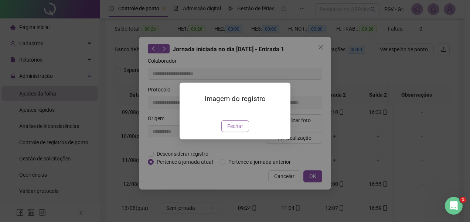
click at [239, 130] on span "Fechar" at bounding box center [235, 126] width 16 height 8
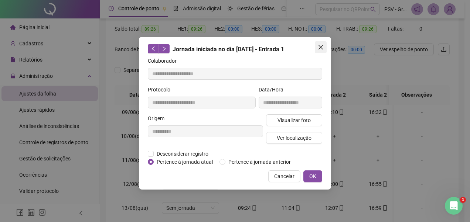
click at [321, 49] on icon "close" at bounding box center [321, 47] width 6 height 6
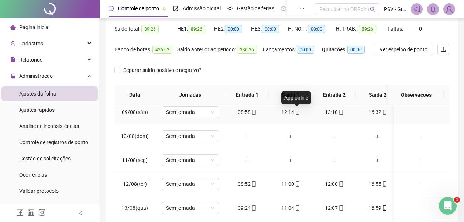
click at [299, 113] on icon "mobile" at bounding box center [297, 112] width 5 height 5
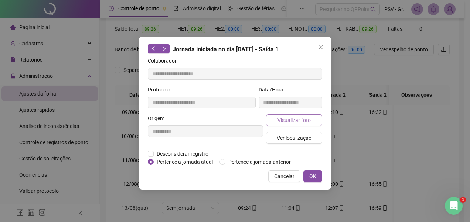
click at [299, 121] on span "Visualizar foto" at bounding box center [293, 120] width 33 height 8
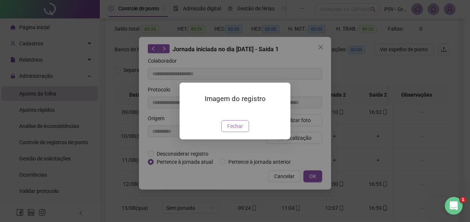
click at [237, 130] on span "Fechar" at bounding box center [235, 126] width 16 height 8
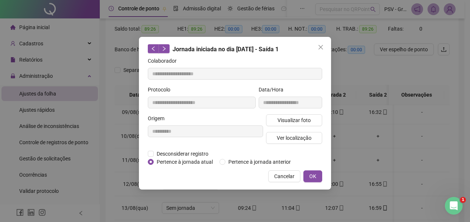
drag, startPoint x: 322, startPoint y: 45, endPoint x: 331, endPoint y: 71, distance: 27.1
click at [321, 46] on icon "close" at bounding box center [320, 47] width 4 height 4
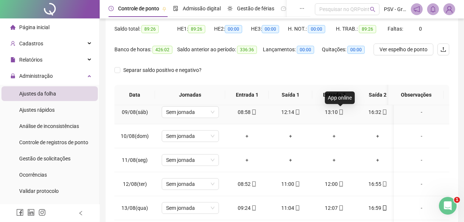
click at [340, 112] on icon "mobile" at bounding box center [341, 112] width 5 height 5
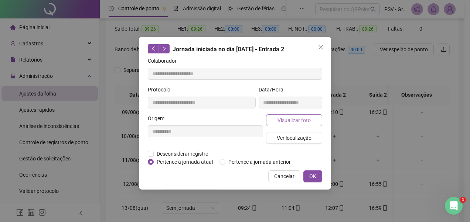
click at [308, 121] on span "Visualizar foto" at bounding box center [293, 120] width 33 height 8
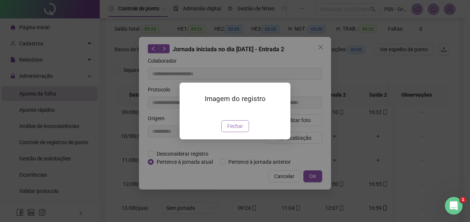
click at [240, 130] on span "Fechar" at bounding box center [235, 126] width 16 height 8
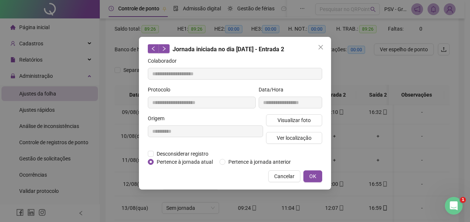
drag, startPoint x: 319, startPoint y: 47, endPoint x: 341, endPoint y: 72, distance: 33.0
click at [319, 48] on icon "close" at bounding box center [321, 47] width 6 height 6
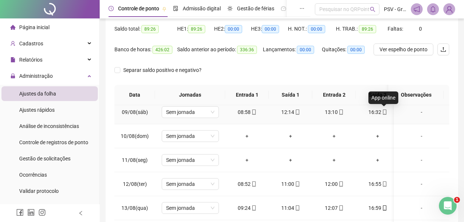
click at [384, 112] on icon "mobile" at bounding box center [384, 112] width 5 height 5
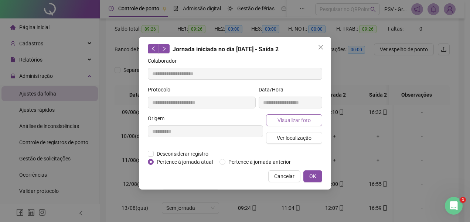
click at [313, 120] on button "Visualizar foto" at bounding box center [294, 120] width 56 height 12
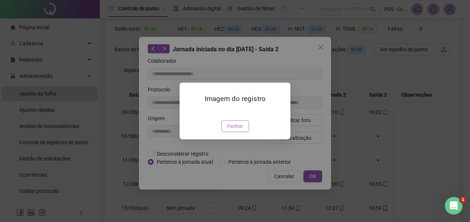
drag, startPoint x: 243, startPoint y: 168, endPoint x: 275, endPoint y: 144, distance: 40.1
click at [243, 132] on button "Fechar" at bounding box center [235, 126] width 28 height 12
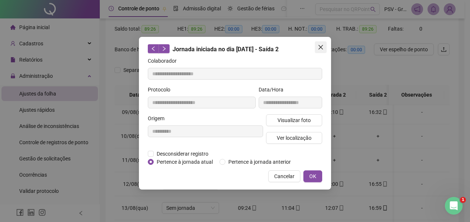
click at [319, 47] on icon "close" at bounding box center [321, 47] width 6 height 6
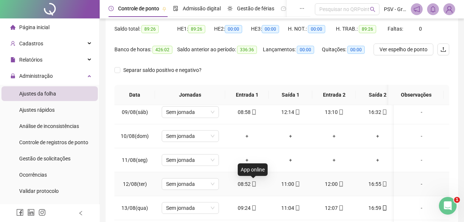
drag, startPoint x: 255, startPoint y: 184, endPoint x: 258, endPoint y: 187, distance: 4.2
click at [255, 185] on icon "mobile" at bounding box center [253, 184] width 5 height 5
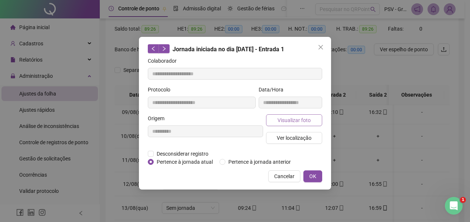
click at [302, 121] on span "Visualizar foto" at bounding box center [293, 120] width 33 height 8
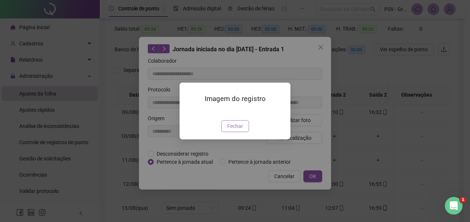
click at [237, 130] on span "Fechar" at bounding box center [235, 126] width 16 height 8
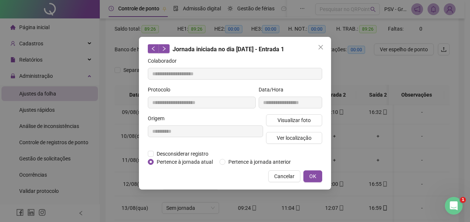
drag, startPoint x: 320, startPoint y: 47, endPoint x: 325, endPoint y: 69, distance: 22.8
click at [320, 47] on icon "close" at bounding box center [321, 47] width 6 height 6
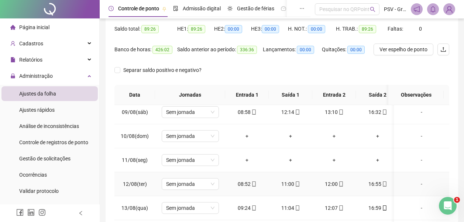
scroll to position [234, 0]
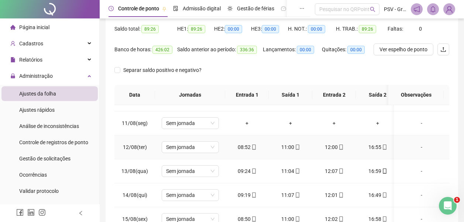
click at [294, 141] on td "11:00" at bounding box center [291, 148] width 44 height 24
click at [296, 148] on icon "mobile" at bounding box center [297, 147] width 5 height 5
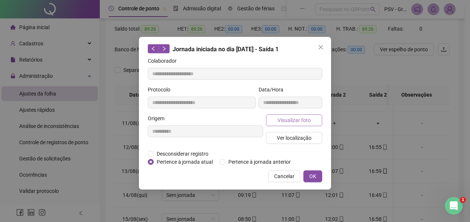
click at [301, 121] on span "Visualizar foto" at bounding box center [293, 120] width 33 height 8
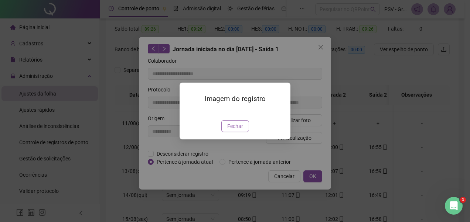
click at [234, 130] on span "Fechar" at bounding box center [235, 126] width 16 height 8
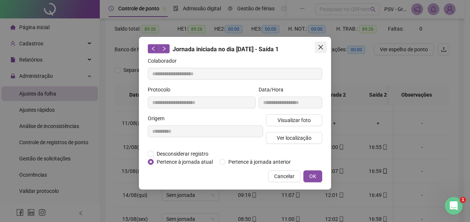
drag, startPoint x: 321, startPoint y: 45, endPoint x: 342, endPoint y: 115, distance: 73.4
click at [321, 46] on icon "close" at bounding box center [321, 47] width 6 height 6
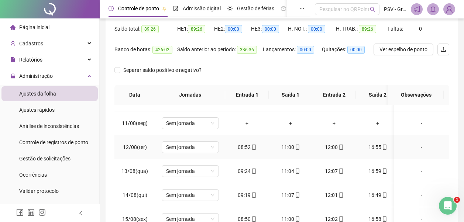
click at [340, 148] on icon "mobile" at bounding box center [341, 147] width 5 height 5
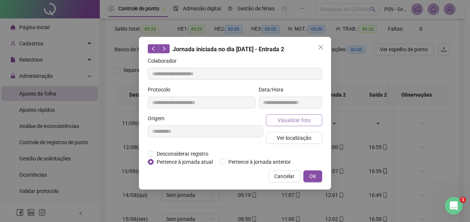
click at [309, 121] on span "Visualizar foto" at bounding box center [293, 120] width 33 height 8
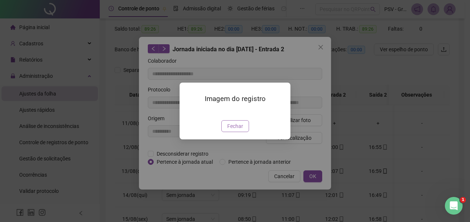
click at [244, 132] on button "Fechar" at bounding box center [235, 126] width 28 height 12
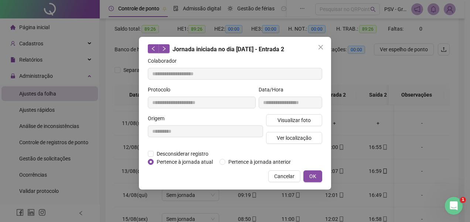
click at [319, 46] on icon "close" at bounding box center [320, 47] width 4 height 4
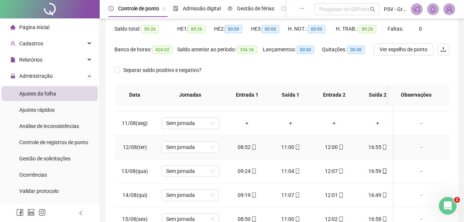
click at [383, 148] on icon "mobile" at bounding box center [384, 147] width 5 height 5
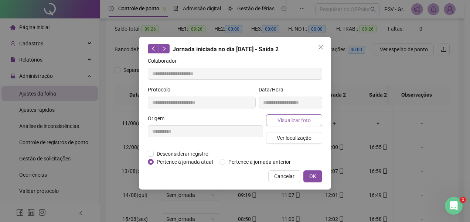
click at [307, 126] on button "Visualizar foto" at bounding box center [294, 120] width 56 height 12
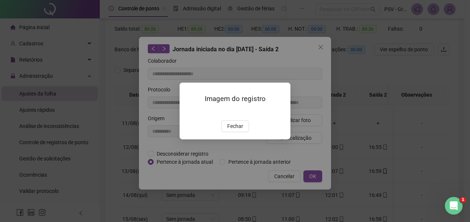
drag, startPoint x: 238, startPoint y: 162, endPoint x: 254, endPoint y: 155, distance: 17.7
click at [239, 132] on button "Fechar" at bounding box center [235, 126] width 28 height 12
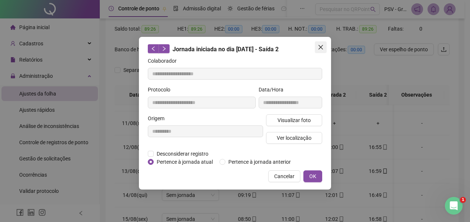
click at [320, 44] on button "Close" at bounding box center [321, 47] width 12 height 12
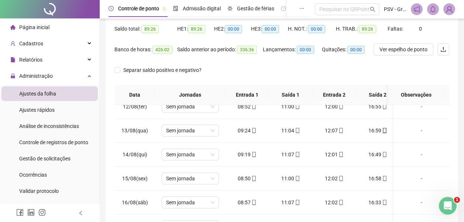
scroll to position [294, 0]
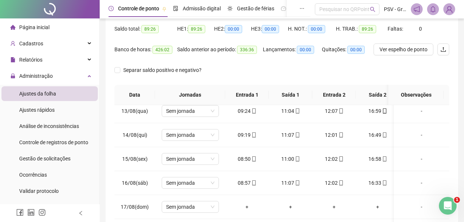
drag, startPoint x: 446, startPoint y: 183, endPoint x: 8, endPoint y: 2, distance: 473.4
click at [252, 110] on icon "mobile" at bounding box center [253, 111] width 3 height 5
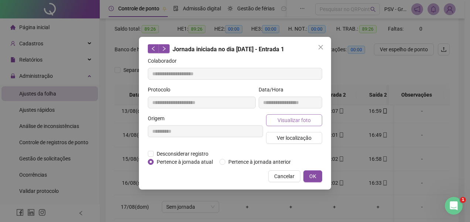
click at [283, 120] on span "Visualizar foto" at bounding box center [293, 120] width 33 height 8
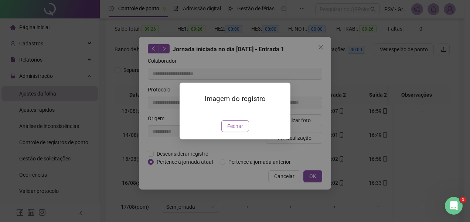
click at [239, 130] on span "Fechar" at bounding box center [235, 126] width 16 height 8
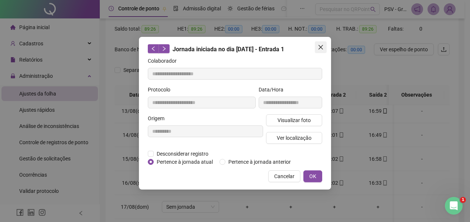
drag, startPoint x: 323, startPoint y: 45, endPoint x: 323, endPoint y: 55, distance: 10.3
click at [322, 45] on icon "close" at bounding box center [321, 47] width 6 height 6
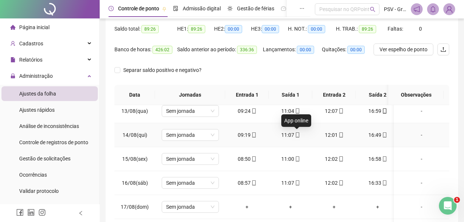
click at [296, 133] on icon "mobile" at bounding box center [297, 135] width 3 height 5
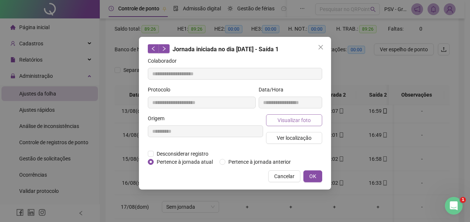
click at [295, 119] on span "Visualizar foto" at bounding box center [293, 120] width 33 height 8
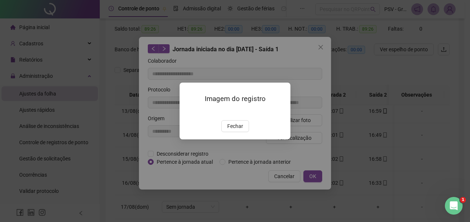
drag, startPoint x: 236, startPoint y: 169, endPoint x: 275, endPoint y: 117, distance: 65.1
click at [236, 130] on span "Fechar" at bounding box center [235, 126] width 16 height 8
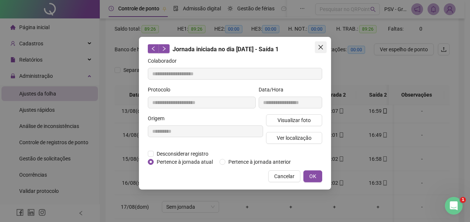
click at [321, 48] on icon "close" at bounding box center [320, 47] width 4 height 4
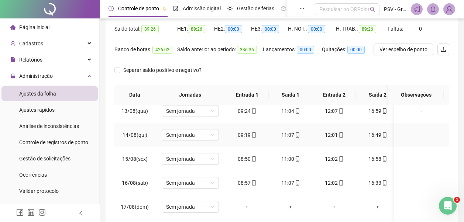
click at [339, 134] on icon "mobile" at bounding box center [340, 135] width 3 height 5
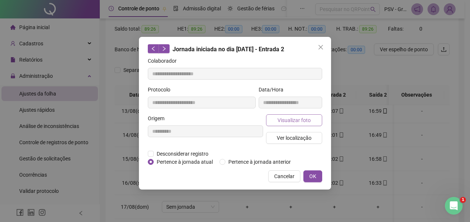
click at [298, 118] on span "Visualizar foto" at bounding box center [293, 120] width 33 height 8
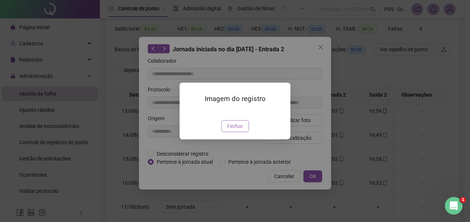
click at [235, 130] on span "Fechar" at bounding box center [235, 126] width 16 height 8
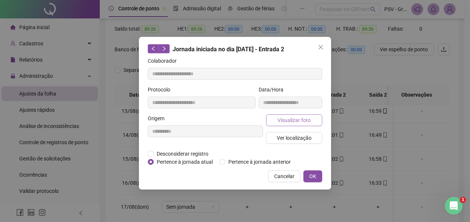
click at [314, 117] on button "Visualizar foto" at bounding box center [294, 120] width 56 height 12
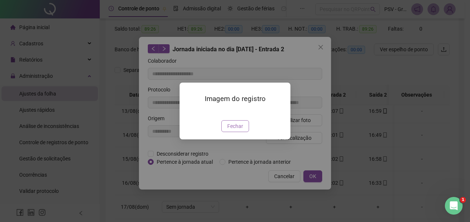
click at [243, 132] on button "Fechar" at bounding box center [235, 126] width 28 height 12
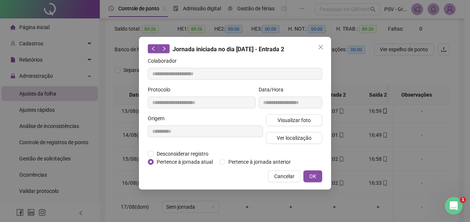
drag, startPoint x: 323, startPoint y: 45, endPoint x: 371, endPoint y: 123, distance: 91.9
click at [323, 47] on icon "close" at bounding box center [321, 47] width 6 height 6
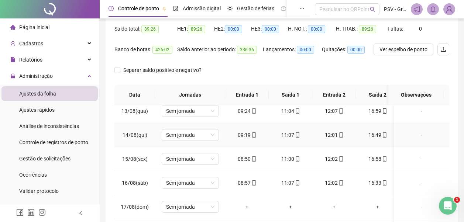
click at [384, 135] on icon "mobile" at bounding box center [384, 135] width 5 height 5
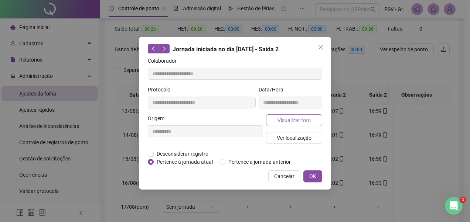
click at [302, 117] on span "Visualizar foto" at bounding box center [293, 120] width 33 height 8
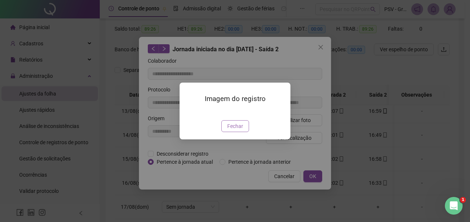
click at [235, 130] on span "Fechar" at bounding box center [235, 126] width 16 height 8
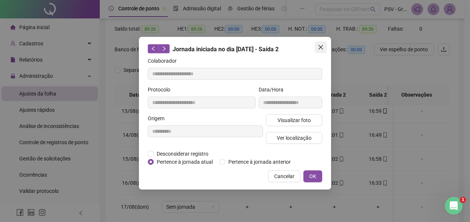
click at [320, 46] on icon "close" at bounding box center [321, 47] width 6 height 6
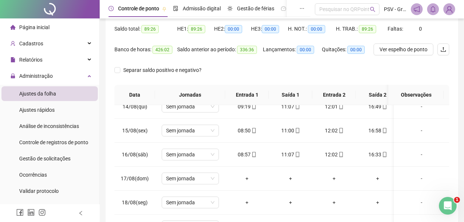
scroll to position [155, 0]
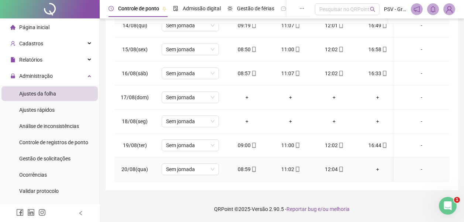
click at [255, 167] on icon "mobile" at bounding box center [253, 169] width 5 height 5
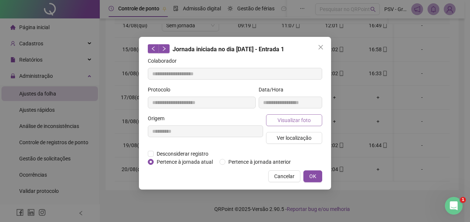
click at [292, 120] on span "Visualizar foto" at bounding box center [293, 120] width 33 height 8
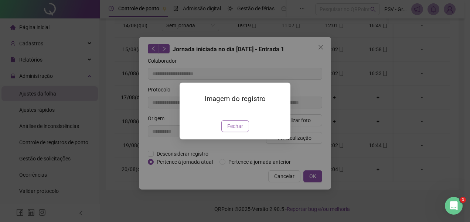
click at [244, 132] on button "Fechar" at bounding box center [235, 126] width 28 height 12
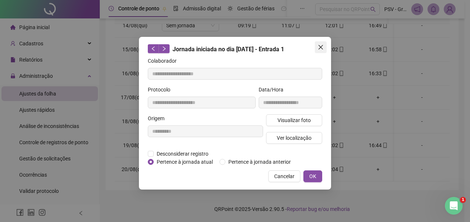
click at [318, 47] on icon "close" at bounding box center [321, 47] width 6 height 6
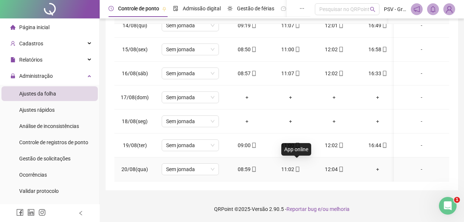
click at [295, 167] on icon "mobile" at bounding box center [297, 169] width 5 height 5
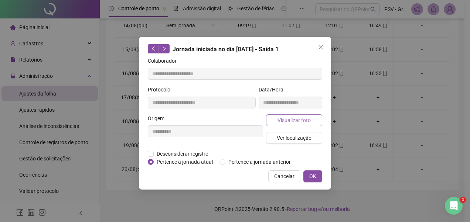
click at [285, 123] on span "Visualizar foto" at bounding box center [293, 120] width 33 height 8
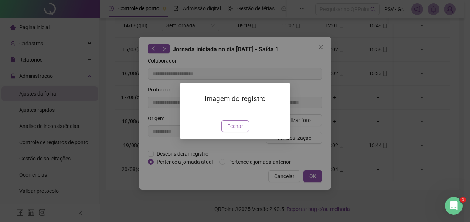
click at [239, 130] on span "Fechar" at bounding box center [235, 126] width 16 height 8
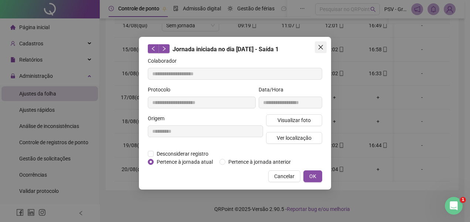
click at [320, 45] on icon "close" at bounding box center [321, 47] width 6 height 6
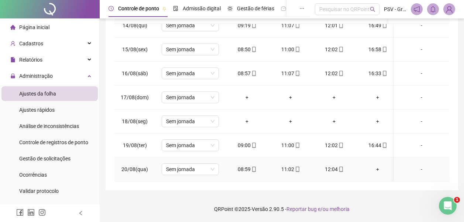
click at [340, 167] on icon "mobile" at bounding box center [341, 169] width 5 height 5
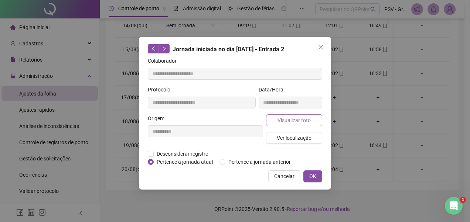
click at [314, 120] on button "Visualizar foto" at bounding box center [294, 120] width 56 height 12
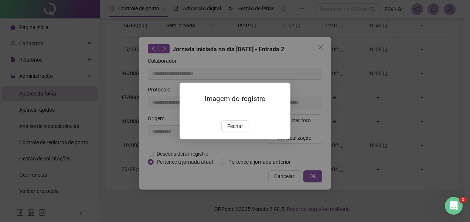
click at [239, 130] on span "Fechar" at bounding box center [235, 126] width 16 height 8
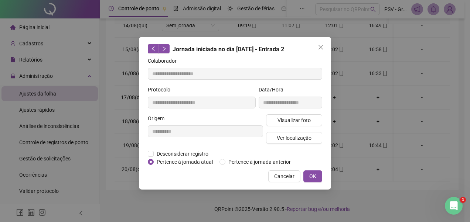
drag, startPoint x: 322, startPoint y: 47, endPoint x: 316, endPoint y: 54, distance: 8.7
click at [321, 47] on icon "close" at bounding box center [321, 47] width 6 height 6
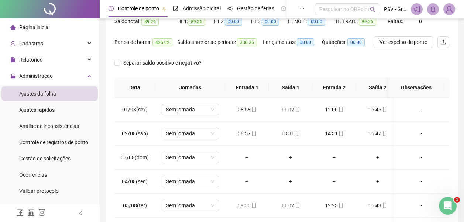
scroll to position [0, 0]
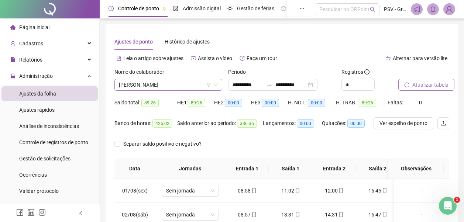
click at [183, 85] on span "[PERSON_NAME]" at bounding box center [168, 84] width 99 height 11
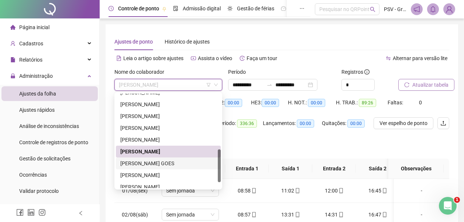
drag, startPoint x: 220, startPoint y: 162, endPoint x: 219, endPoint y: 169, distance: 7.5
click at [219, 169] on div "261096 261681 282208 [PERSON_NAME] REBELLO [PERSON_NAME] [PERSON_NAME] [PERSON_…" at bounding box center [168, 140] width 108 height 97
